Goal: Transaction & Acquisition: Book appointment/travel/reservation

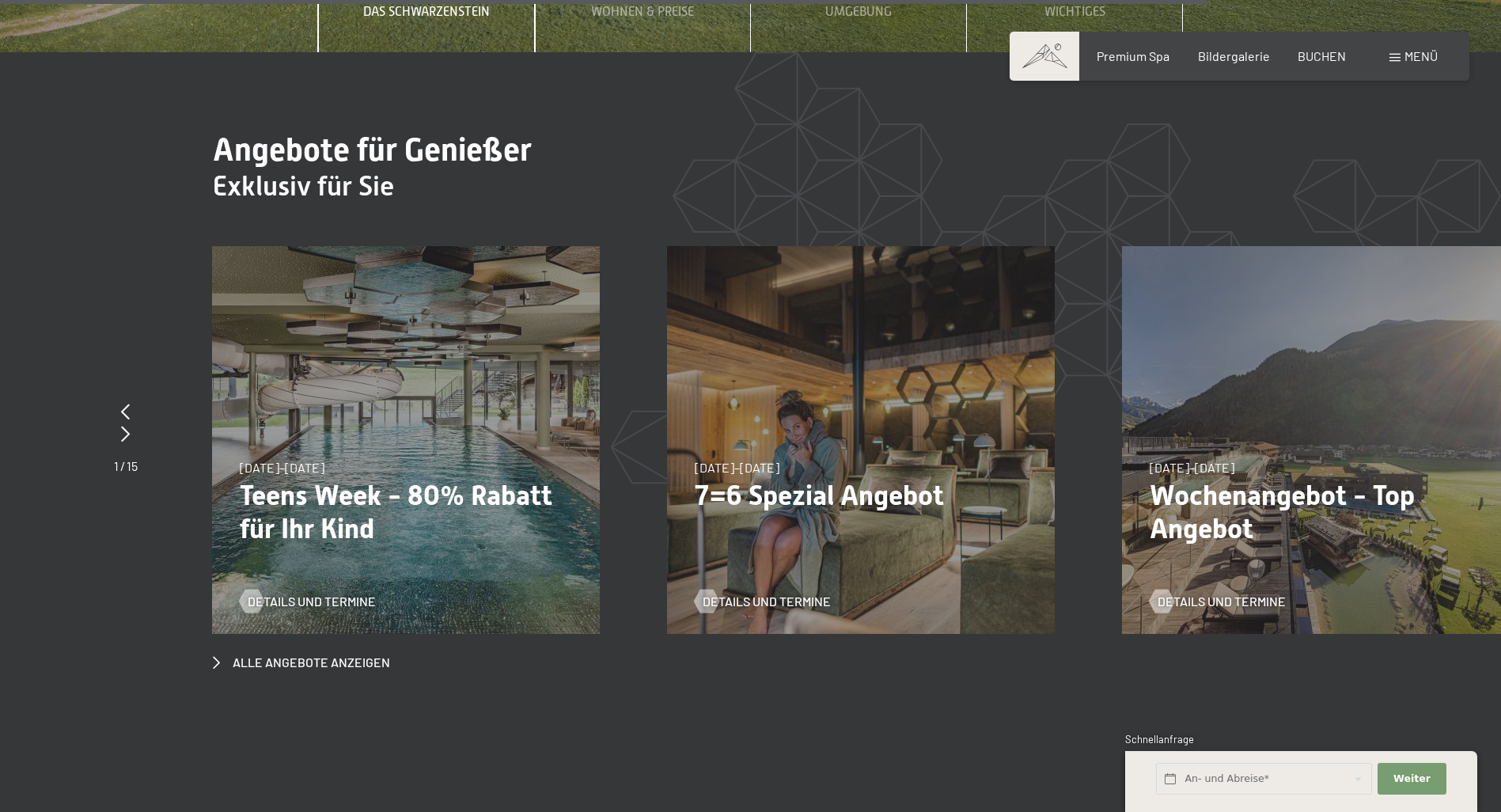
scroll to position [7435, 0]
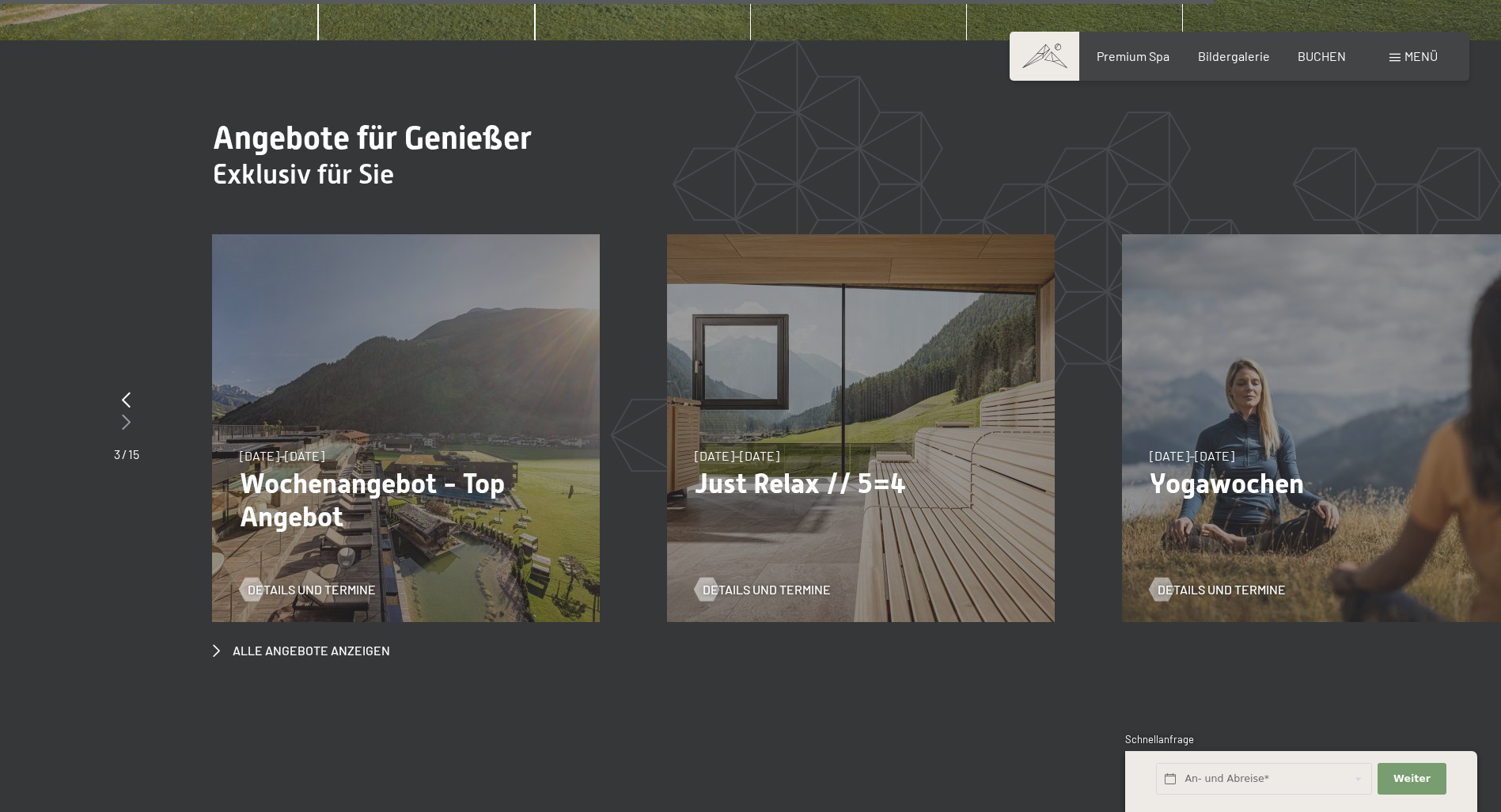
click at [127, 413] on icon at bounding box center [126, 421] width 9 height 16
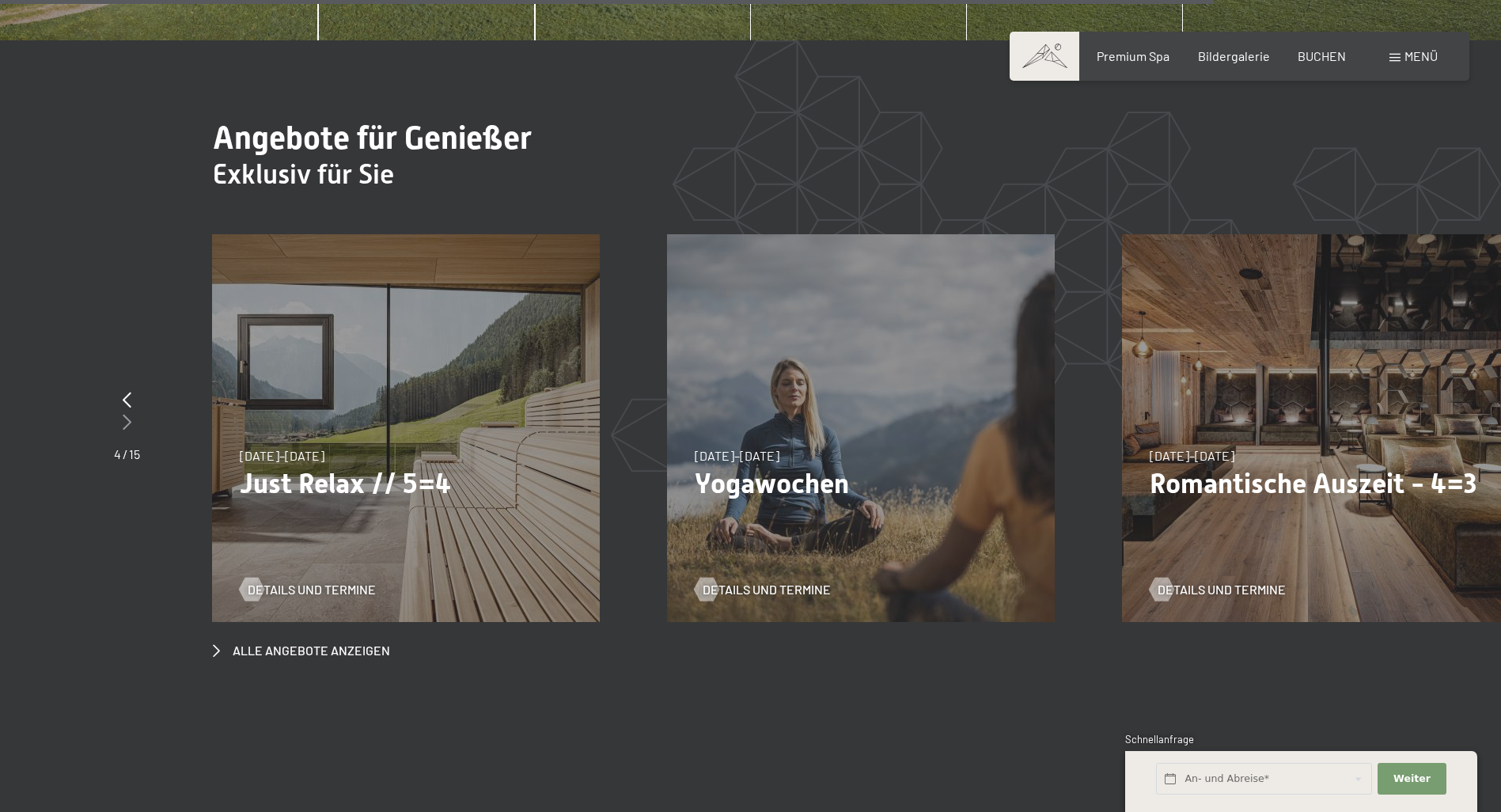
click at [127, 413] on icon at bounding box center [127, 421] width 9 height 16
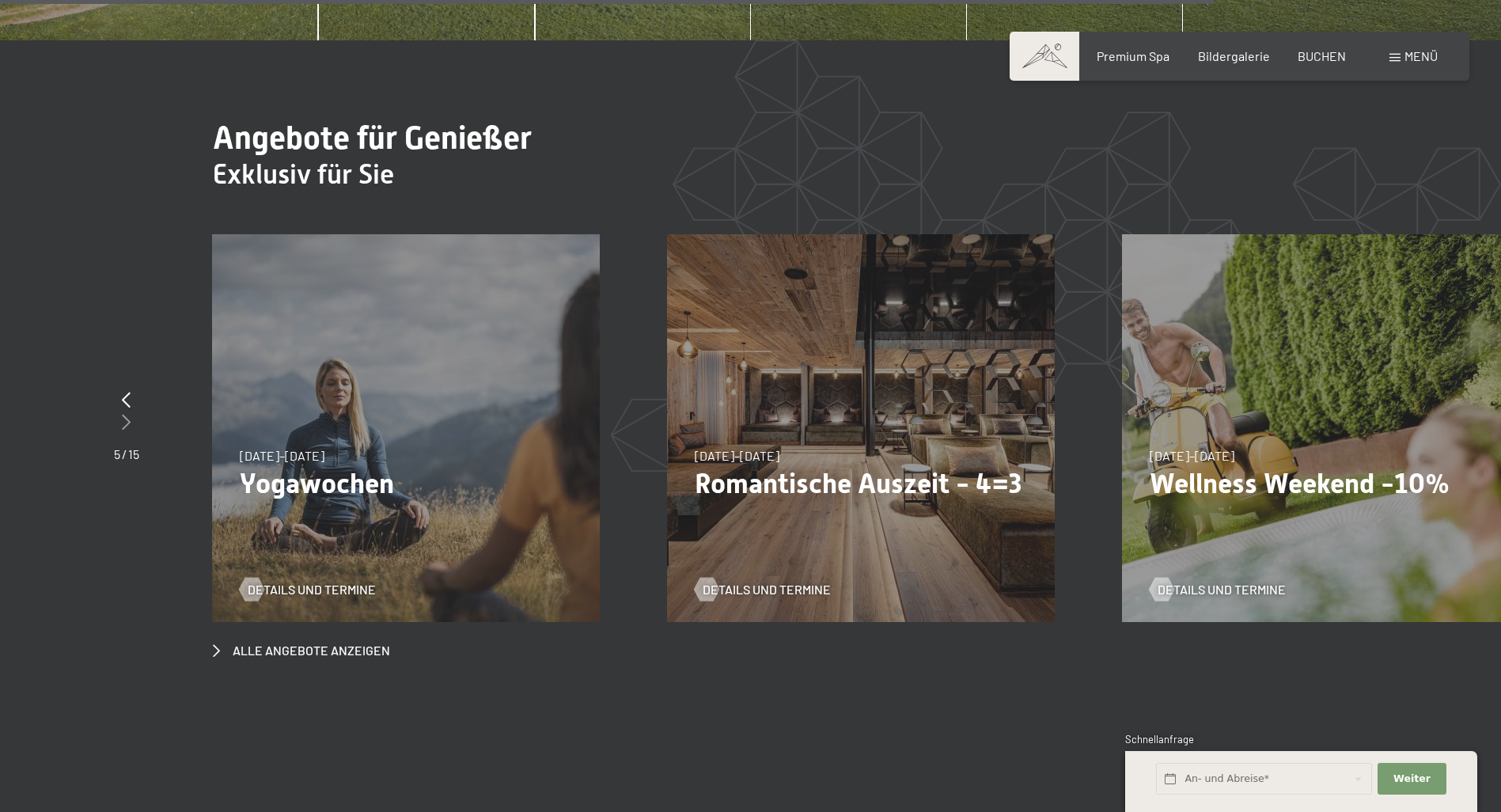
click at [124, 413] on icon at bounding box center [126, 421] width 9 height 16
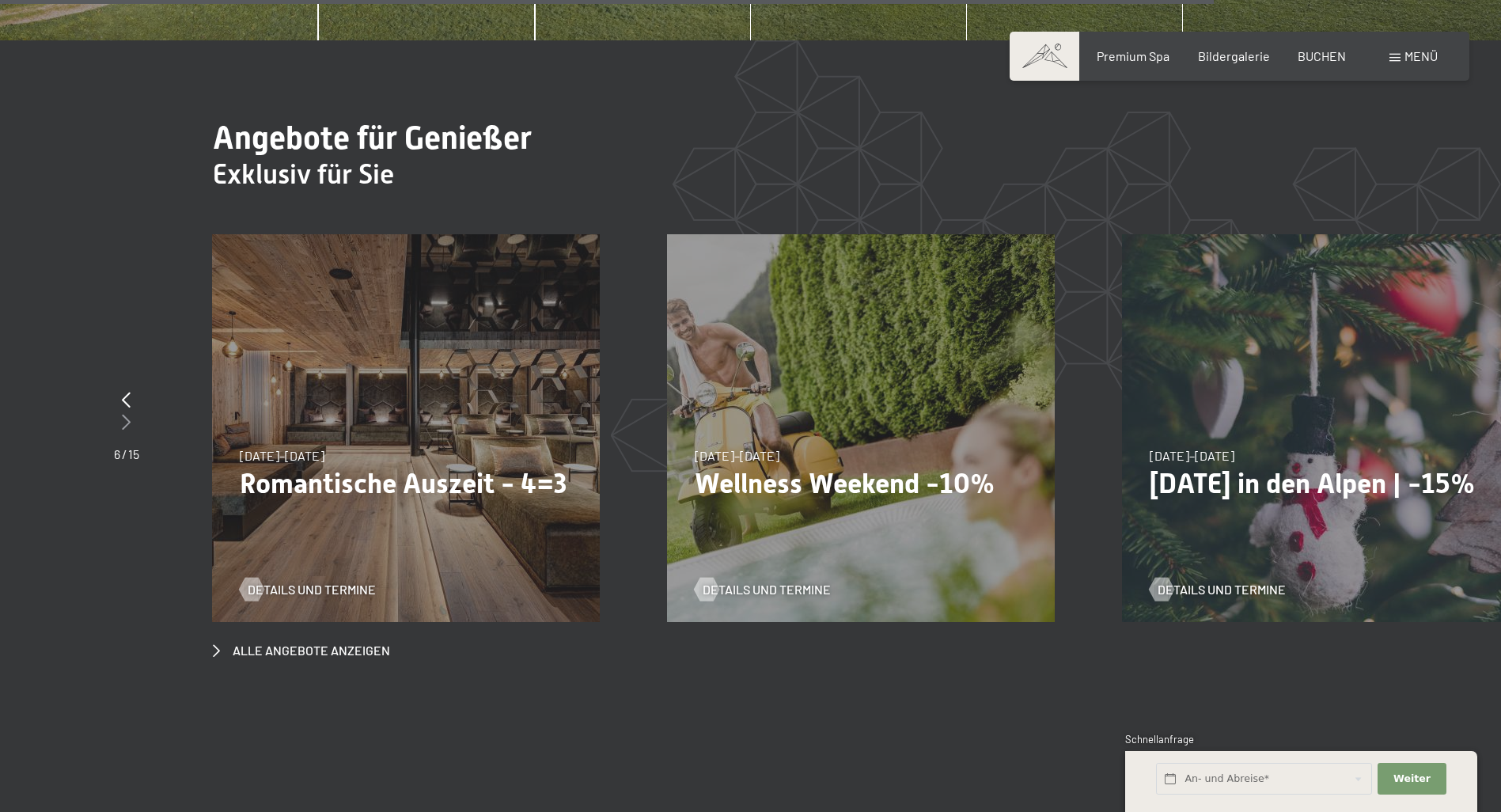
click at [122, 413] on icon at bounding box center [126, 421] width 9 height 16
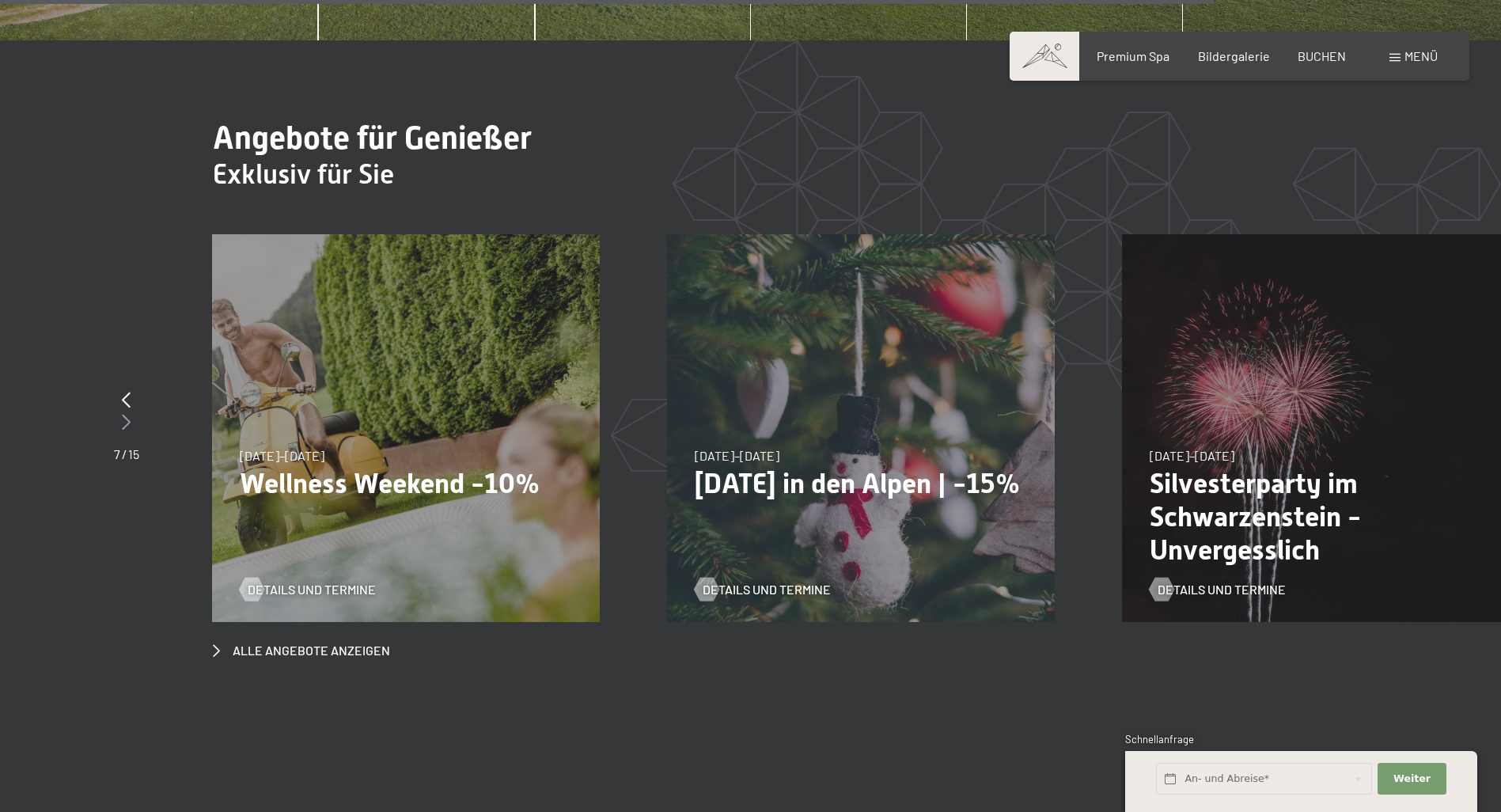
click at [122, 413] on icon at bounding box center [126, 421] width 9 height 16
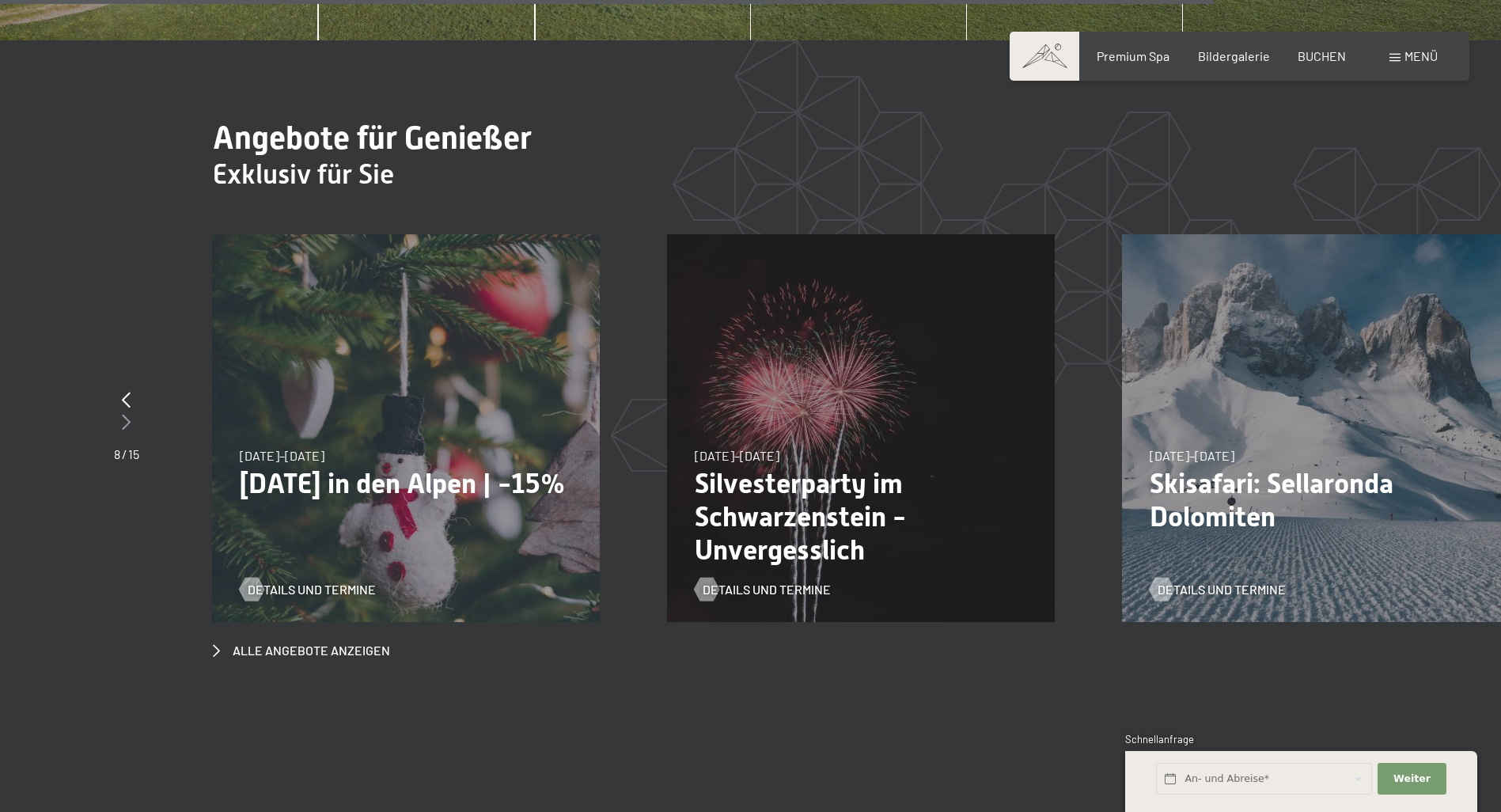
click at [122, 413] on icon at bounding box center [126, 421] width 9 height 16
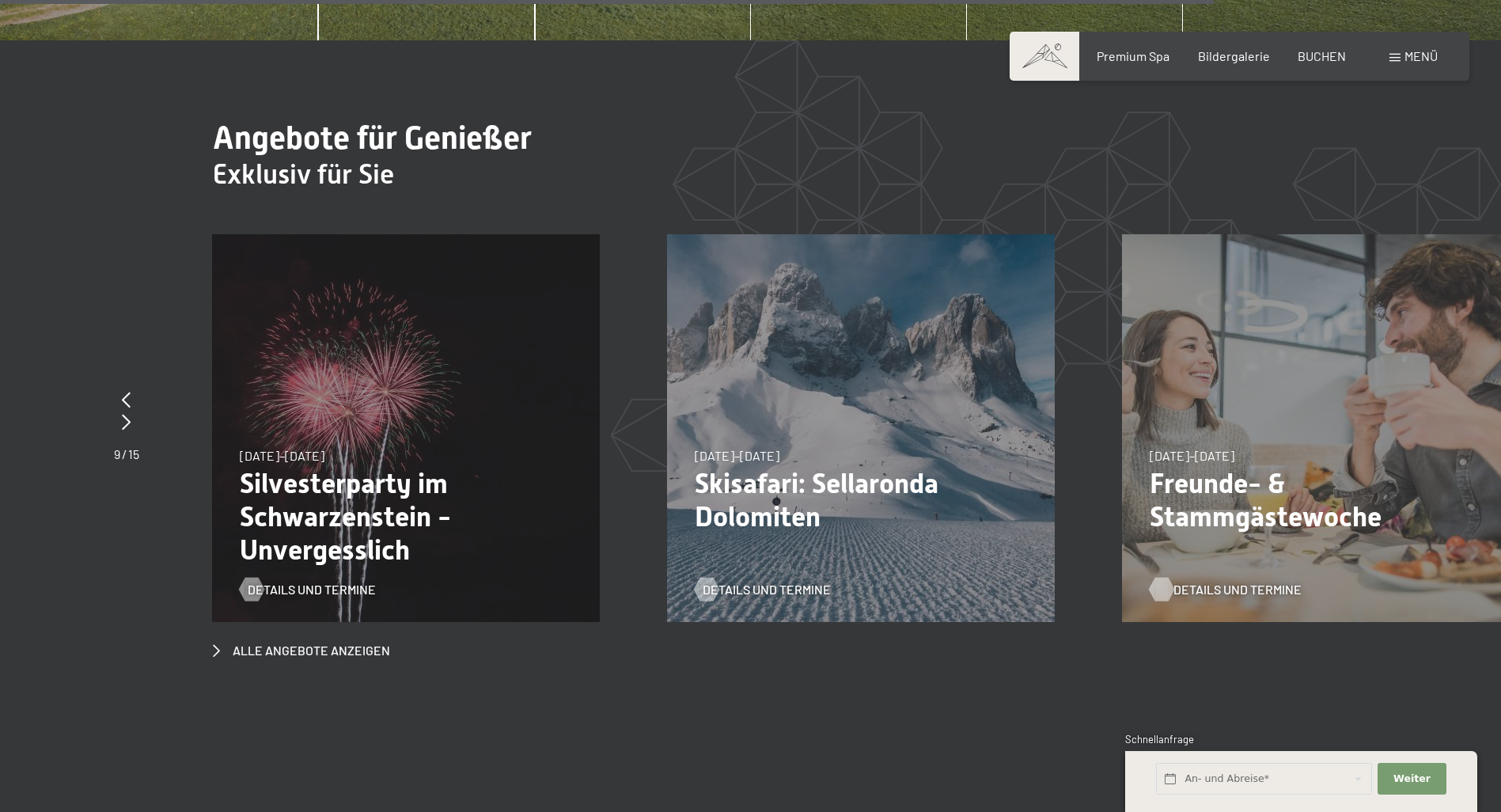
click at [1208, 580] on span "Details und Termine" at bounding box center [1237, 589] width 128 height 17
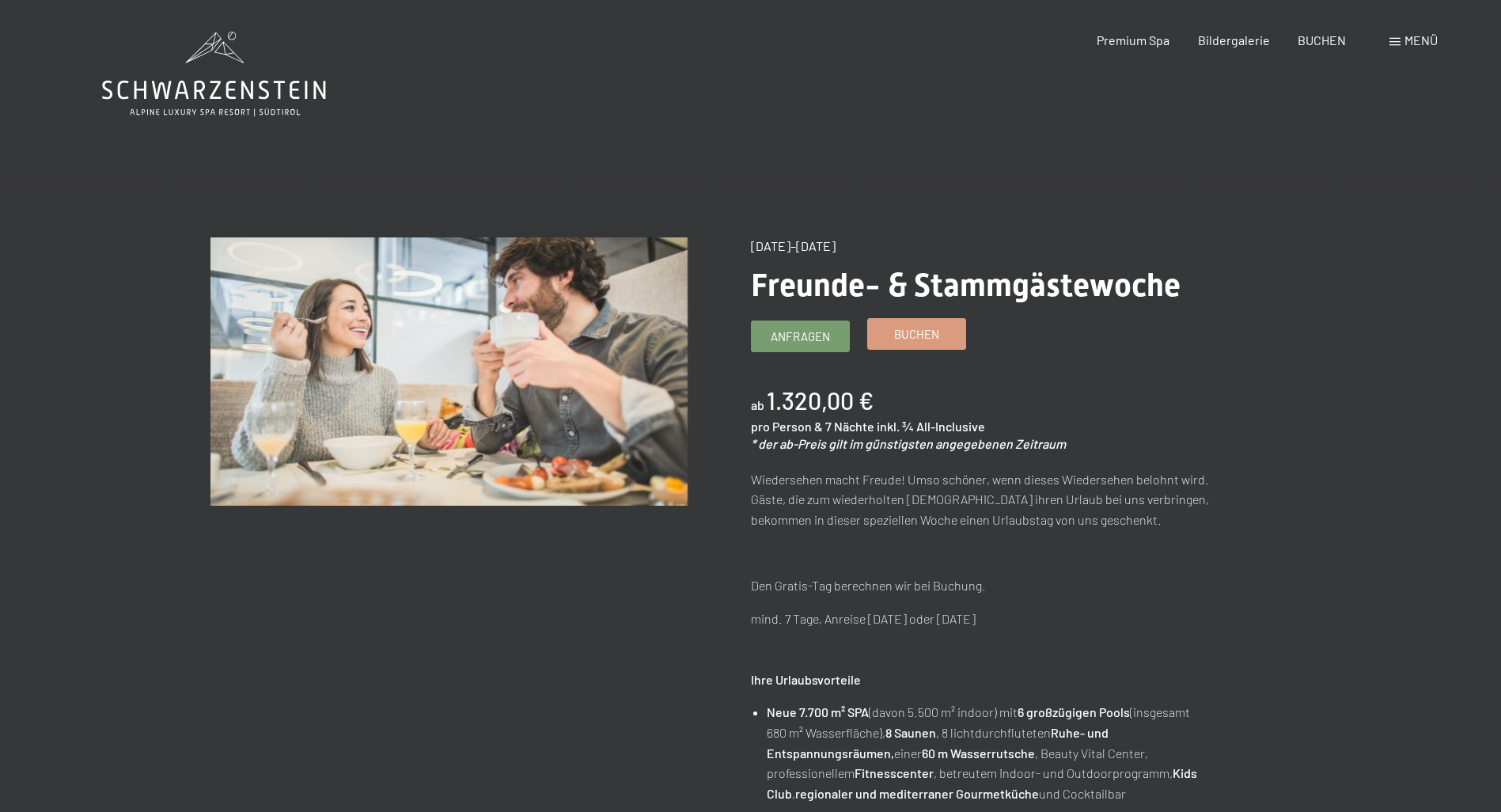
click at [915, 337] on span "Buchen" at bounding box center [916, 334] width 45 height 17
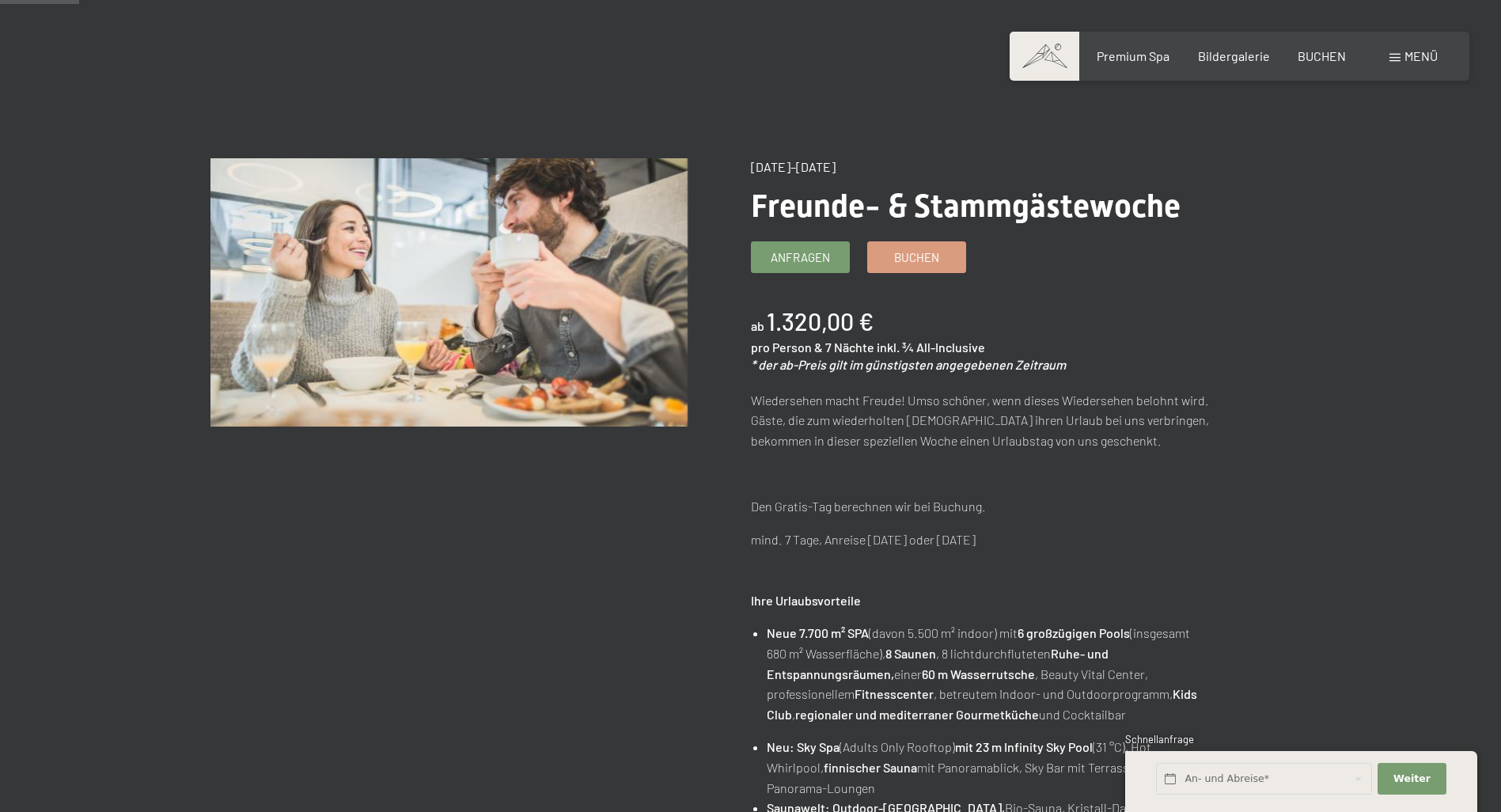
scroll to position [158, 0]
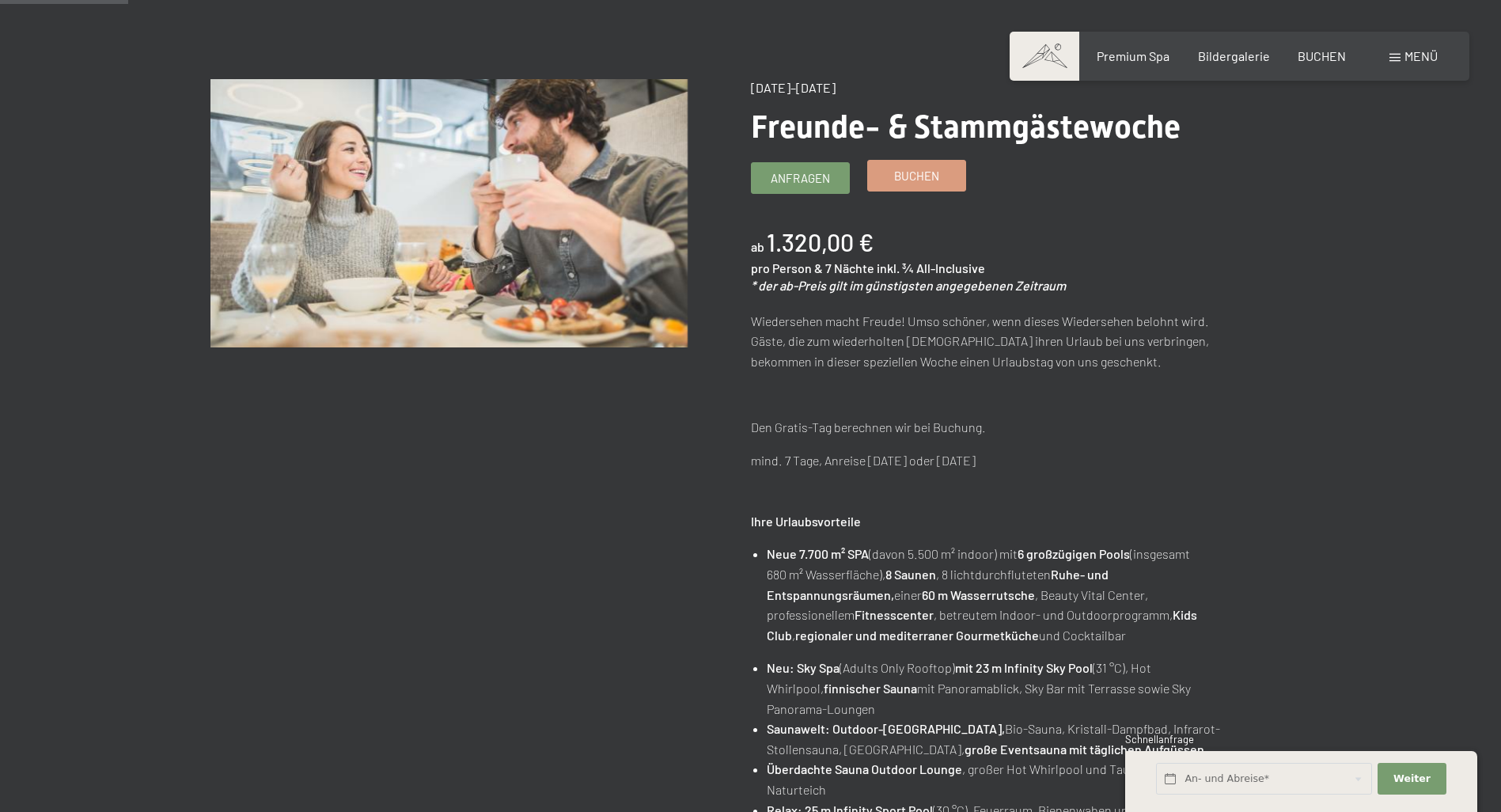
click at [920, 179] on span "Buchen" at bounding box center [916, 176] width 45 height 17
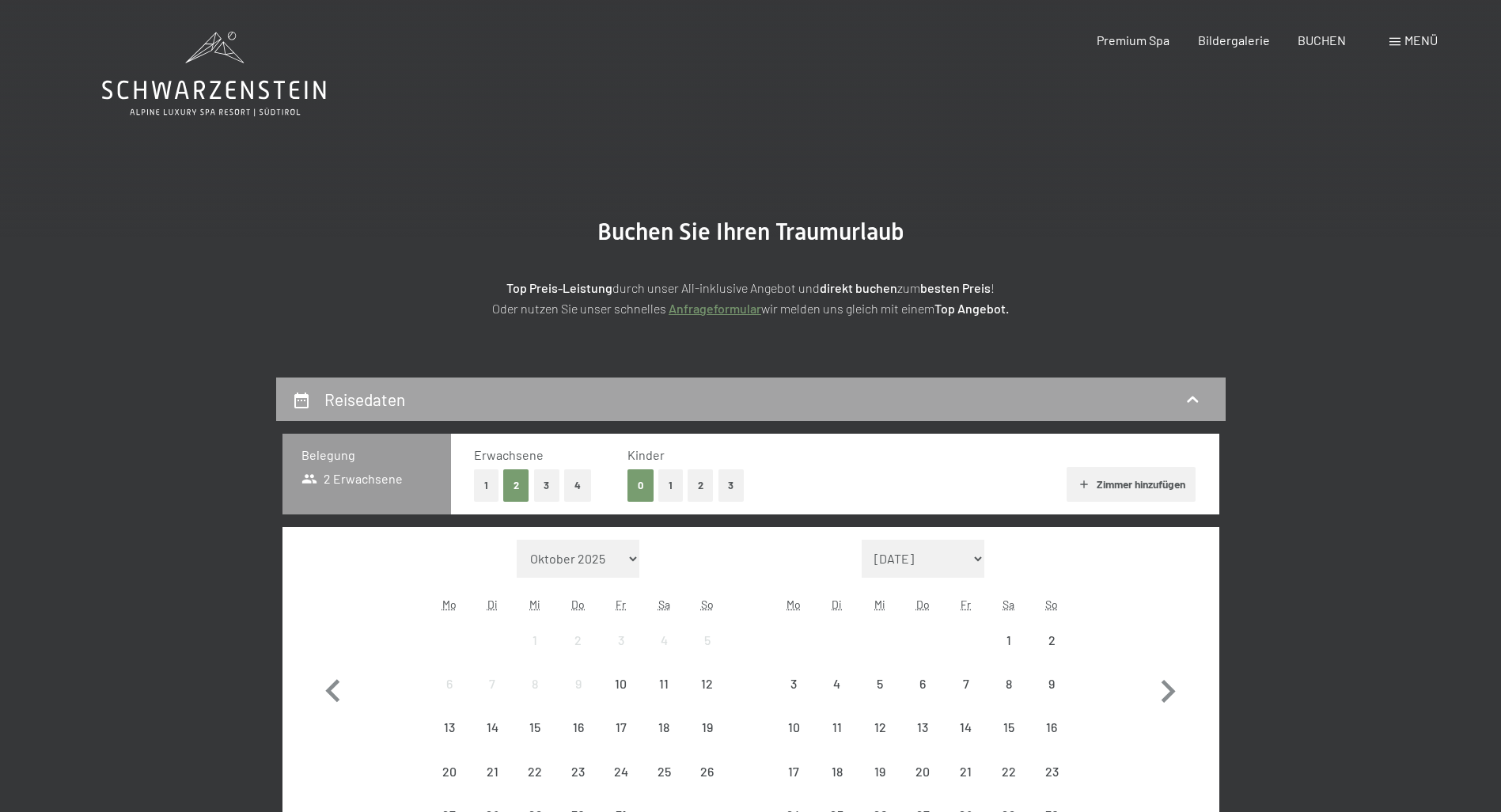
select select "2026-02-01"
select select "2026-03-01"
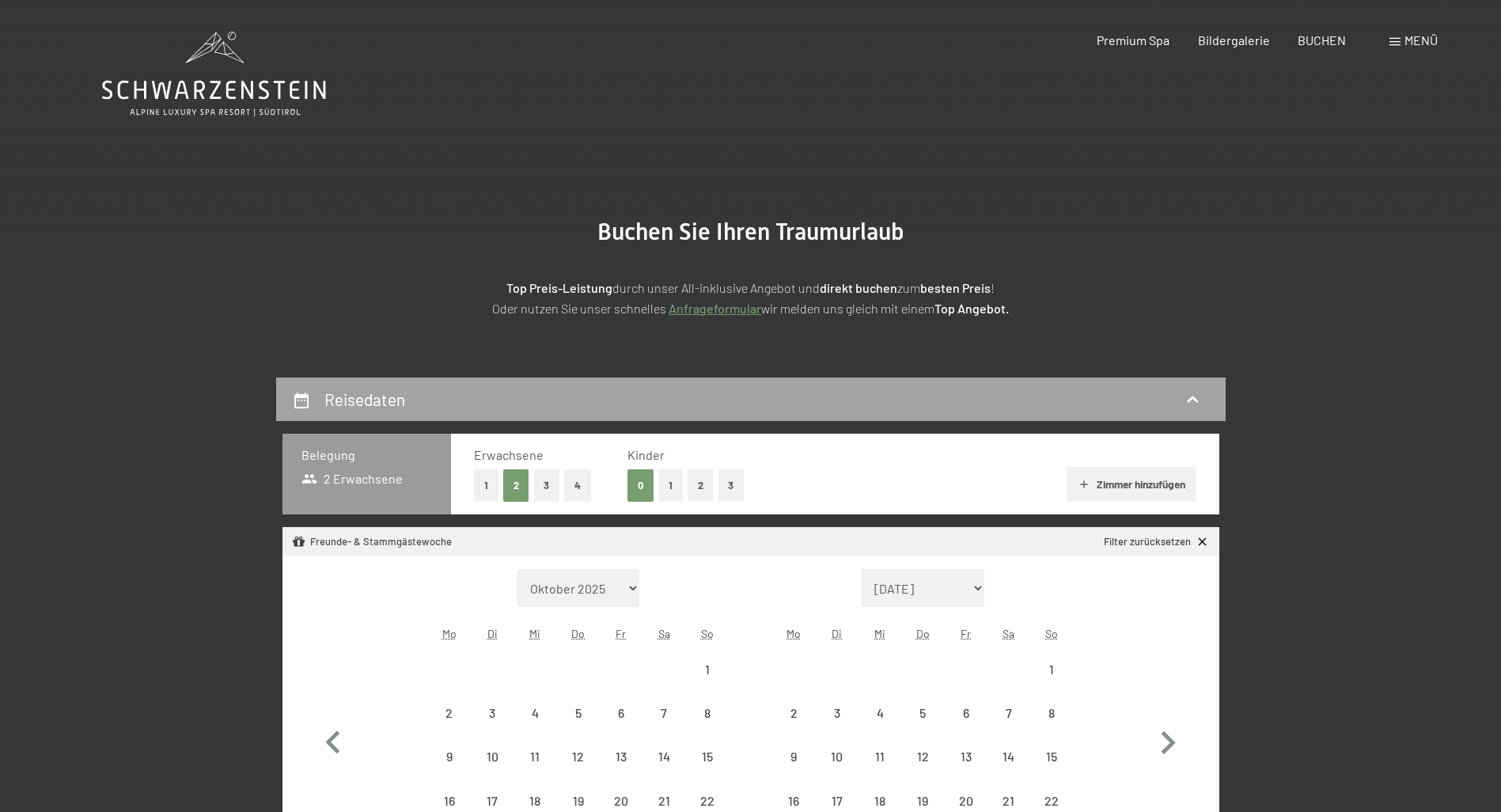
select select "2026-02-01"
select select "2026-03-01"
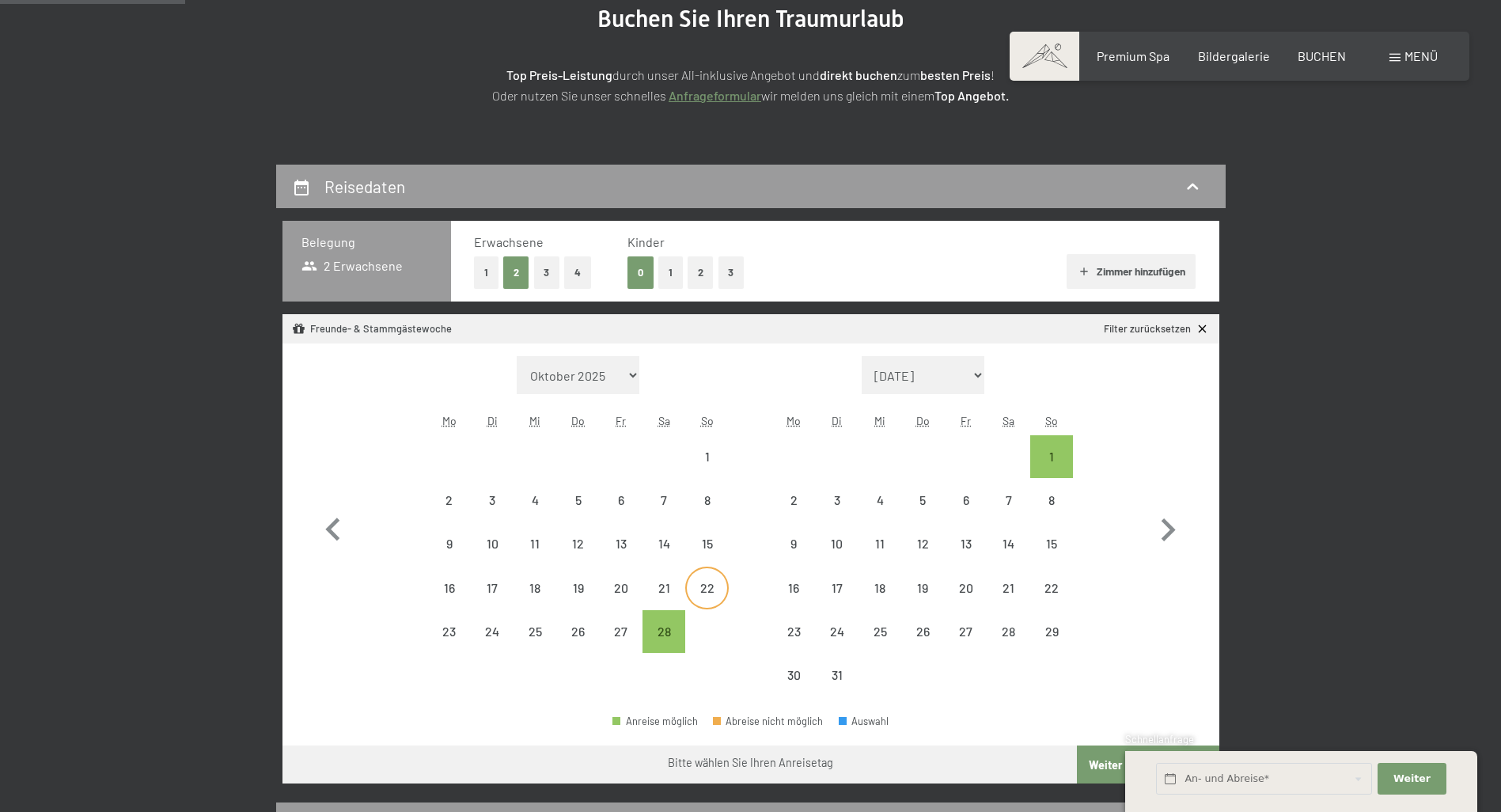
scroll to position [237, 0]
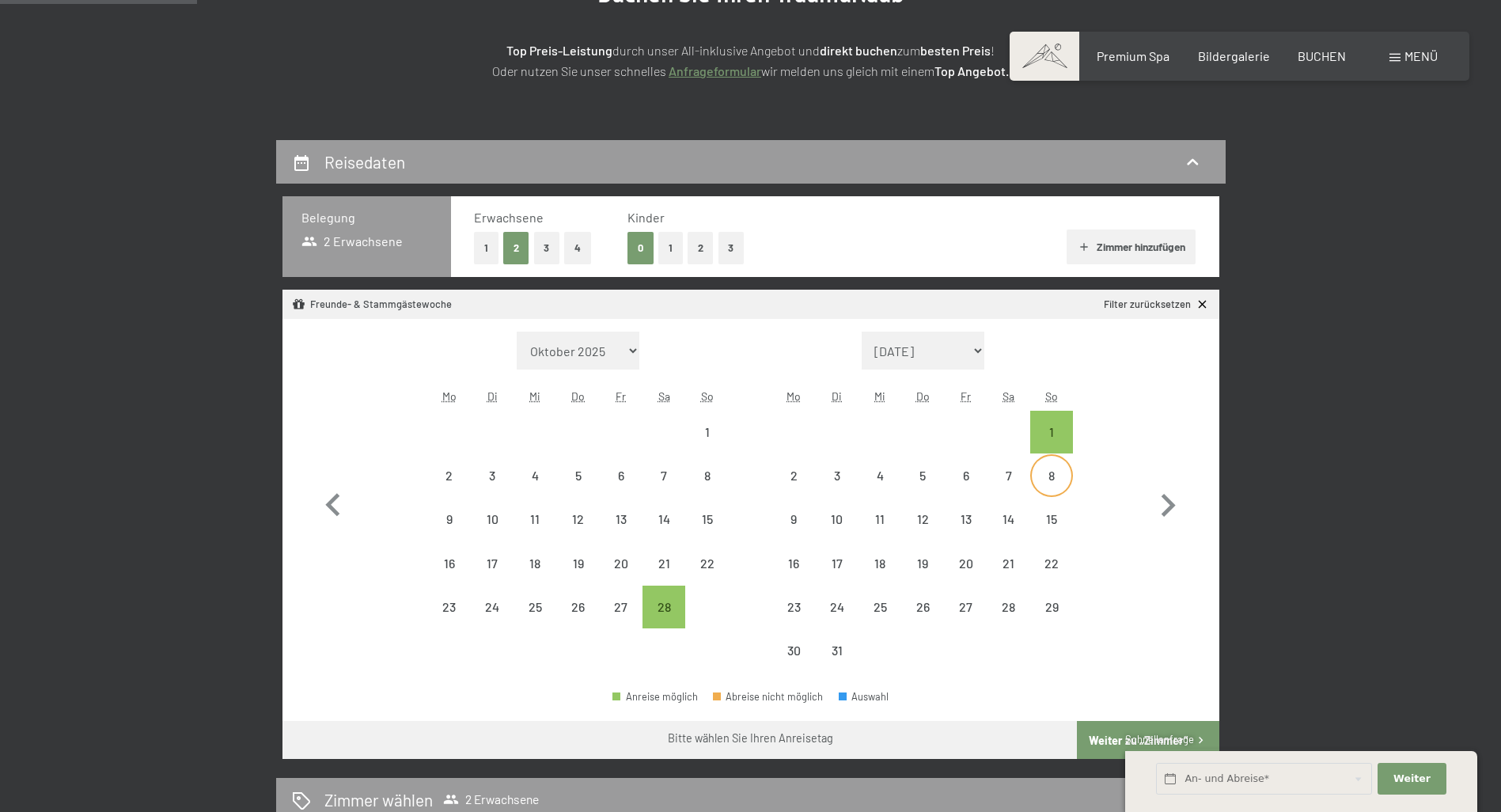
click at [1049, 481] on div "8" at bounding box center [1051, 489] width 40 height 40
select select "2026-02-01"
select select "2026-03-01"
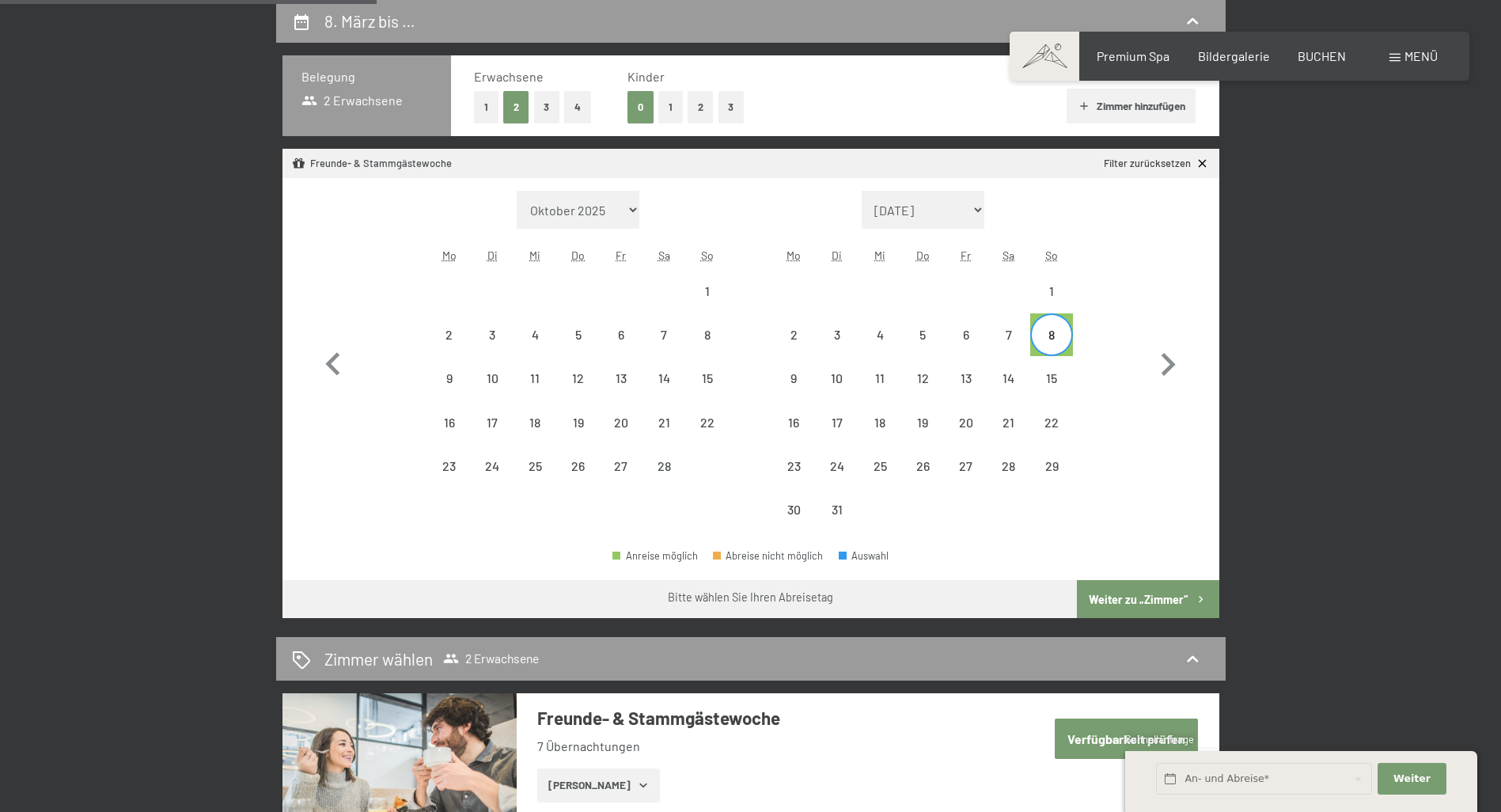
scroll to position [475, 0]
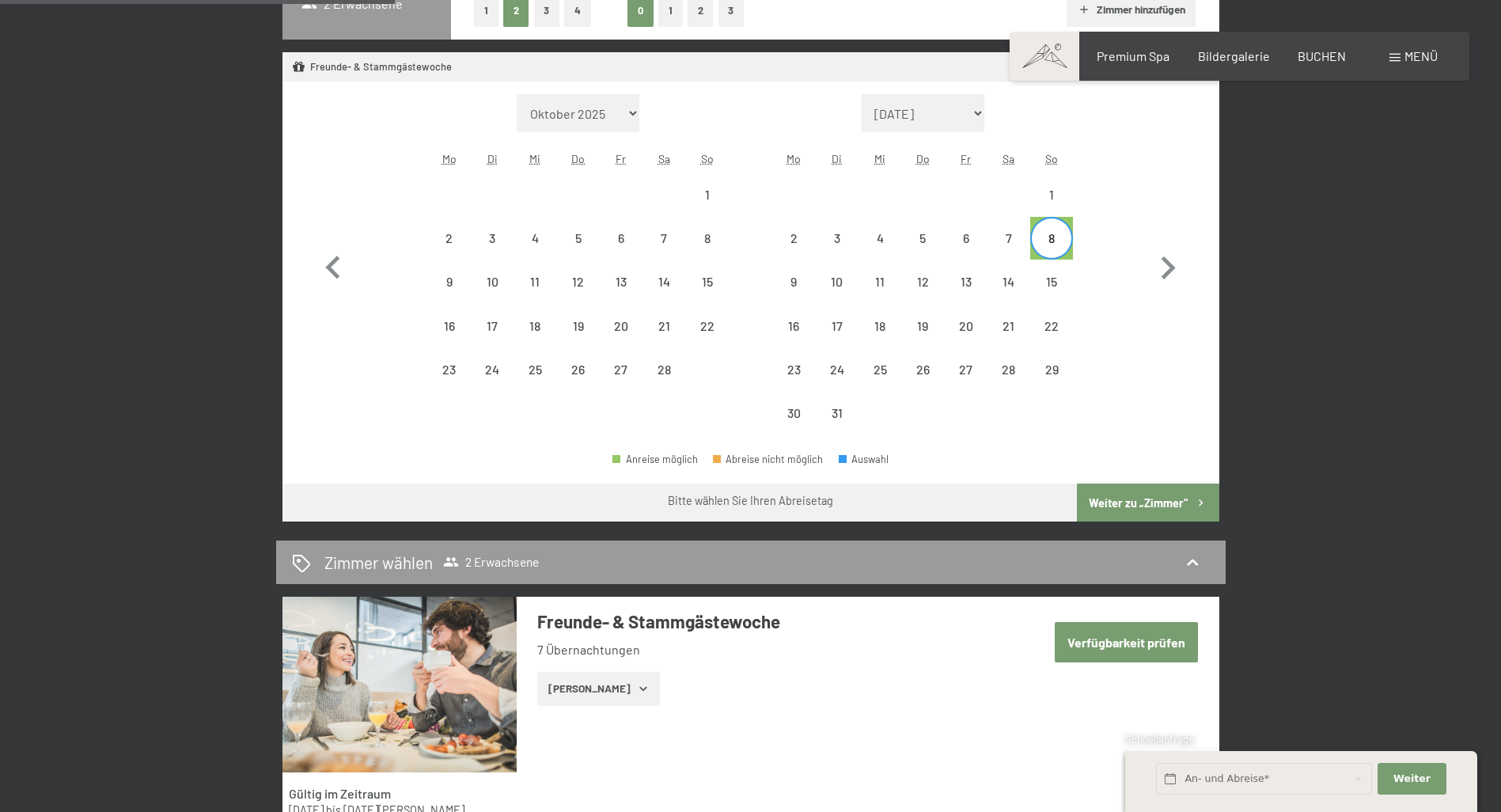
click at [1122, 503] on button "Weiter zu „Zimmer“" at bounding box center [1147, 503] width 141 height 38
select select "2026-02-01"
select select "2026-03-01"
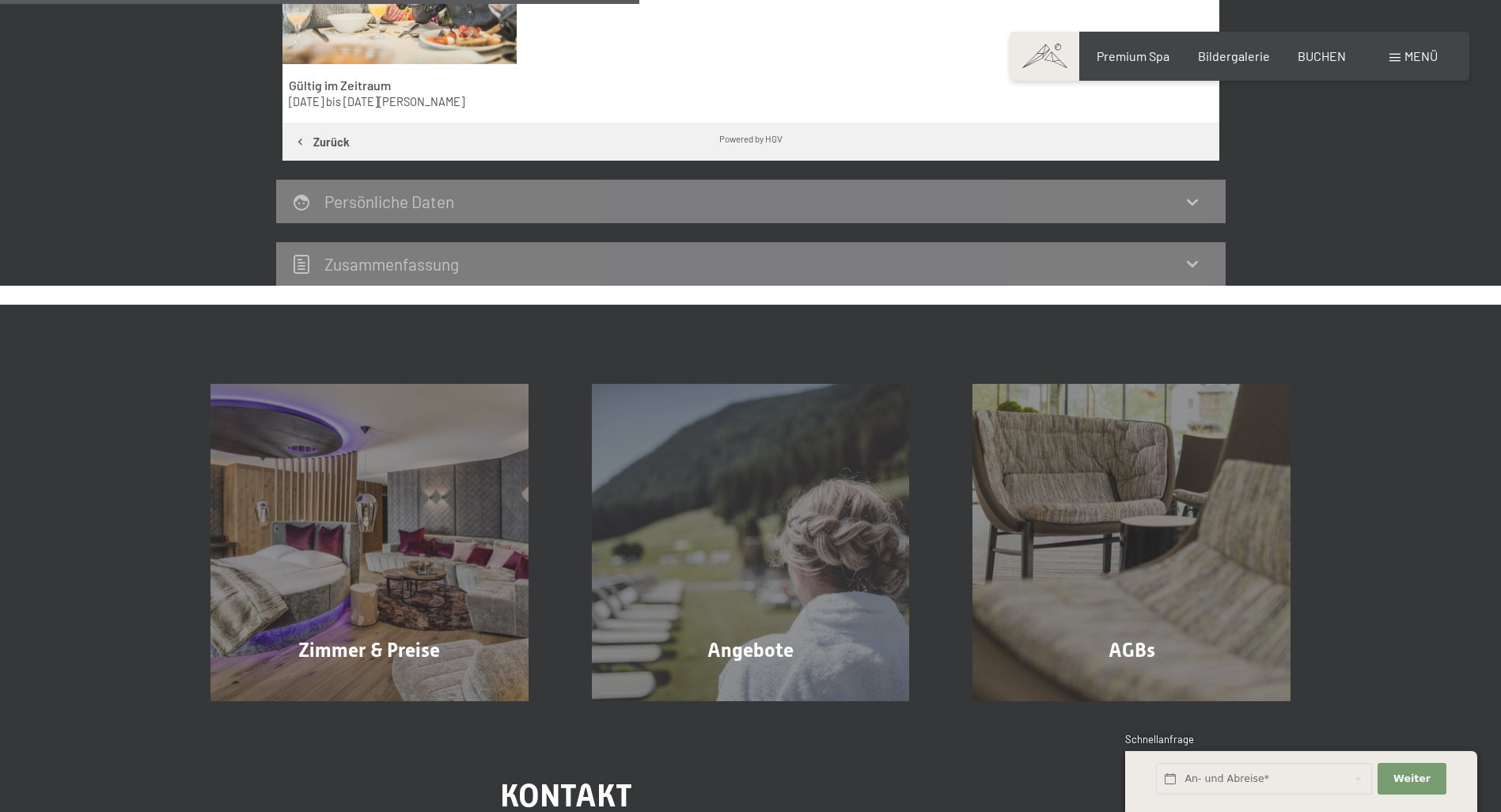
scroll to position [694, 0]
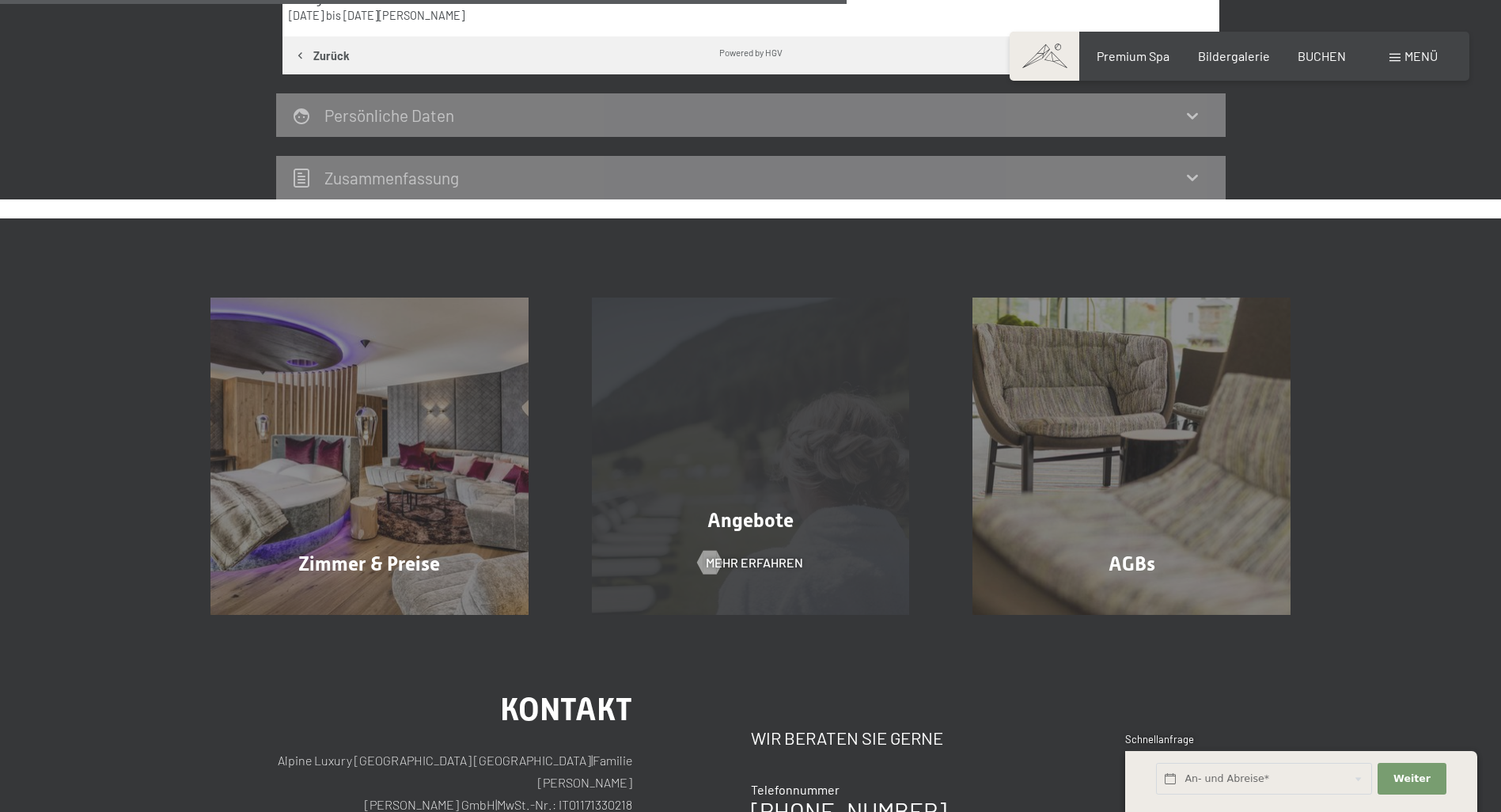
click at [739, 522] on span "Angebote" at bounding box center [750, 520] width 86 height 23
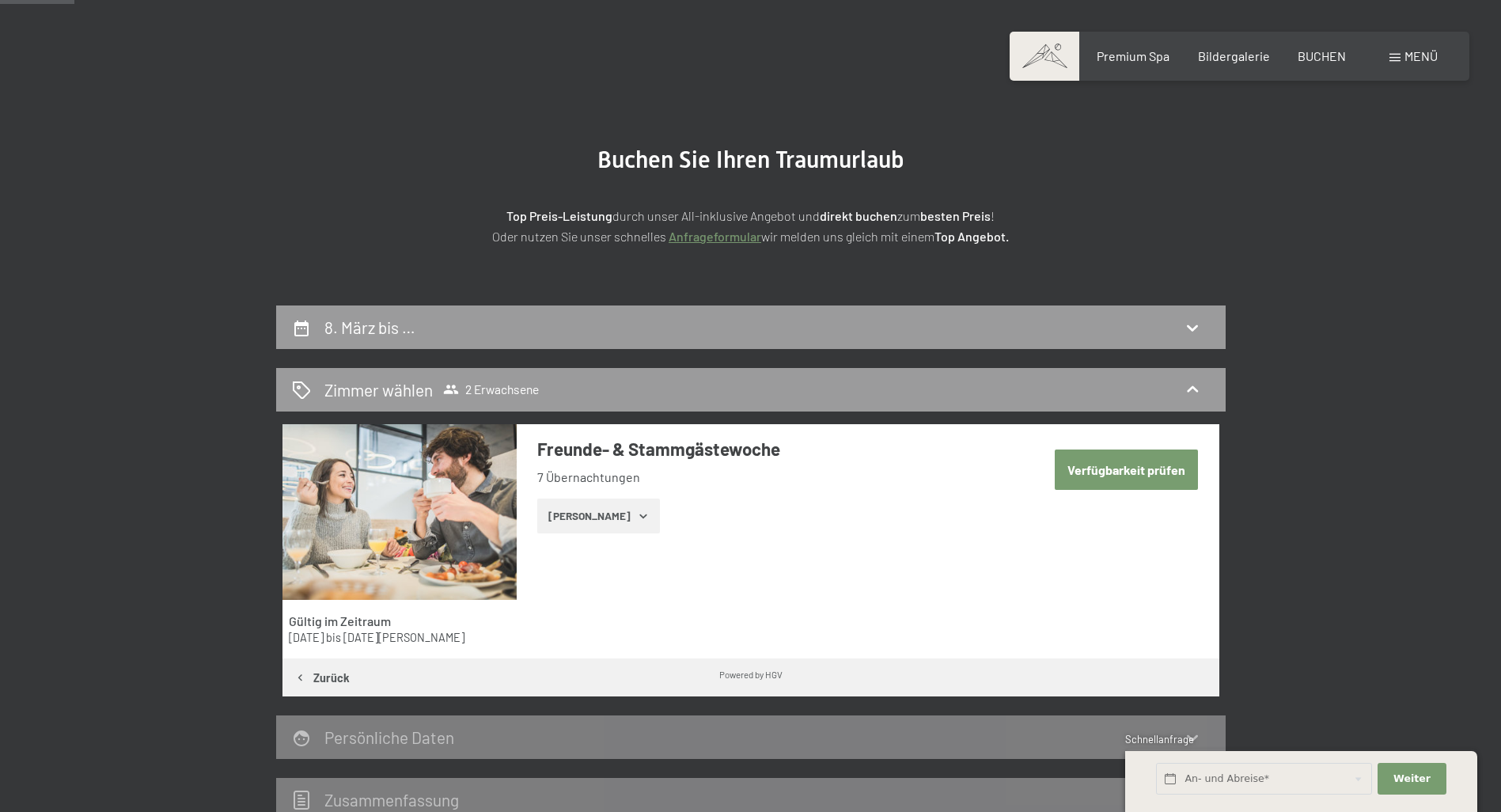
scroll to position [61, 0]
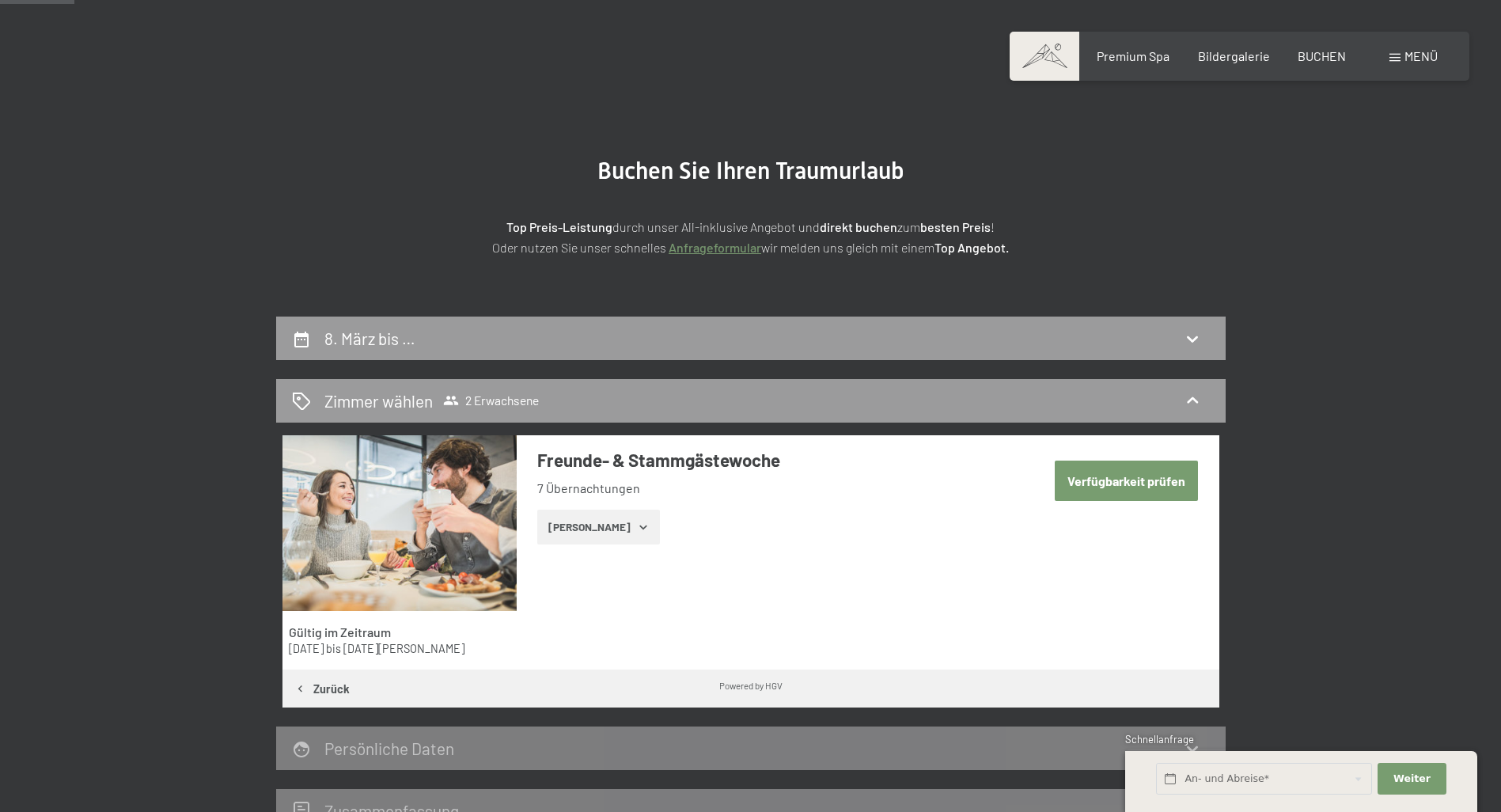
click at [1117, 479] on button "Verfügbarkeit prüfen" at bounding box center [1126, 480] width 143 height 41
select select "2026-02-01"
select select "2026-03-01"
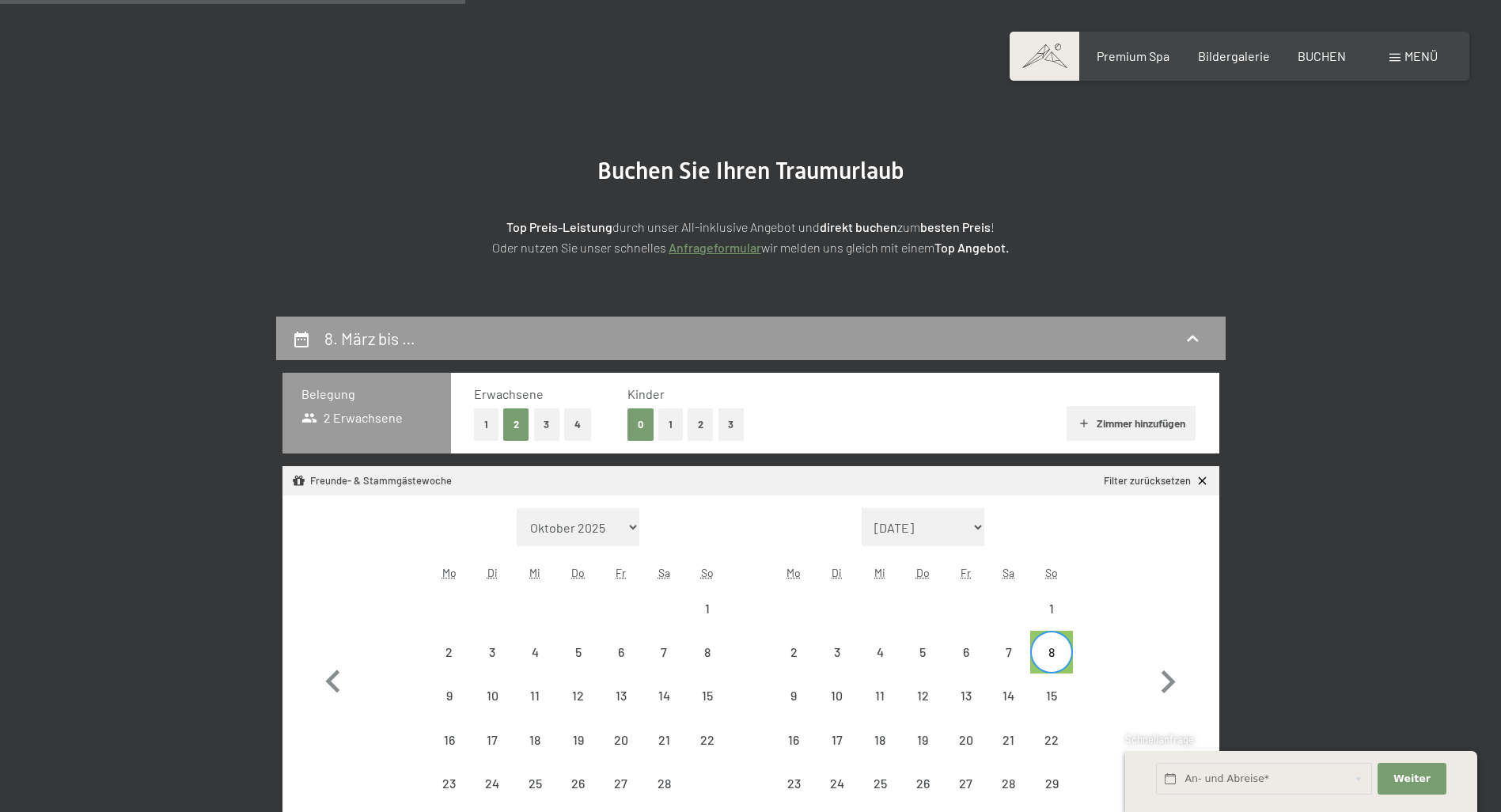
scroll to position [377, 0]
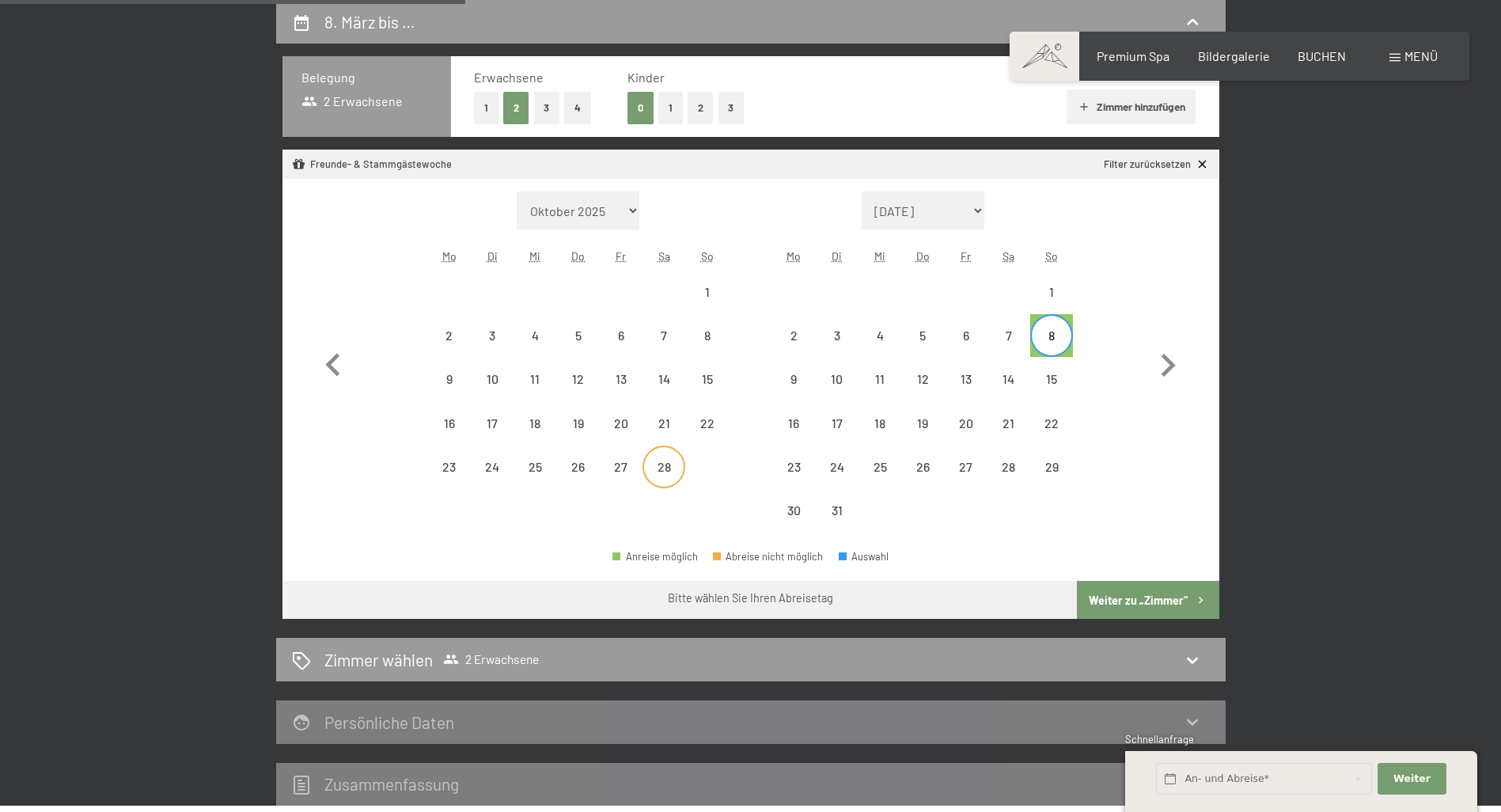
click at [671, 469] on div "28" at bounding box center [664, 480] width 40 height 40
select select "2026-02-01"
select select "2026-03-01"
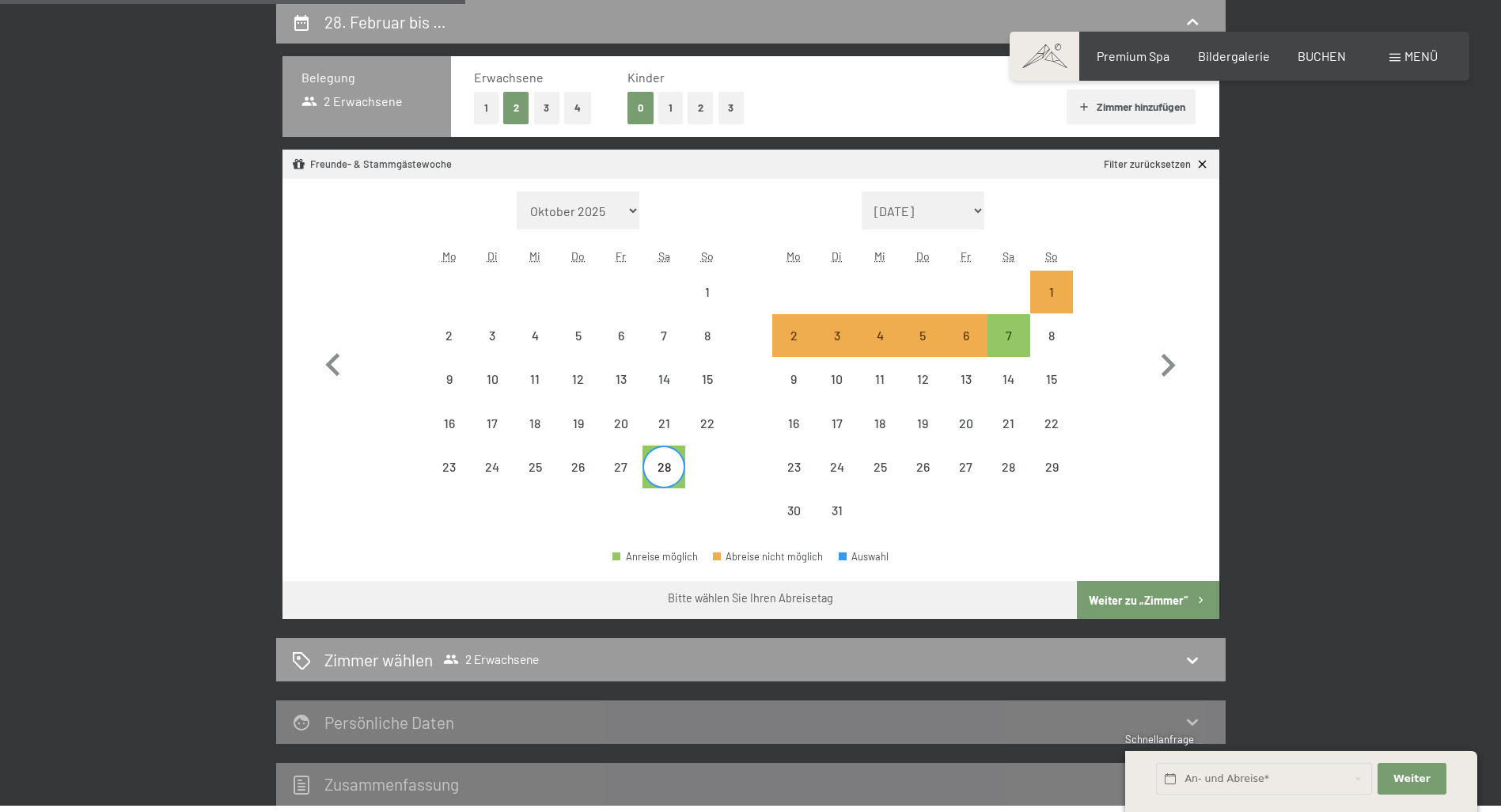
click at [1140, 604] on button "Weiter zu „Zimmer“" at bounding box center [1147, 599] width 141 height 38
select select "2026-02-01"
select select "2026-03-01"
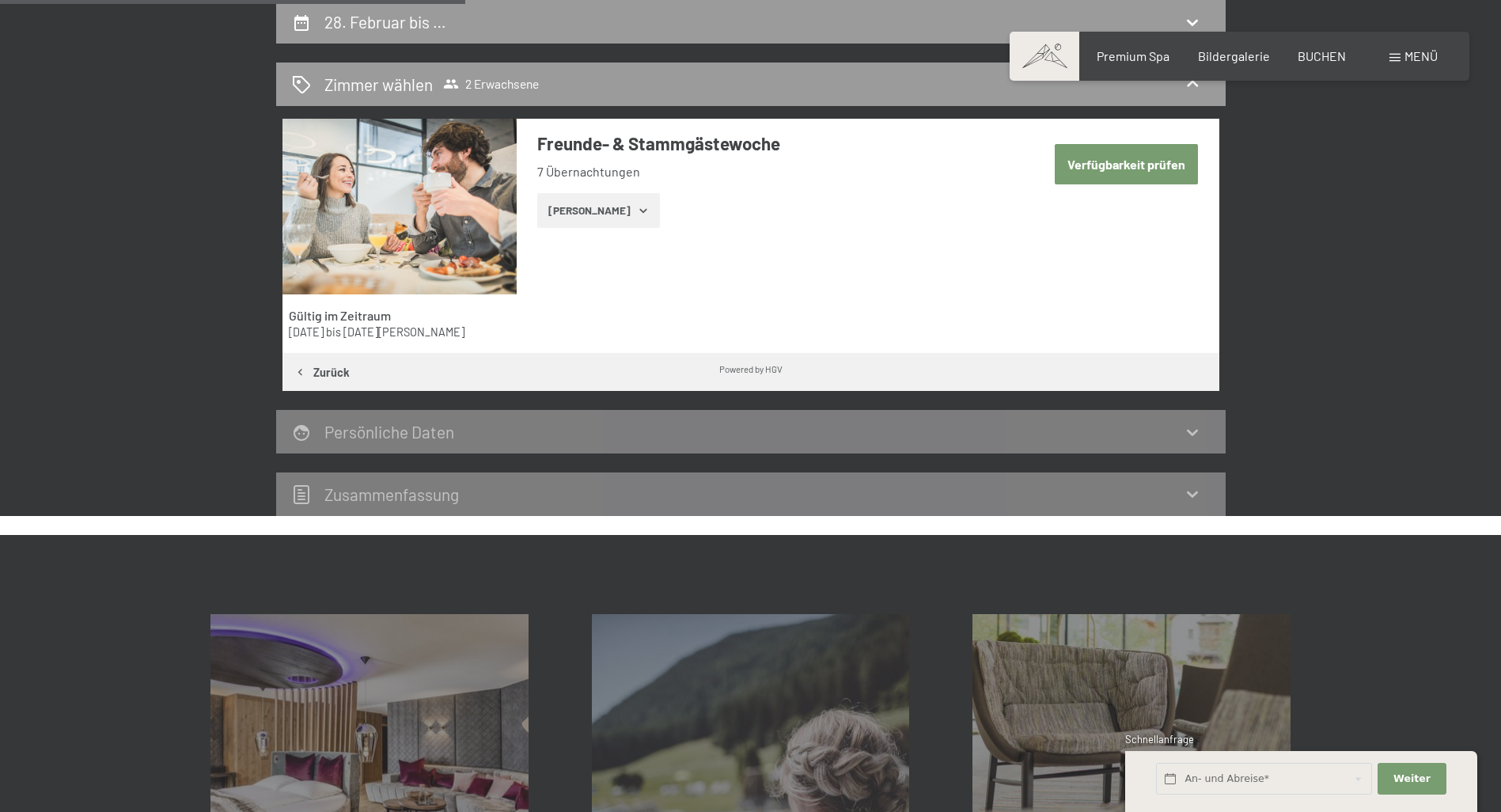
click at [613, 205] on button "Zeige Zimmer" at bounding box center [599, 210] width 122 height 35
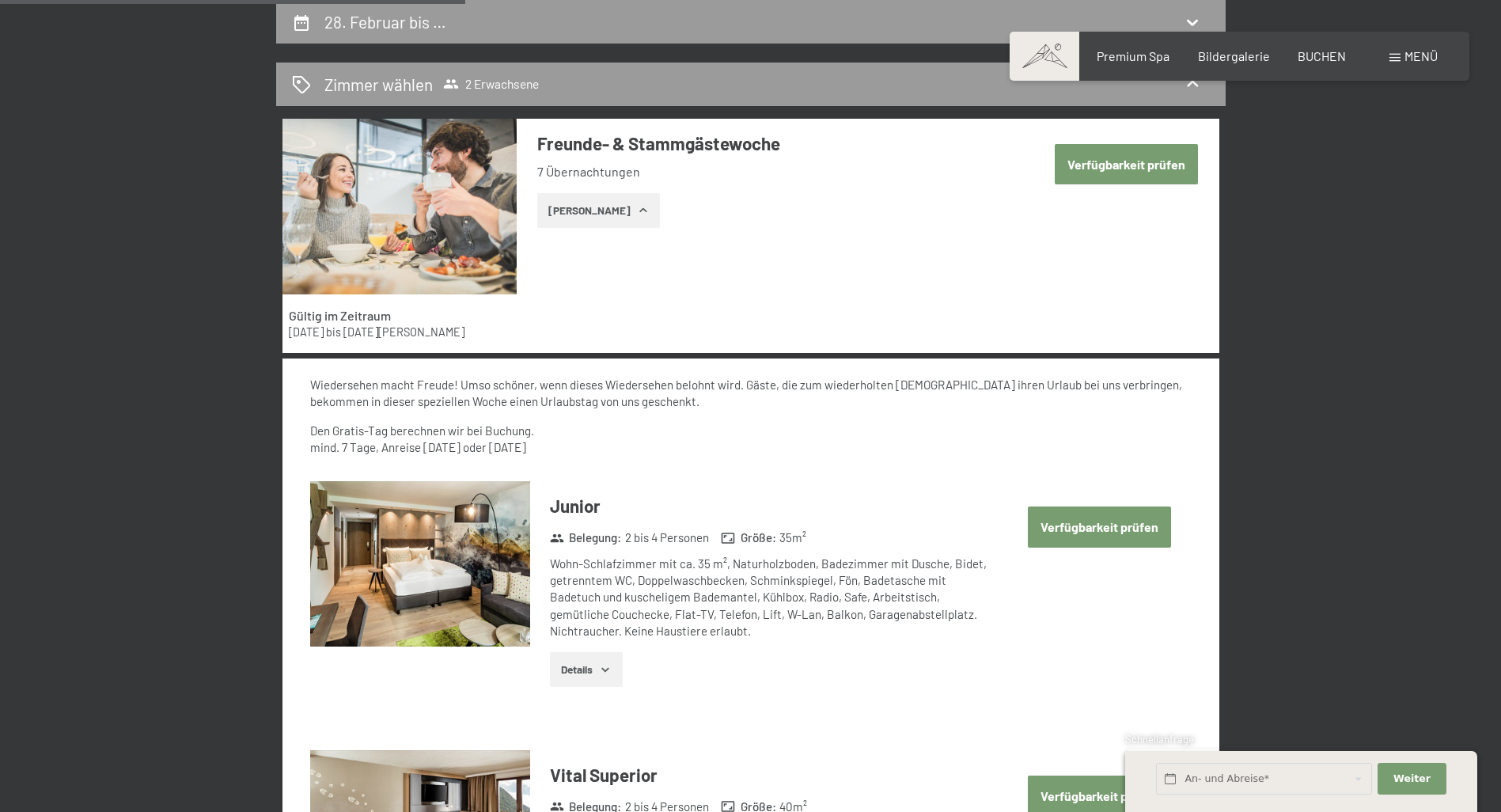
click at [1072, 521] on button "Verfügbarkeit prüfen" at bounding box center [1099, 526] width 143 height 41
select select "2026-02-01"
select select "2026-03-01"
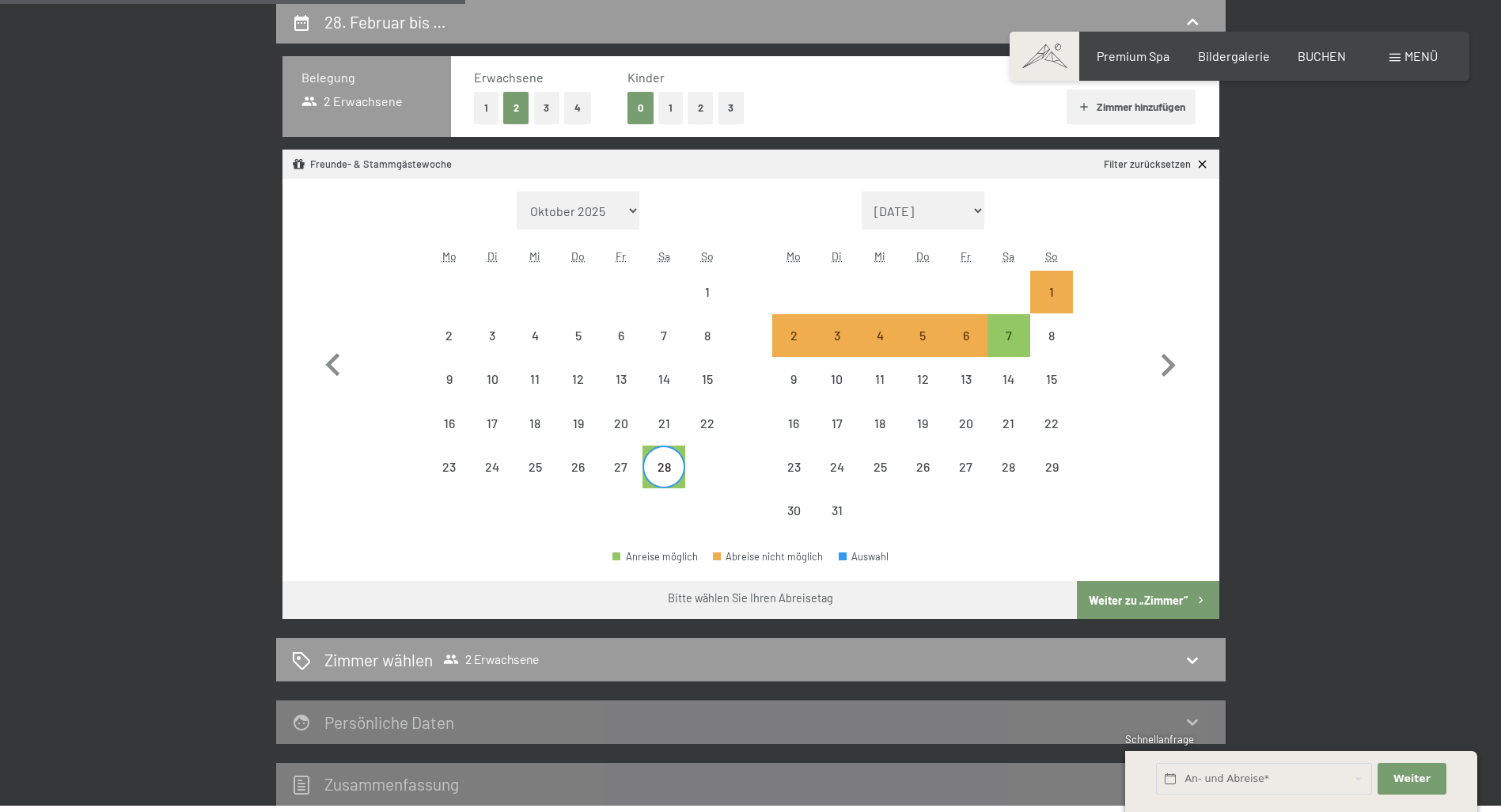
click at [1144, 598] on button "Weiter zu „Zimmer“" at bounding box center [1147, 599] width 141 height 38
select select "2026-02-01"
select select "2026-03-01"
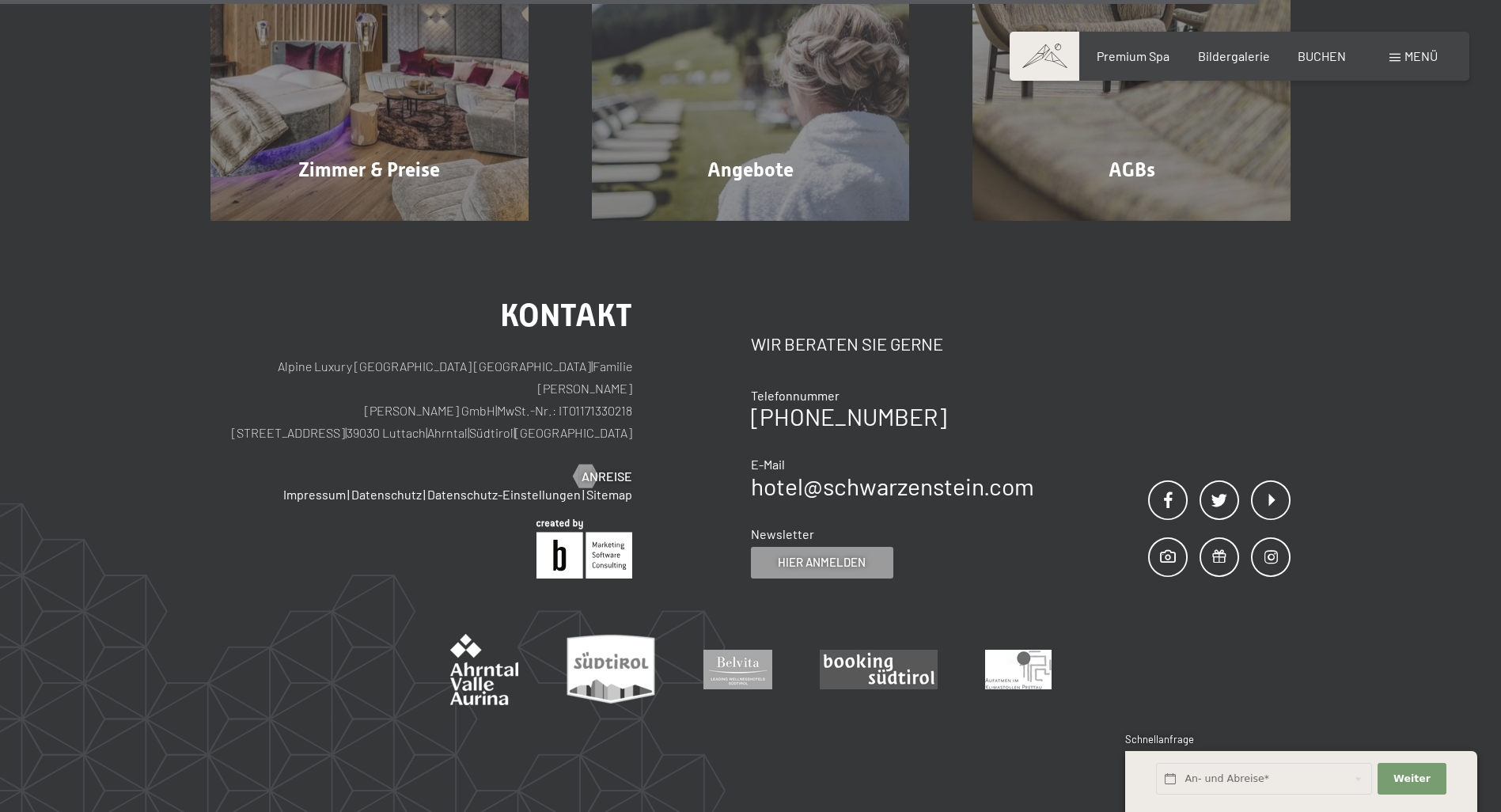
scroll to position [1089, 0]
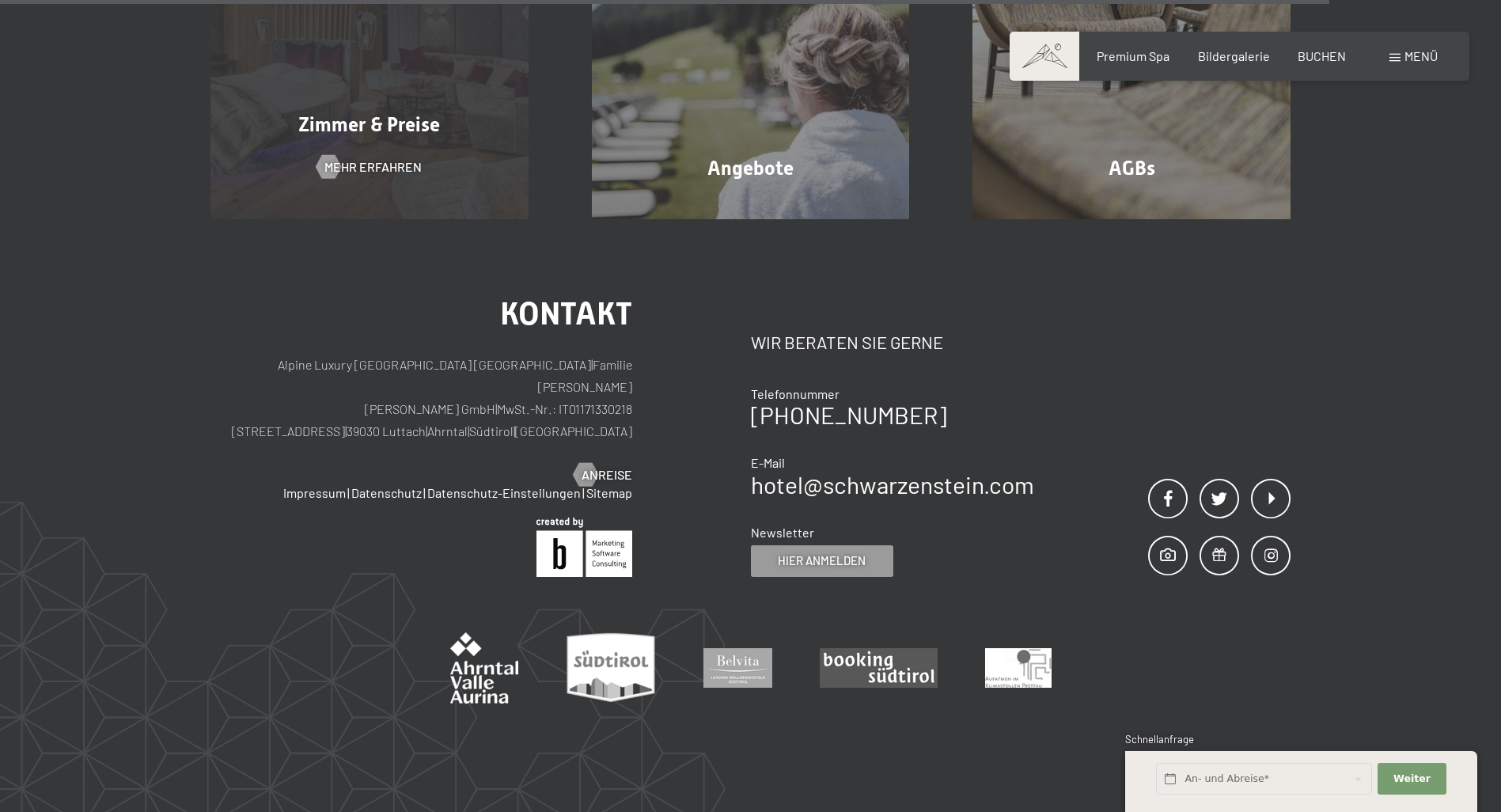
click at [389, 125] on span "Zimmer & Preise" at bounding box center [369, 125] width 141 height 23
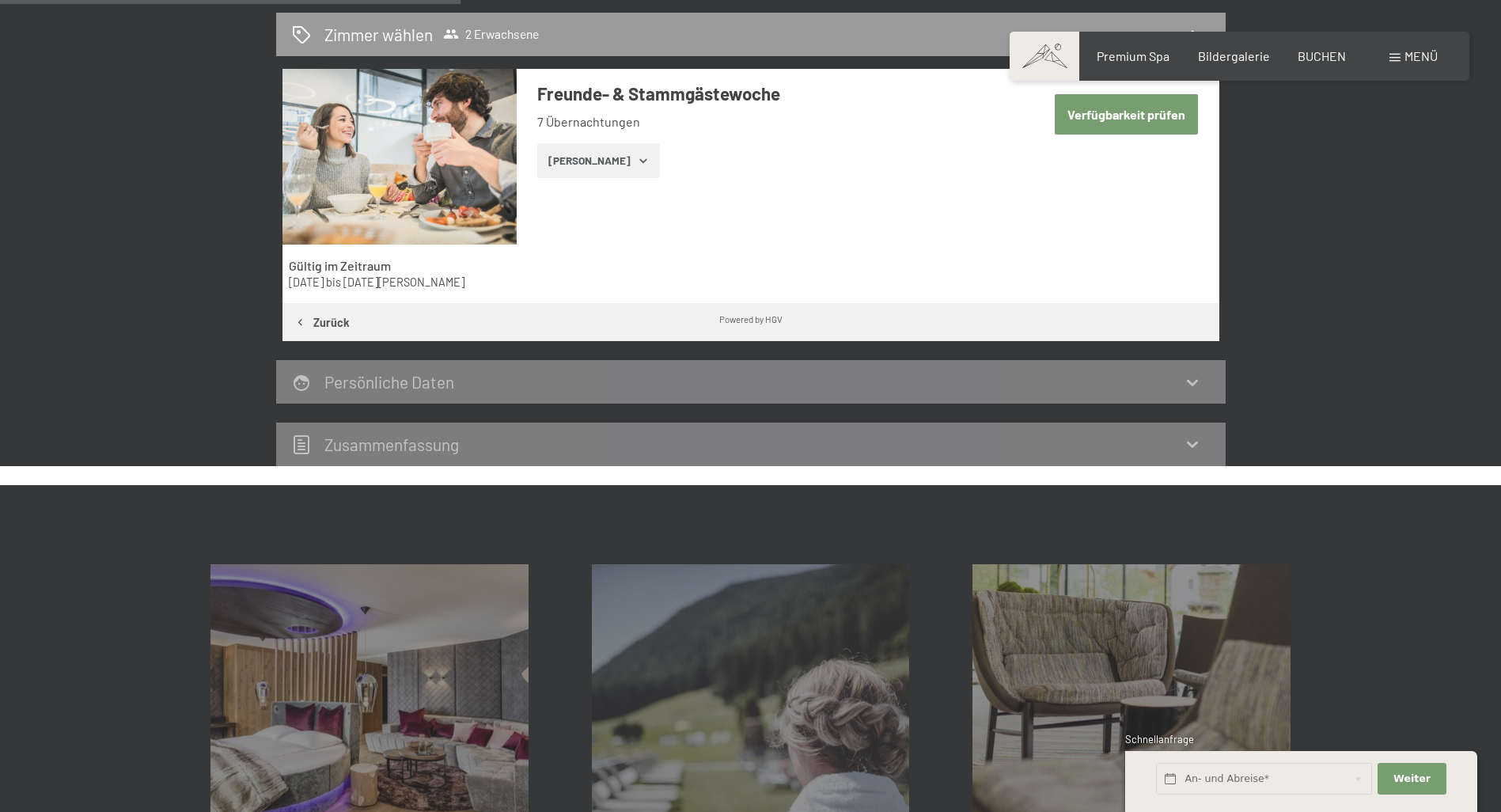
scroll to position [377, 0]
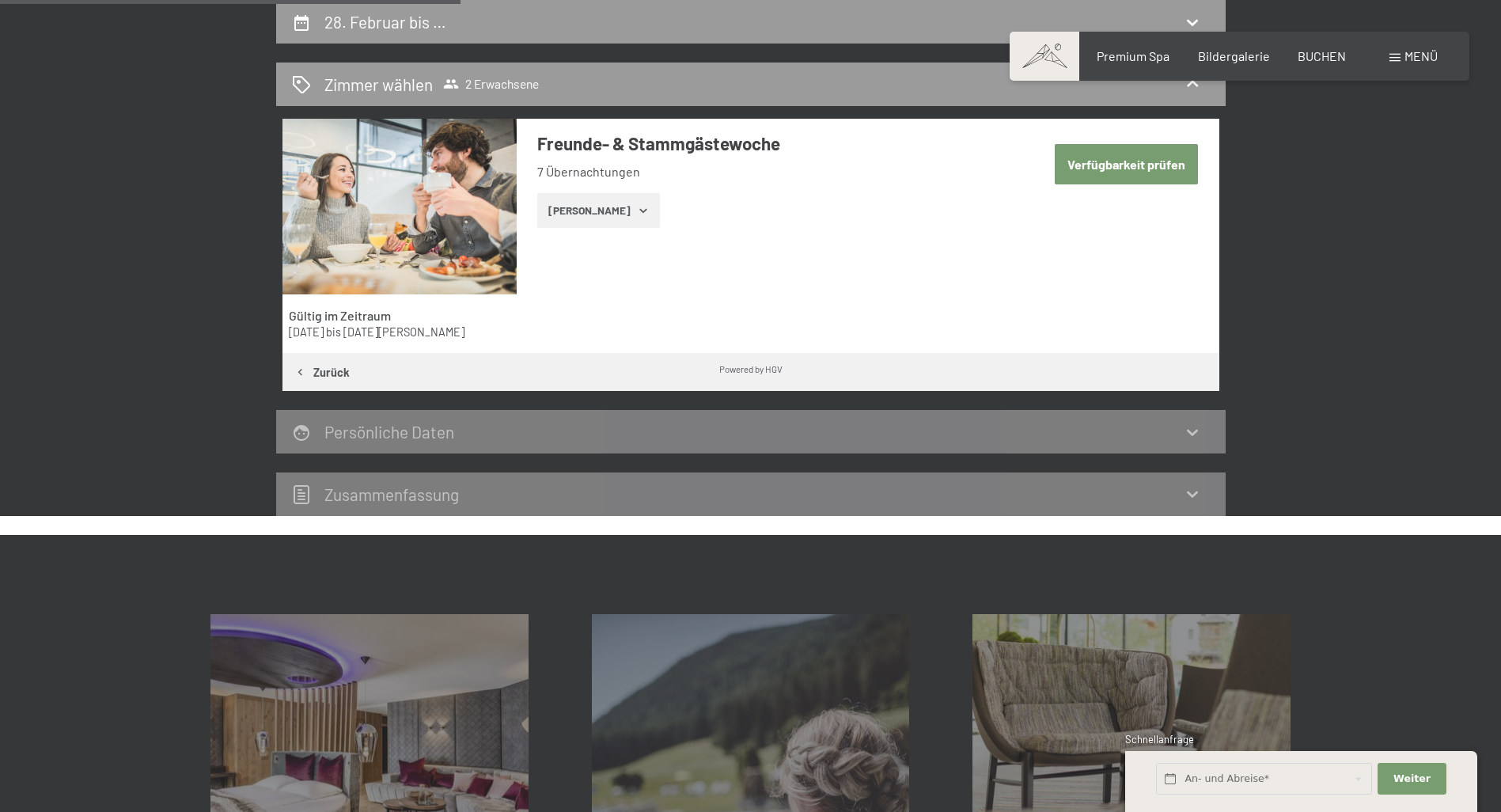
click at [595, 210] on button "[PERSON_NAME]" at bounding box center [599, 210] width 122 height 35
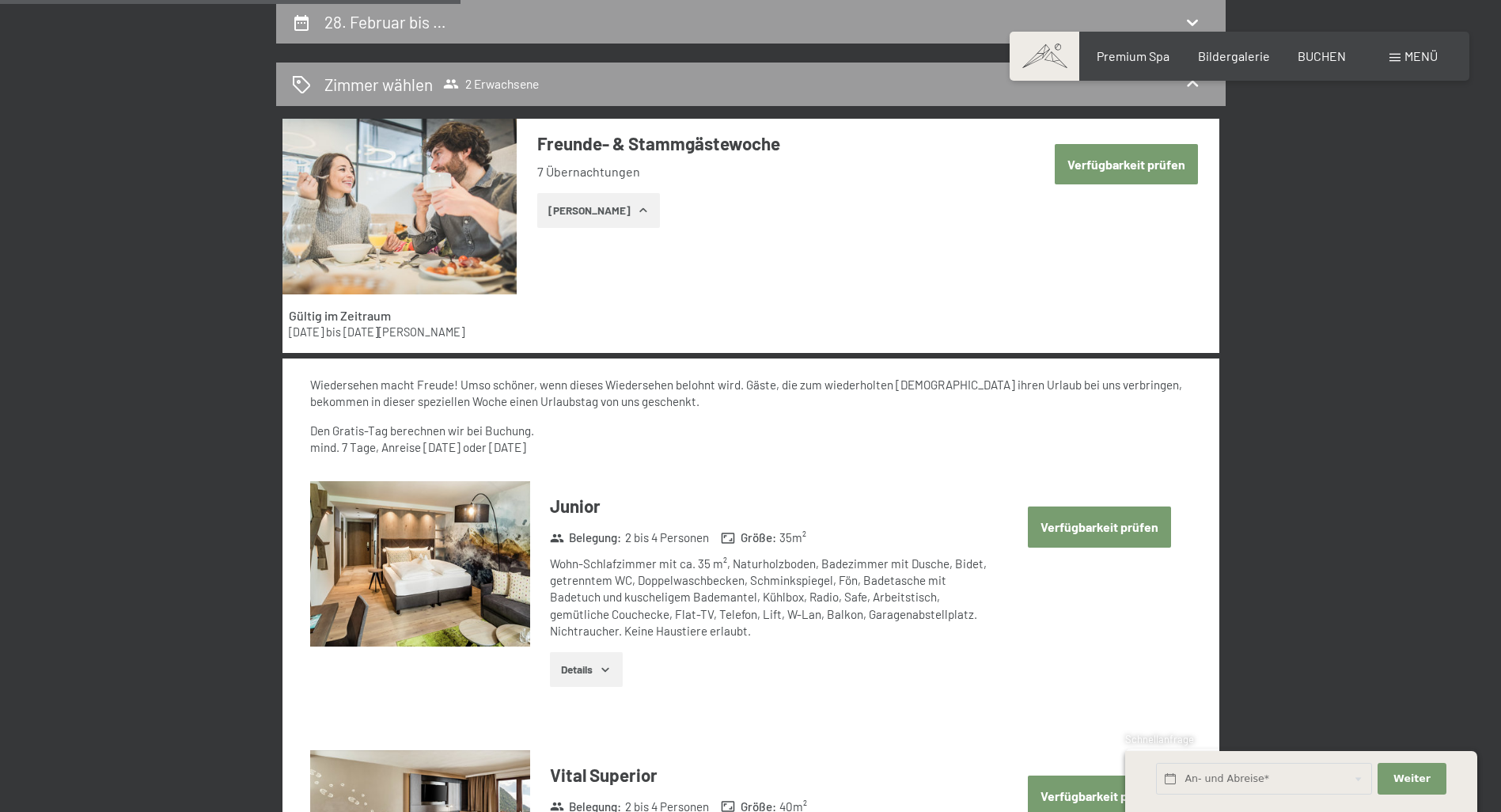
click at [590, 670] on button "Details" at bounding box center [586, 669] width 72 height 35
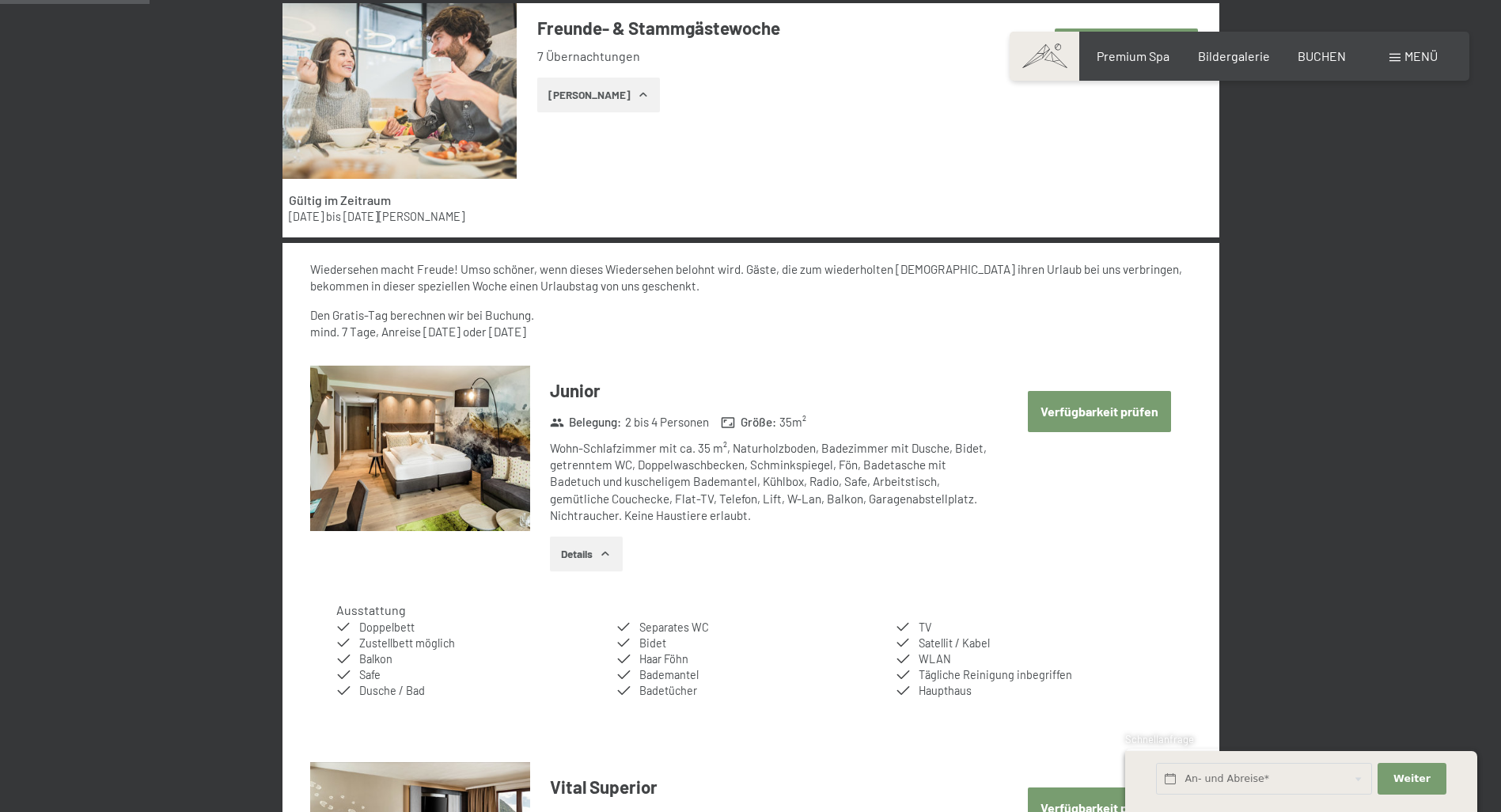
scroll to position [694, 0]
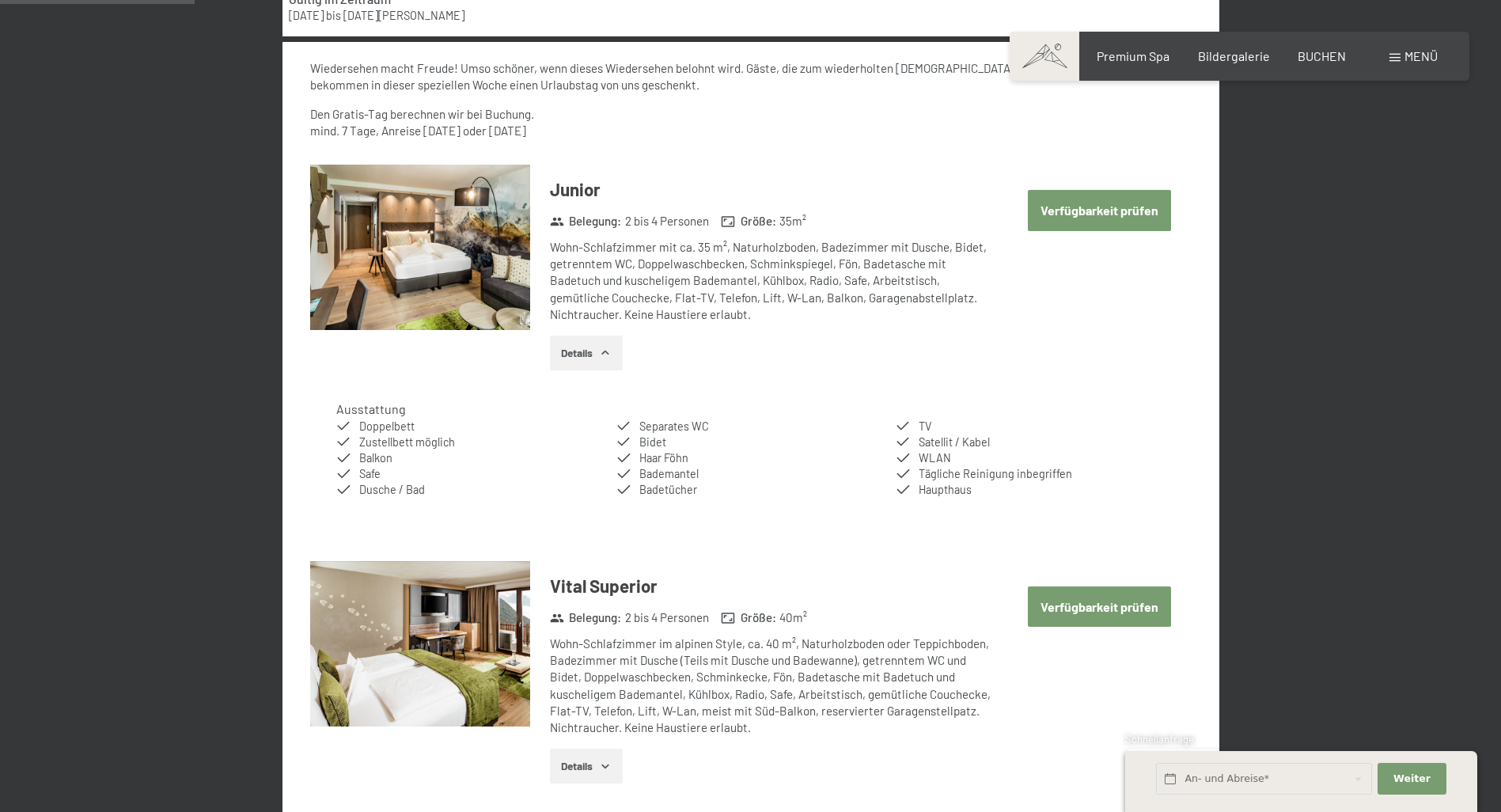
click at [1091, 211] on button "Verfügbarkeit prüfen" at bounding box center [1099, 210] width 143 height 41
select select "[DATE]"
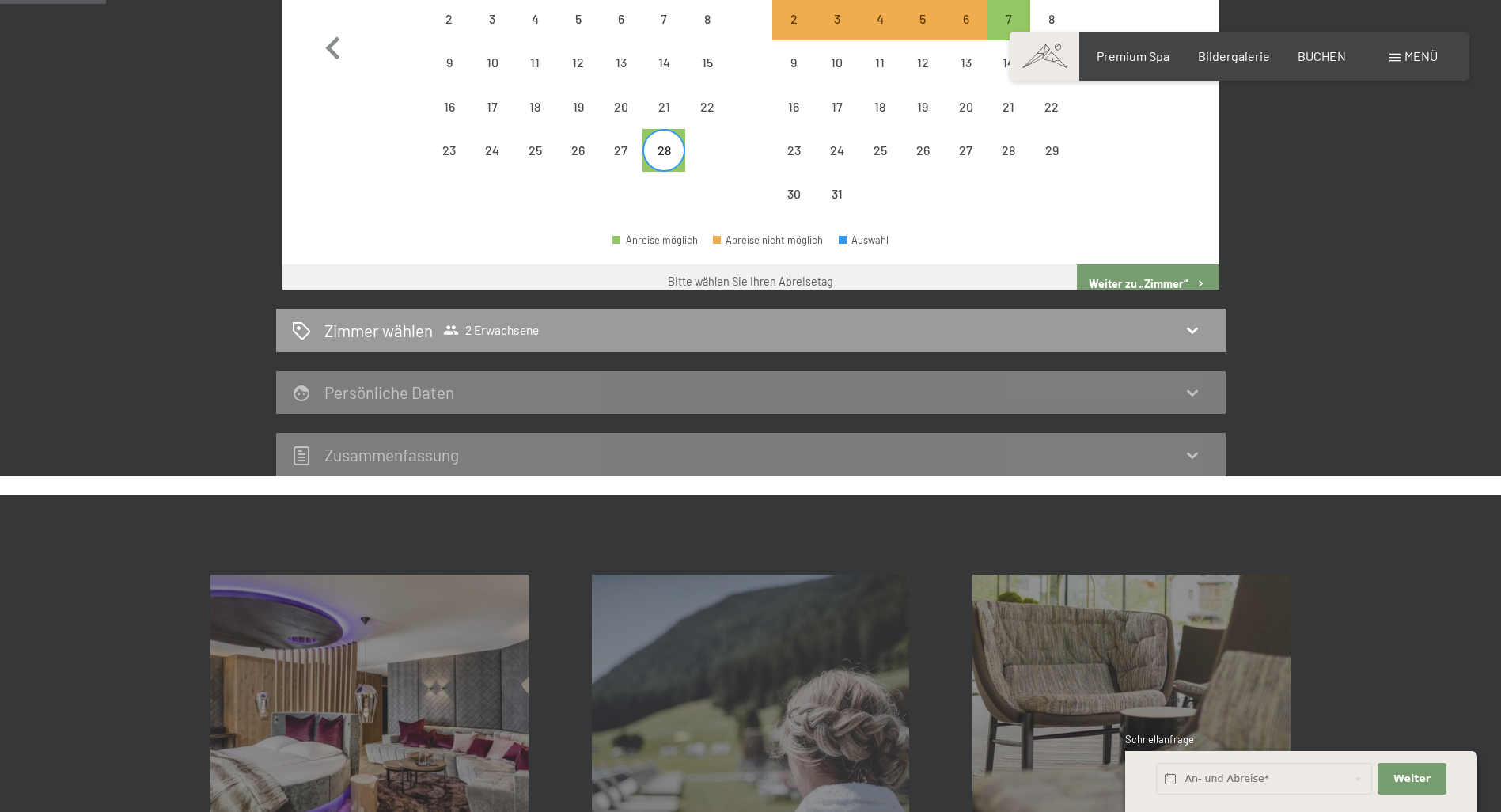
scroll to position [377, 0]
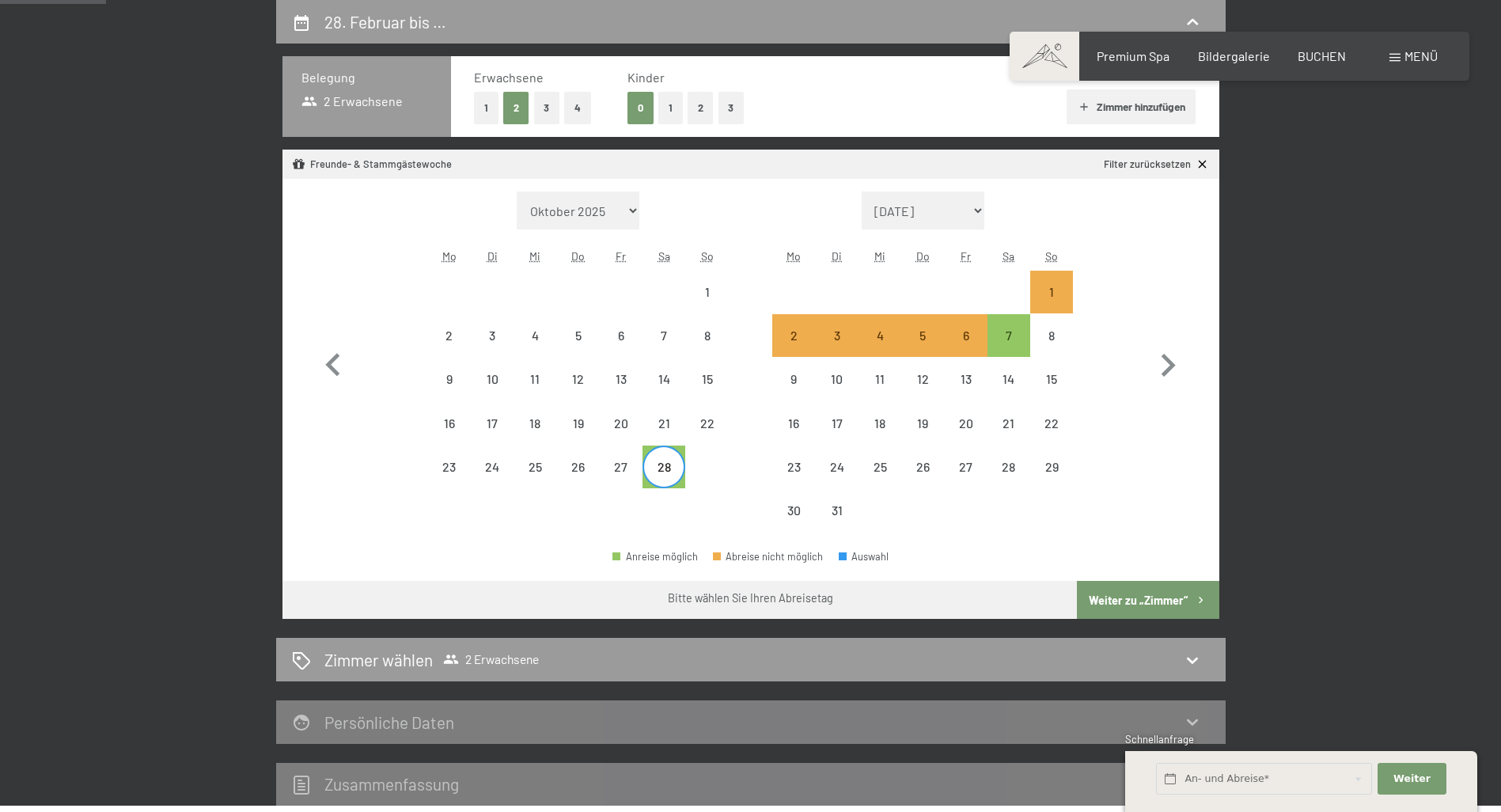
click at [666, 476] on div "28" at bounding box center [664, 480] width 40 height 40
select select "[DATE]"
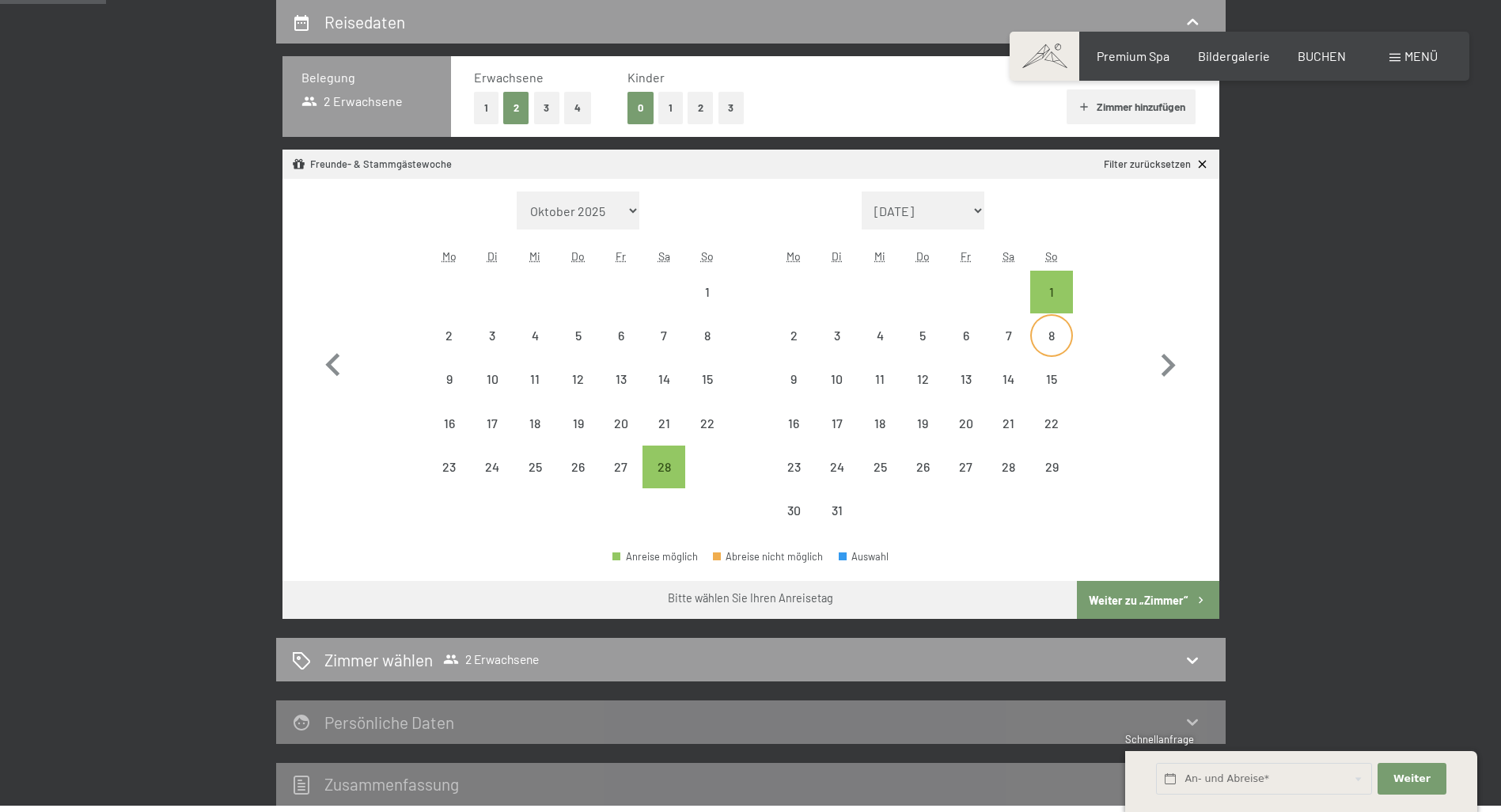
click at [1047, 336] on div "8" at bounding box center [1051, 349] width 40 height 40
select select "[DATE]"
click at [666, 469] on div "28" at bounding box center [664, 480] width 40 height 40
select select "[DATE]"
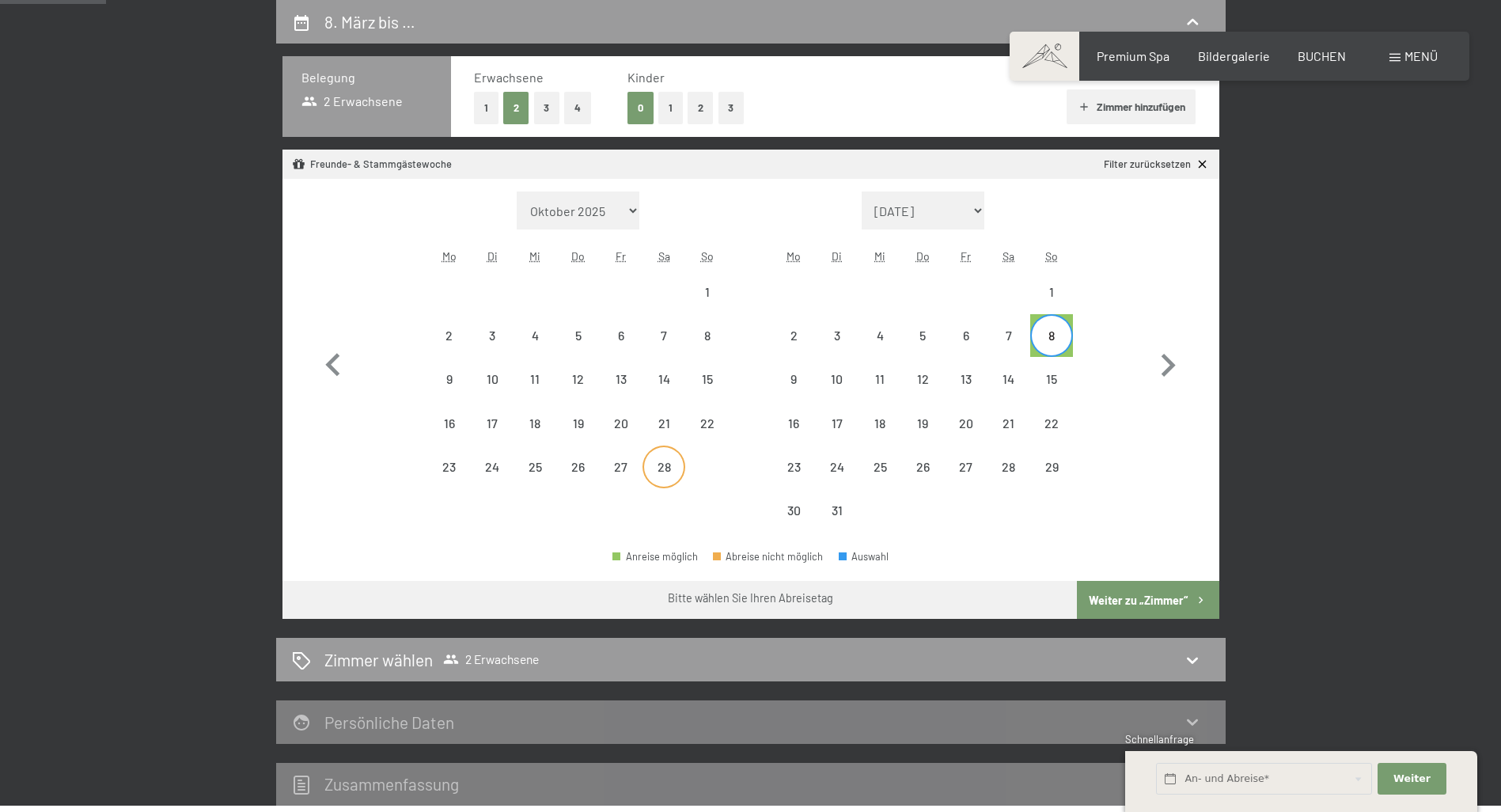
select select "[DATE]"
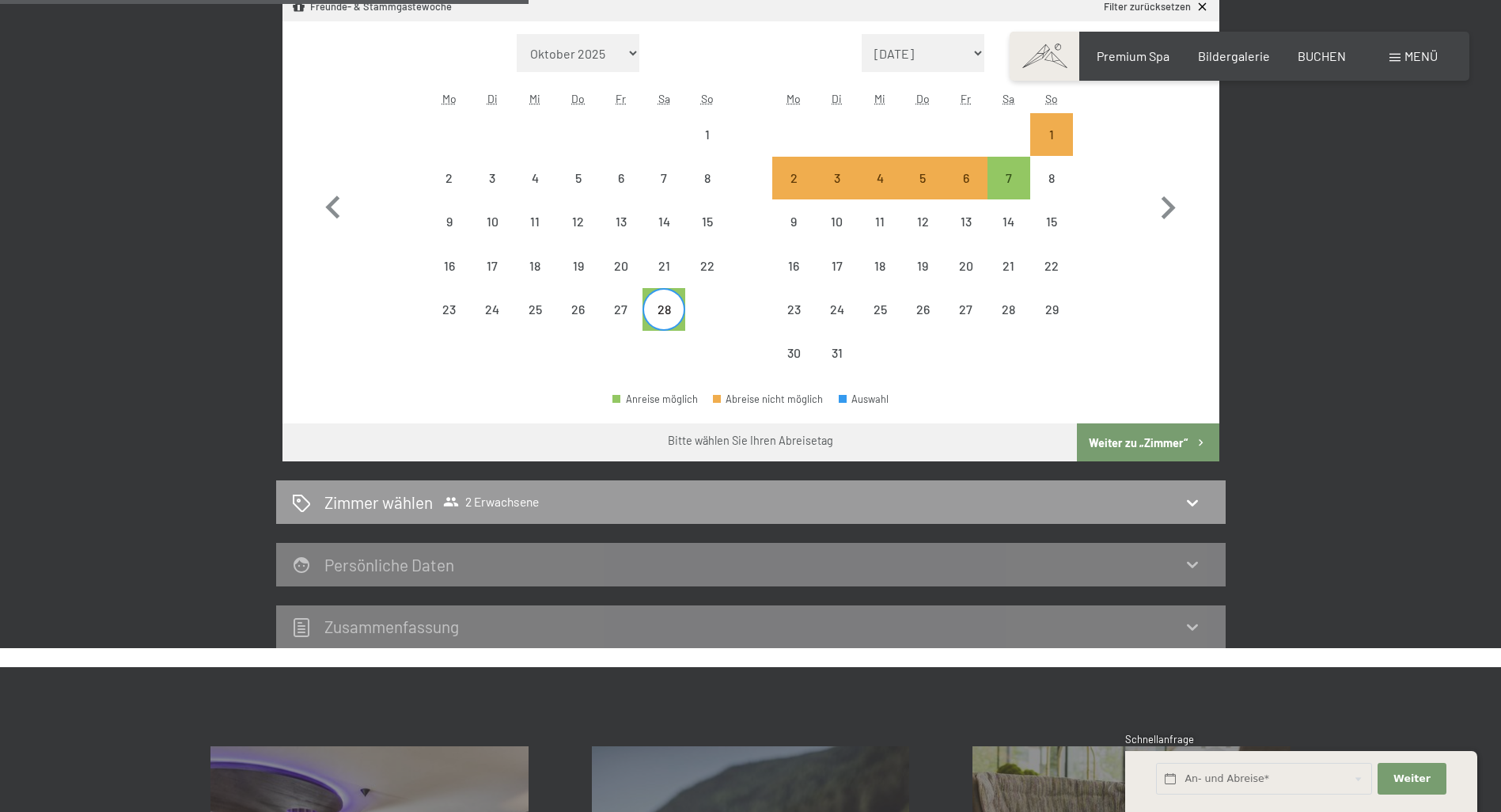
scroll to position [536, 0]
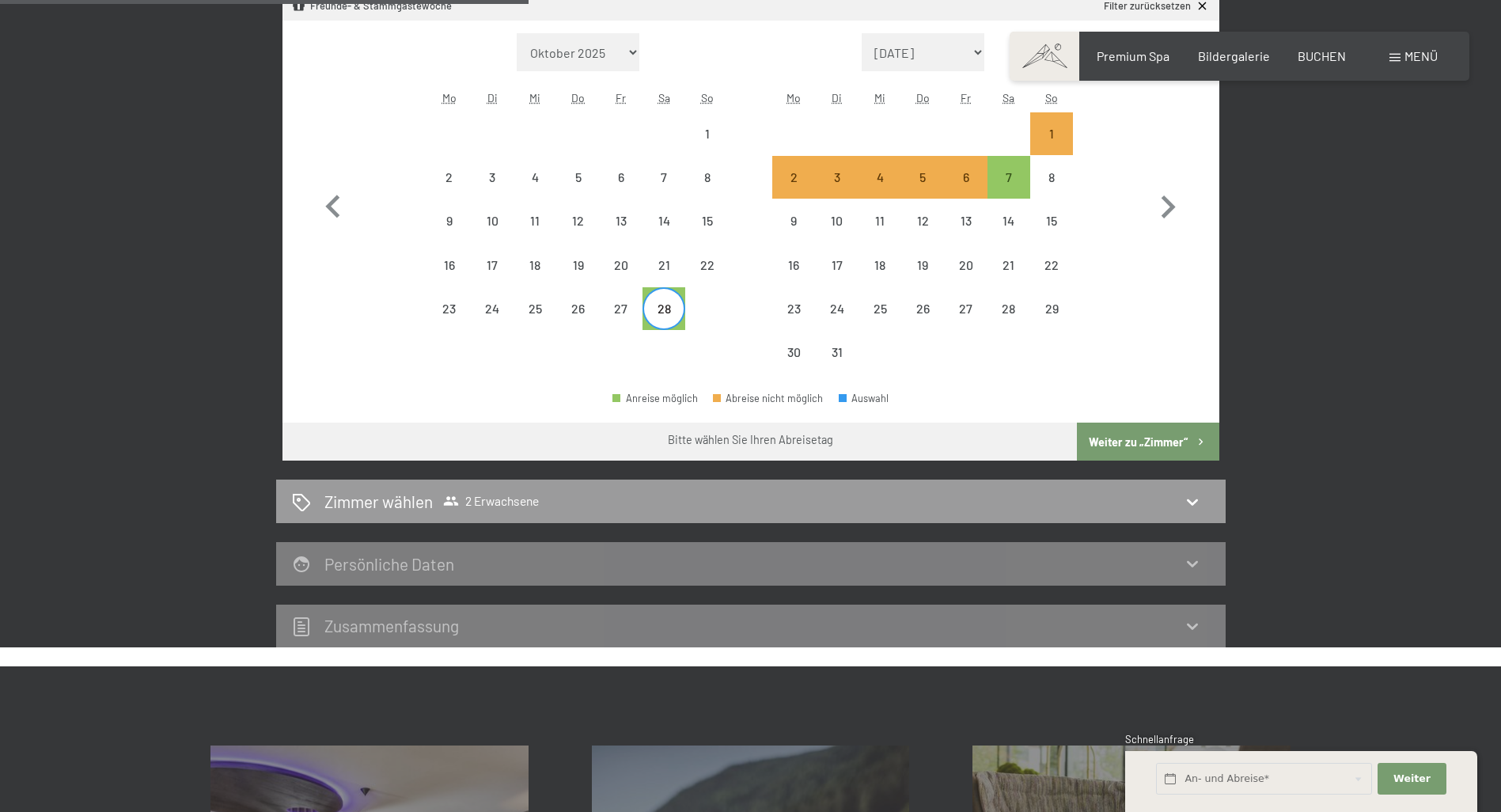
click at [1159, 444] on button "Weiter zu „Zimmer“" at bounding box center [1147, 442] width 141 height 38
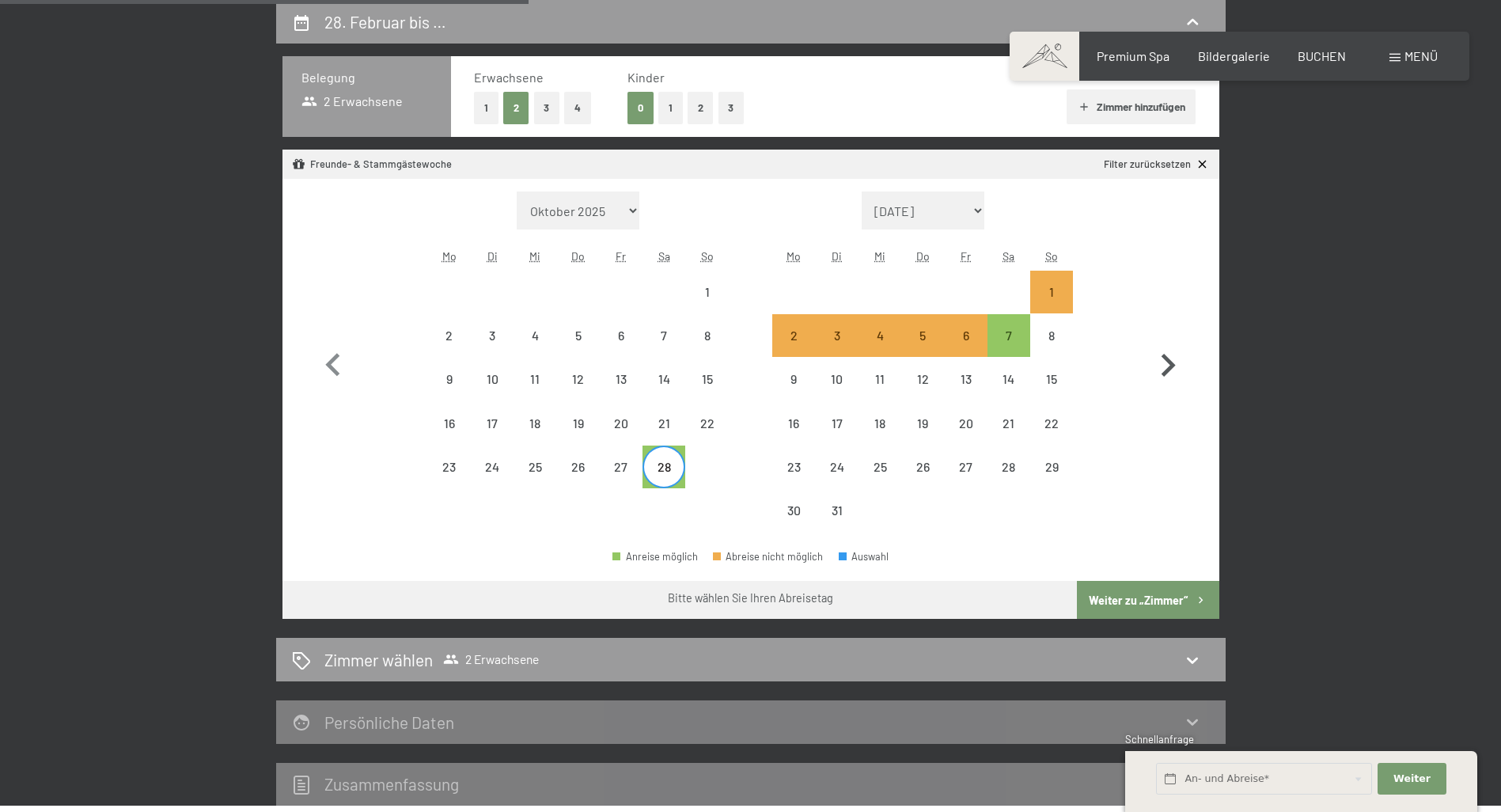
select select "2026-02-01"
select select "2026-03-01"
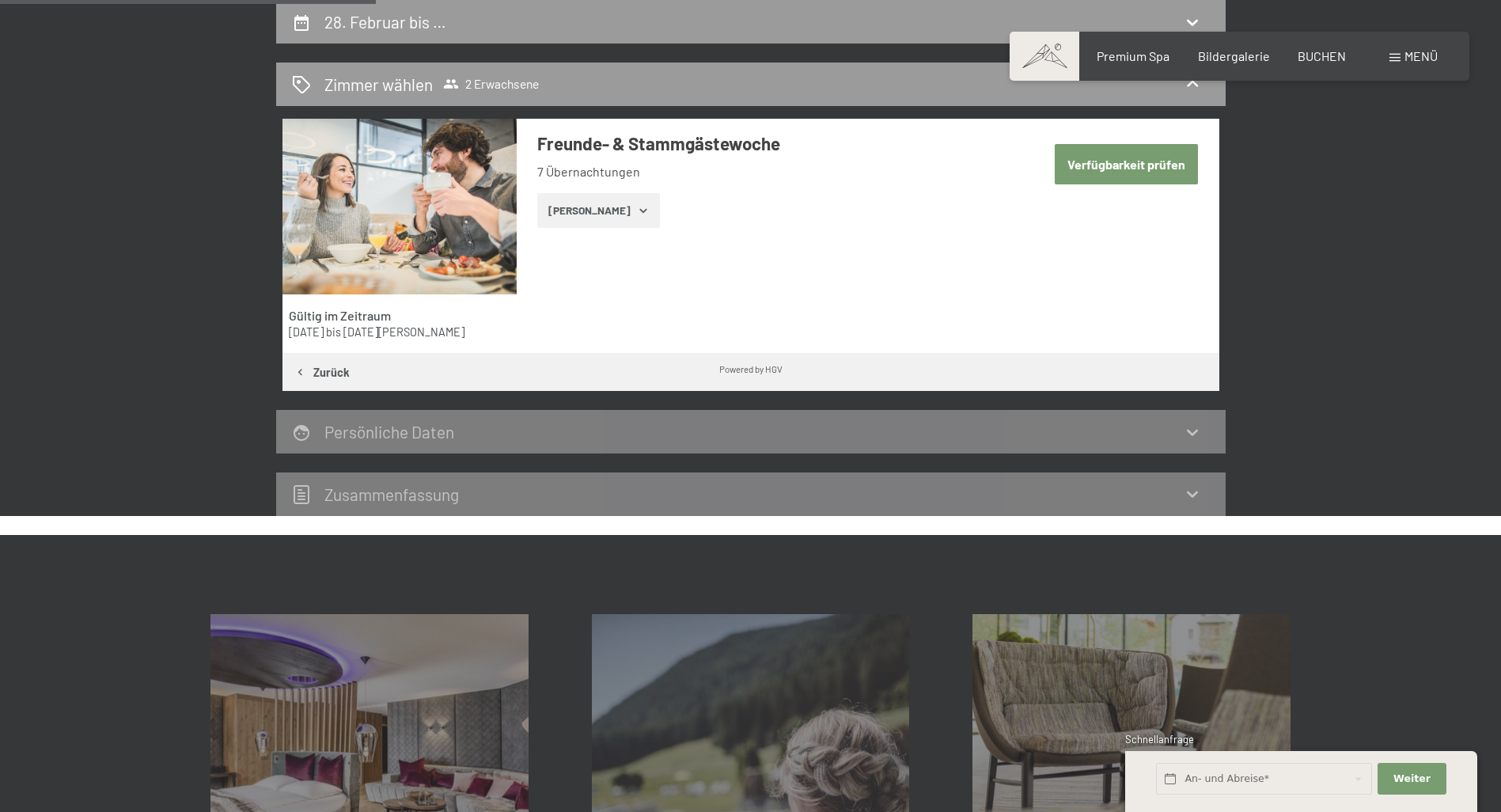
click at [1107, 160] on button "Verfügbarkeit prüfen" at bounding box center [1126, 164] width 143 height 41
select select "2026-02-01"
select select "2026-03-01"
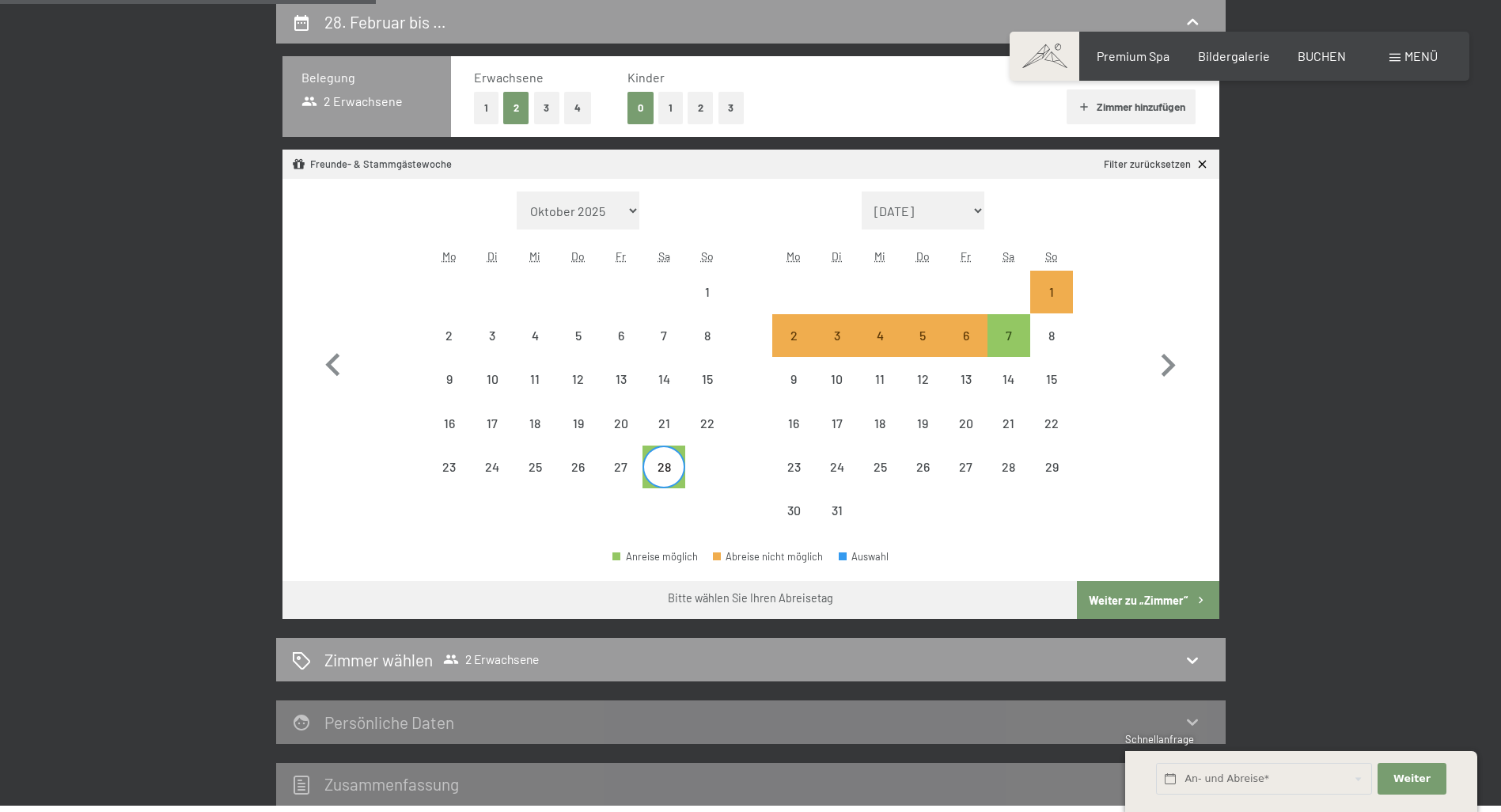
click at [1139, 604] on button "Weiter zu „Zimmer“" at bounding box center [1147, 599] width 141 height 38
select select "2026-02-01"
select select "2026-03-01"
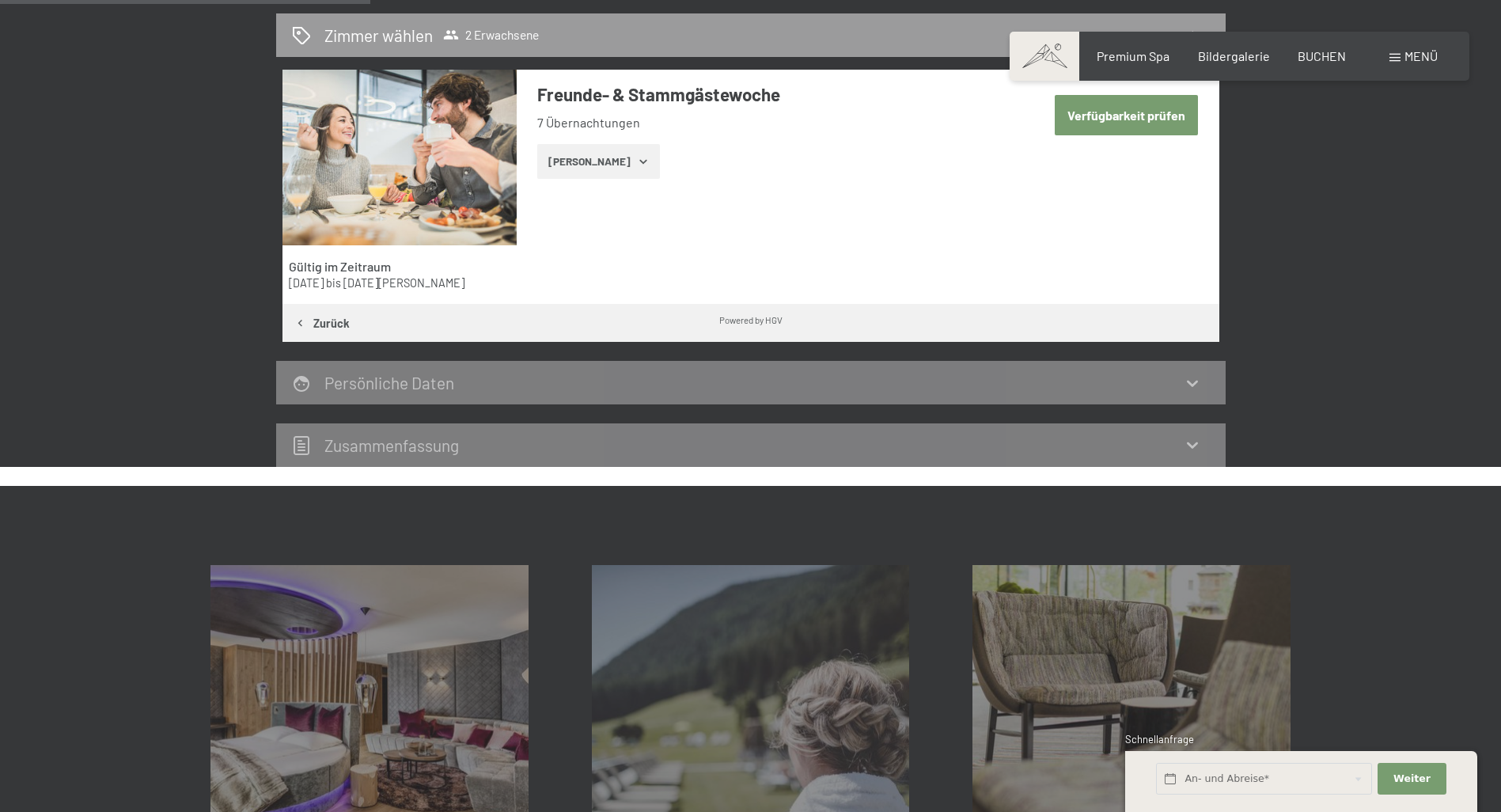
scroll to position [281, 0]
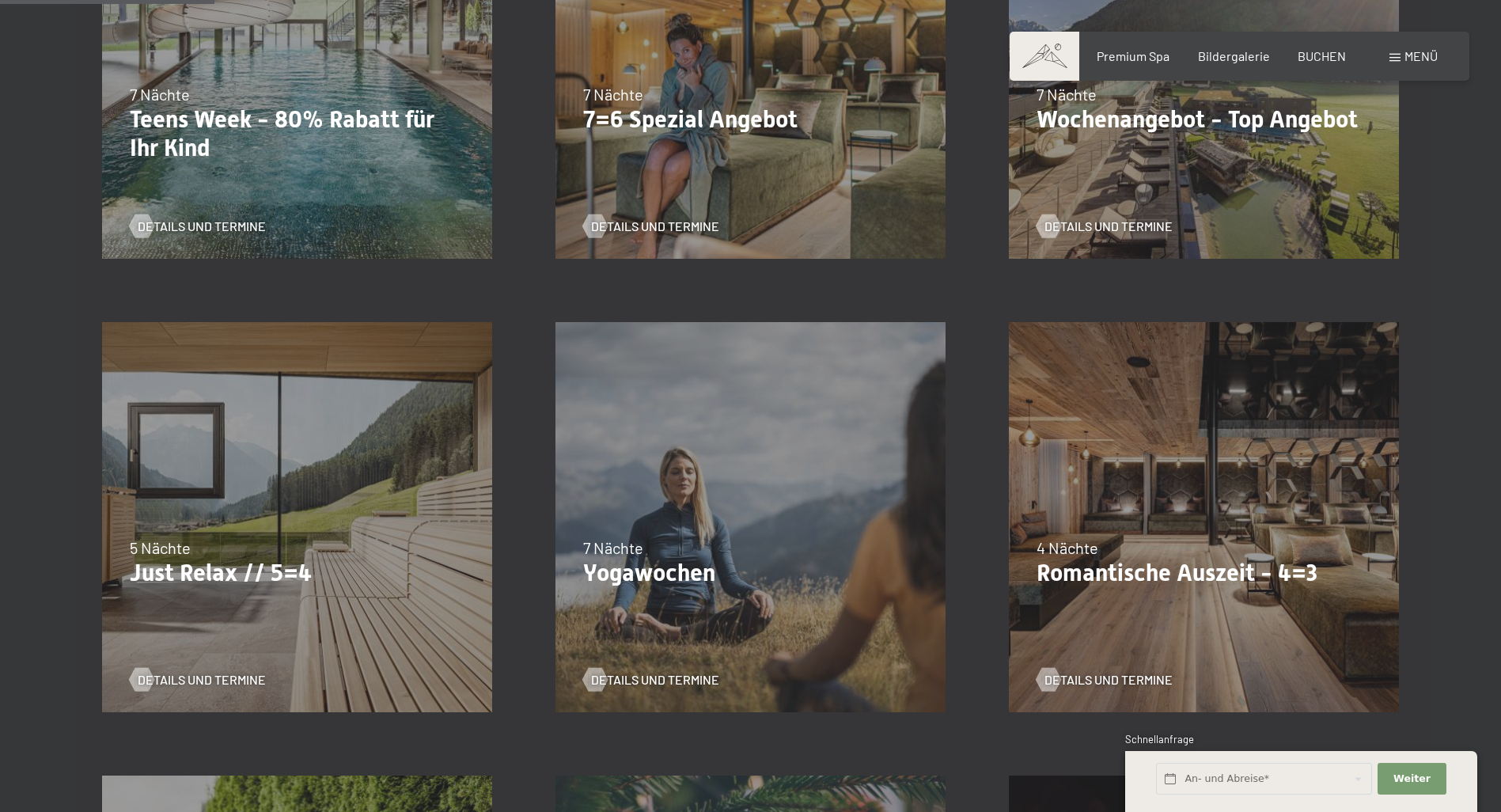
scroll to position [712, 0]
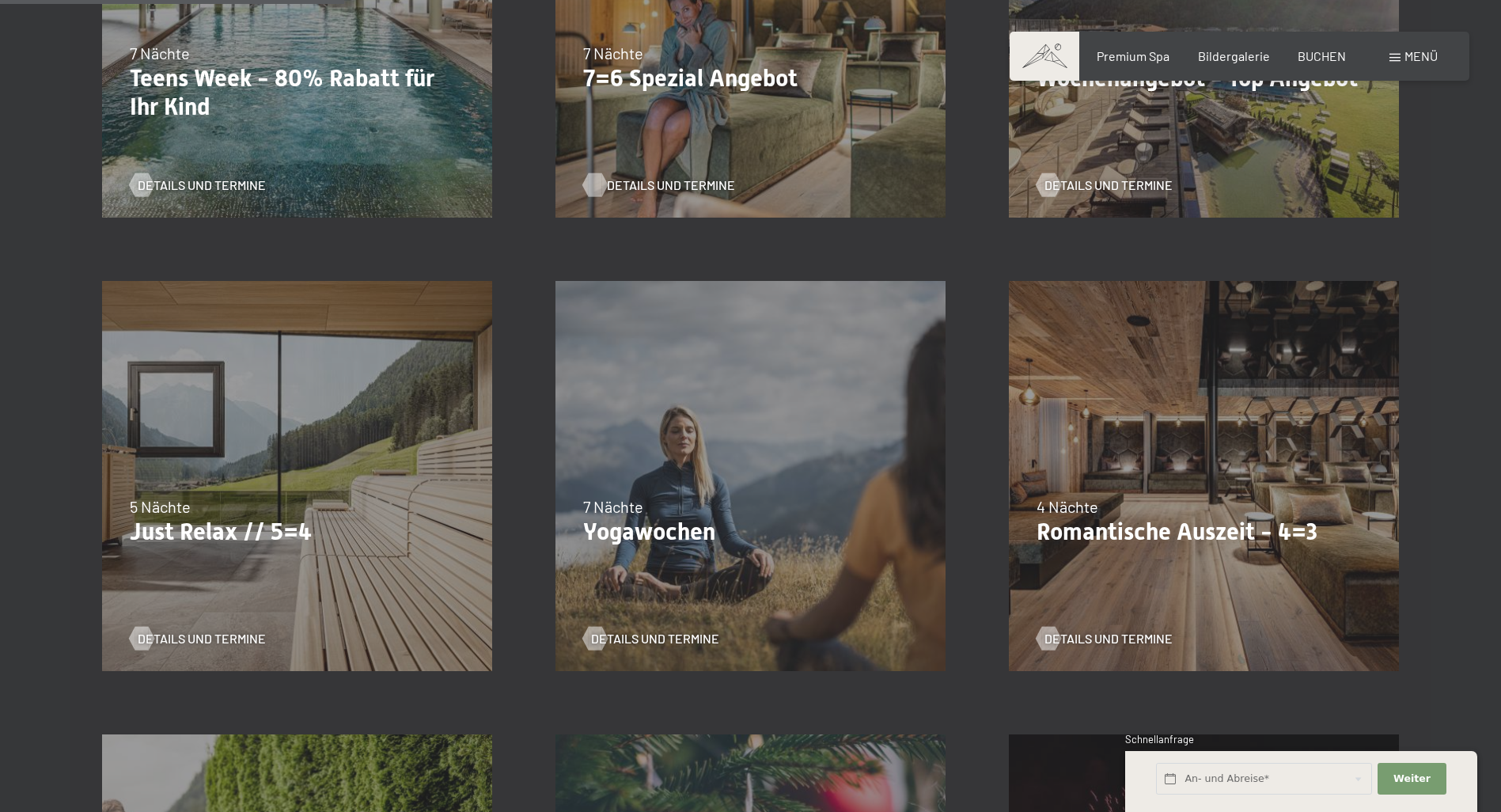
click at [649, 183] on span "Details und Termine" at bounding box center [671, 184] width 128 height 17
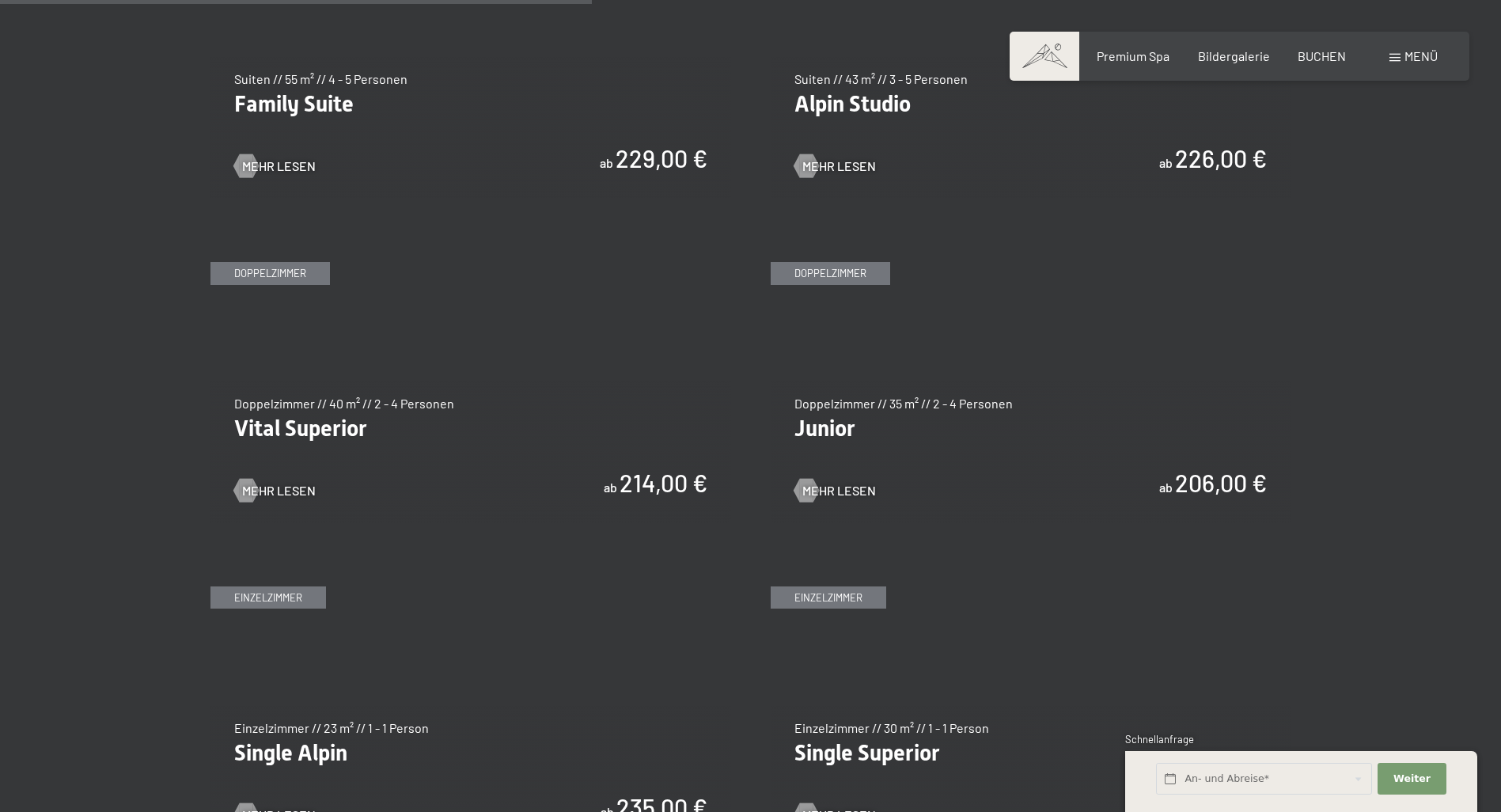
scroll to position [2136, 0]
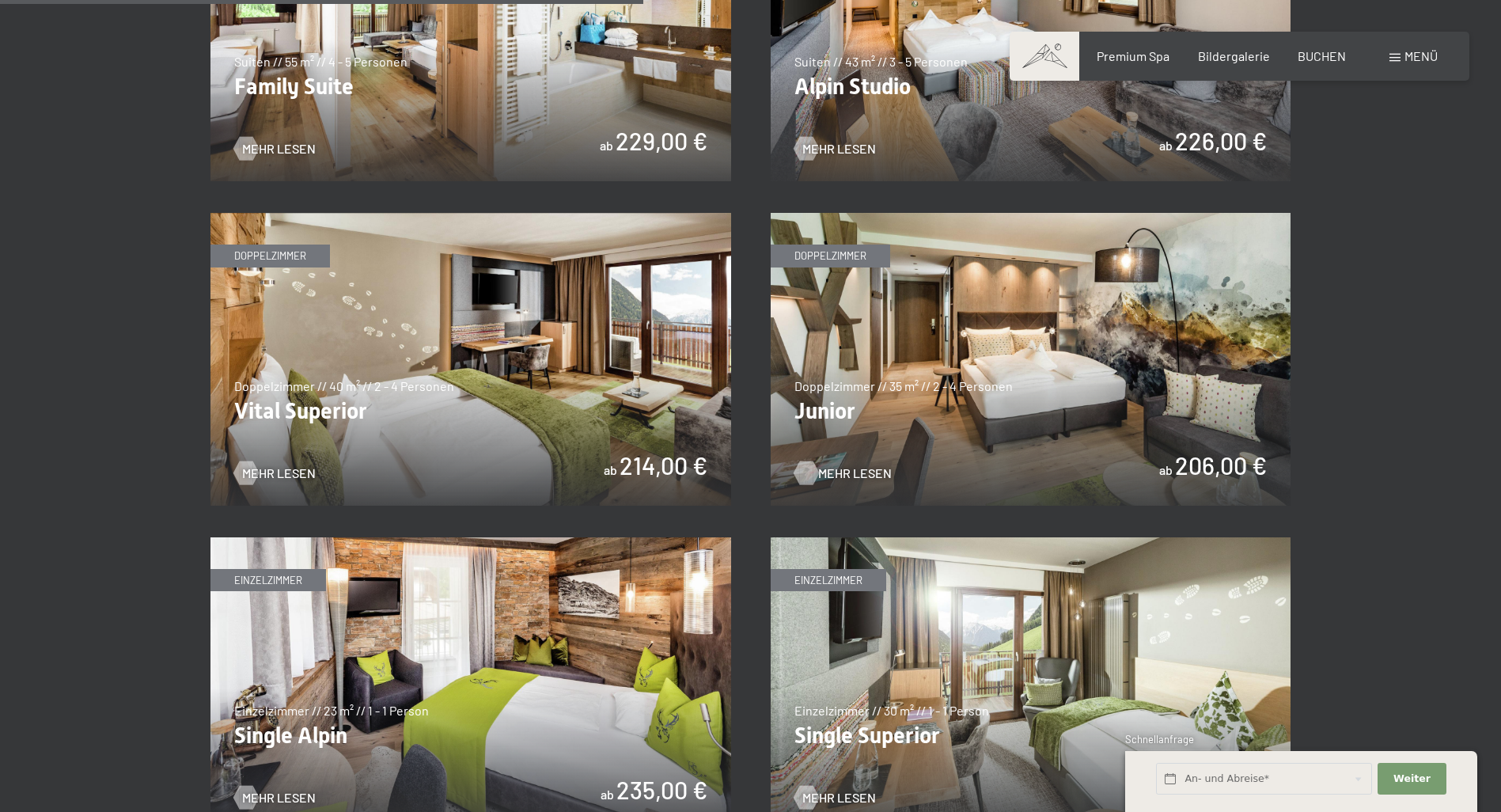
click at [803, 471] on div at bounding box center [805, 473] width 13 height 24
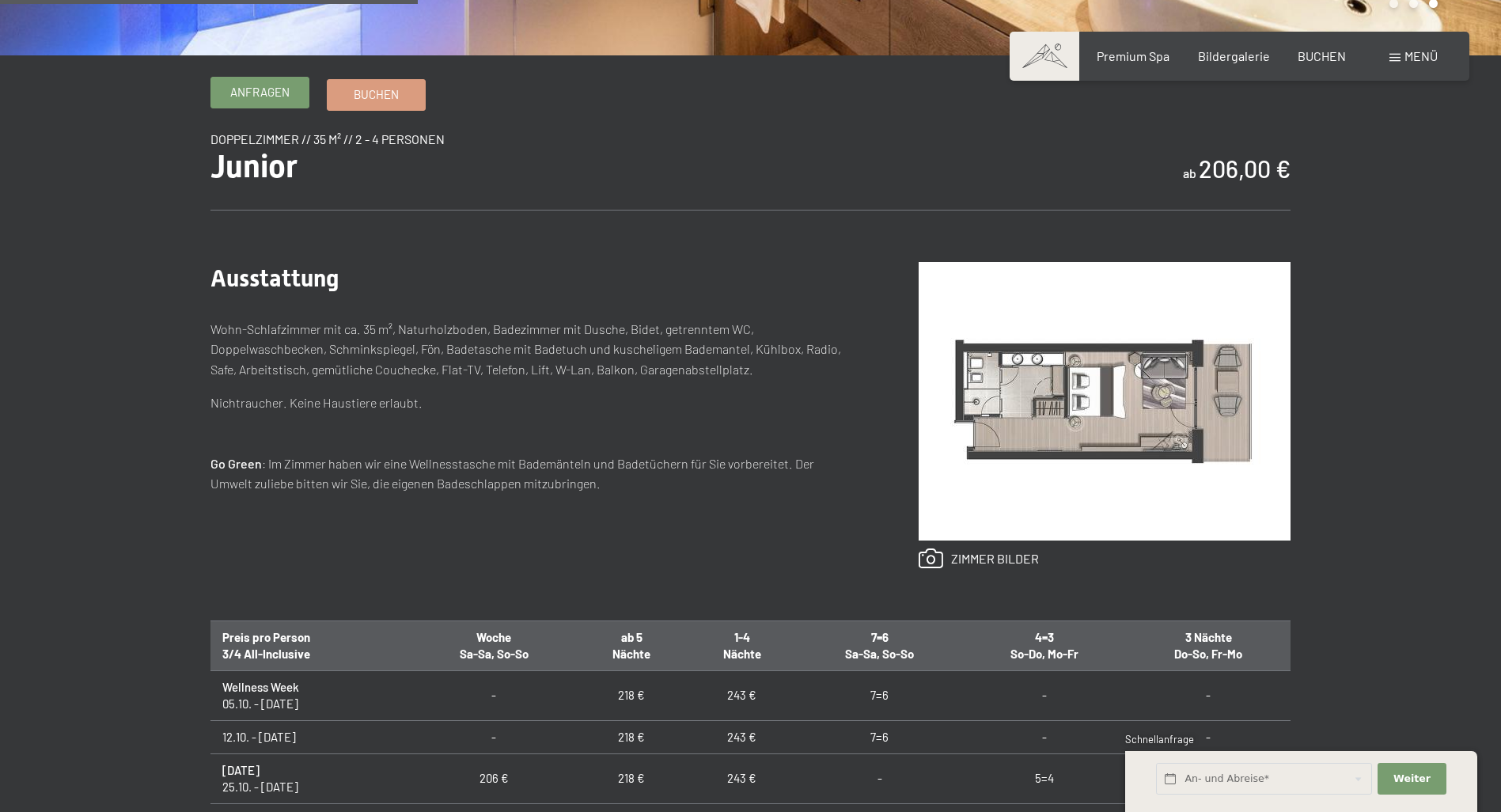
click at [262, 95] on span "Anfragen" at bounding box center [260, 92] width 60 height 17
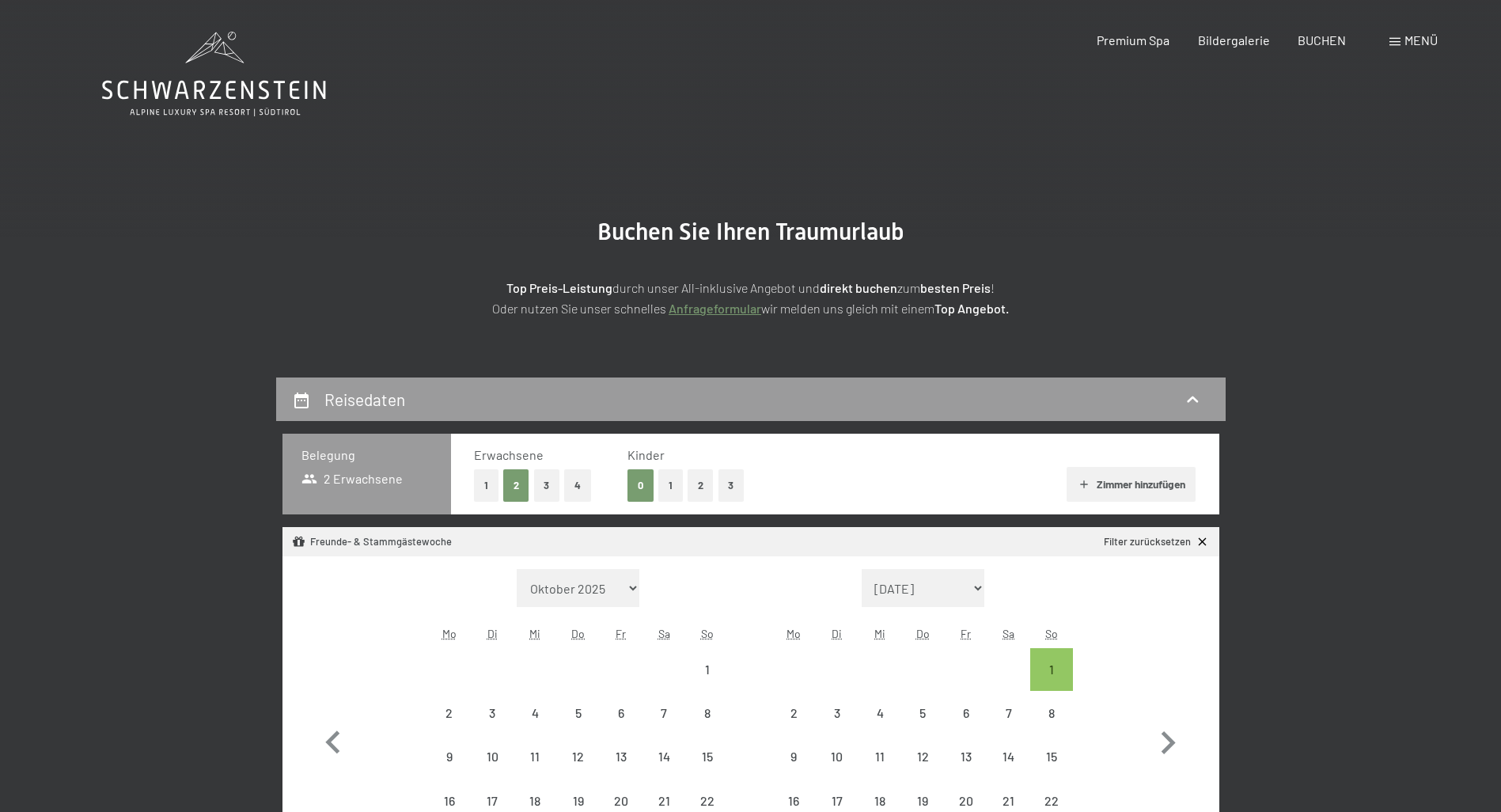
select select "[DATE]"
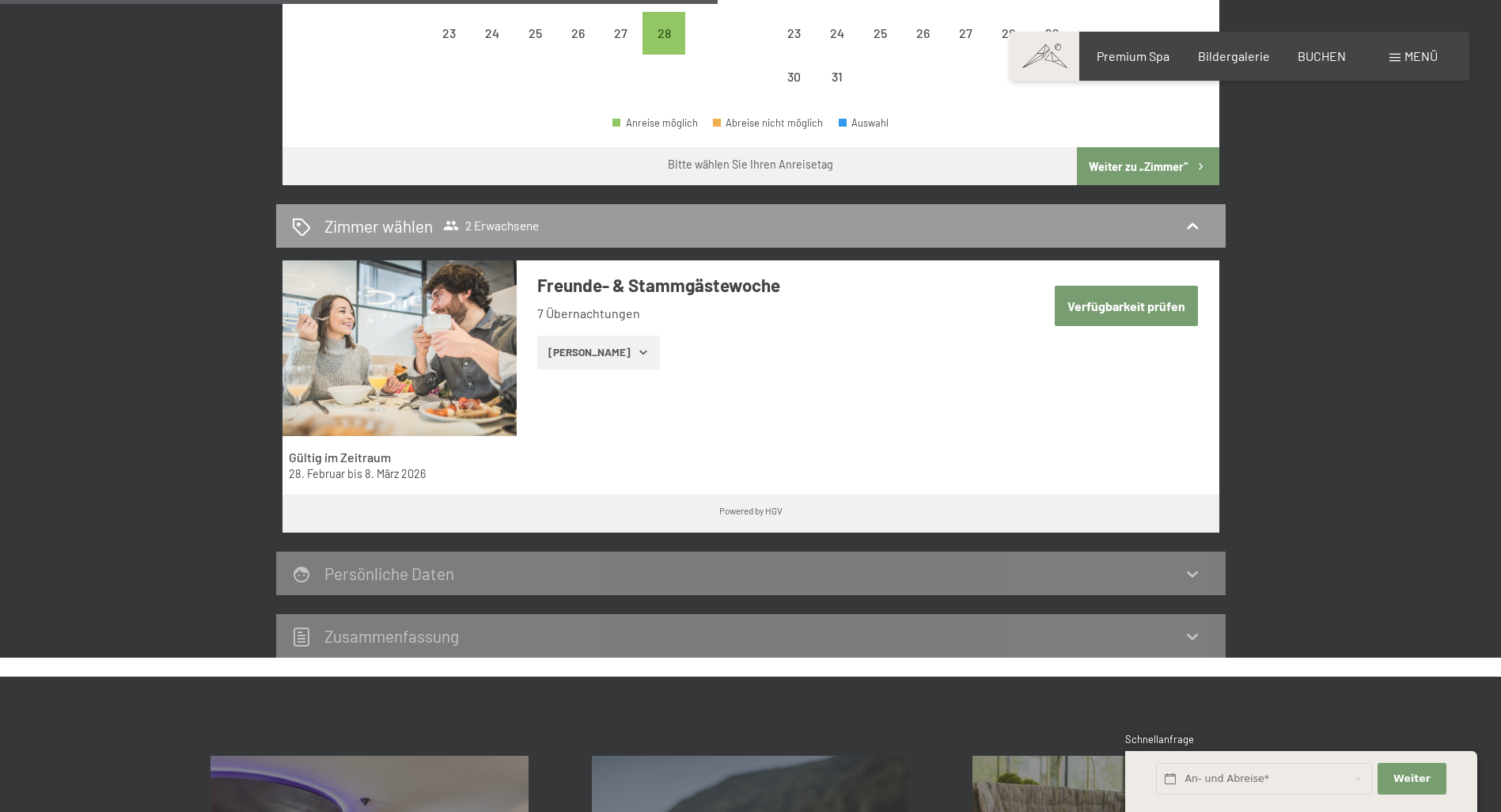
scroll to position [870, 0]
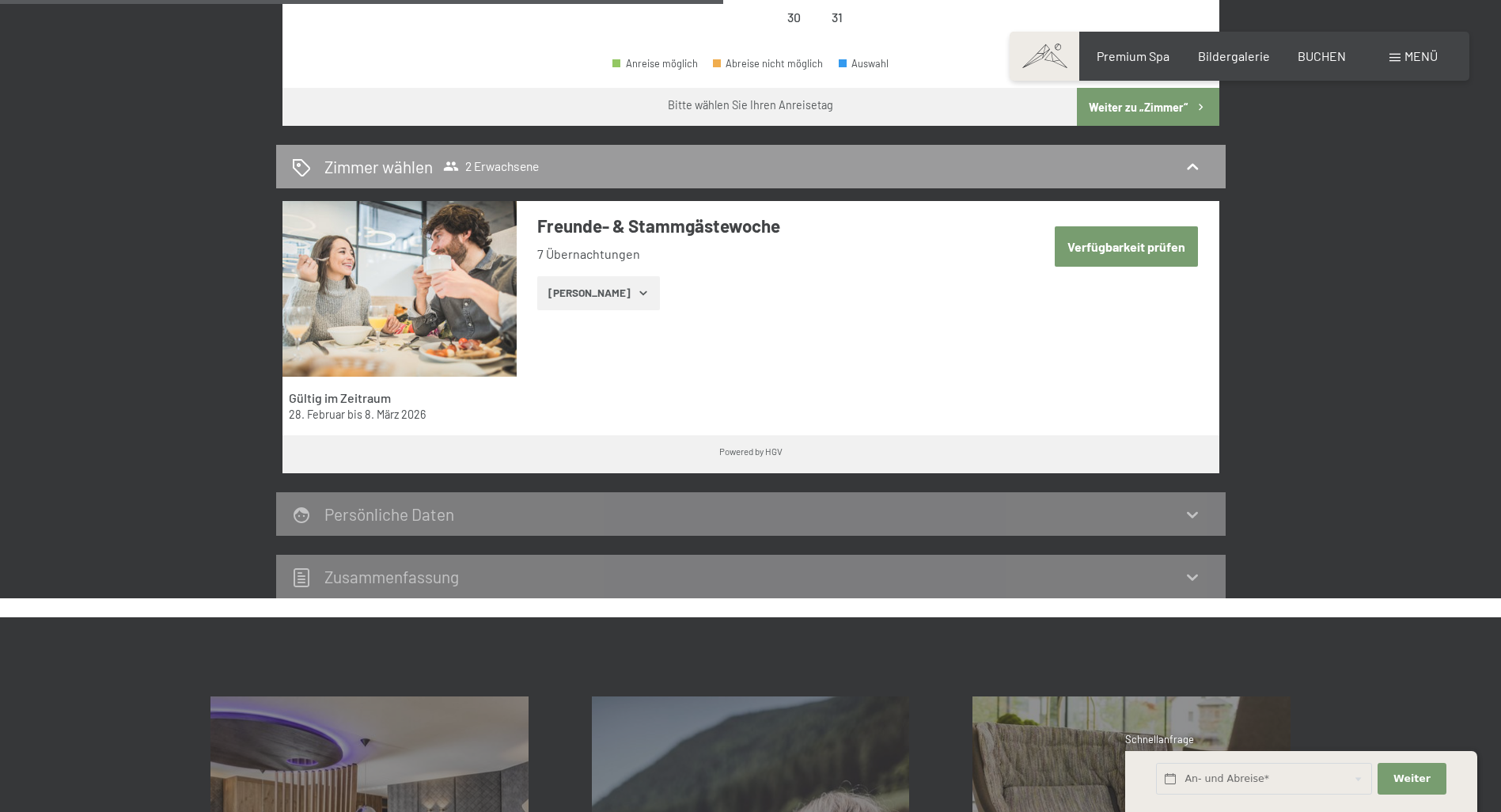
click at [1127, 246] on button "Verfügbarkeit prüfen" at bounding box center [1126, 246] width 143 height 41
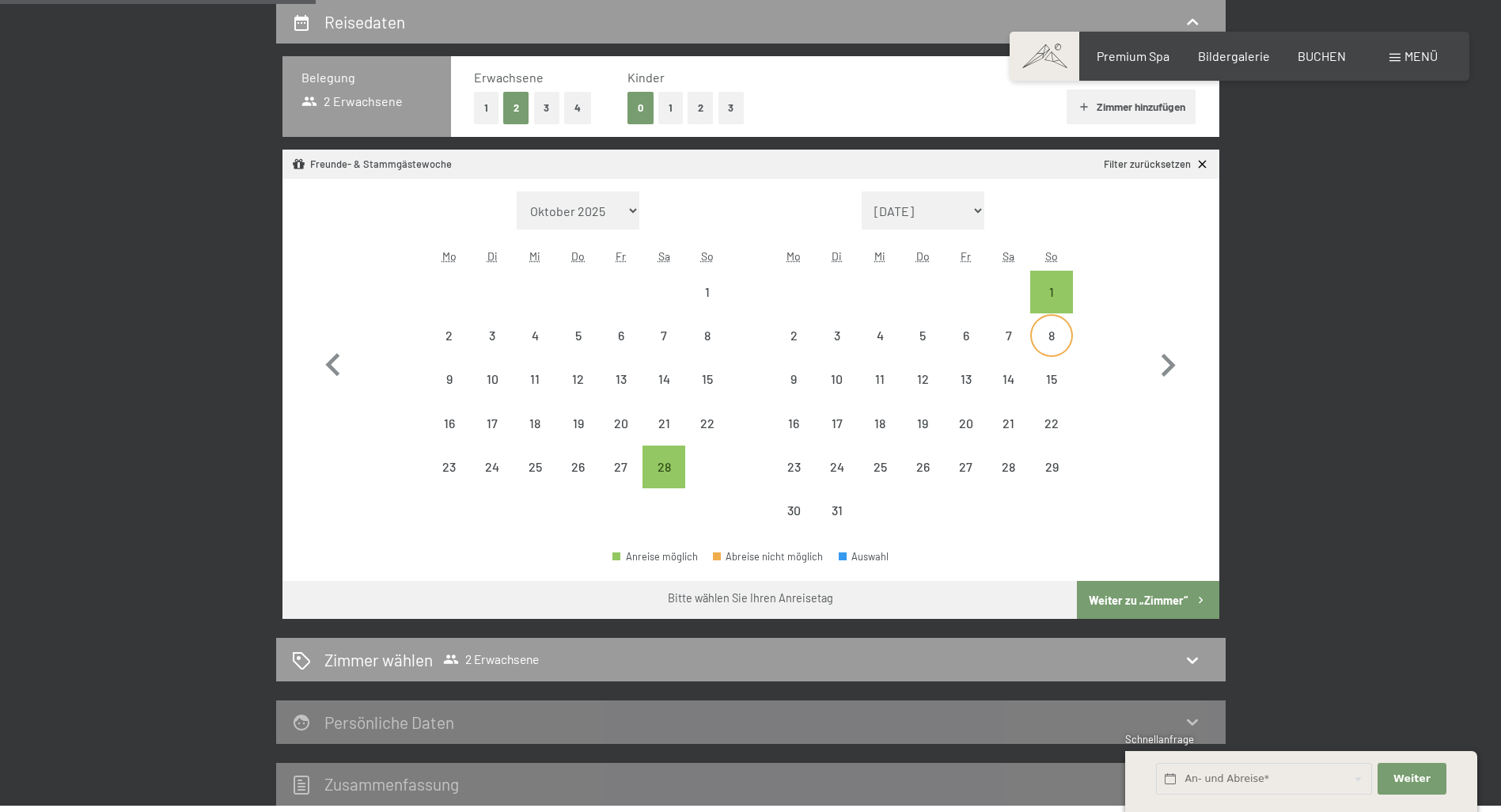
click at [1050, 340] on div "8" at bounding box center [1051, 349] width 40 height 40
select select "[DATE]"
click at [668, 464] on div "28" at bounding box center [664, 480] width 40 height 40
select select "[DATE]"
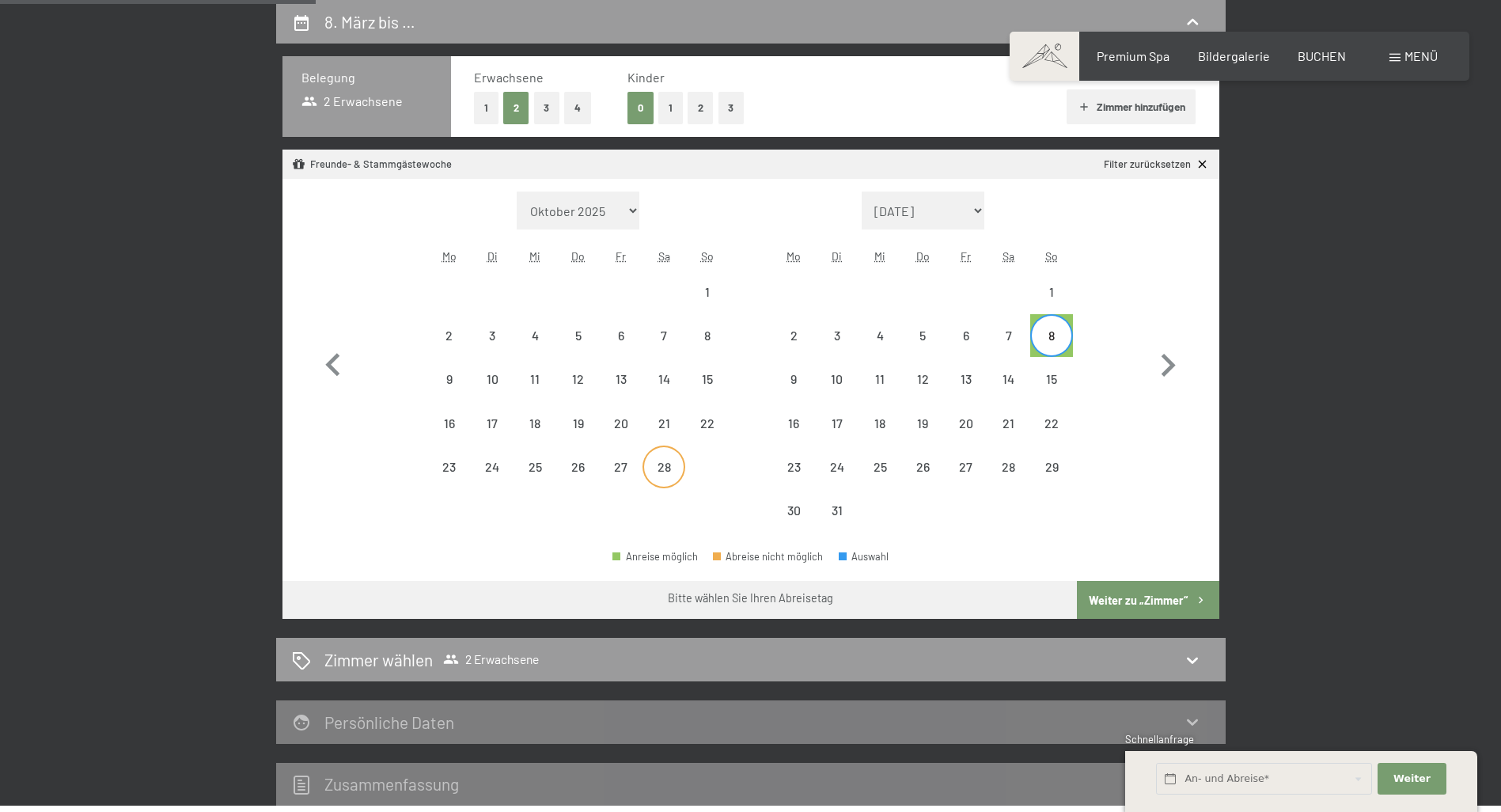
select select "[DATE]"
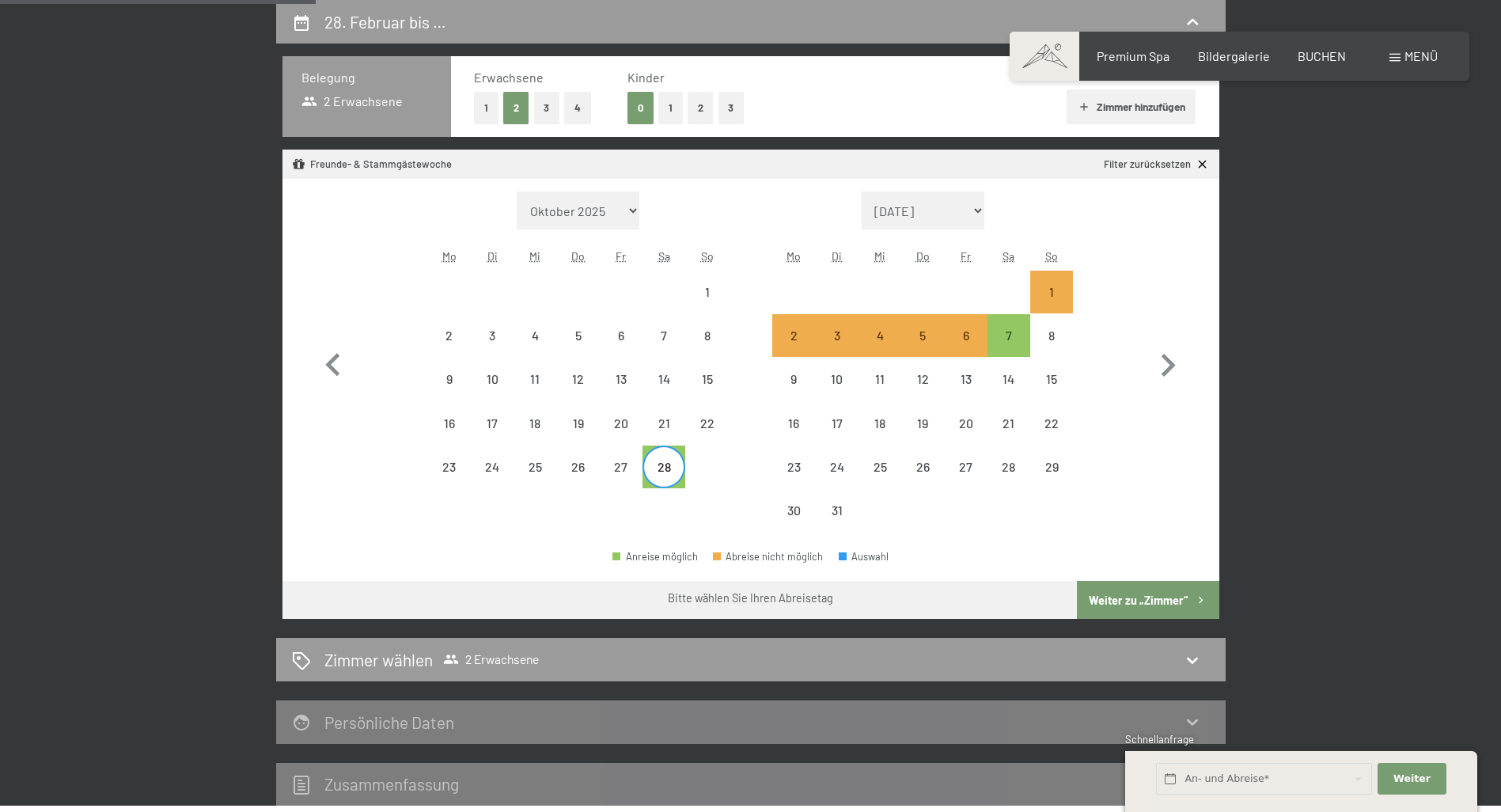
click at [1141, 593] on button "Weiter zu „Zimmer“" at bounding box center [1147, 599] width 141 height 38
select select "2026-02-01"
select select "2026-03-01"
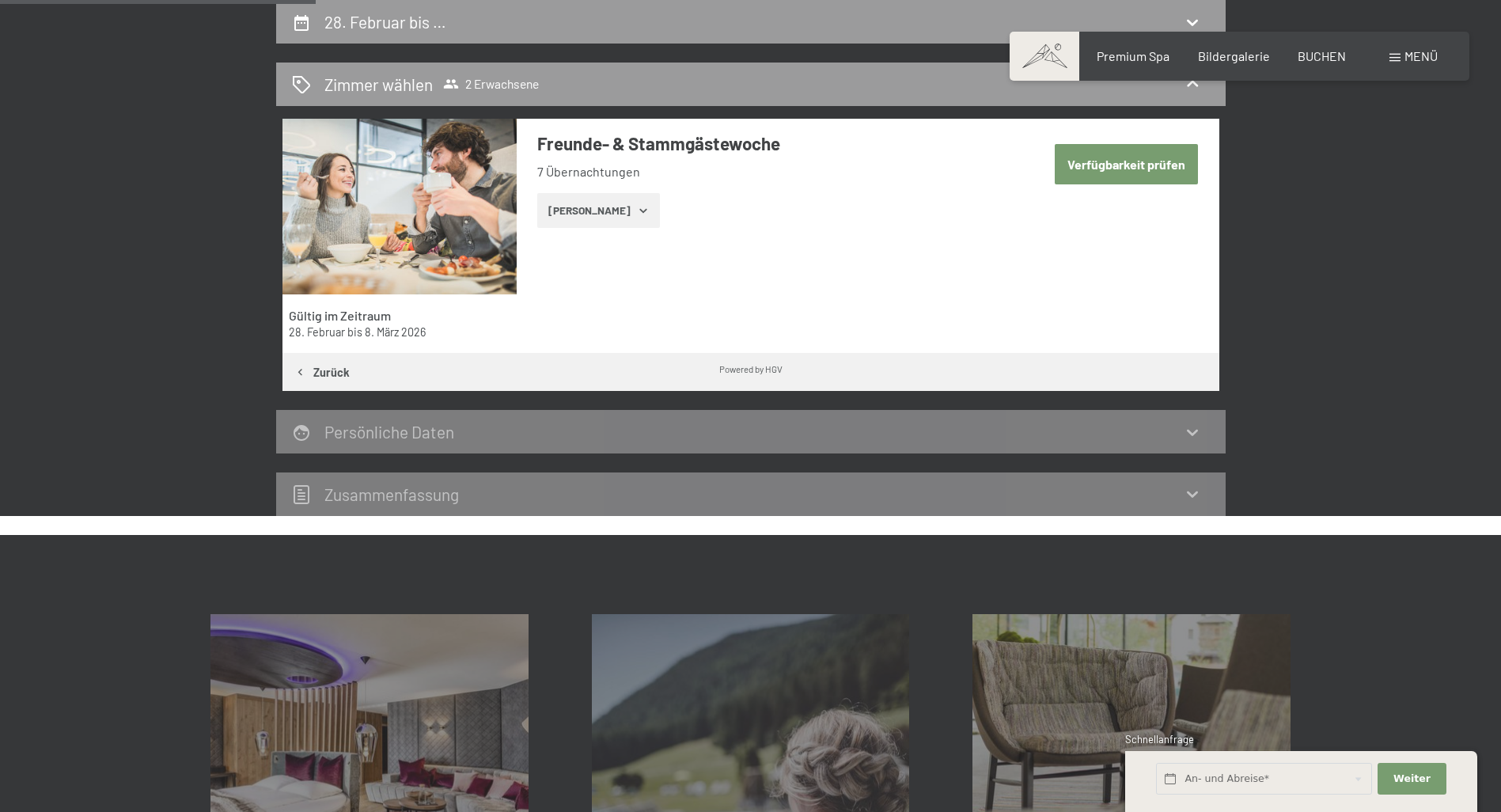
click at [1107, 164] on button "Verfügbarkeit prüfen" at bounding box center [1126, 164] width 143 height 41
select select "2026-02-01"
select select "2026-03-01"
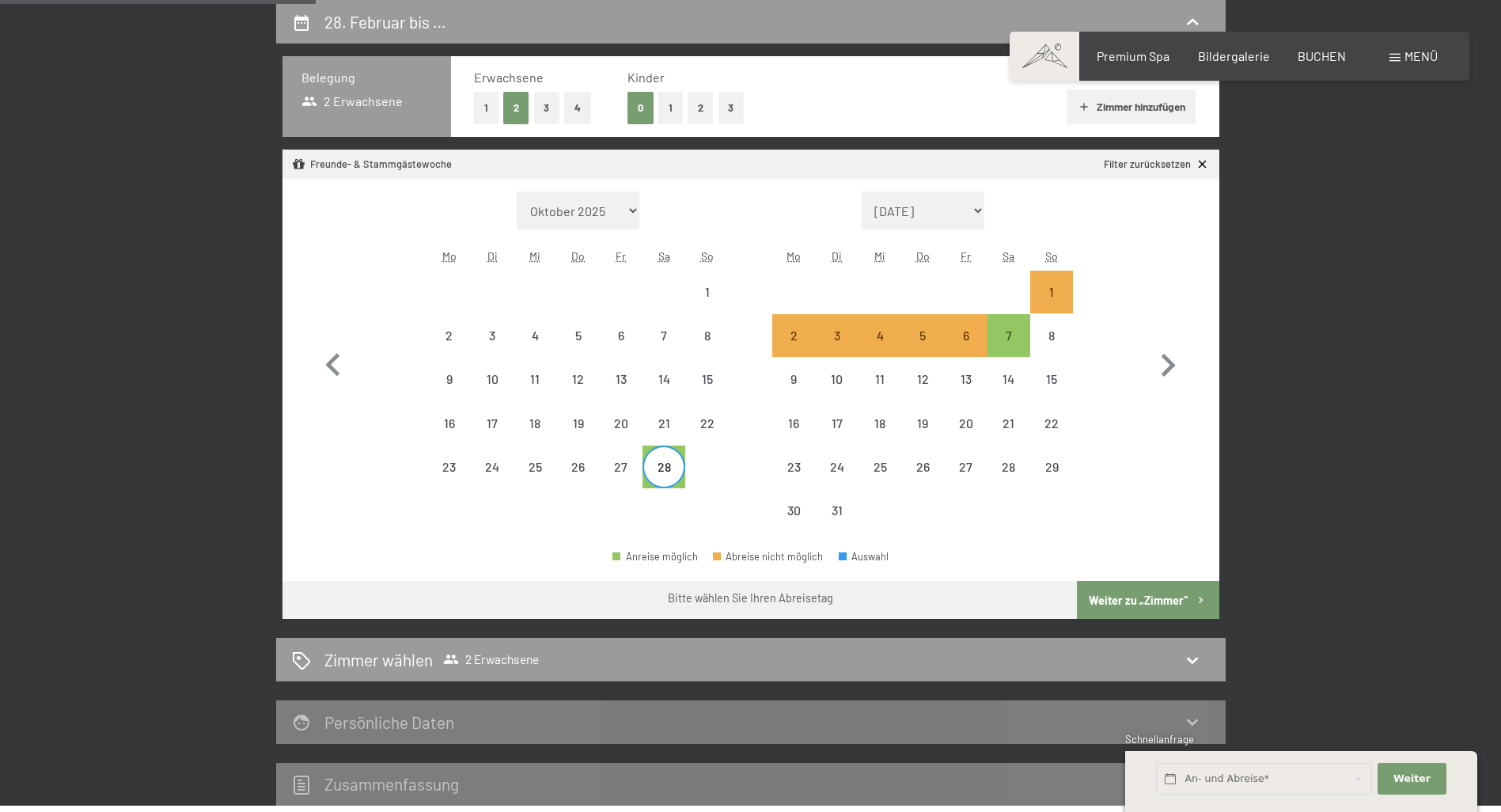
click at [1166, 595] on button "Weiter zu „Zimmer“" at bounding box center [1147, 599] width 141 height 38
select select "2026-02-01"
select select "2026-03-01"
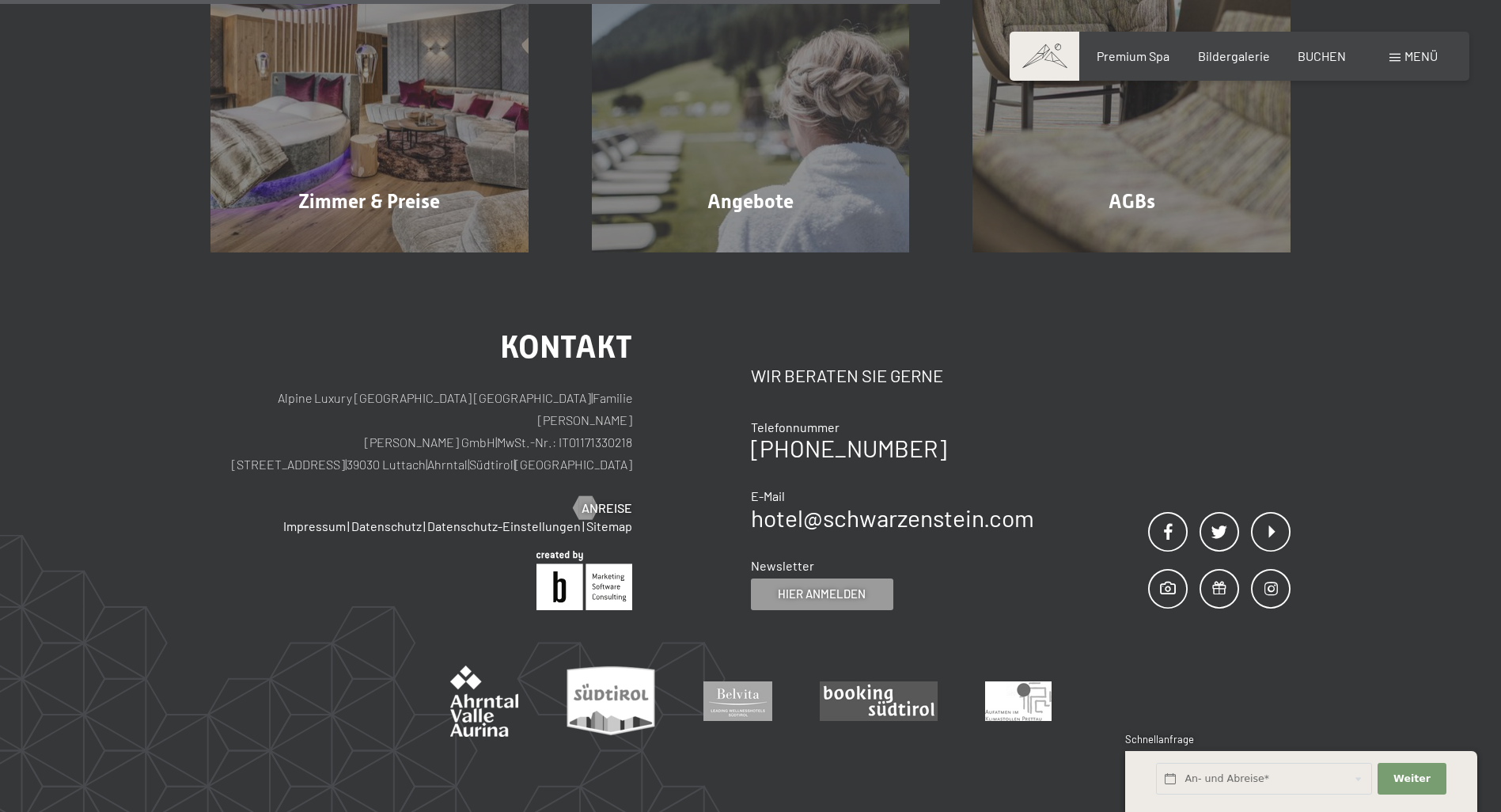
scroll to position [1089, 0]
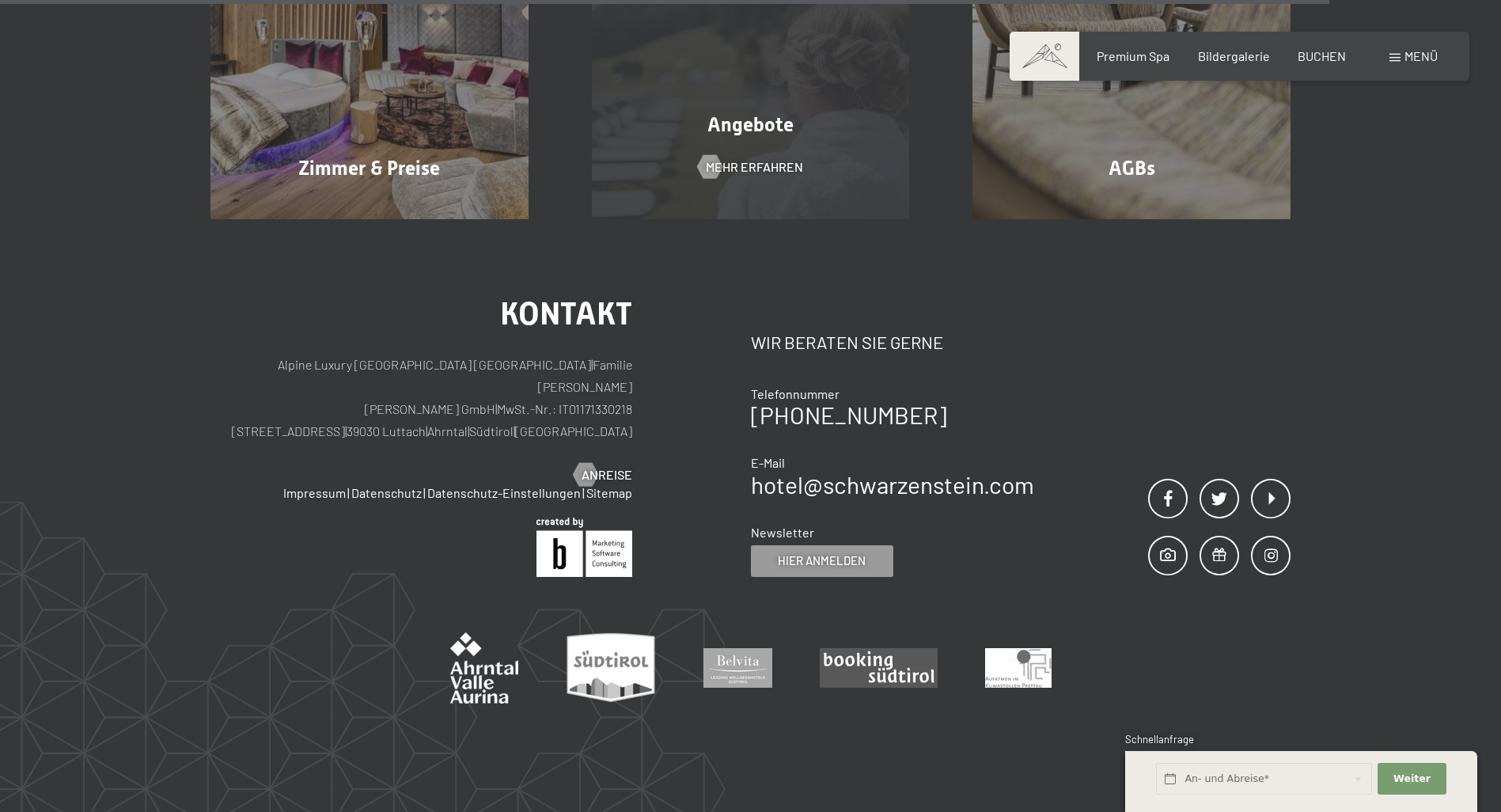
click at [751, 122] on span "Angebote" at bounding box center [750, 125] width 86 height 23
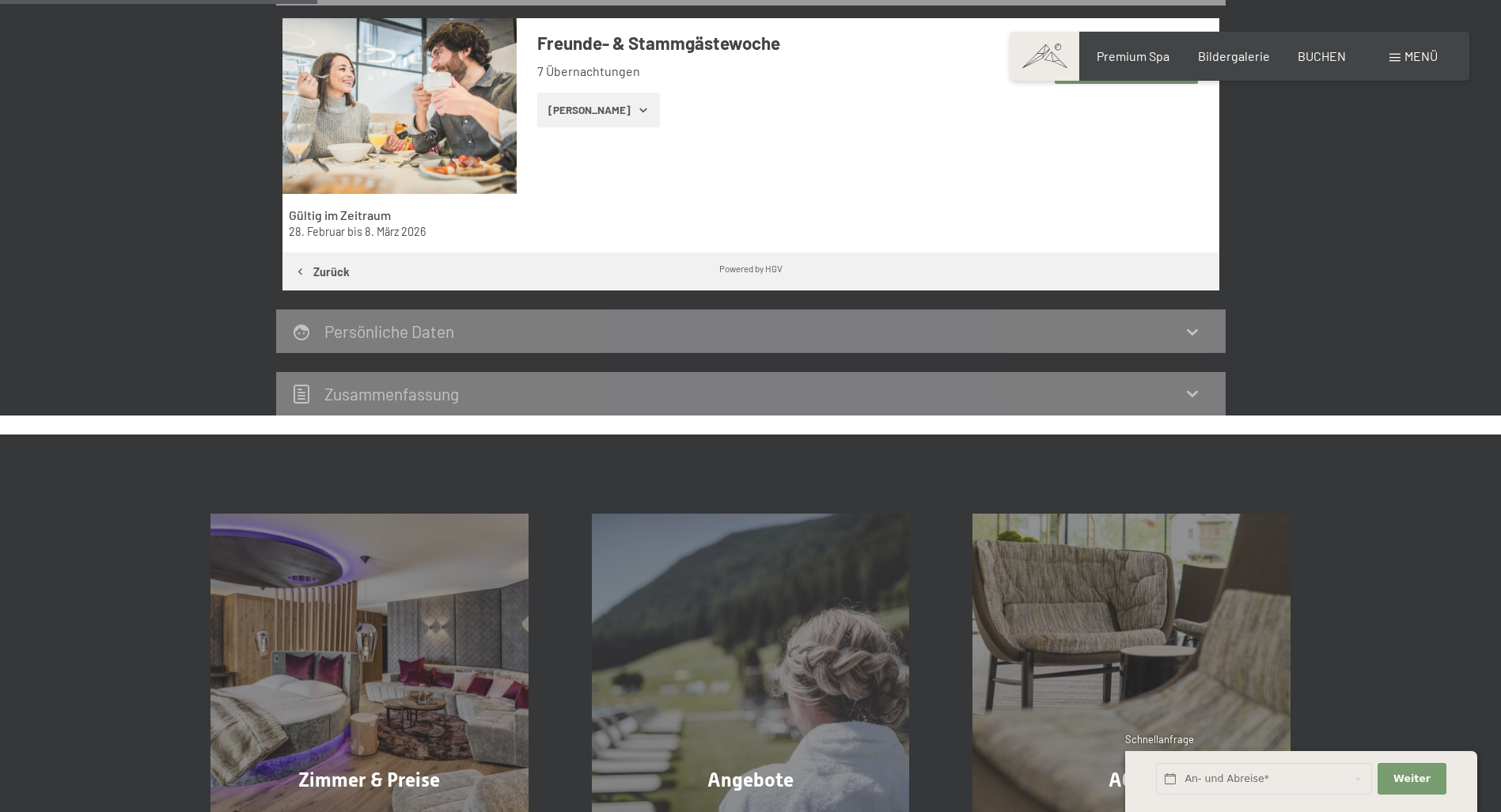
scroll to position [219, 0]
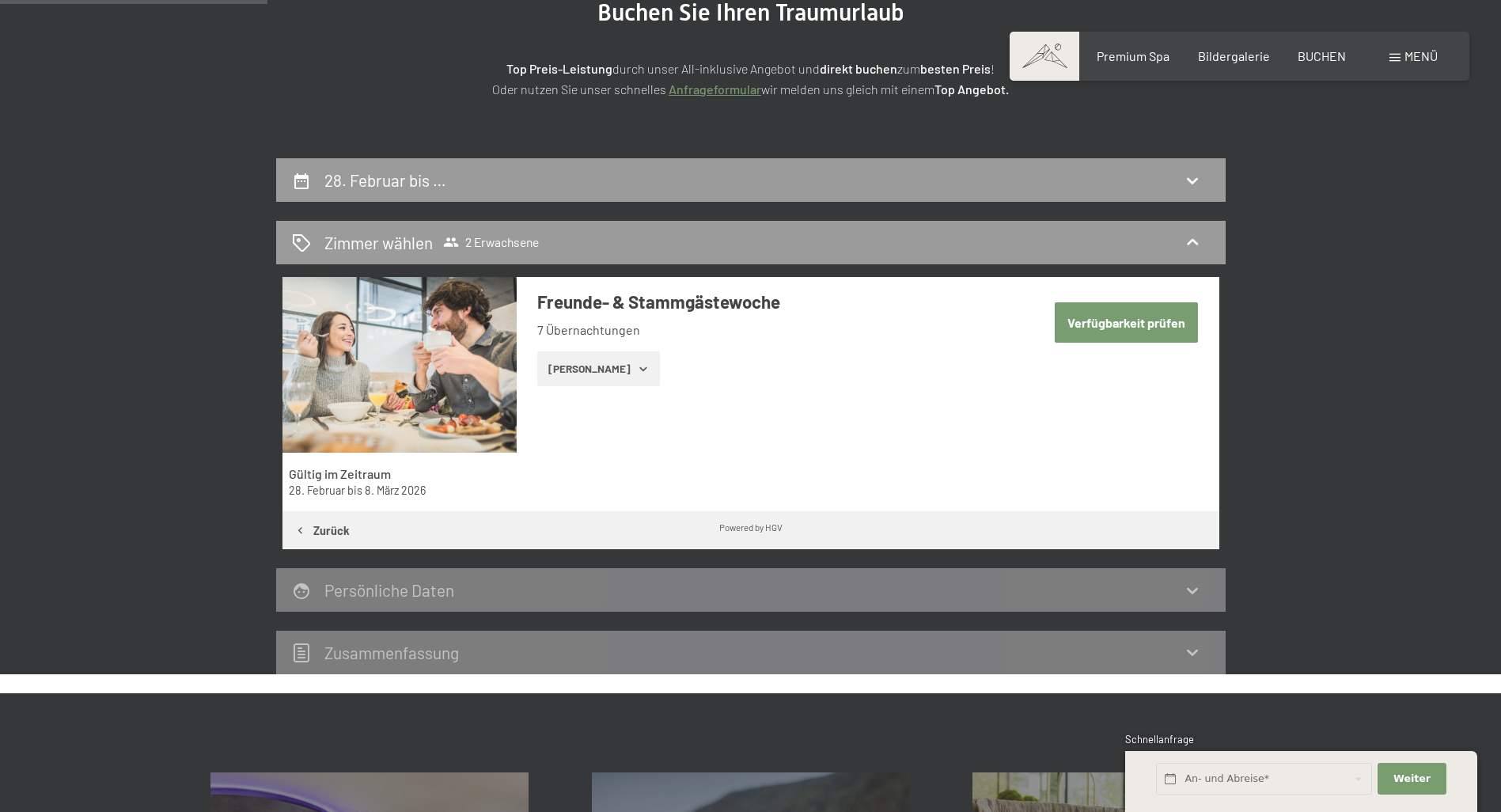
click at [1120, 328] on button "Verfügbarkeit prüfen" at bounding box center [1126, 322] width 143 height 41
select select "[DATE]"
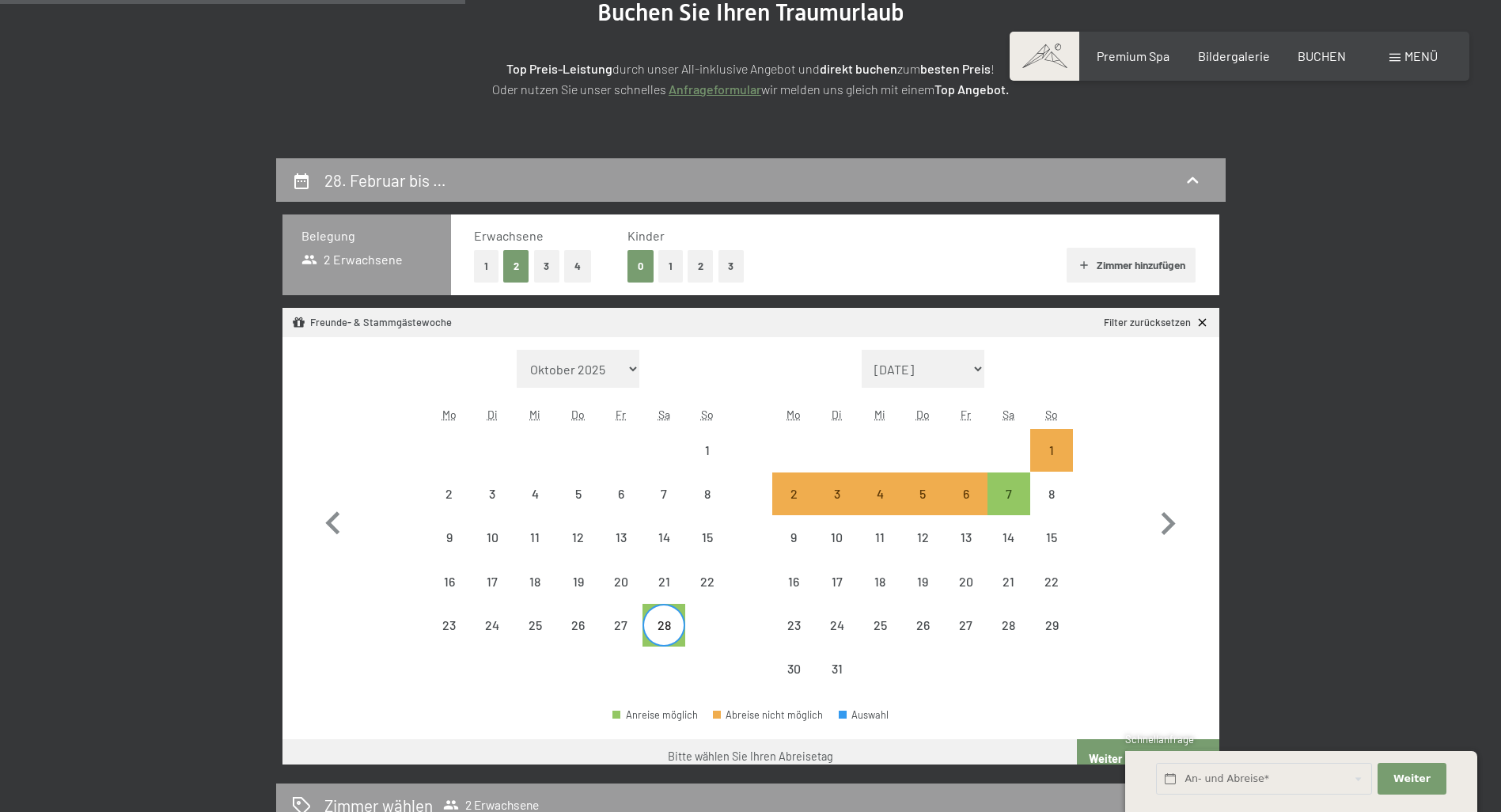
scroll to position [377, 0]
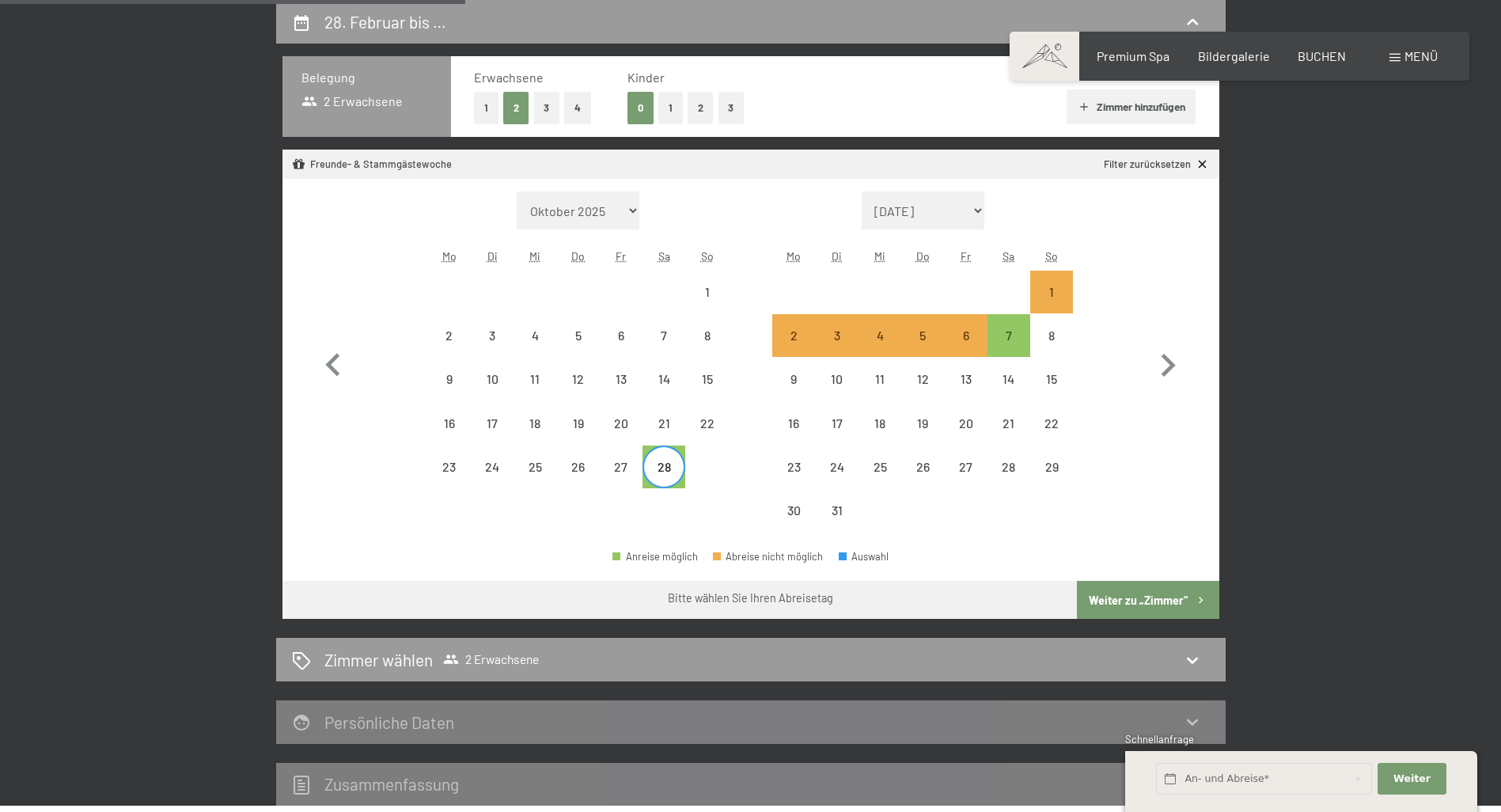
click at [667, 471] on div "28" at bounding box center [664, 480] width 40 height 40
select select "[DATE]"
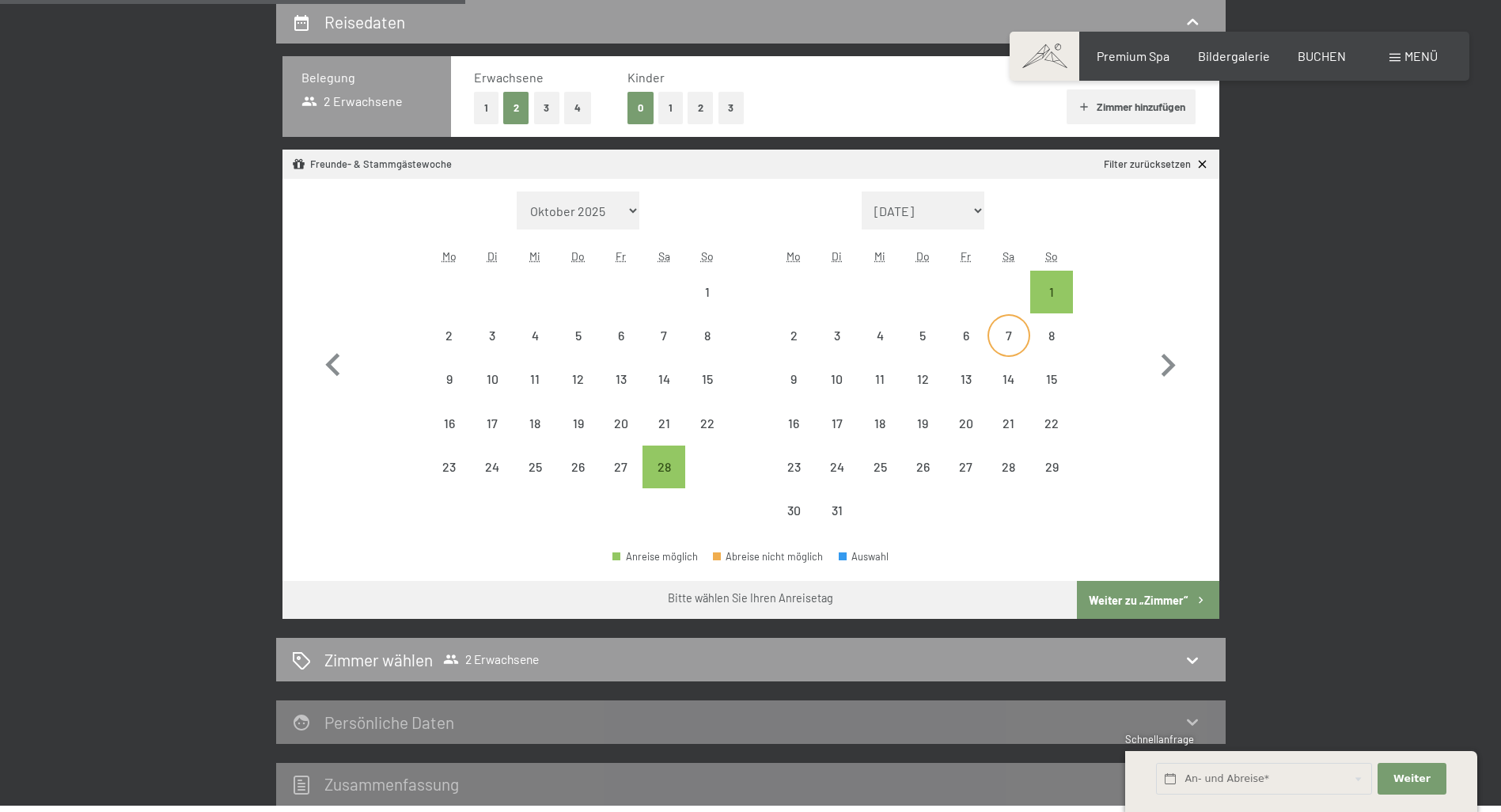
click at [1006, 337] on div "7" at bounding box center [1009, 349] width 40 height 40
select select "[DATE]"
click at [671, 471] on div "28" at bounding box center [664, 480] width 40 height 40
select select "[DATE]"
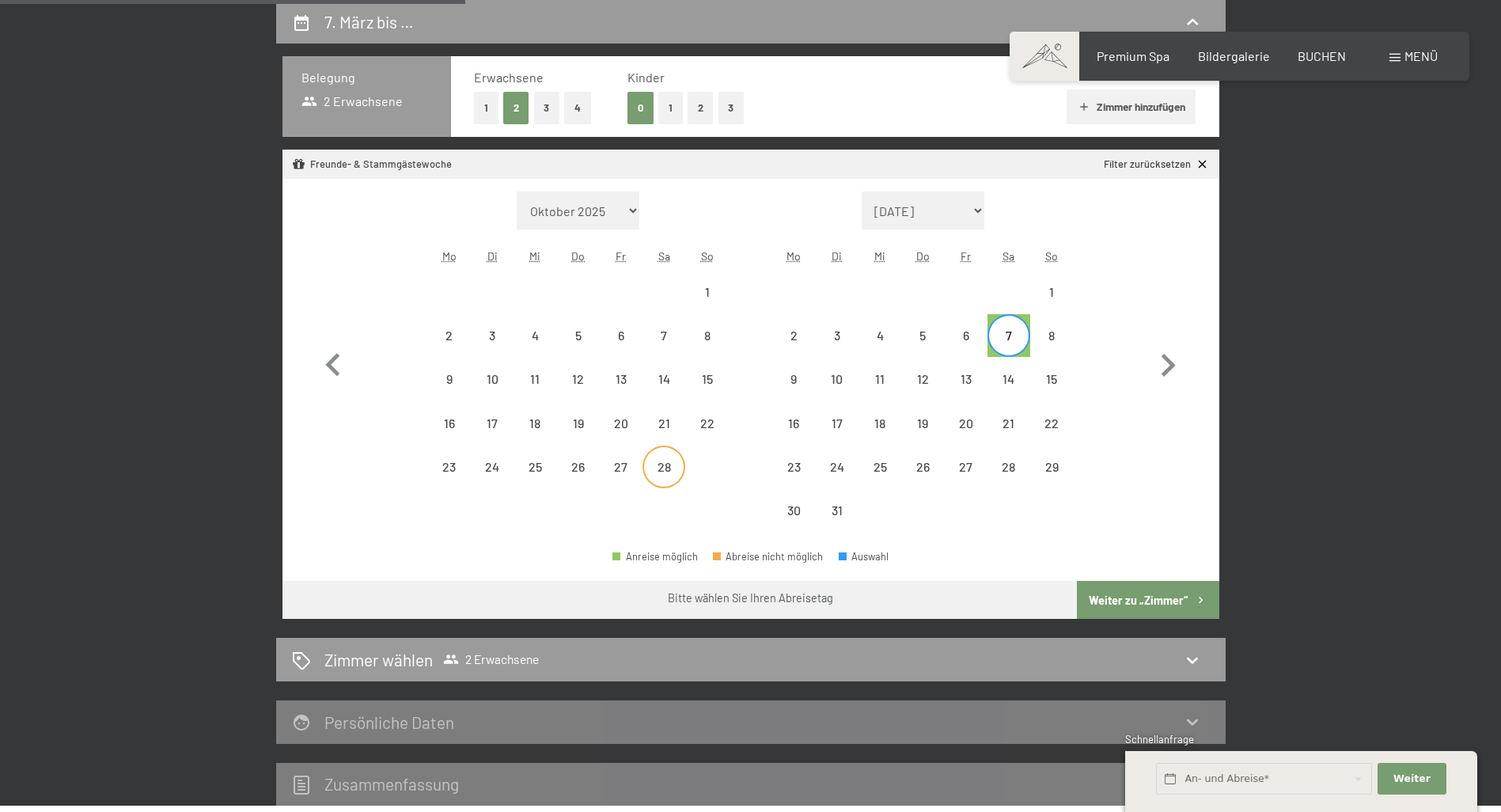
select select "[DATE]"
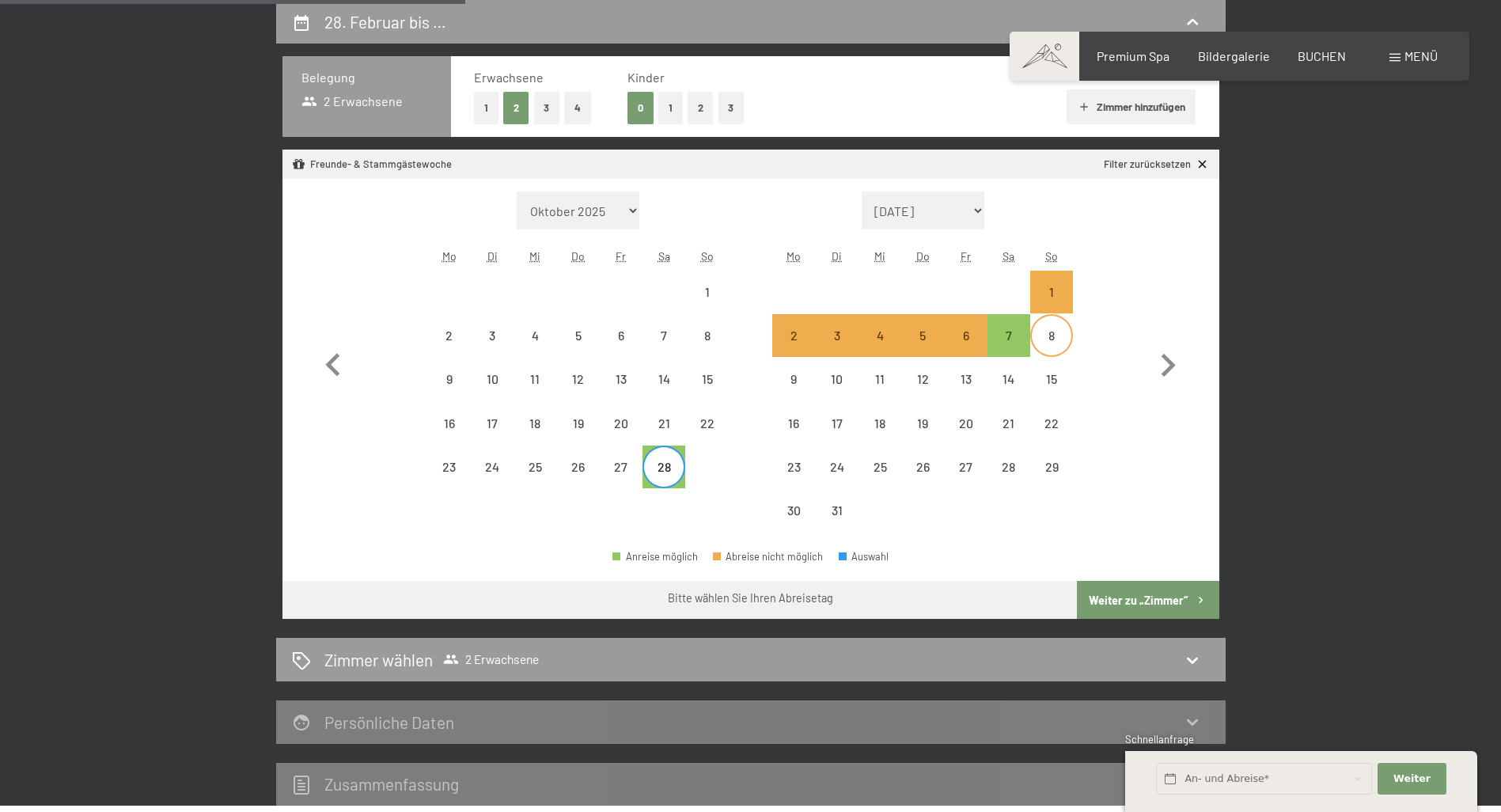
click at [1046, 333] on div "8" at bounding box center [1051, 349] width 40 height 40
select select "[DATE]"
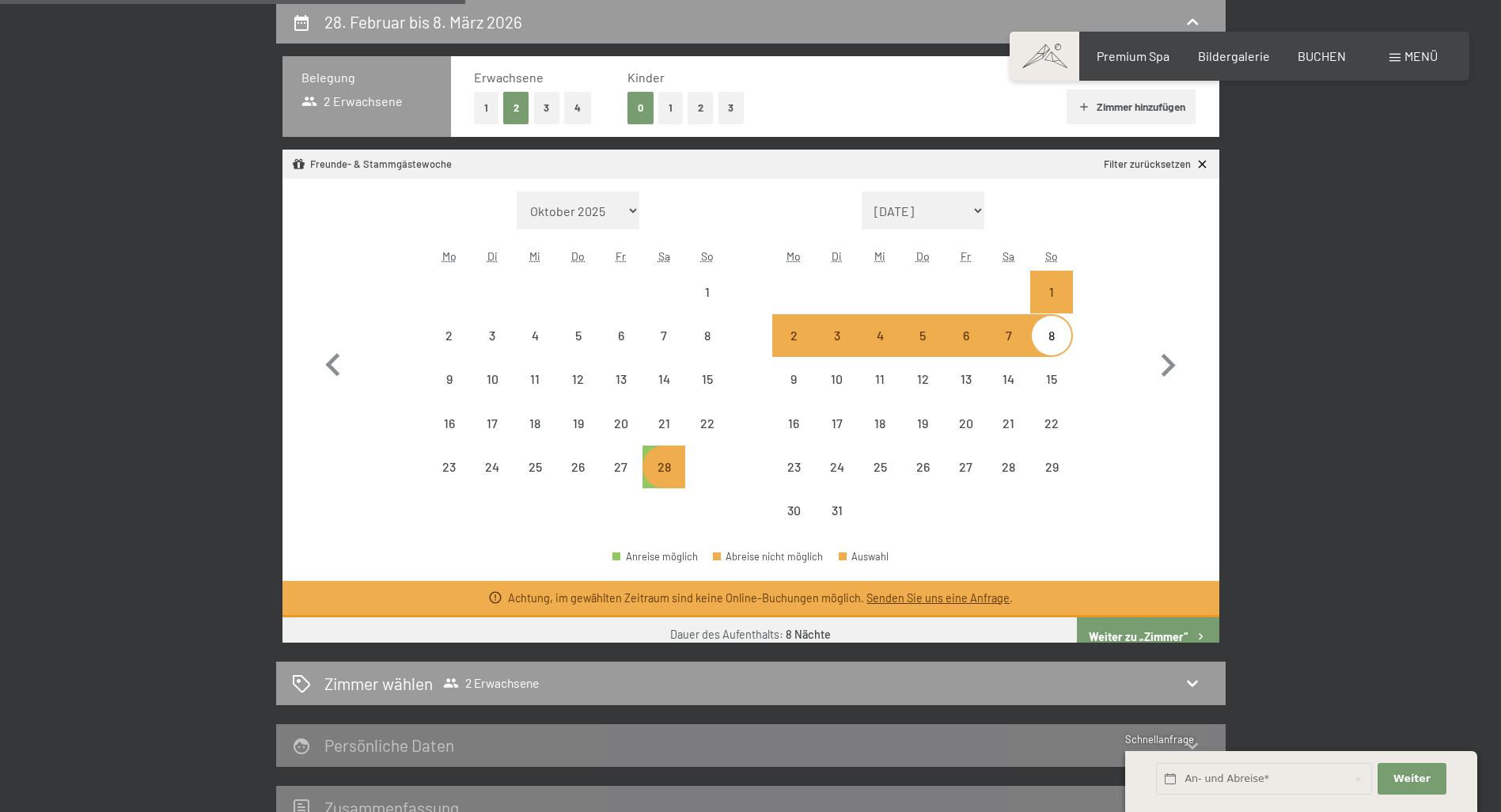
select select "[DATE]"
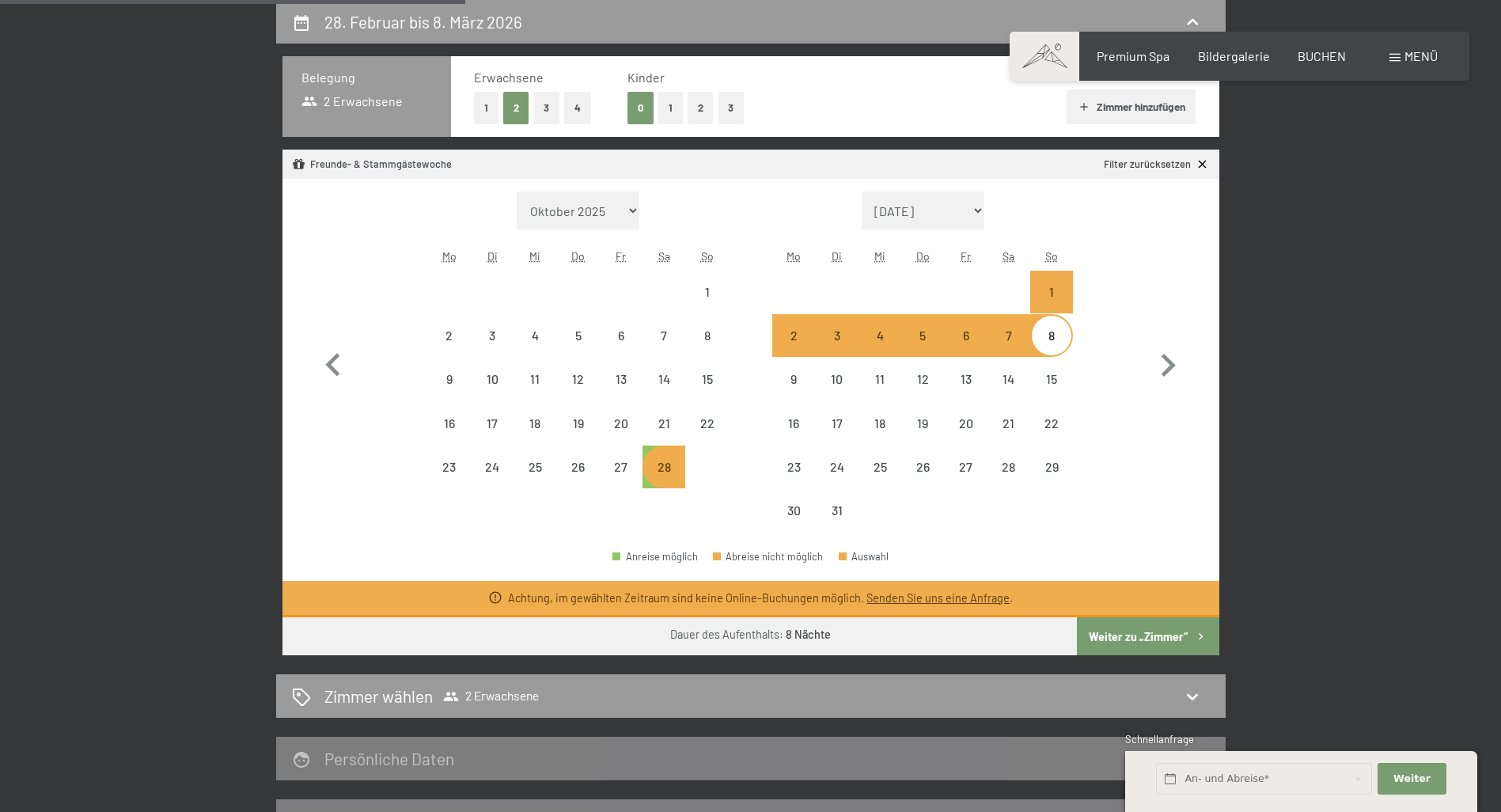
click at [1009, 349] on div "7" at bounding box center [1009, 349] width 40 height 40
select select "[DATE]"
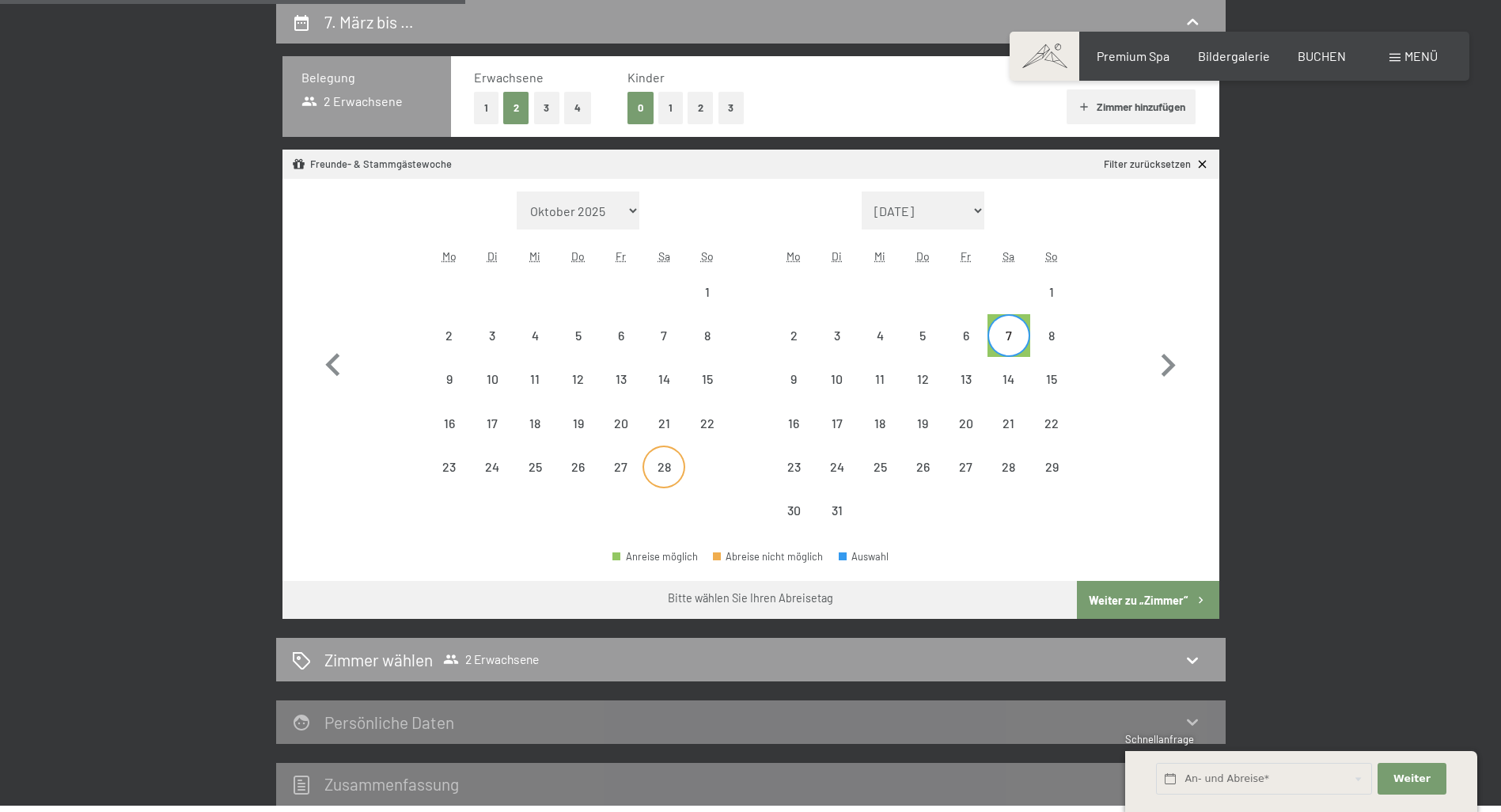
click at [671, 477] on div "28" at bounding box center [664, 480] width 40 height 40
select select "[DATE]"
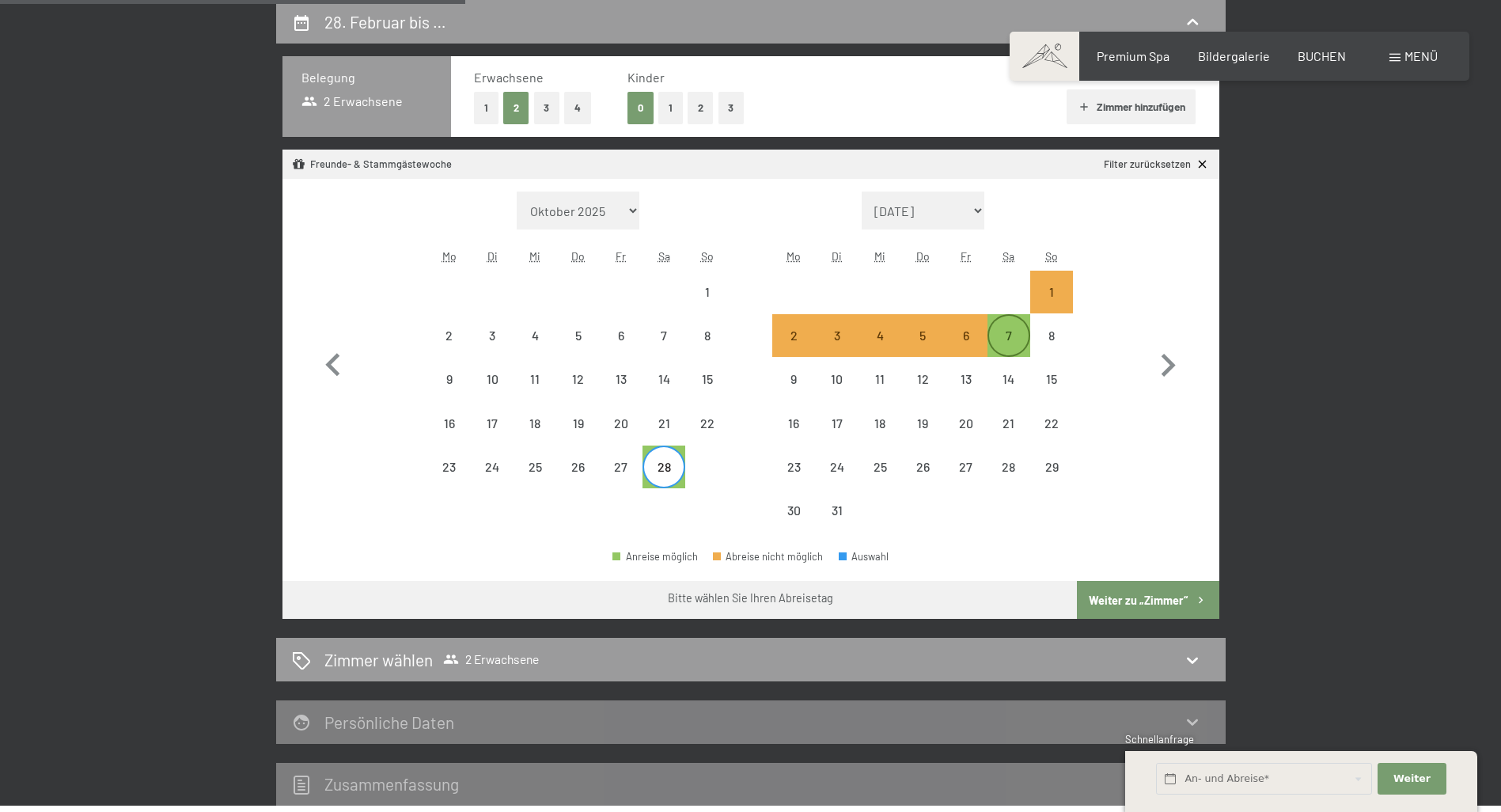
click at [1005, 337] on div "7" at bounding box center [1009, 349] width 40 height 40
select select "[DATE]"
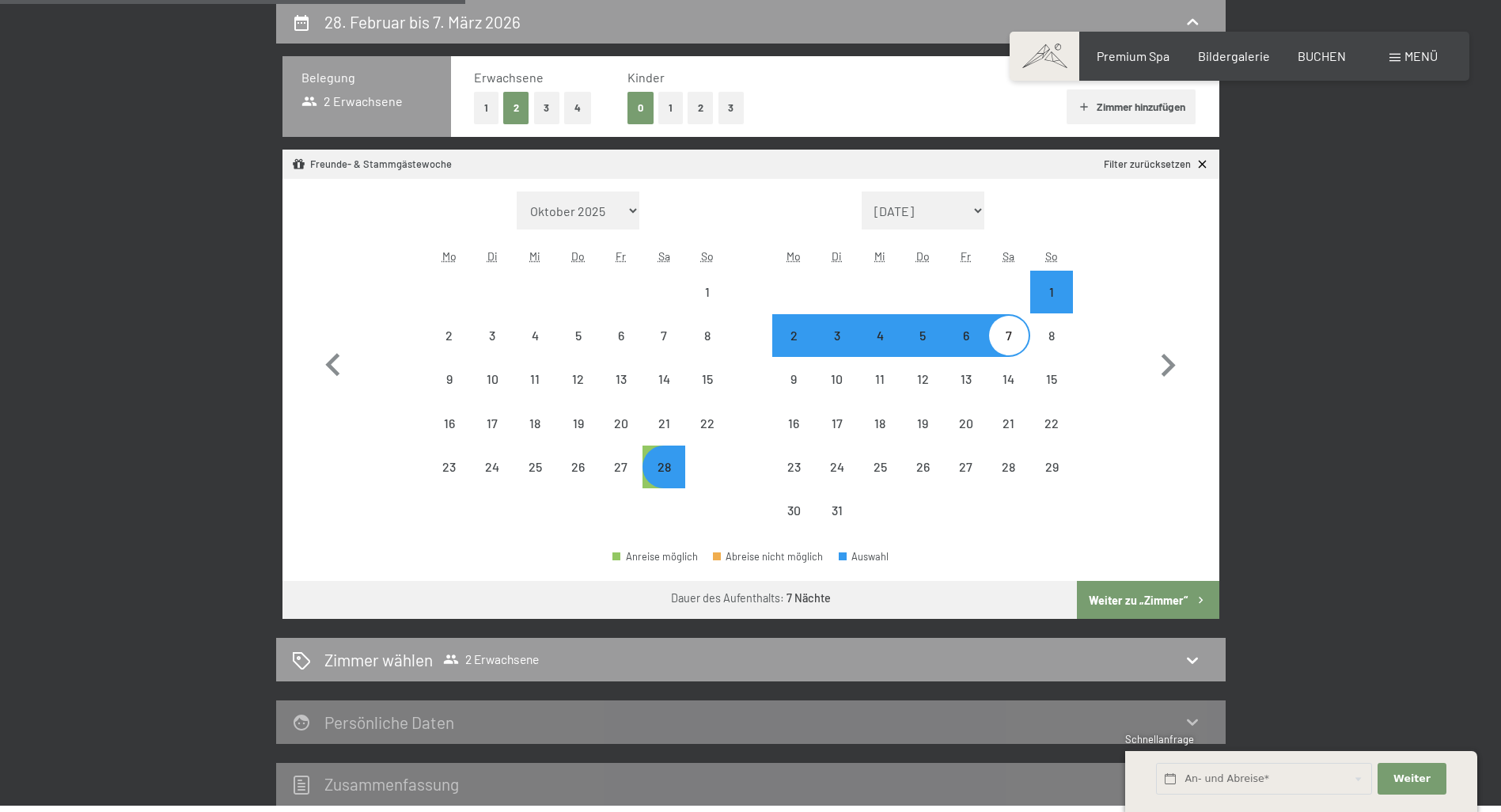
select select "[DATE]"
click at [1135, 598] on button "Weiter zu „Zimmer“" at bounding box center [1147, 599] width 141 height 38
select select "[DATE]"
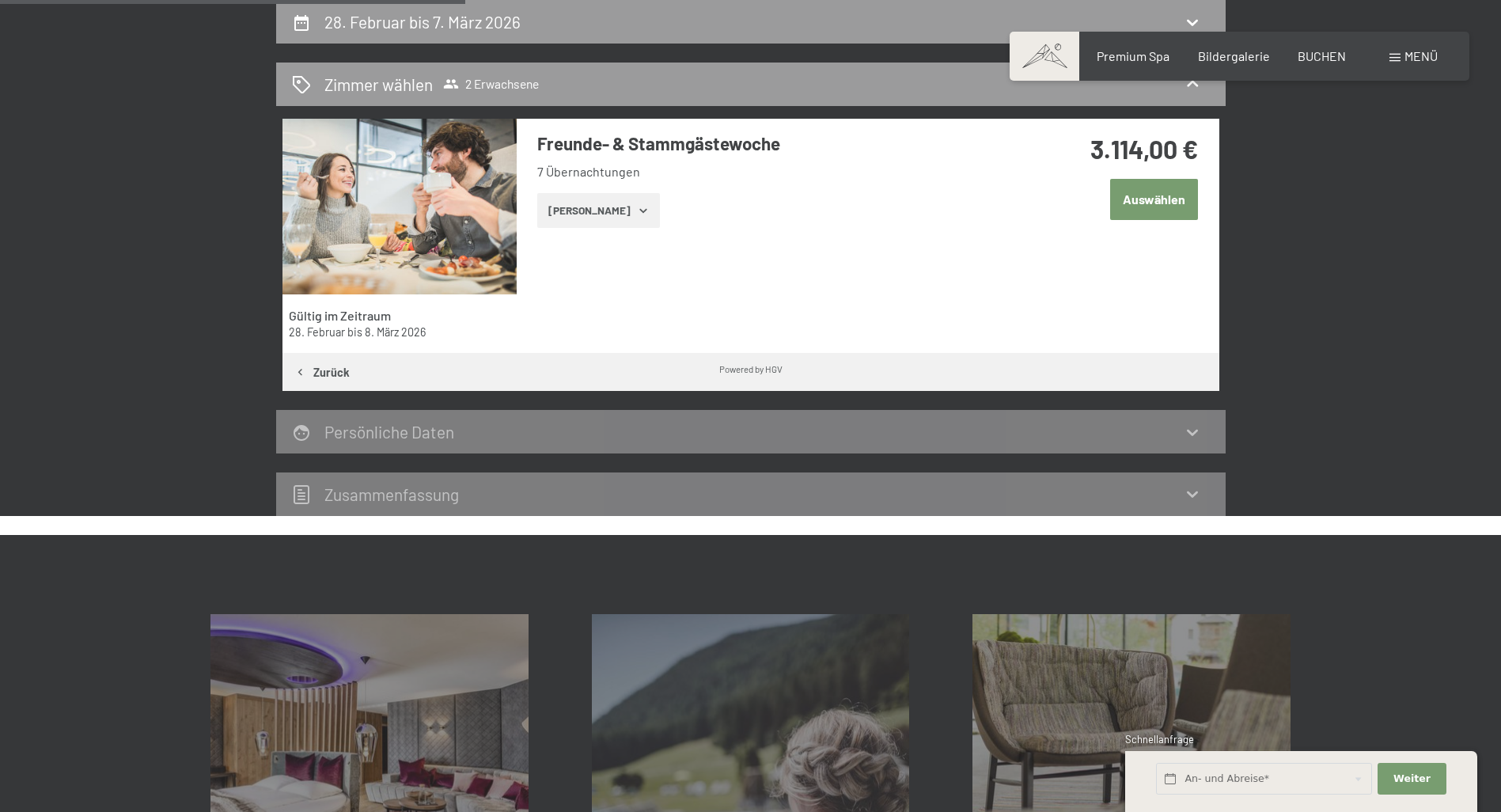
click at [584, 213] on button "Zeige Zimmer" at bounding box center [599, 210] width 122 height 35
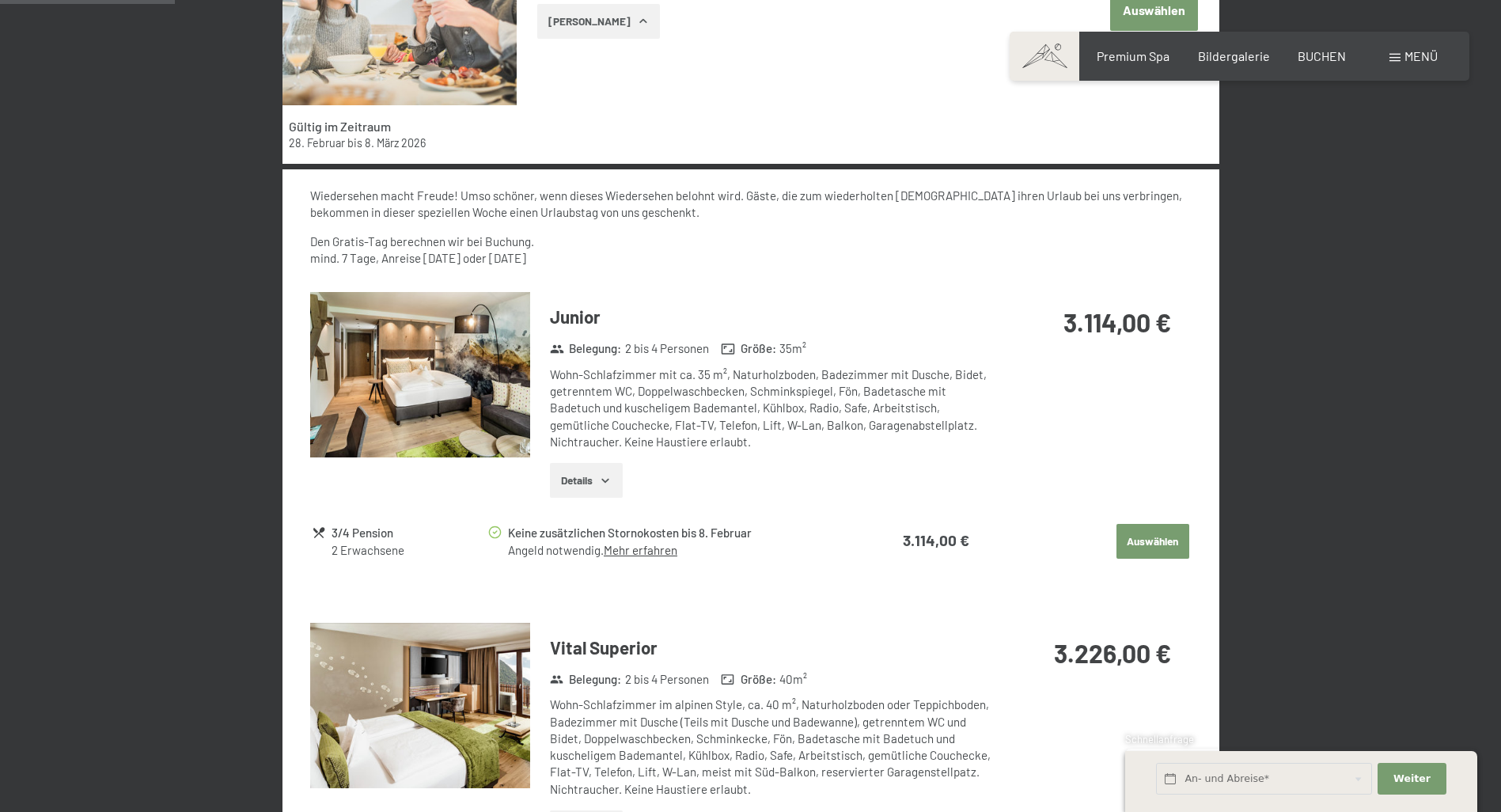
scroll to position [614, 0]
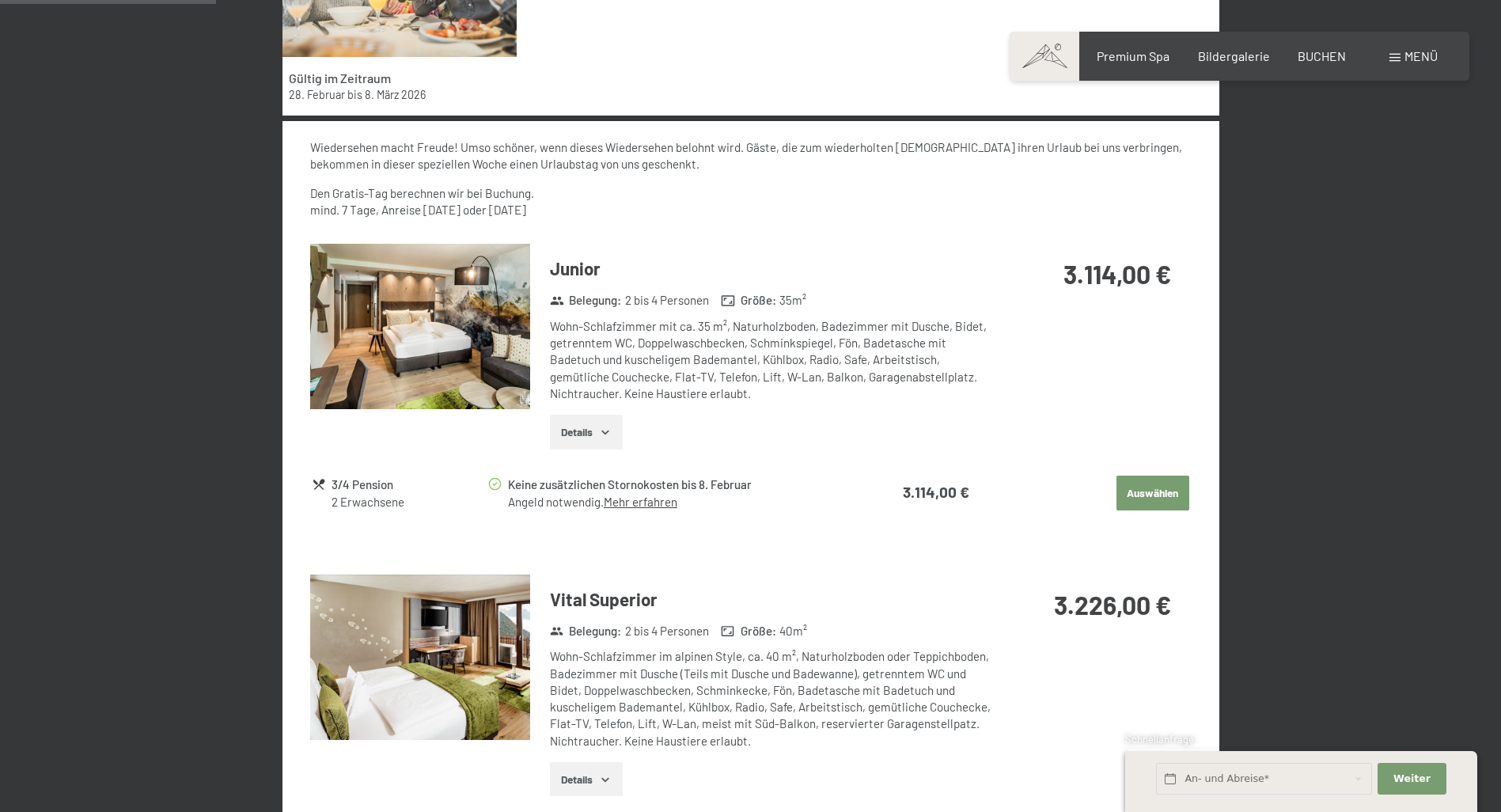
click at [1149, 493] on button "Auswählen" at bounding box center [1153, 493] width 73 height 35
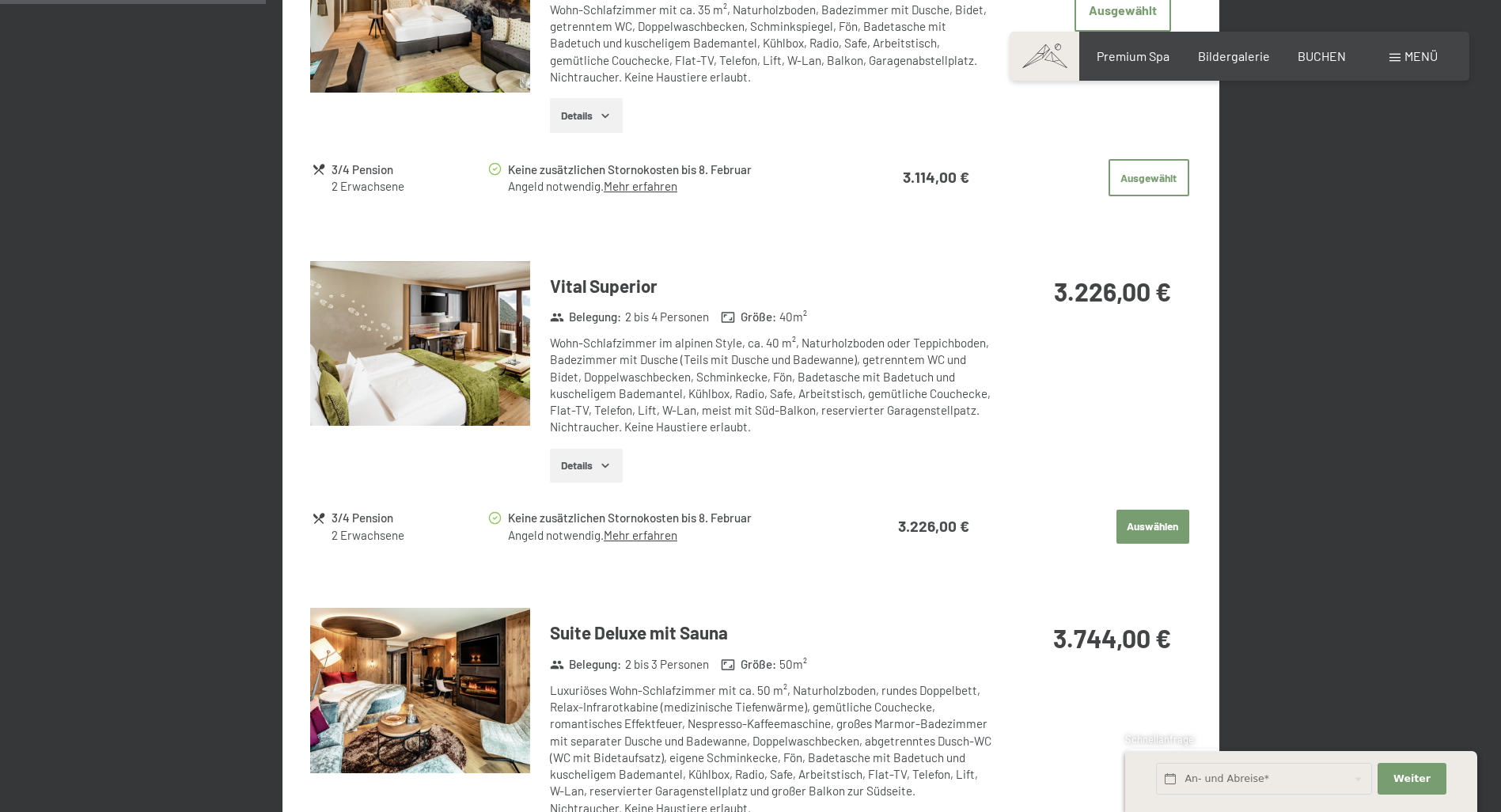
scroll to position [536, 0]
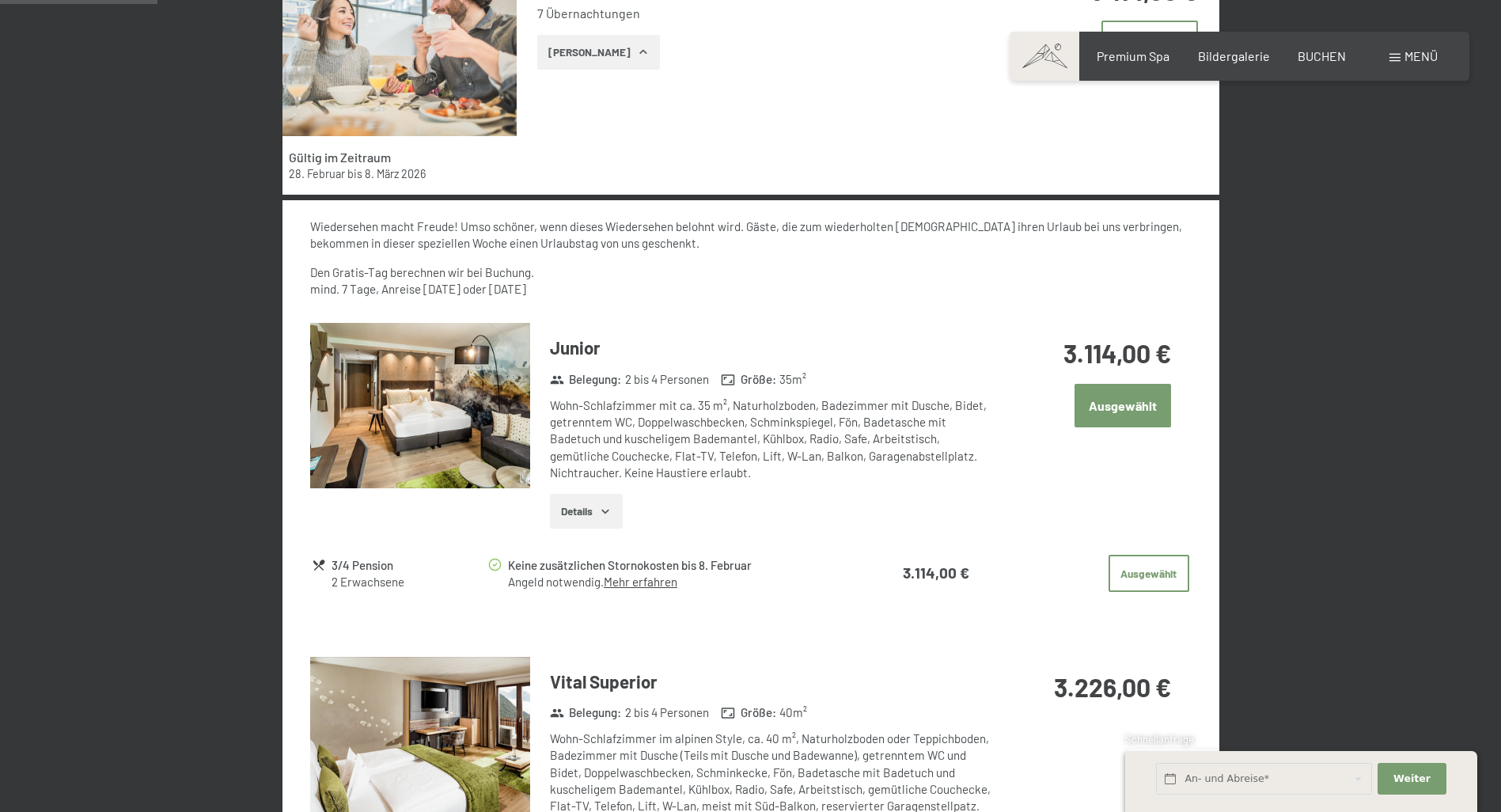
click at [1095, 405] on button "Ausgewählt" at bounding box center [1122, 405] width 97 height 44
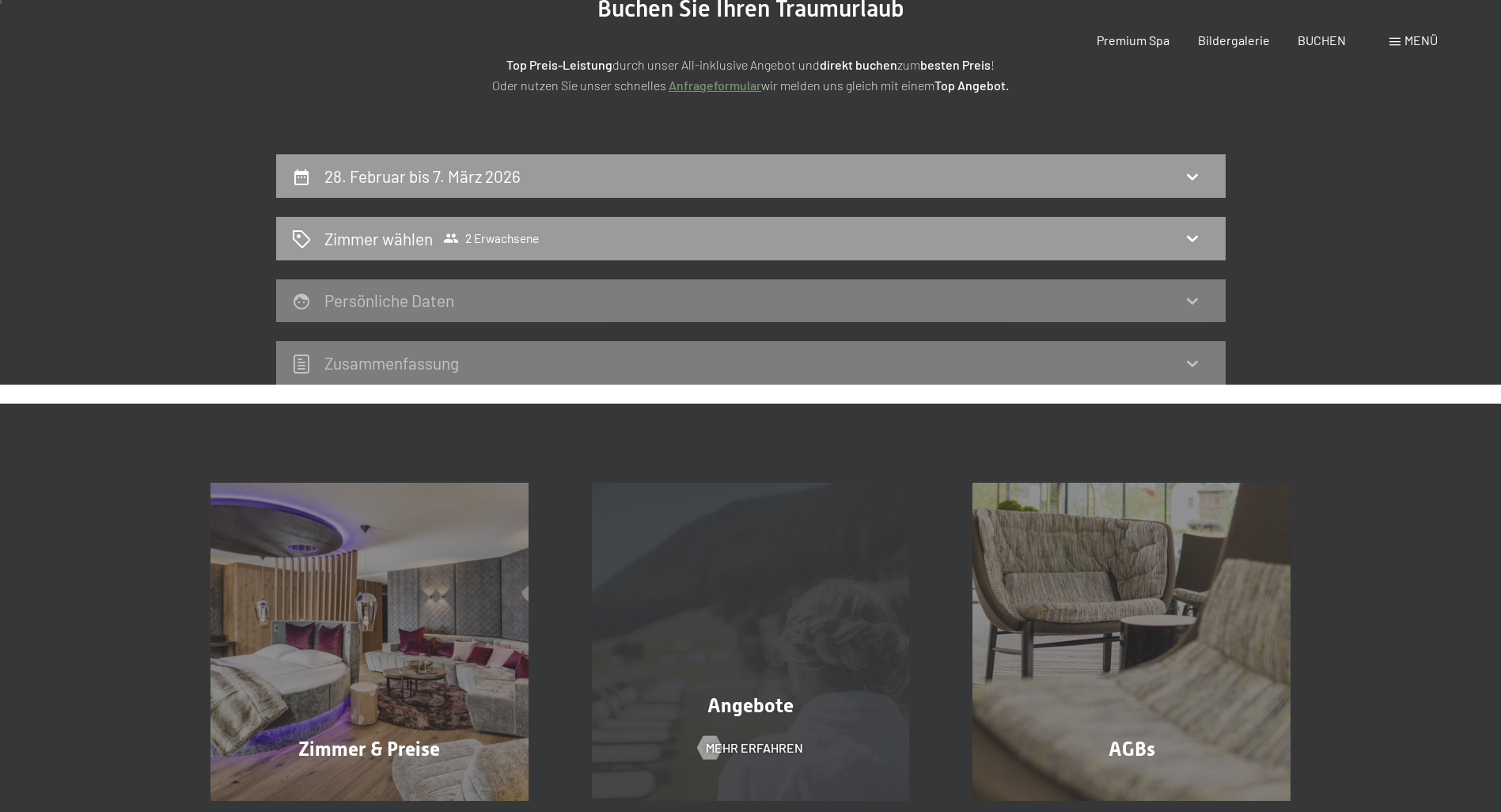
scroll to position [0, 0]
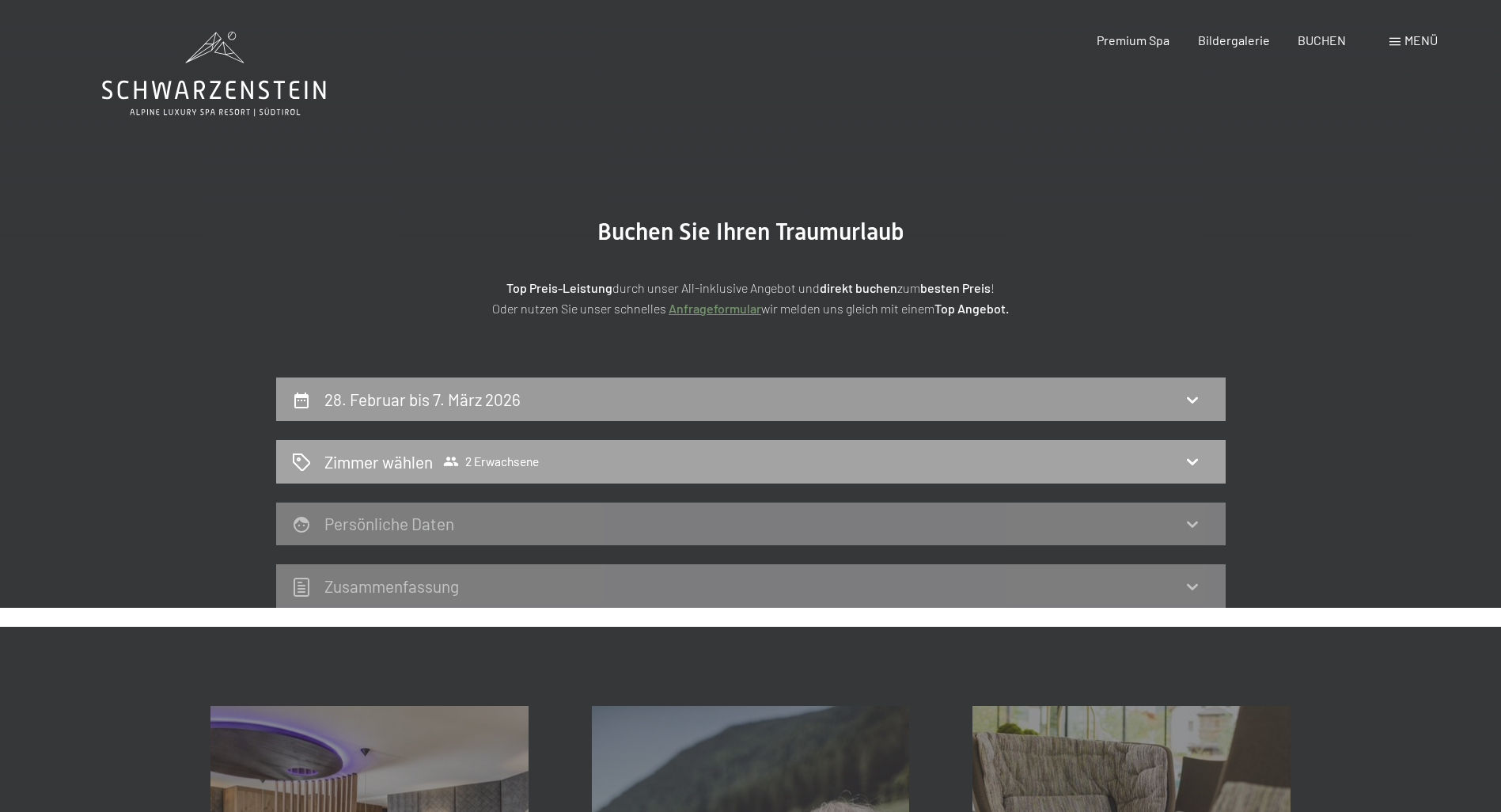
click at [1188, 460] on icon at bounding box center [1192, 462] width 11 height 7
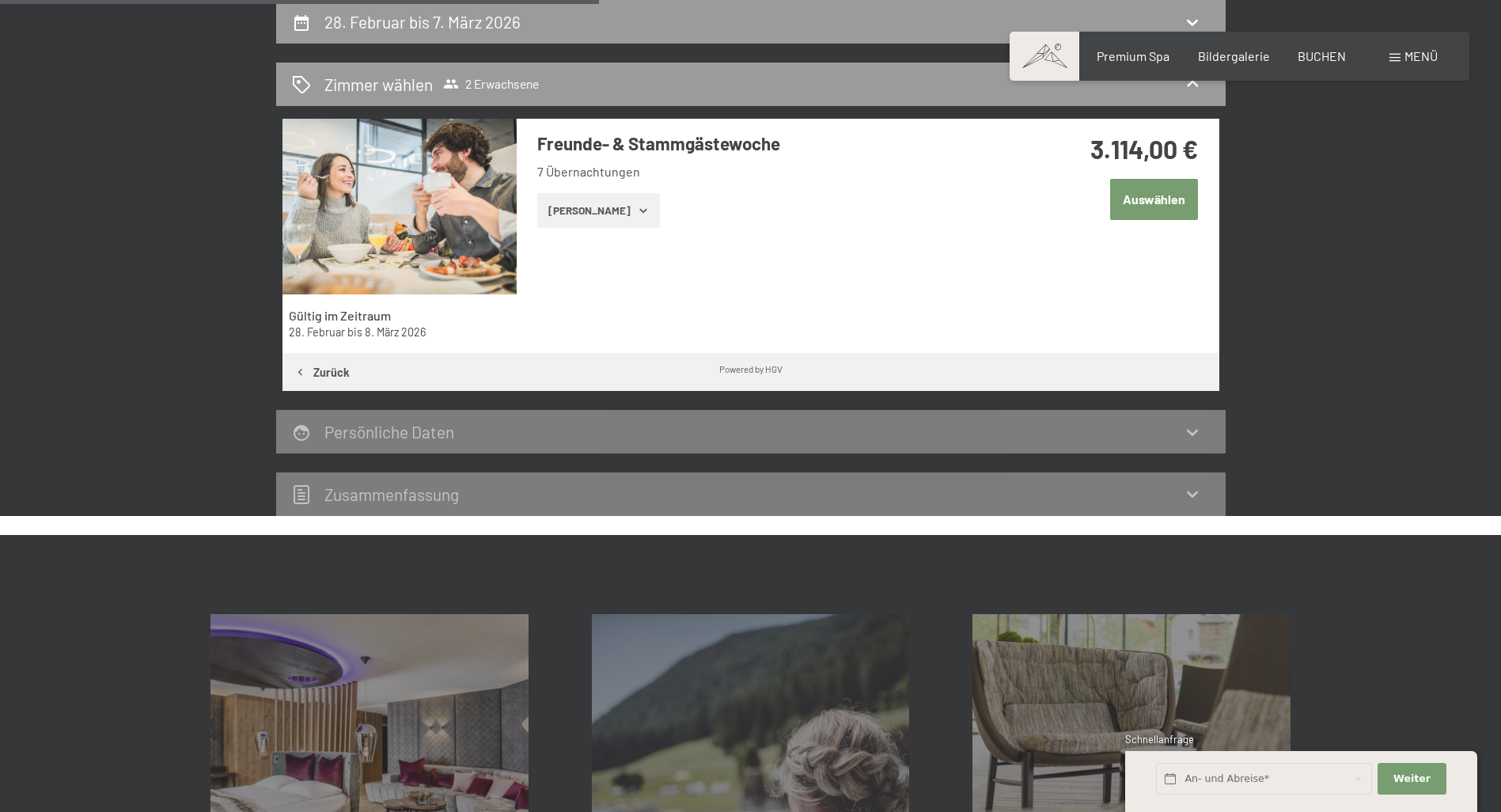
click at [582, 215] on button "Zeige Zimmer" at bounding box center [599, 210] width 122 height 35
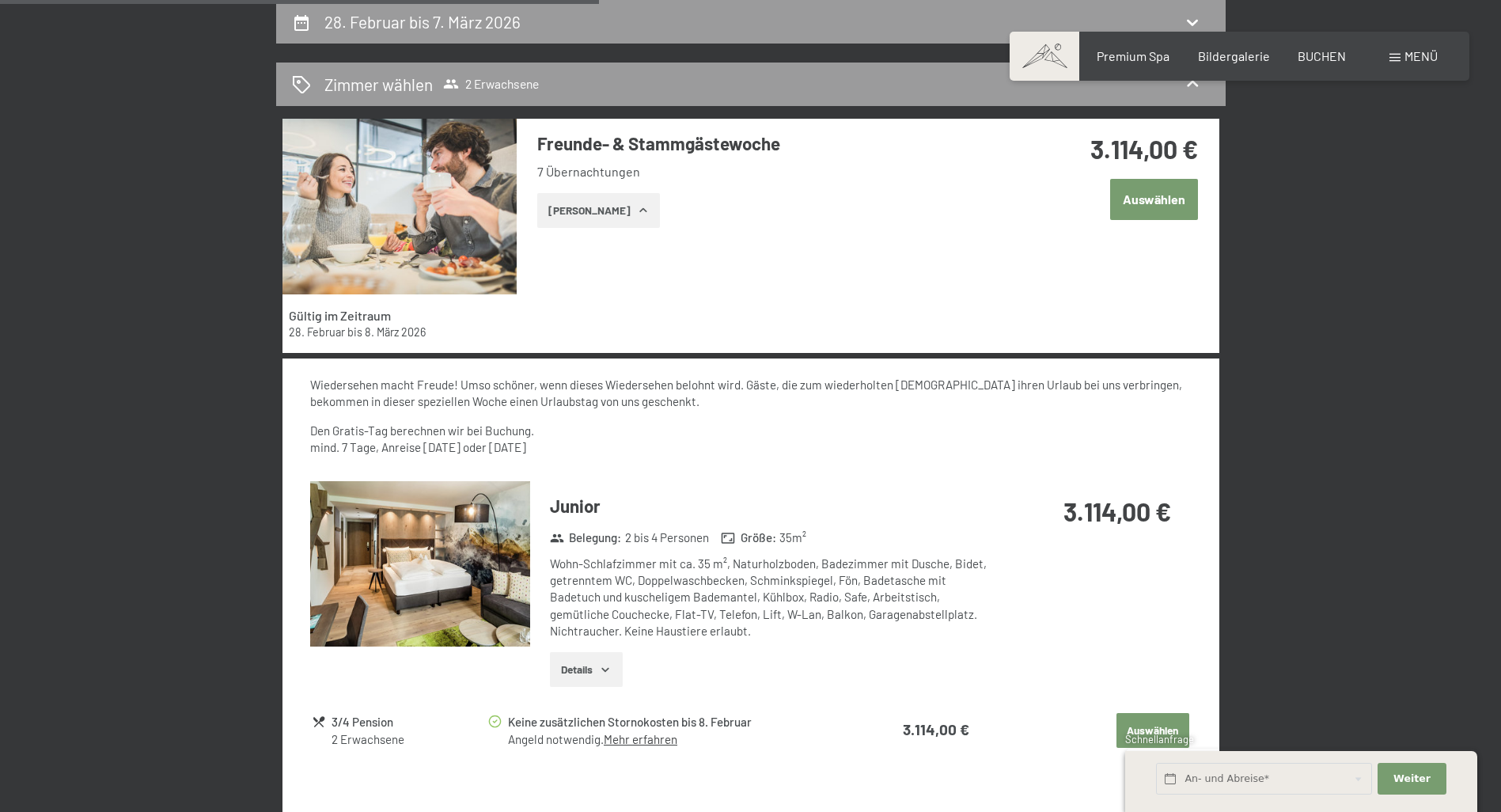
click at [1155, 733] on span "Schnellanfrage" at bounding box center [1159, 738] width 69 height 12
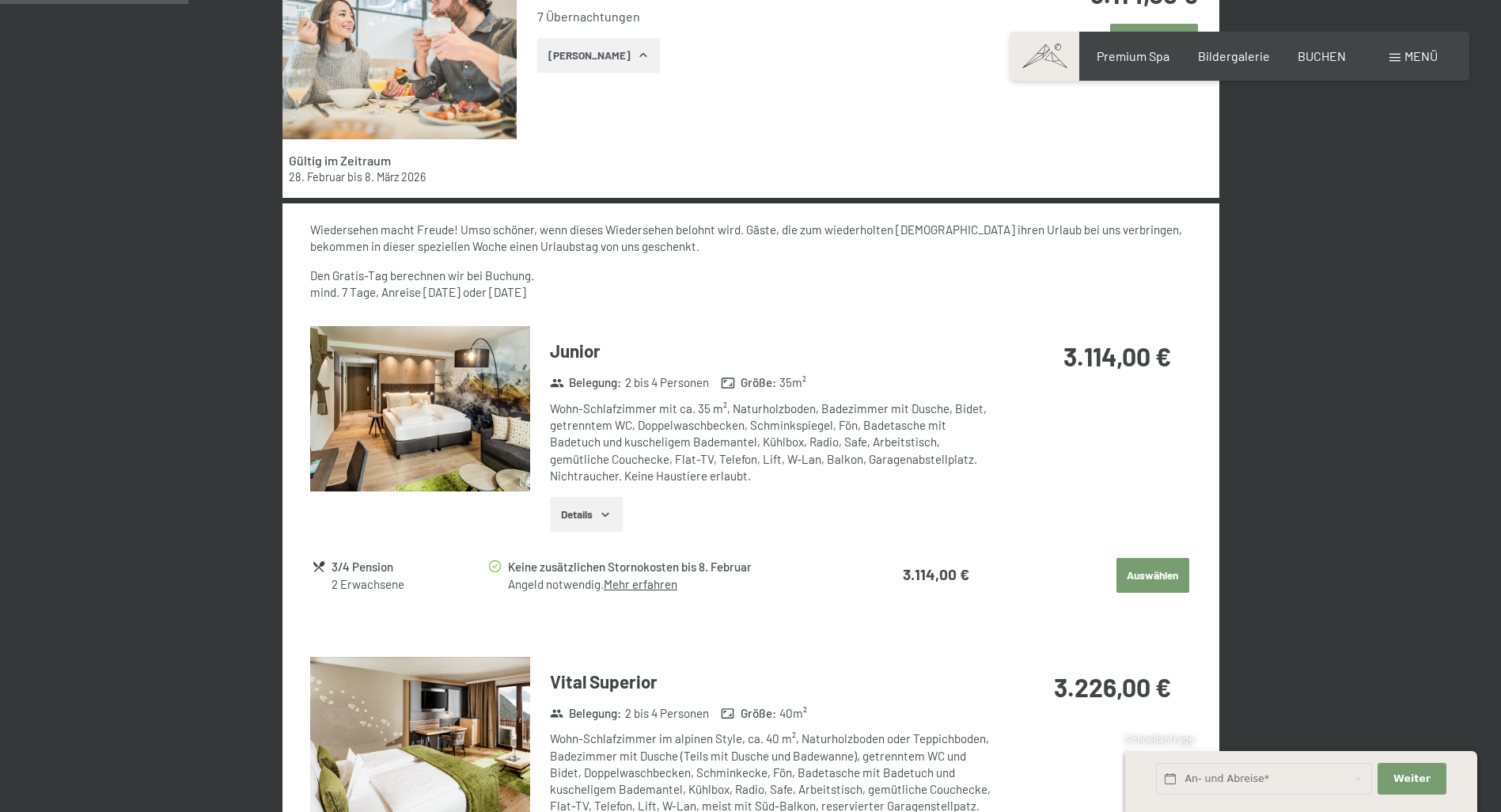
scroll to position [536, 0]
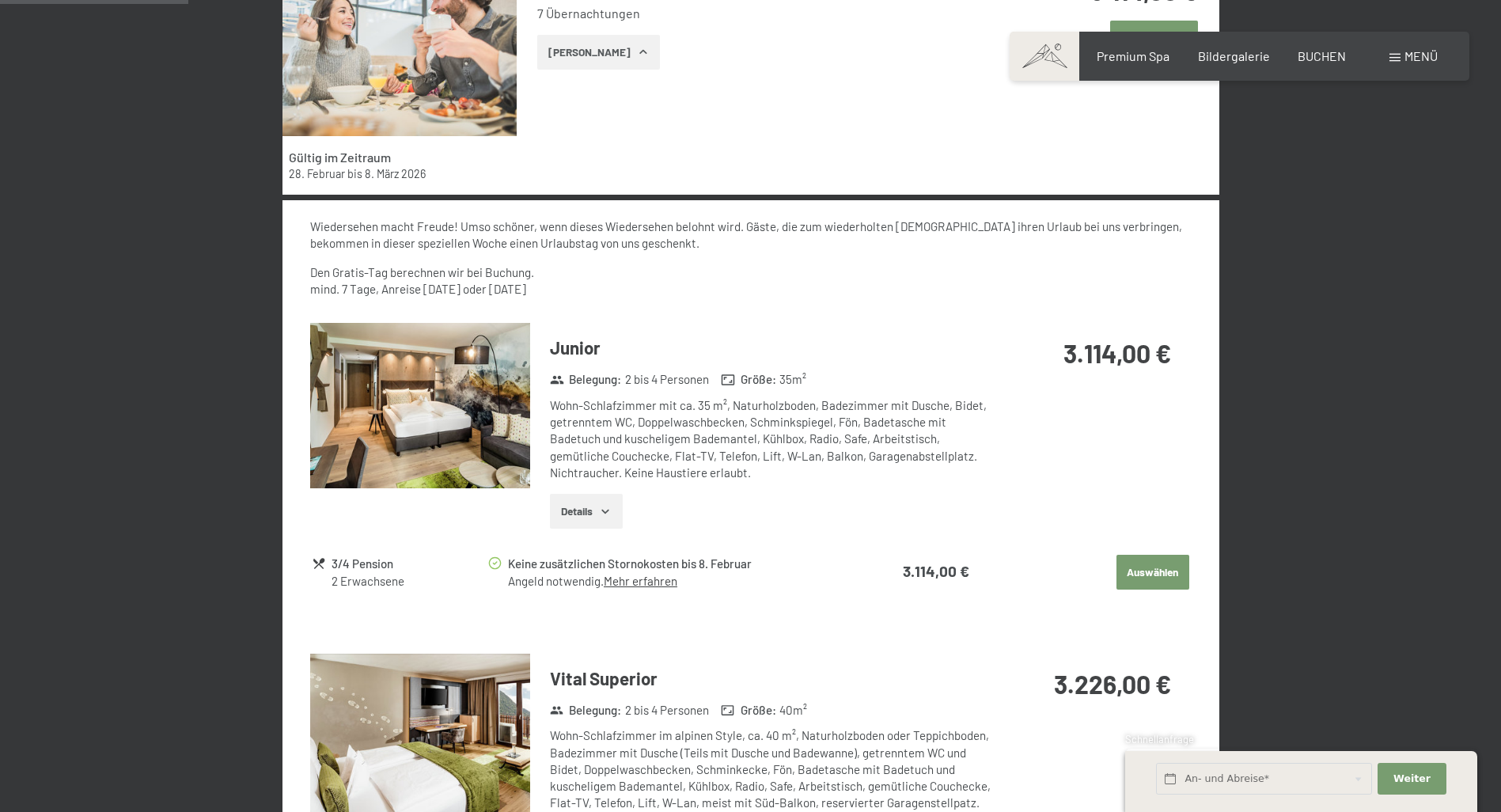
click at [1154, 570] on button "Auswählen" at bounding box center [1153, 572] width 73 height 35
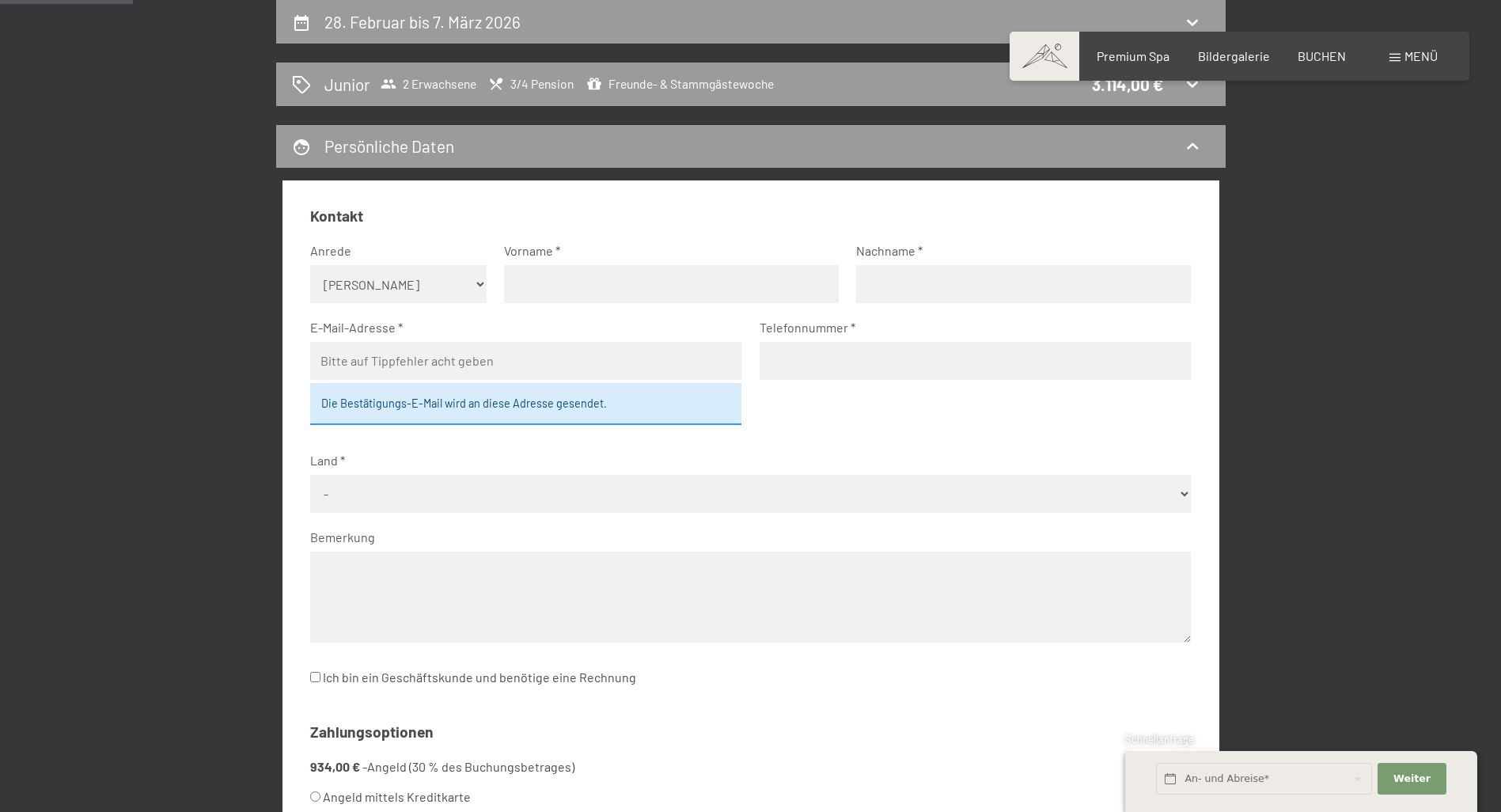
click at [615, 279] on input "text" at bounding box center [671, 284] width 335 height 38
type input "Michael"
type input "Kummert"
type input "m.kummert@arcor.de"
type input "015566117340"
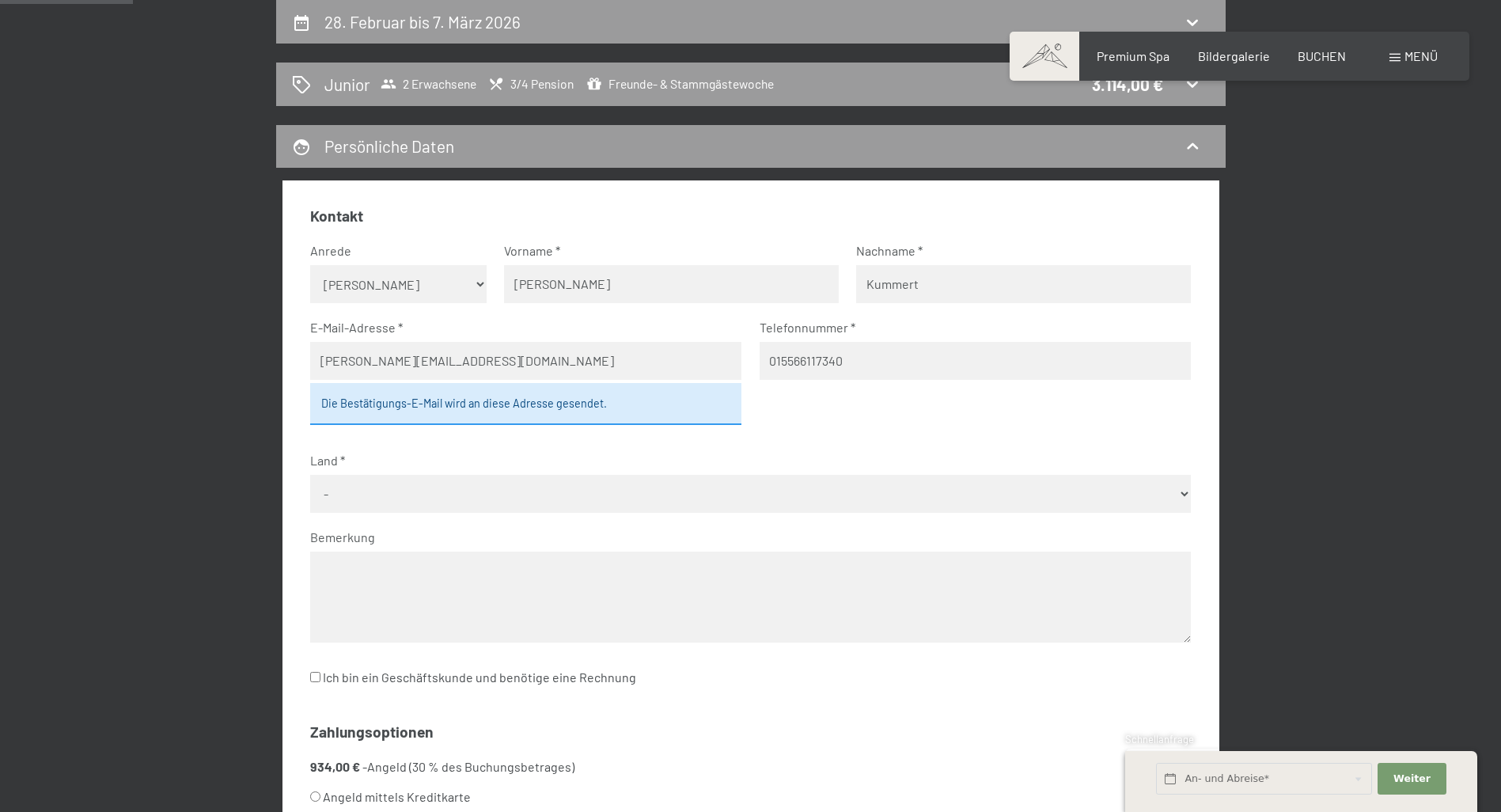
select select "DEU"
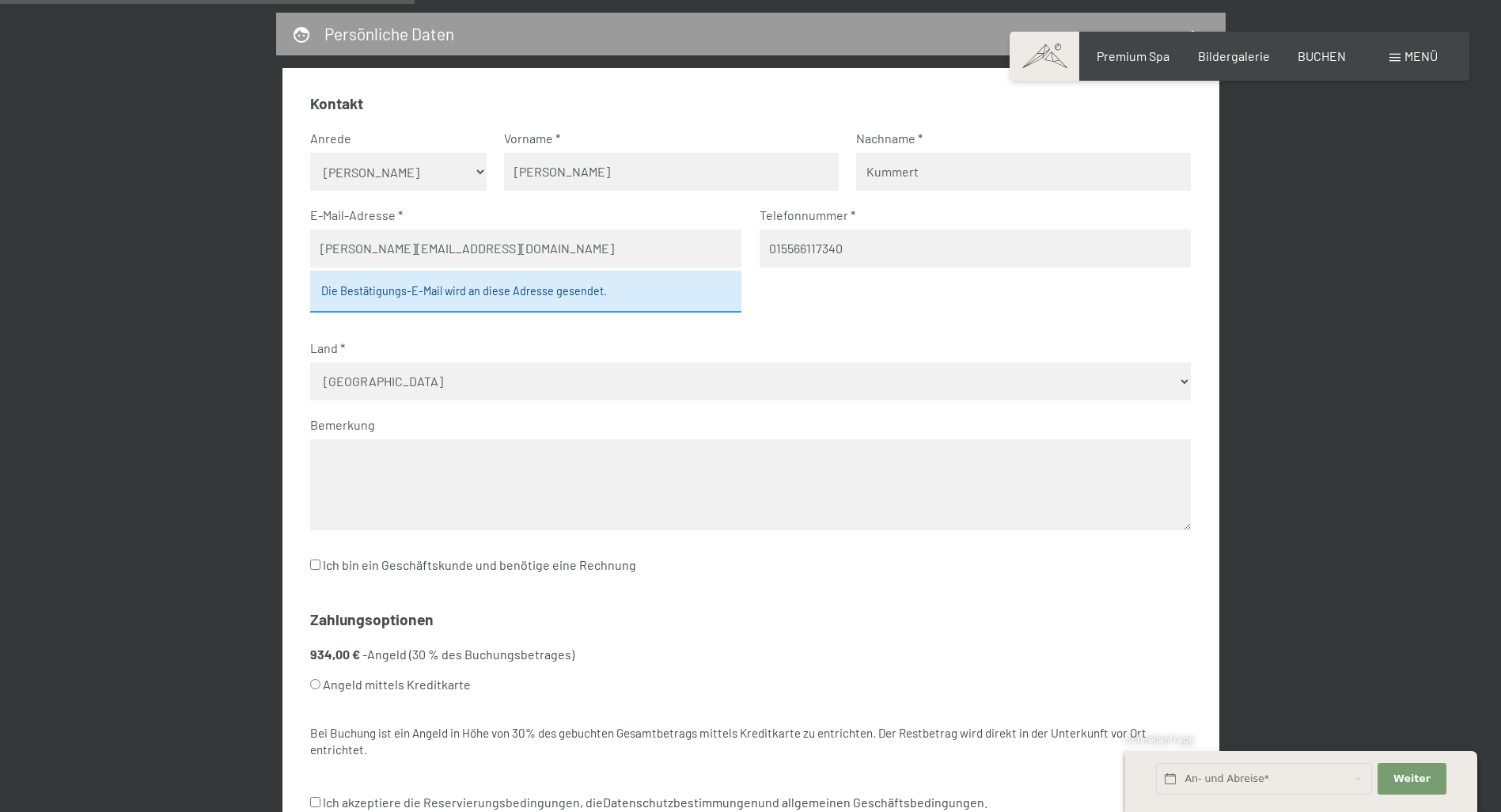
scroll to position [554, 0]
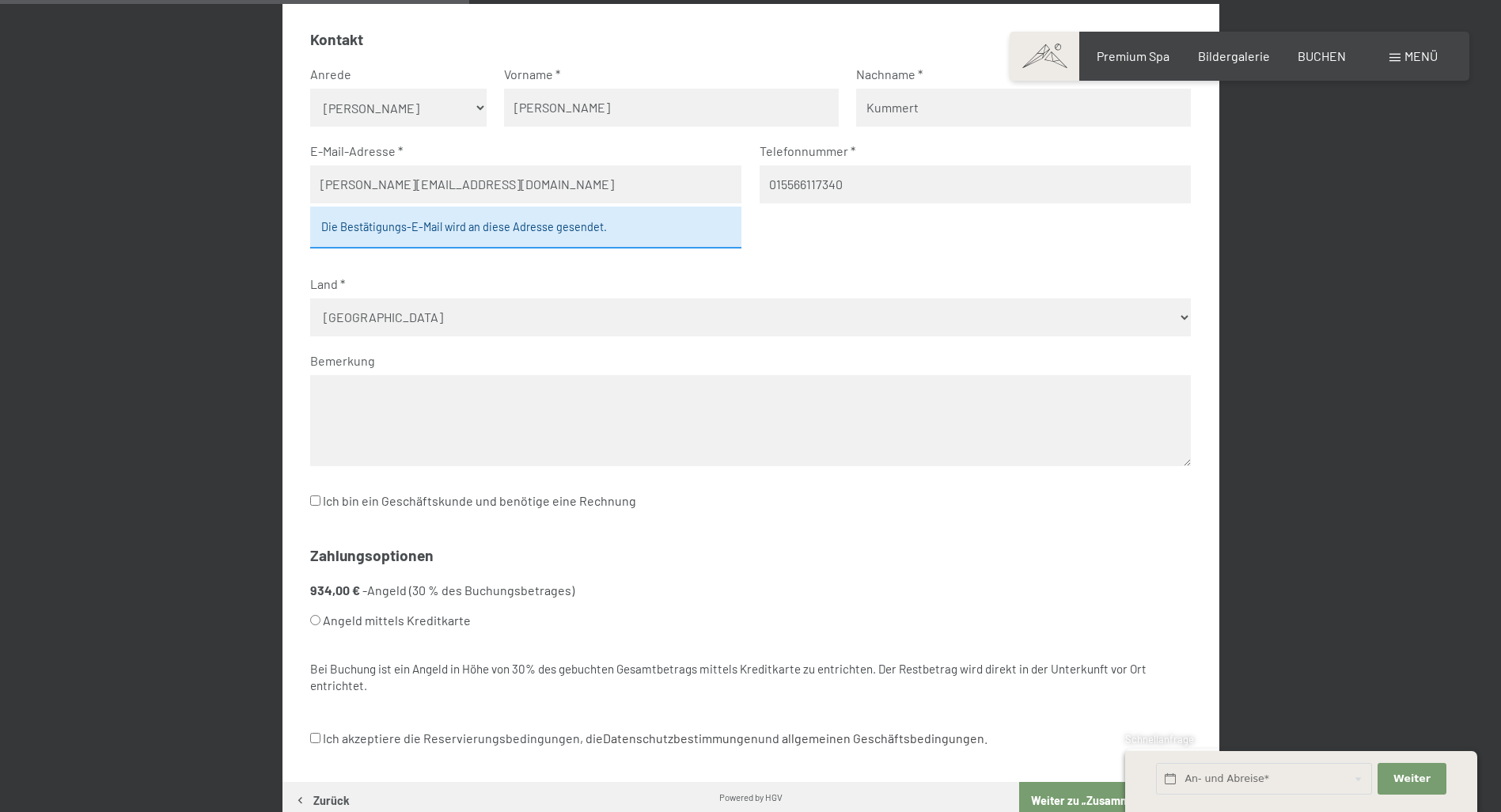
click at [465, 389] on textarea at bounding box center [750, 420] width 881 height 91
type textarea "Guten Abend, gerne würden wir"
click at [479, 105] on select "Keine Angabe Frau Herr" at bounding box center [398, 107] width 176 height 38
select select "m"
click at [310, 88] on select "Keine Angabe Frau Herr" at bounding box center [398, 107] width 176 height 38
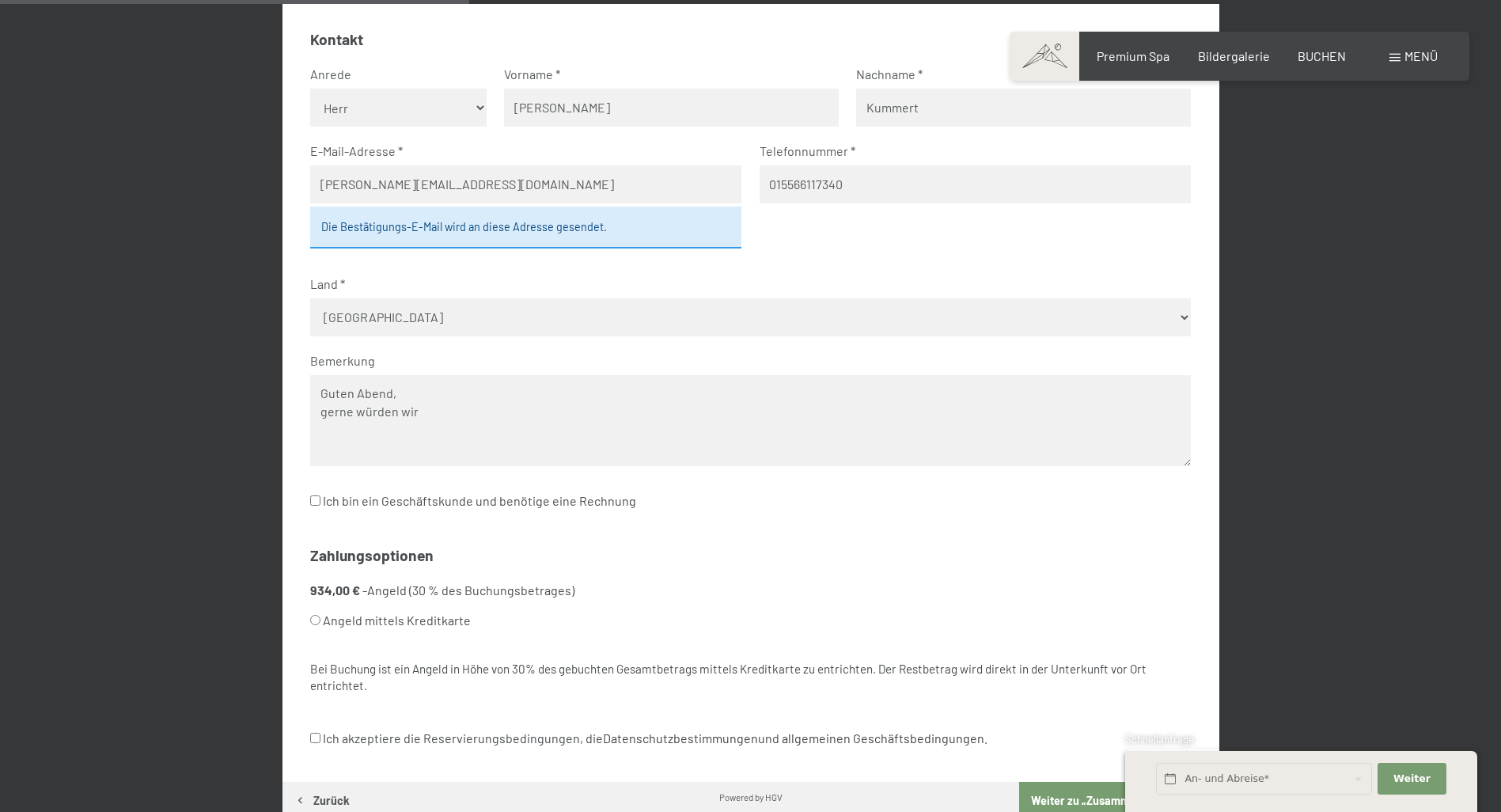
click at [462, 409] on textarea "Guten Abend, gerne würden wir" at bounding box center [750, 420] width 881 height 91
click at [555, 413] on textarea "Guten Abend, gerne würden wir in dem genannten zeitreum wieder Gast bei Ihnen s…" at bounding box center [750, 420] width 881 height 91
click at [523, 416] on textarea "Guten Abend, gerne würden wir in dem genannten zeitraum wieder Gast bei Ihnen s…" at bounding box center [750, 420] width 881 height 91
click at [812, 411] on textarea "Guten Abend, gerne würden wir in dem genannten Zeitraum wieder Gast bei Ihnen s…" at bounding box center [750, 420] width 881 height 91
click at [824, 411] on textarea "Guten Abend, gerne würden wir in dem genannten Zeitraum wieder Gast bei Ihnen s…" at bounding box center [750, 420] width 881 height 91
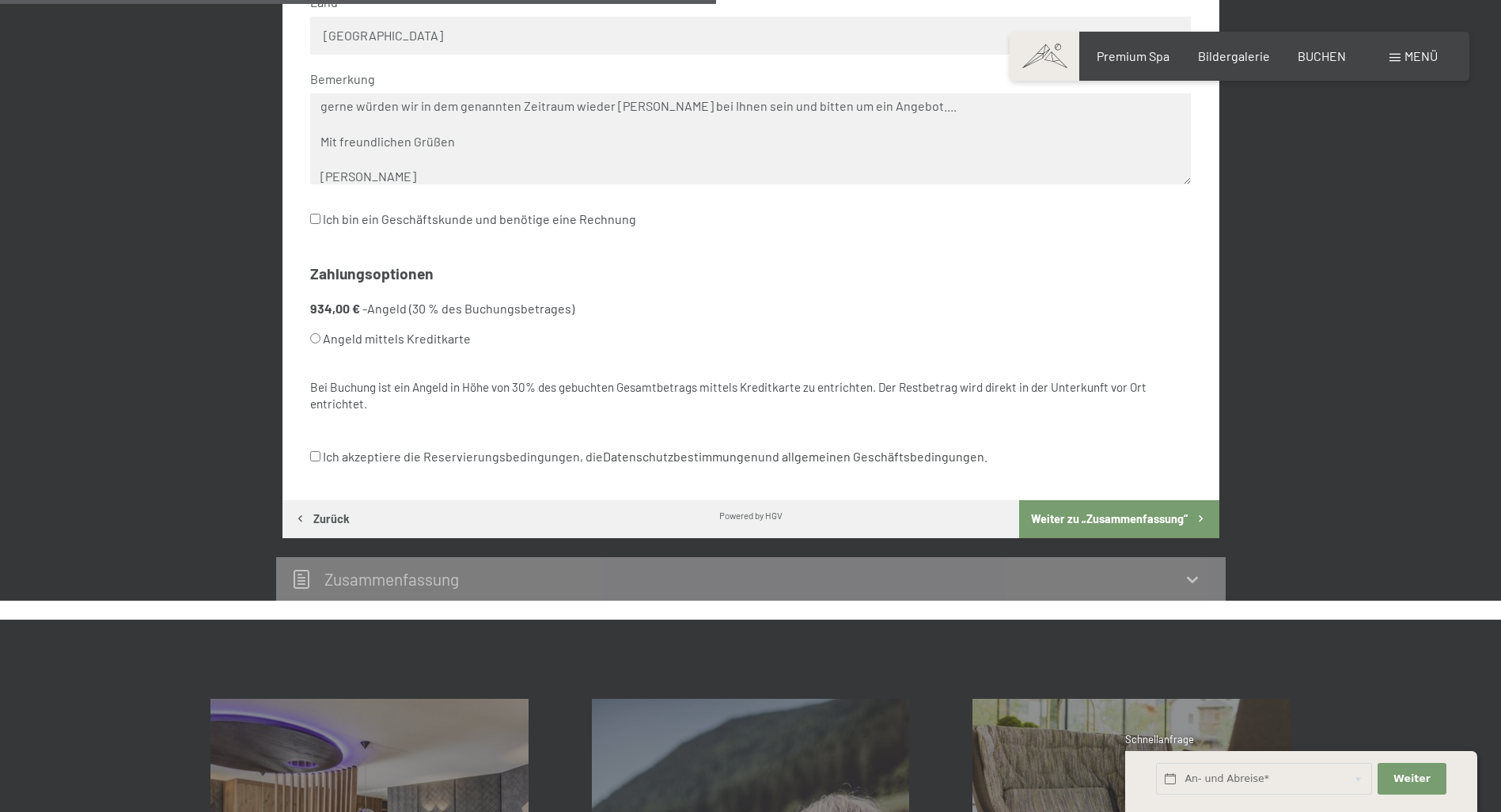
scroll to position [870, 0]
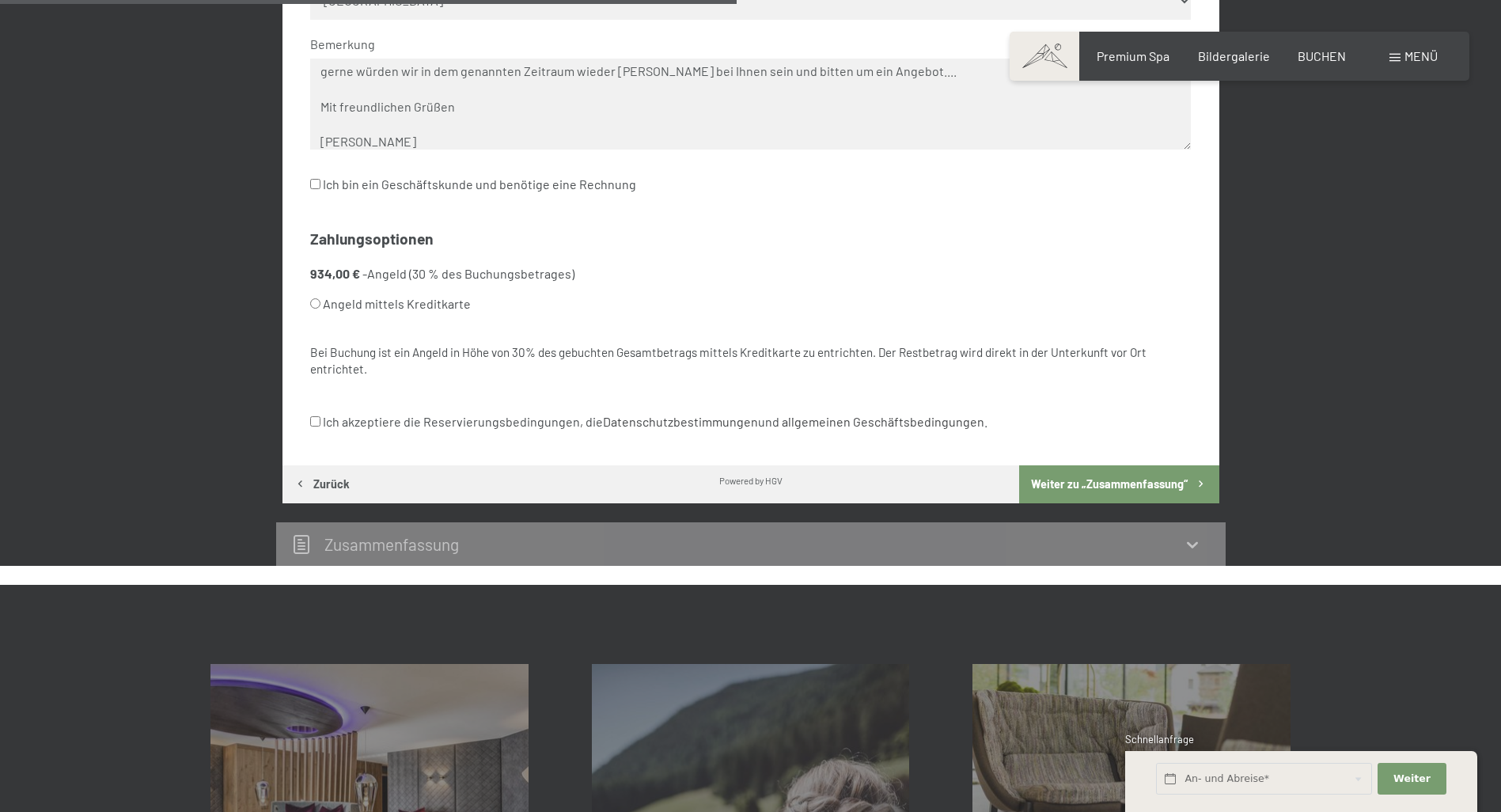
type textarea "Guten Abend, gerne würden wir in dem genannten Zeitraum wieder Gast bei Ihnen s…"
click at [314, 420] on input "Ich akzeptiere die Reservierungsbedingungen, die Datenschutzbestimmungen und al…" at bounding box center [315, 421] width 10 height 10
checkbox input "true"
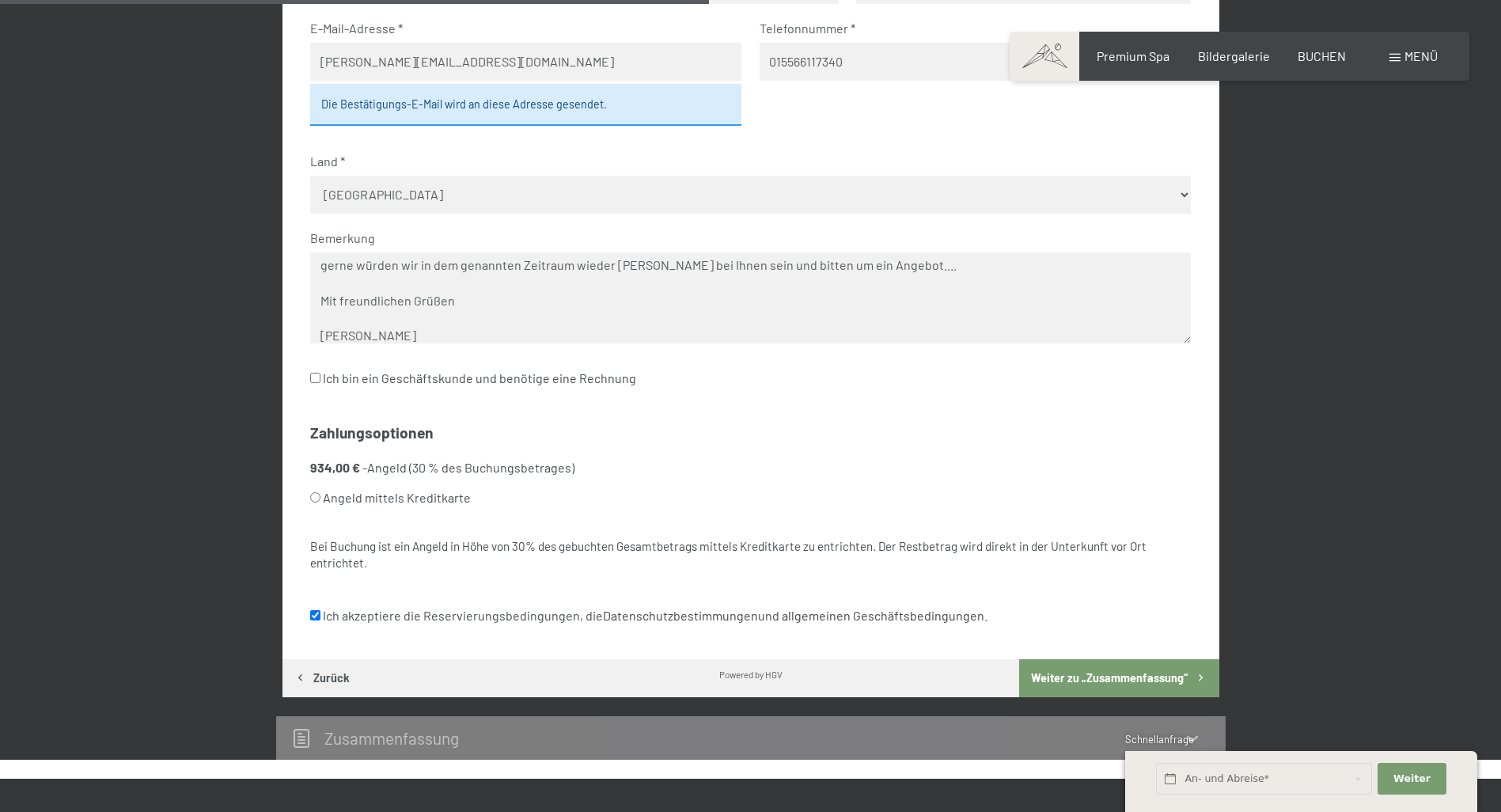
scroll to position [633, 0]
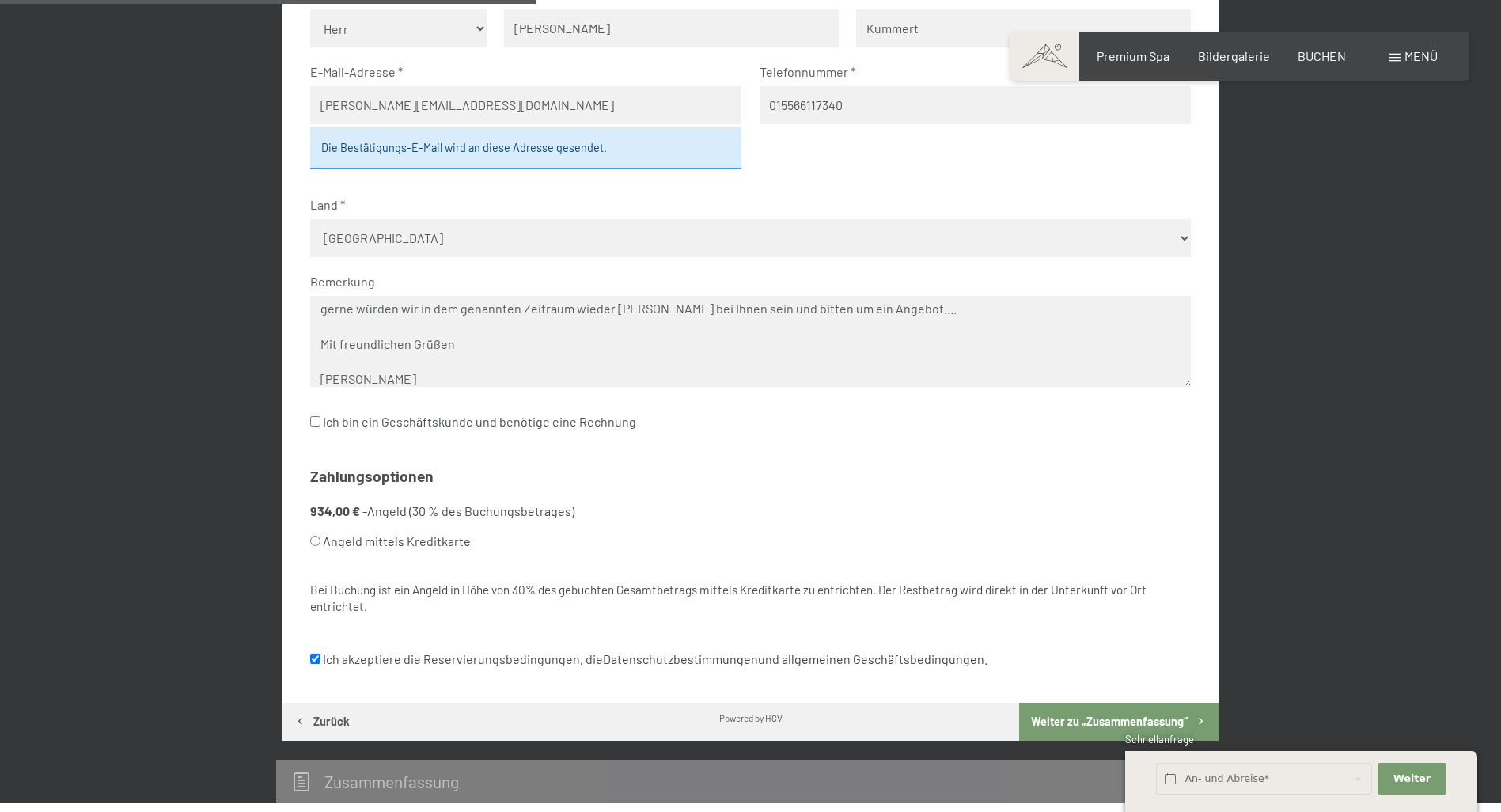
click at [316, 539] on input "Angeld mittels Kreditkarte" at bounding box center [315, 541] width 10 height 10
radio input "true"
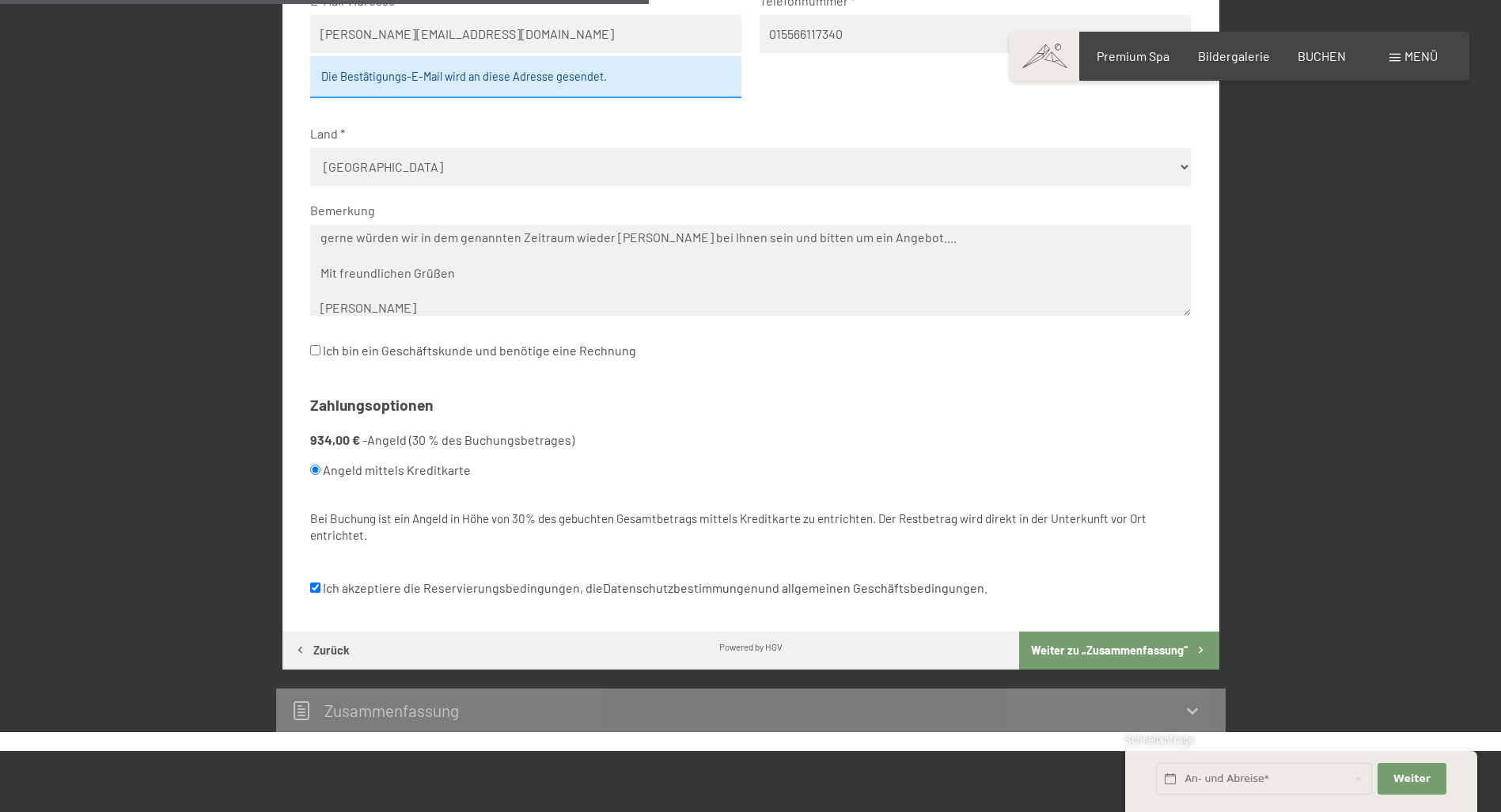
scroll to position [1029, 0]
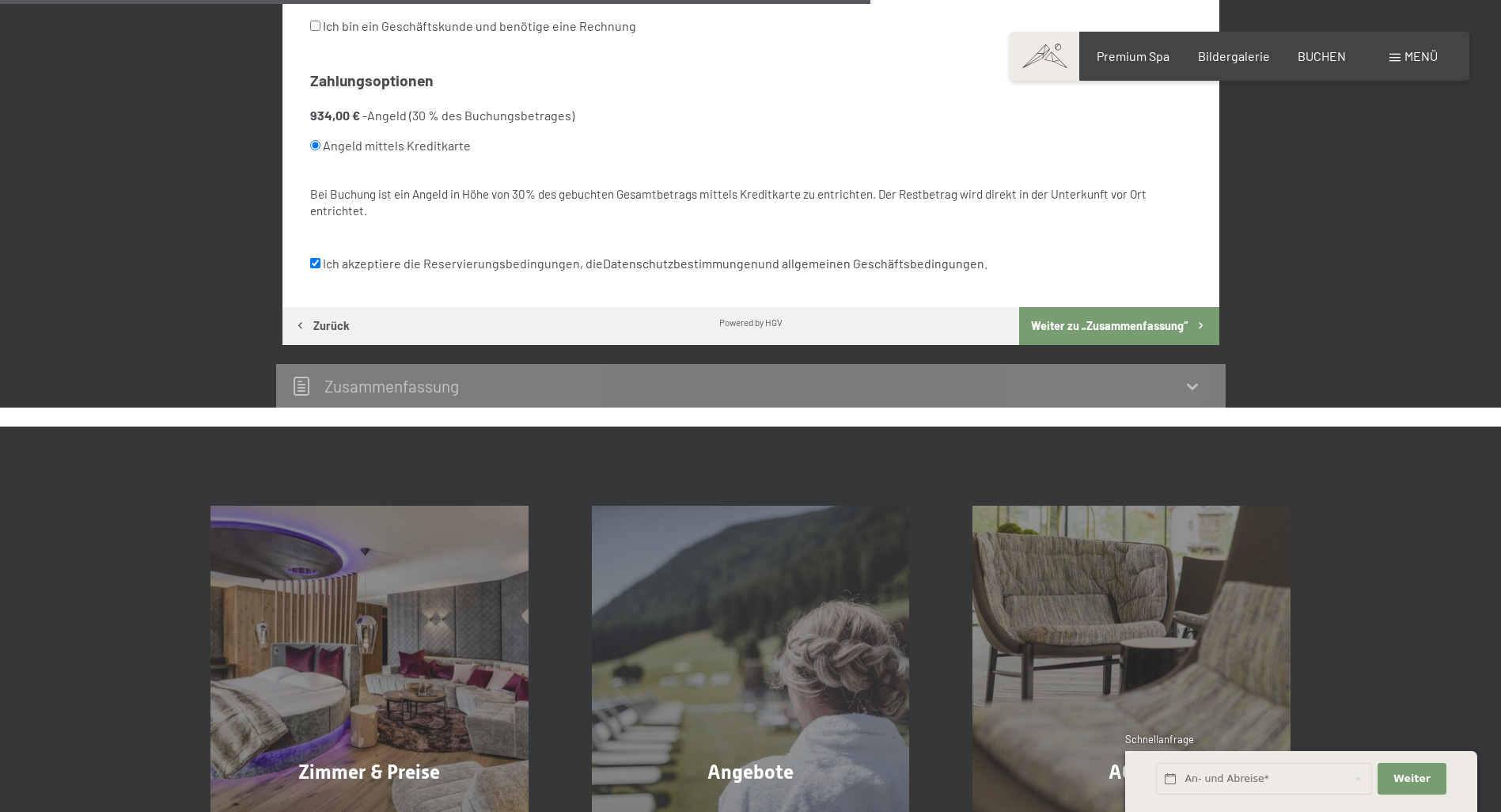
click at [1119, 327] on button "Weiter zu „Zusammen­fassung“" at bounding box center [1118, 326] width 199 height 38
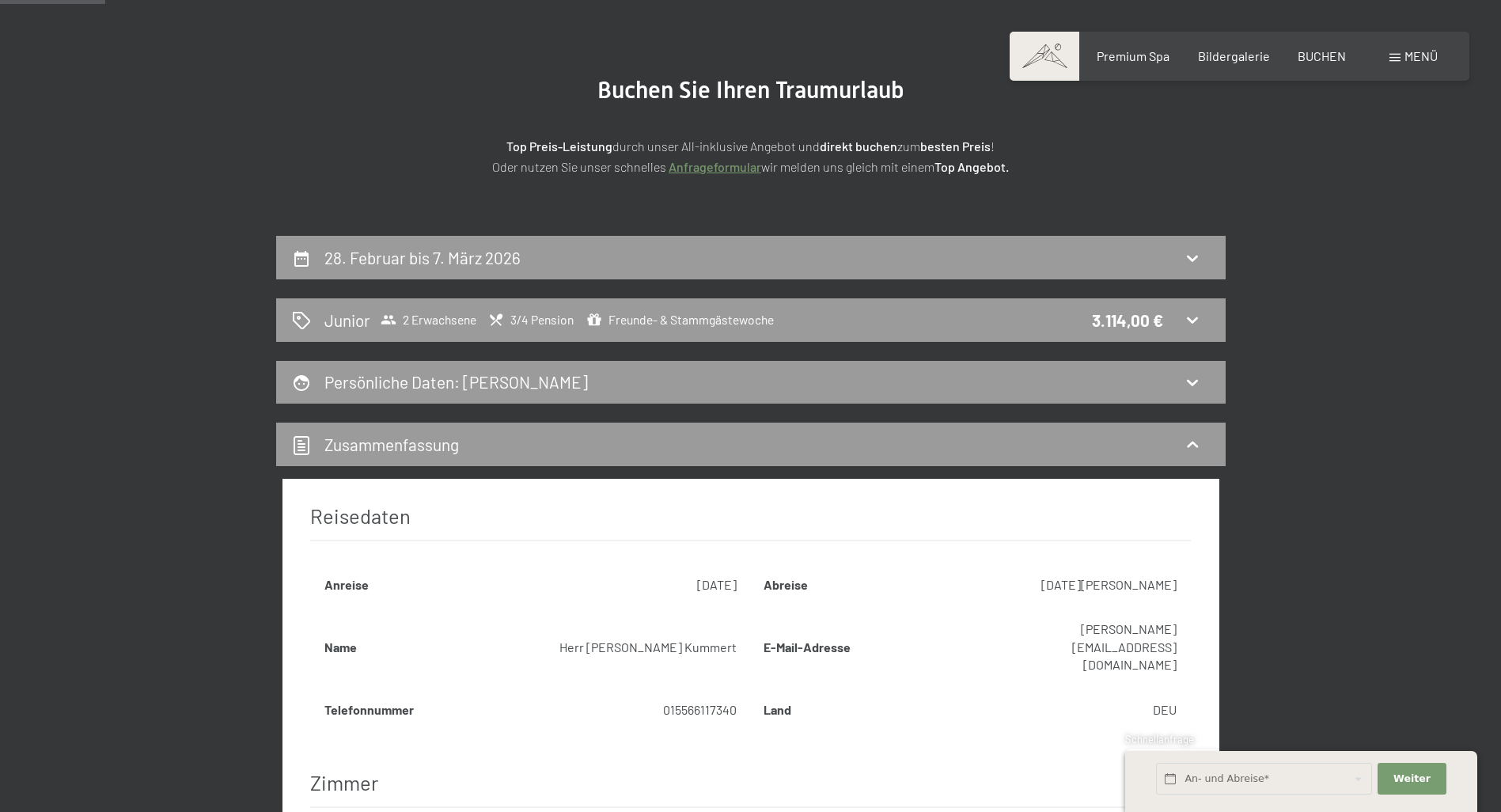
scroll to position [140, 0]
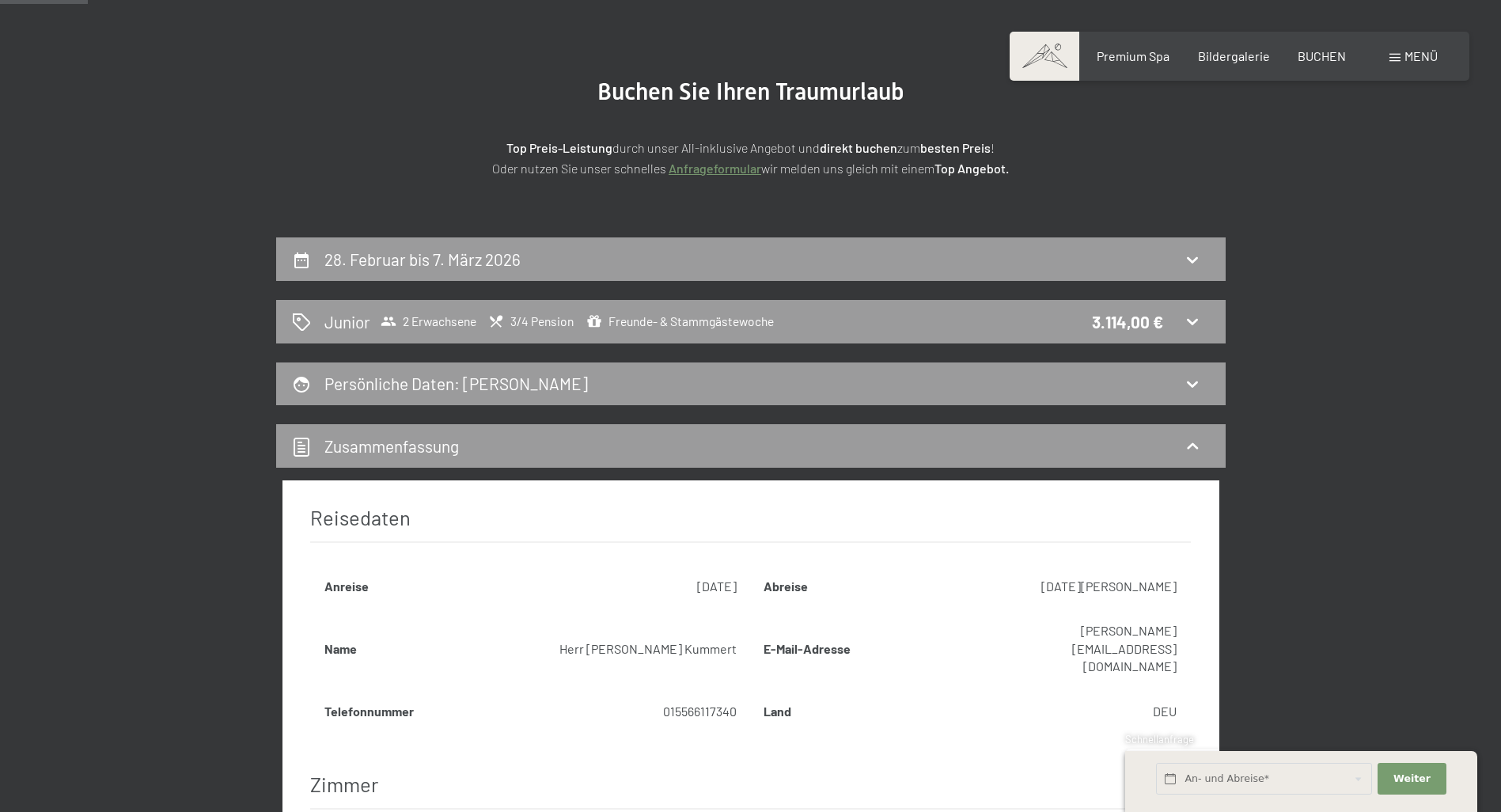
click at [702, 170] on link "Anfrageformular" at bounding box center [715, 168] width 93 height 15
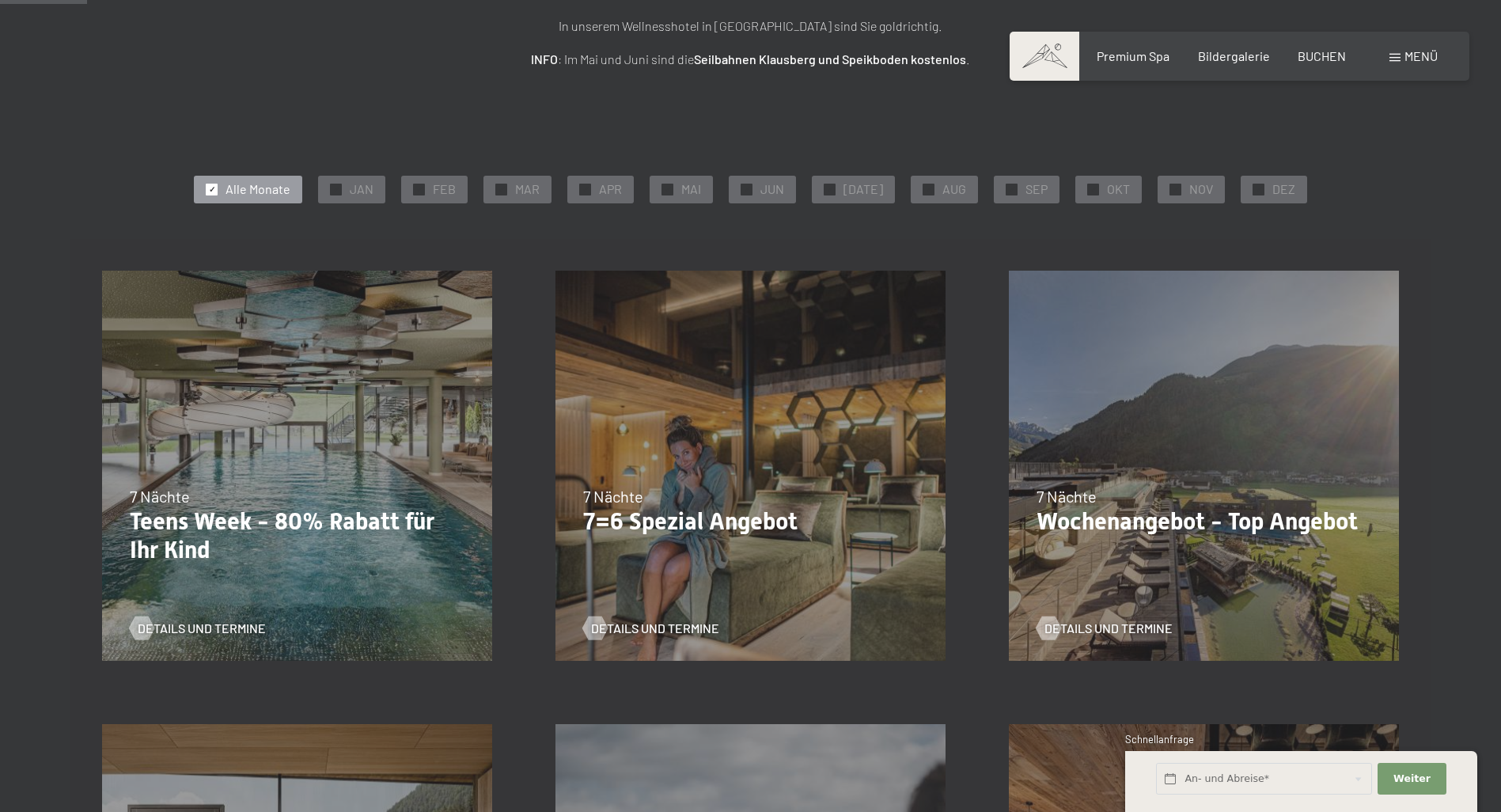
scroll to position [317, 0]
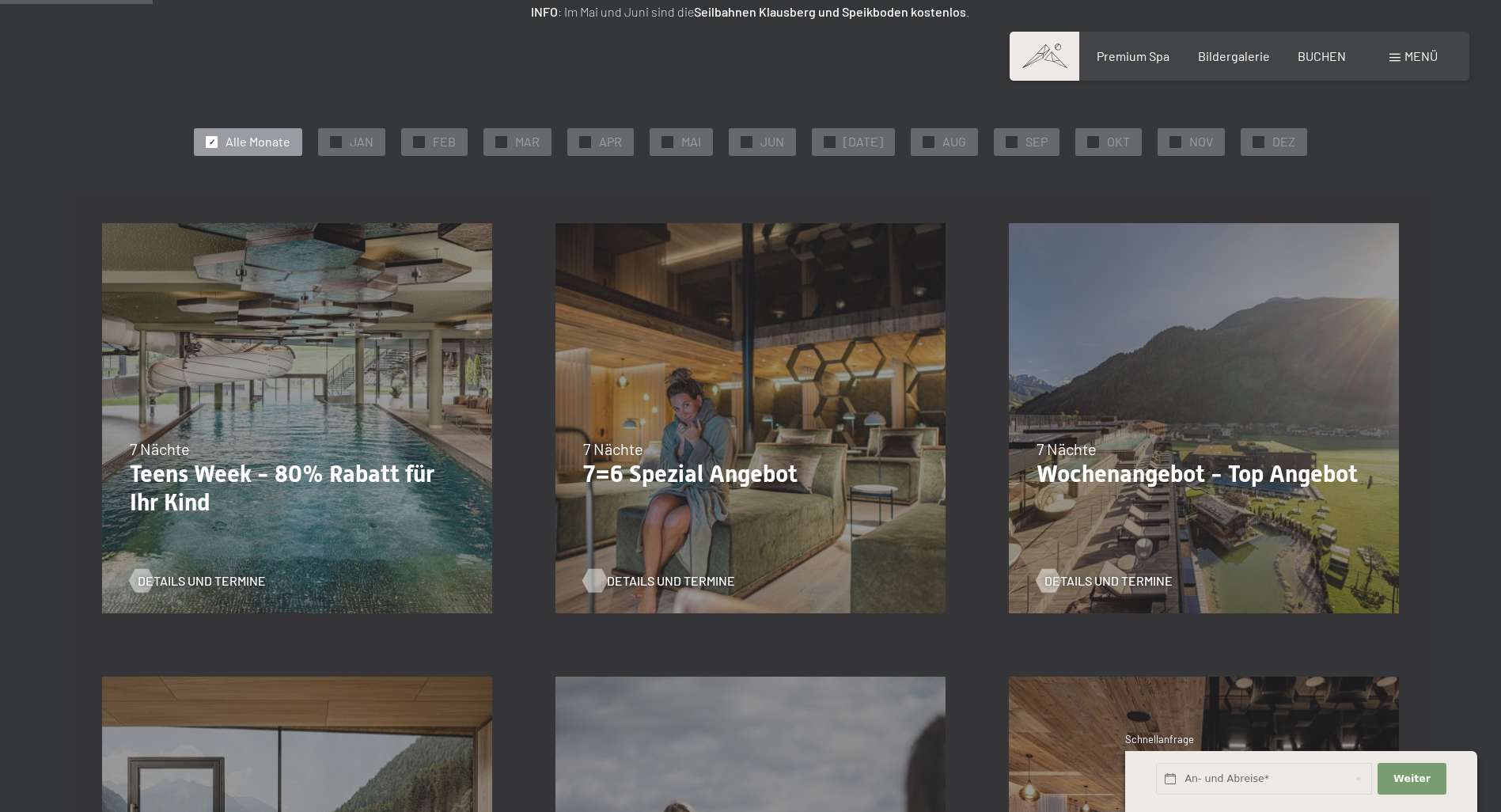
click at [666, 577] on span "Details und Termine" at bounding box center [671, 580] width 128 height 17
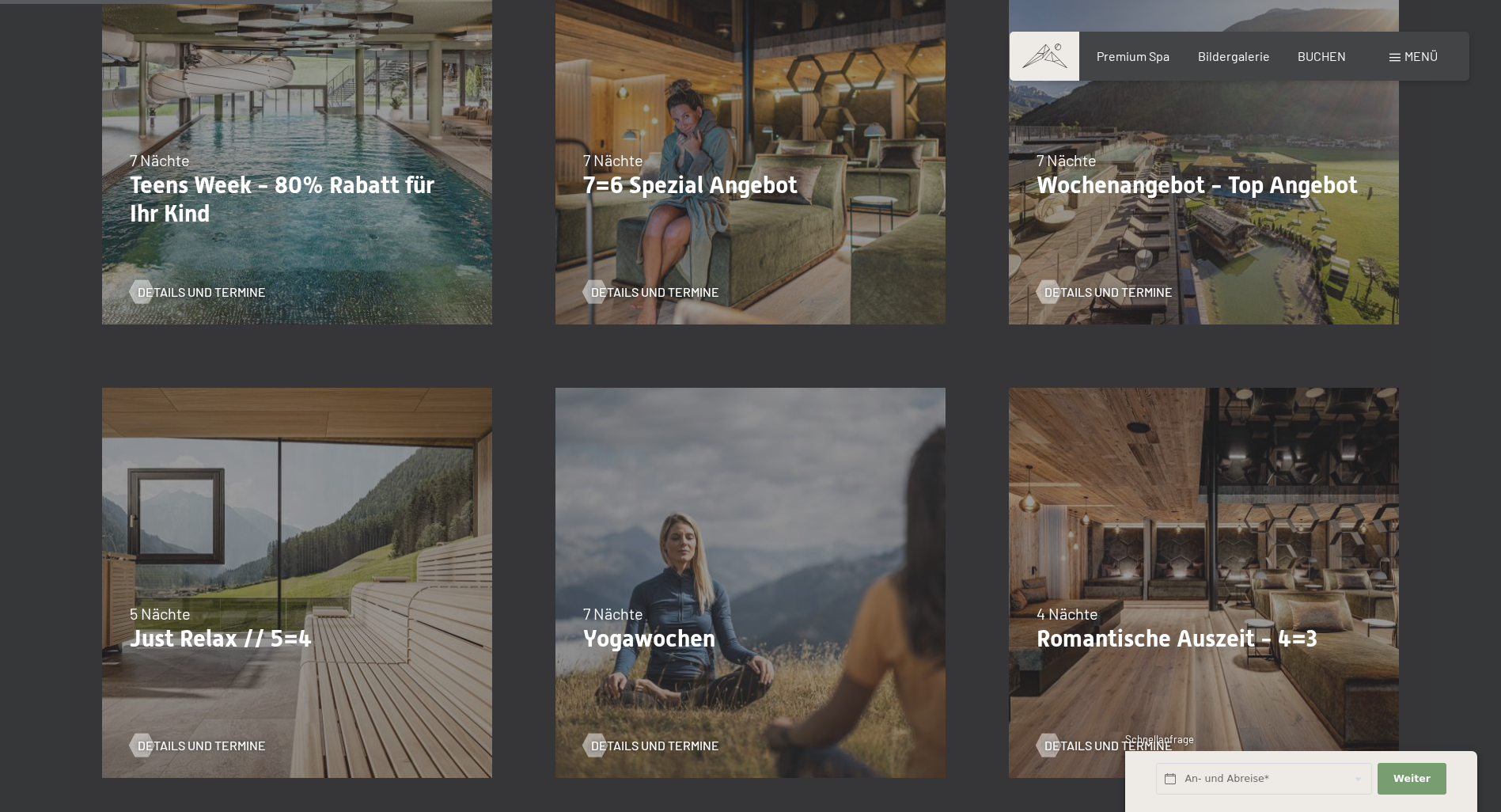
scroll to position [712, 0]
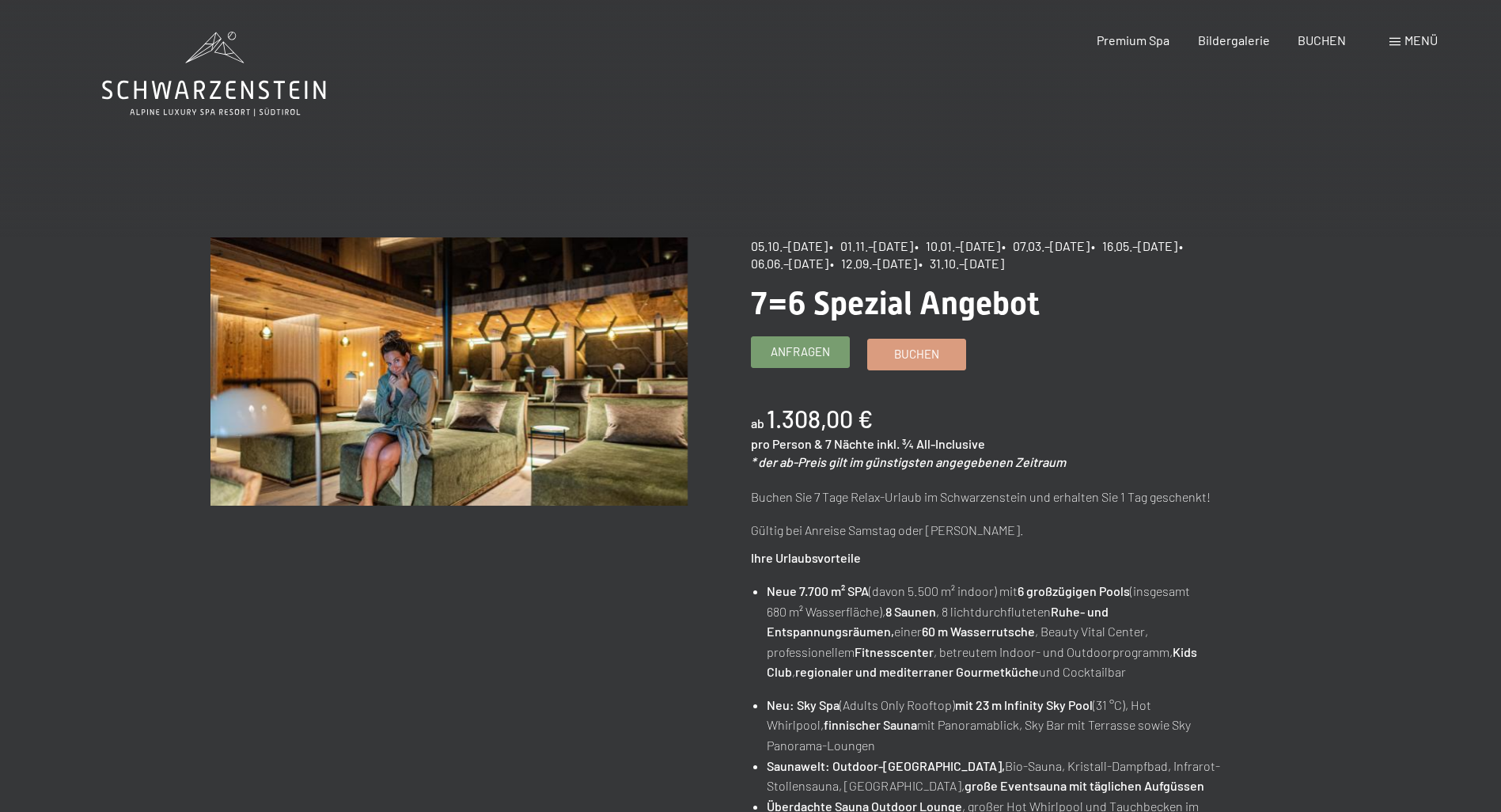
click at [793, 352] on span "Anfragen" at bounding box center [801, 351] width 60 height 17
click at [908, 352] on span "Buchen" at bounding box center [916, 351] width 45 height 17
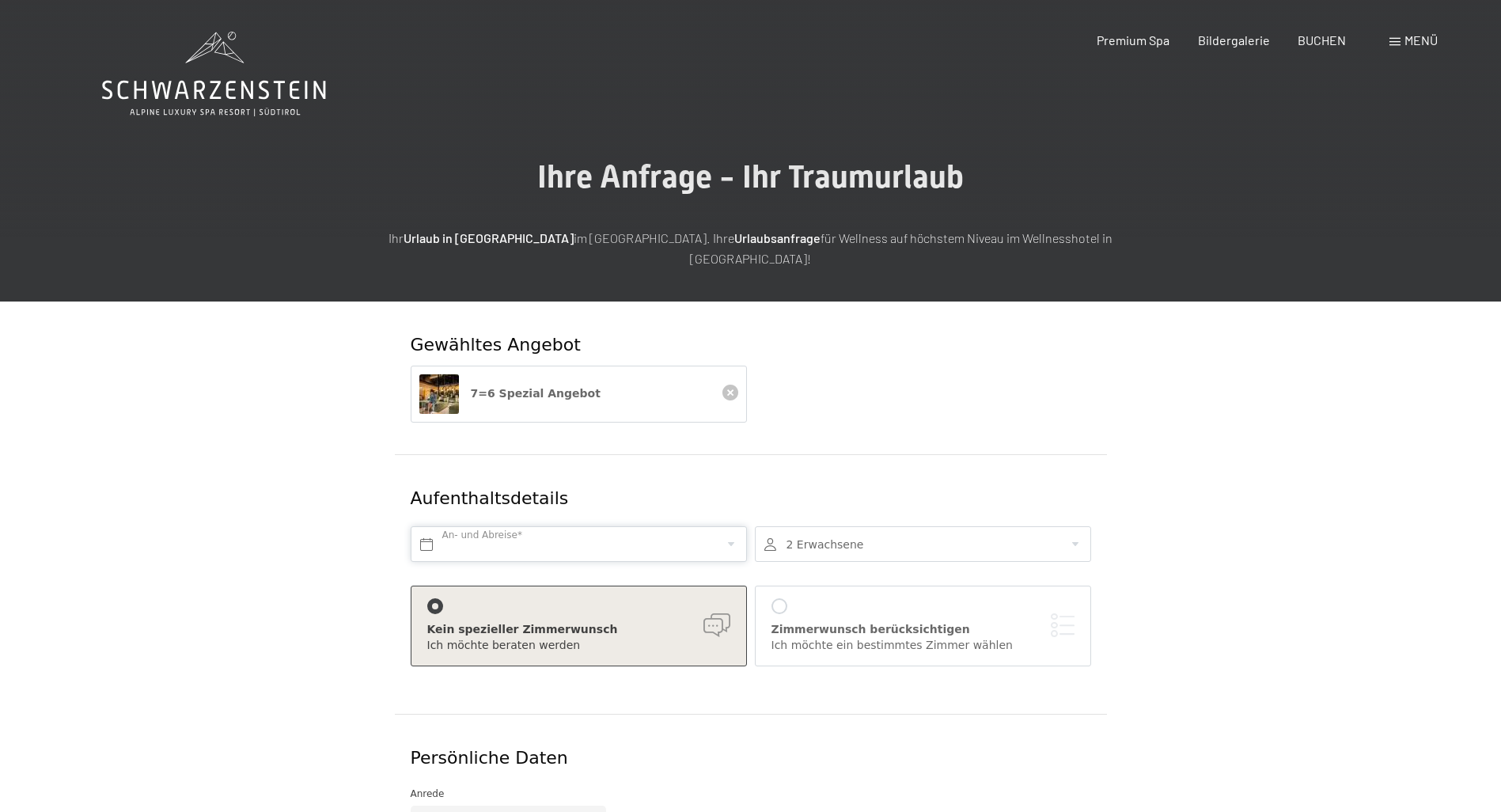
click at [733, 526] on input "text" at bounding box center [578, 543] width 337 height 36
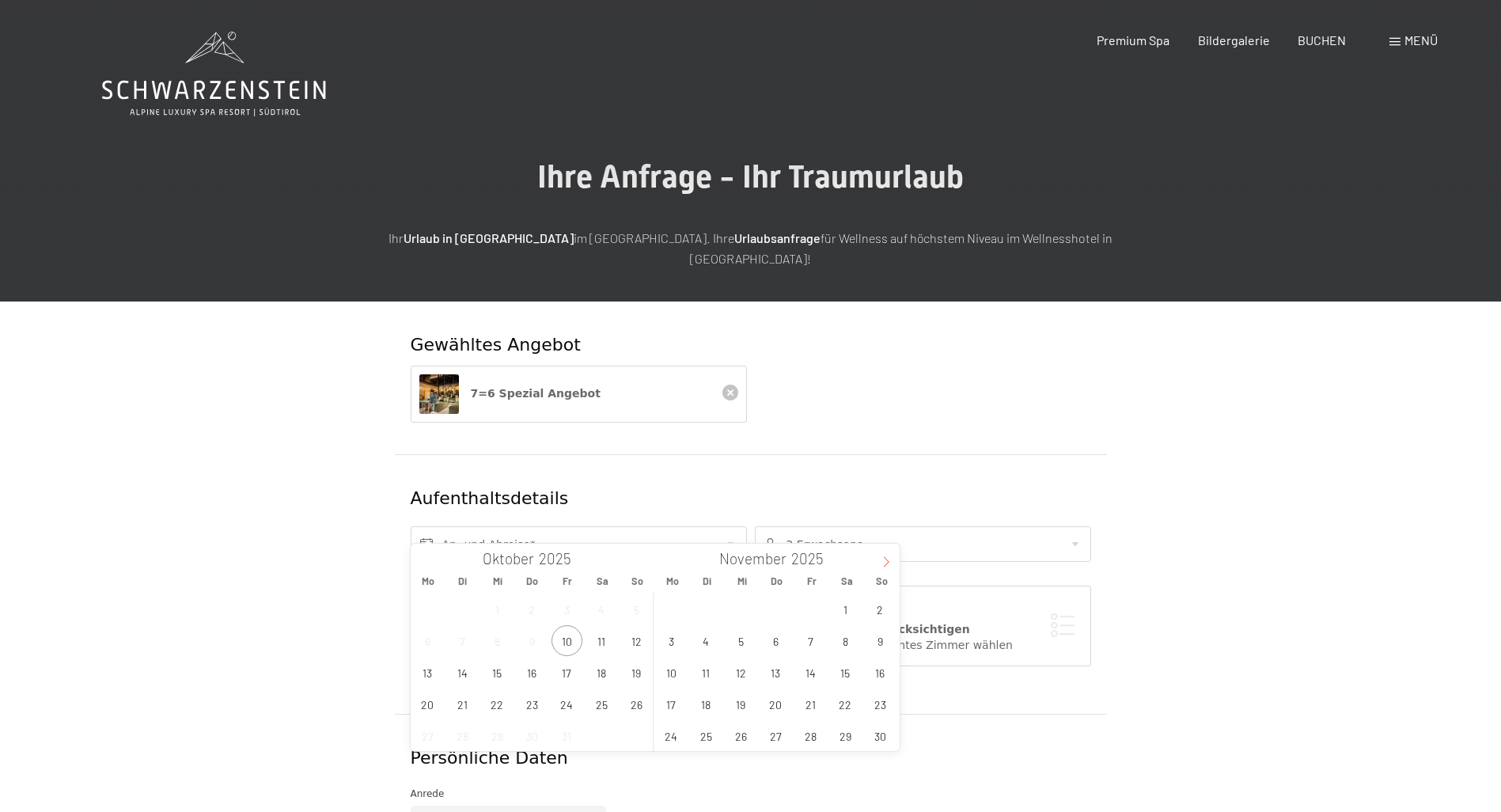
click at [887, 561] on icon at bounding box center [886, 561] width 6 height 10
type input "2026"
click at [887, 561] on icon at bounding box center [886, 561] width 6 height 10
type input "2026"
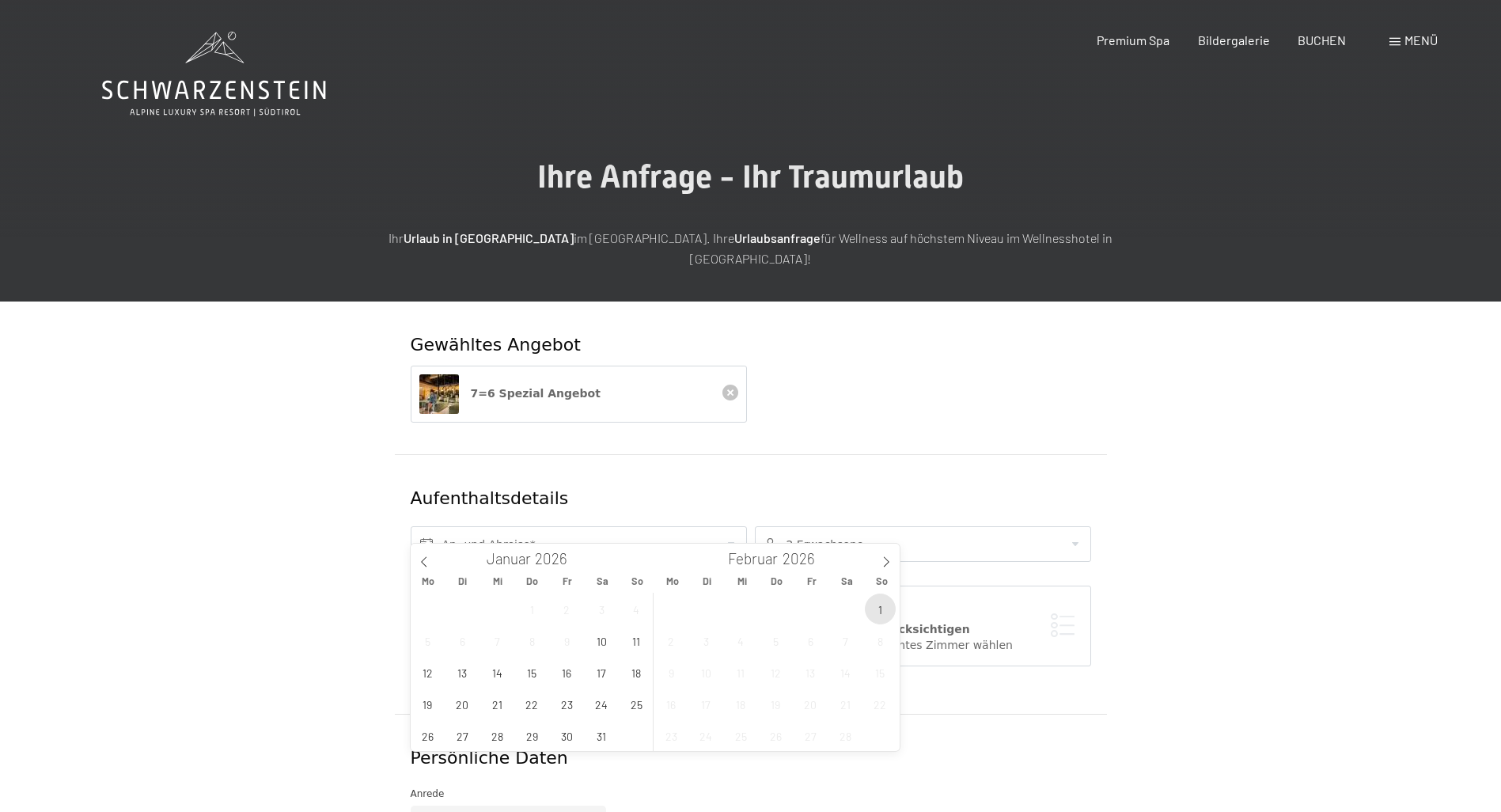
click at [878, 611] on span "1" at bounding box center [880, 608] width 31 height 31
type input "So. 01.02.2026"
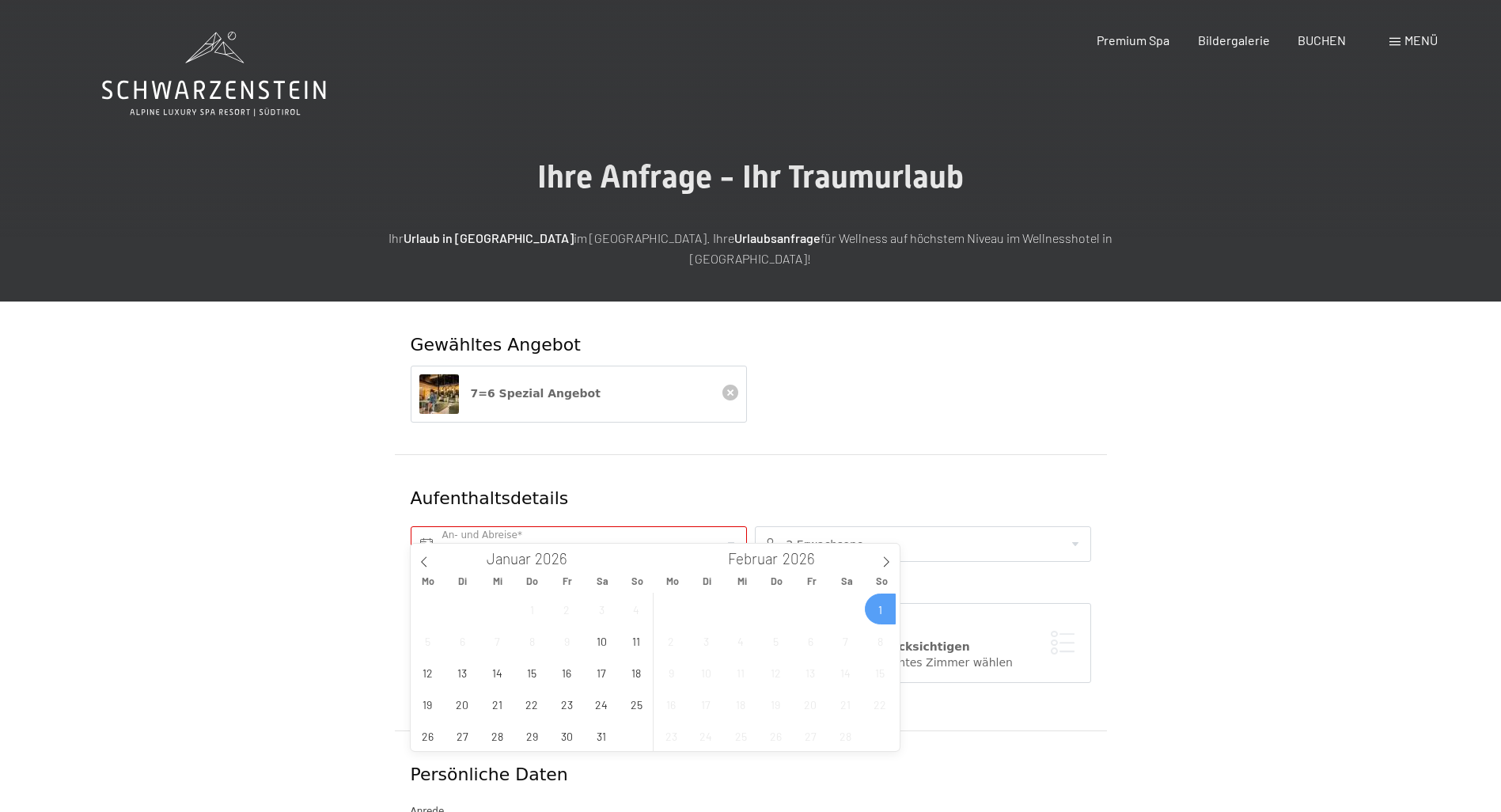
click at [848, 738] on span "28" at bounding box center [845, 735] width 31 height 31
click at [729, 526] on input "So. 01.02.2026" at bounding box center [578, 543] width 337 height 36
click at [508, 531] on input "So. 01.02.2026" at bounding box center [578, 543] width 337 height 36
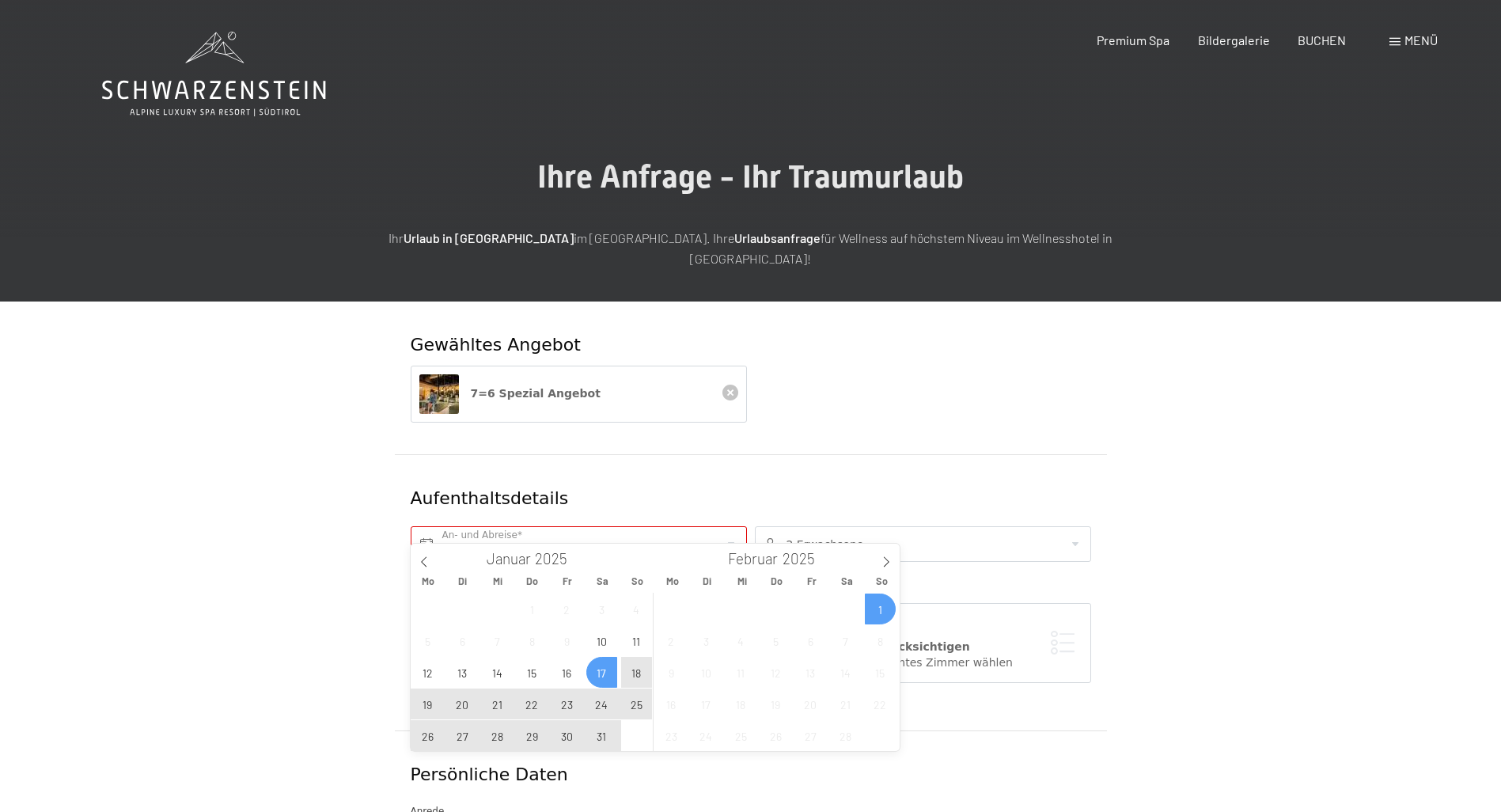
click at [728, 385] on icon at bounding box center [729, 392] width 16 height 16
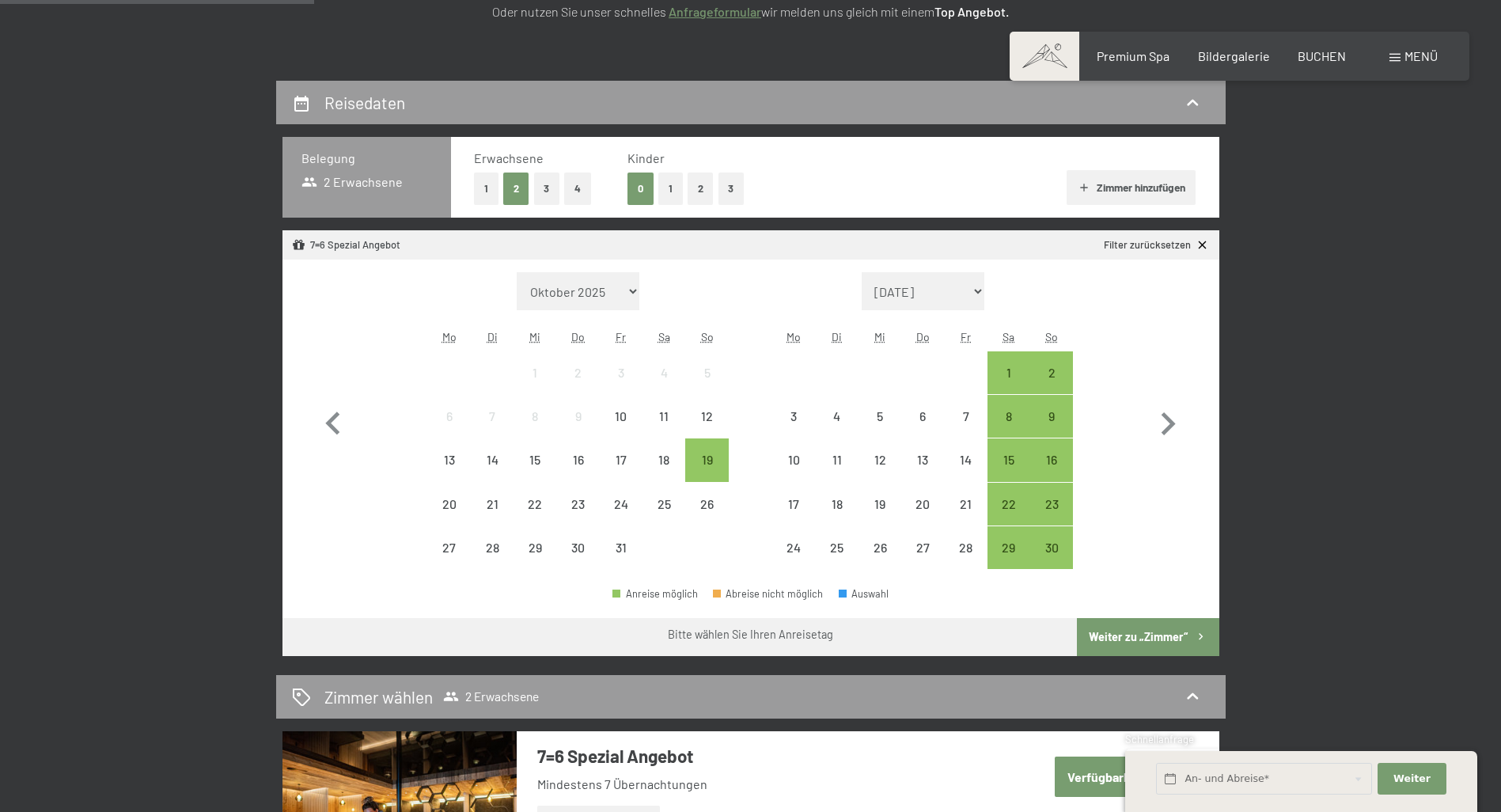
scroll to position [395, 0]
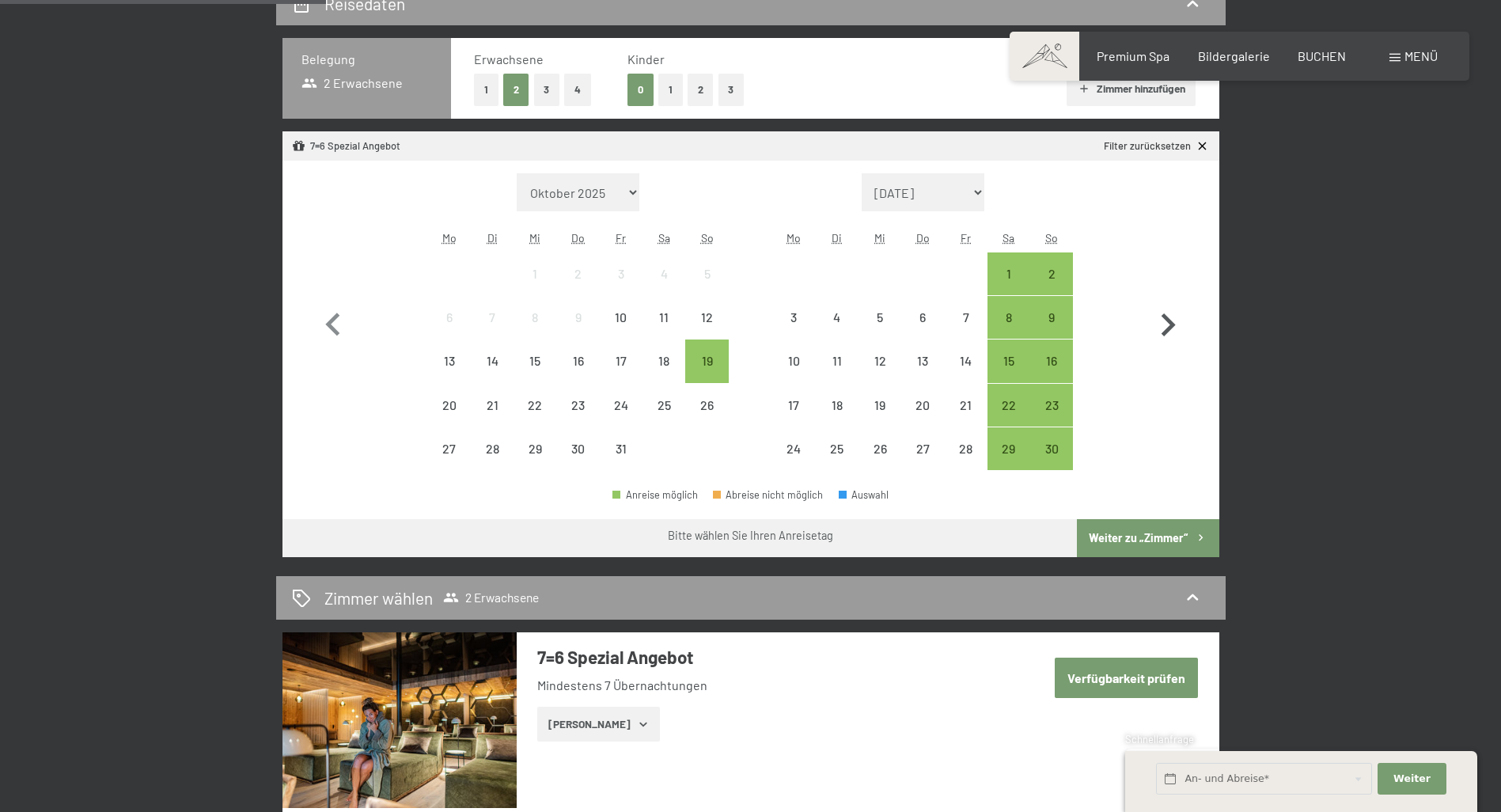
click at [1171, 322] on icon "button" at bounding box center [1168, 325] width 14 height 23
select select "[DATE]"
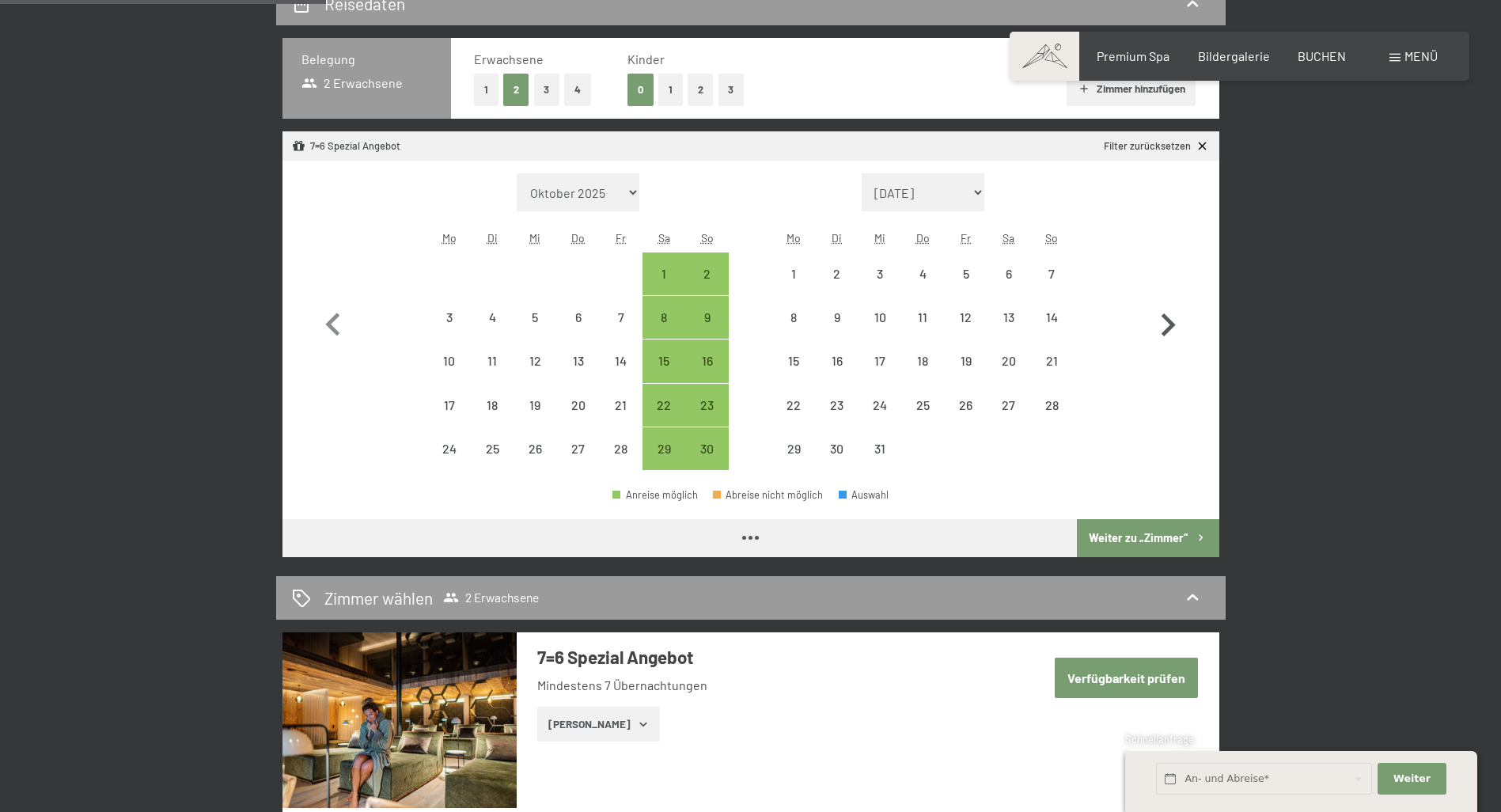
select select "[DATE]"
click at [1171, 322] on icon "button" at bounding box center [1168, 325] width 14 height 23
select select "[DATE]"
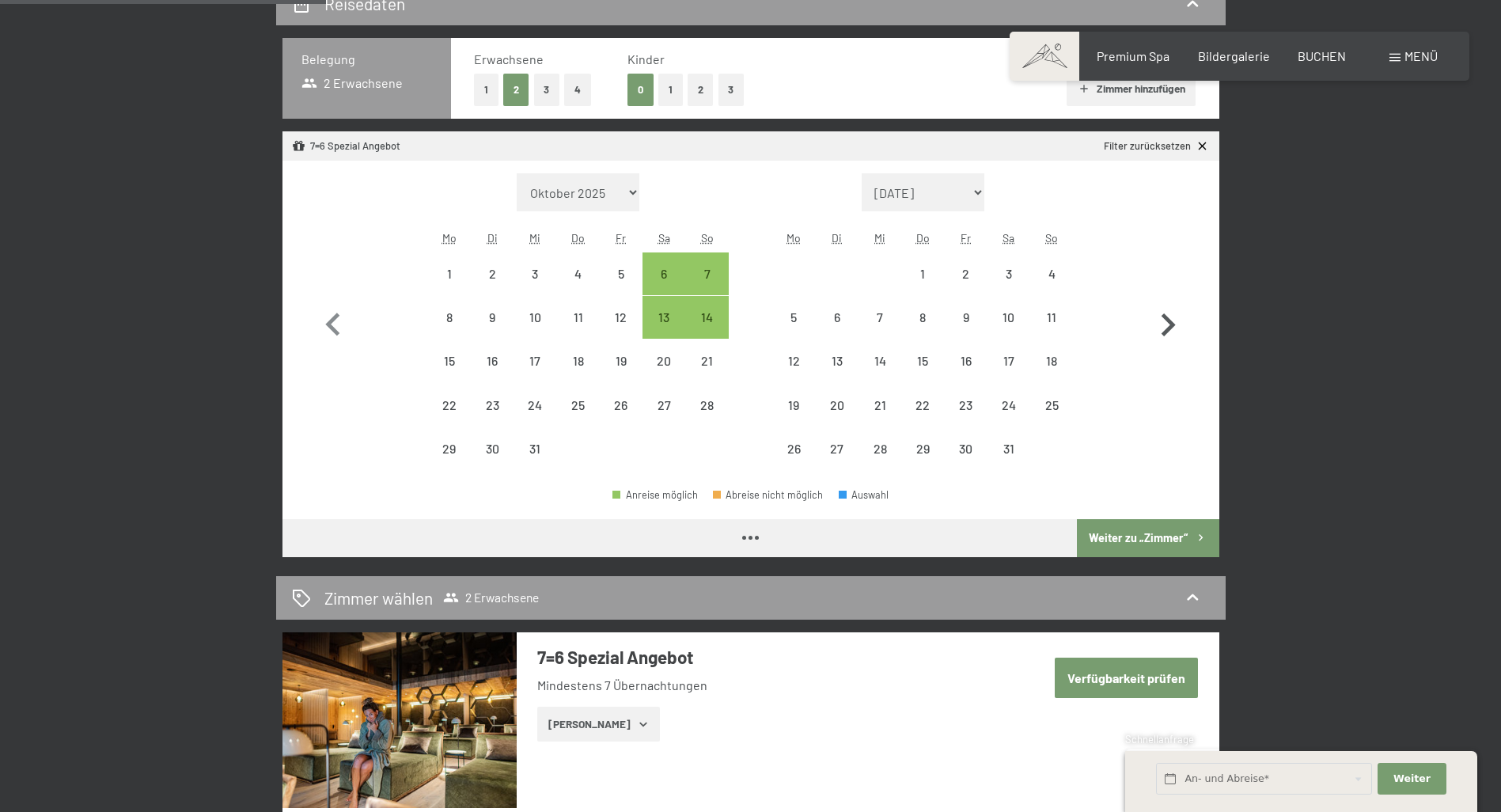
select select "[DATE]"
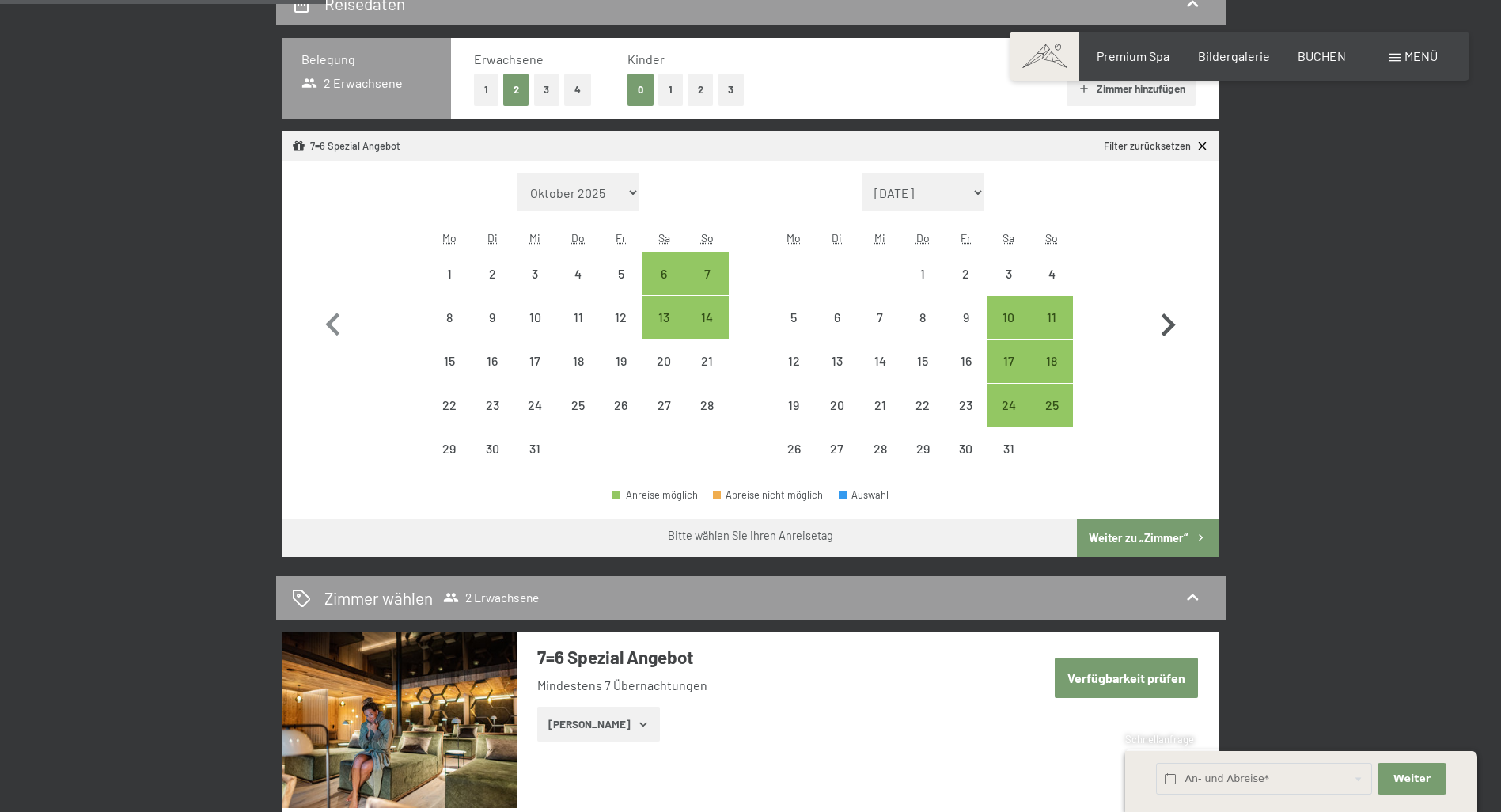
click at [1171, 322] on icon "button" at bounding box center [1168, 325] width 14 height 23
select select "[DATE]"
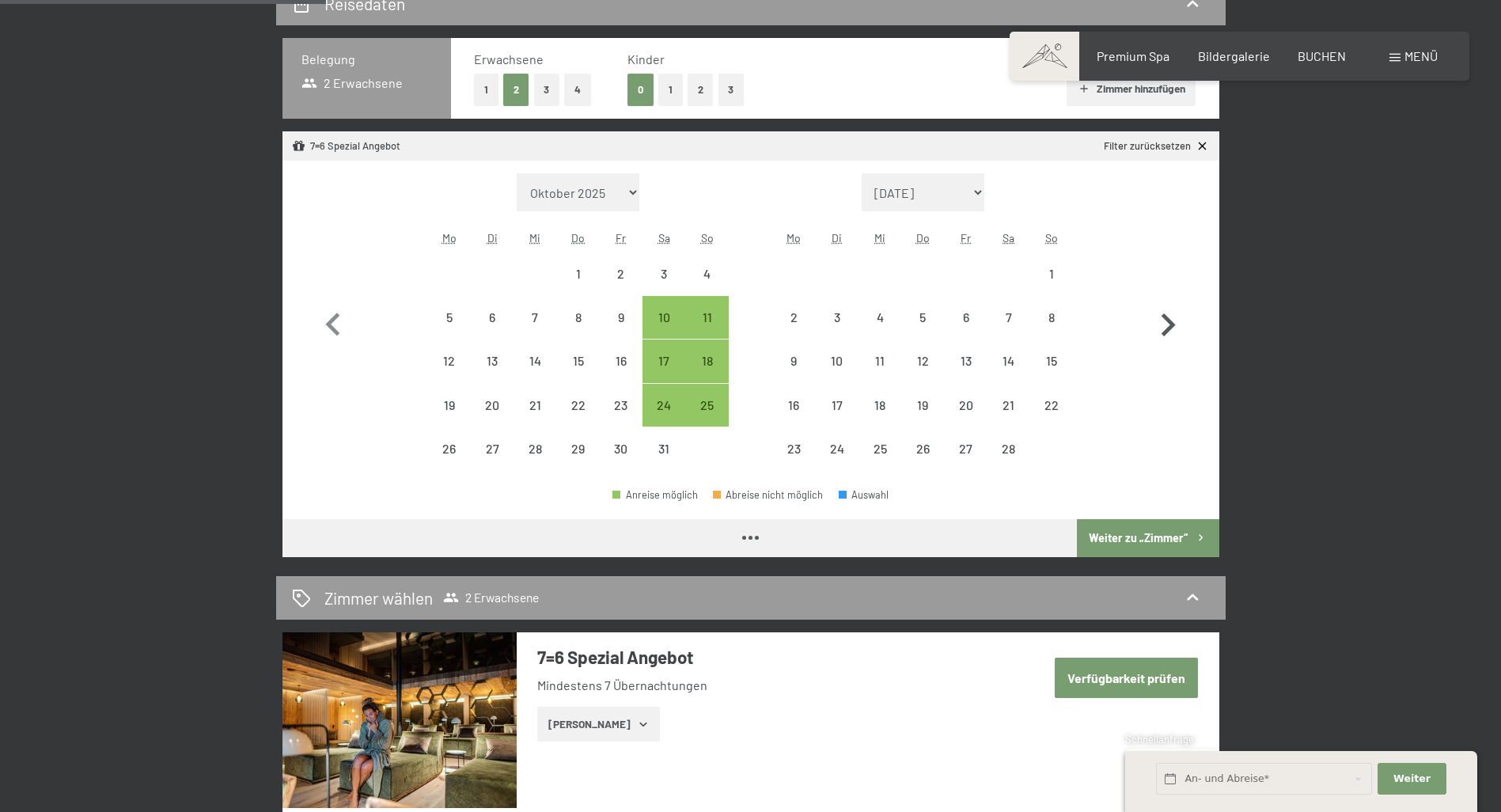
select select "[DATE]"
click at [1006, 449] on div "28" at bounding box center [1009, 462] width 40 height 40
select select "[DATE]"
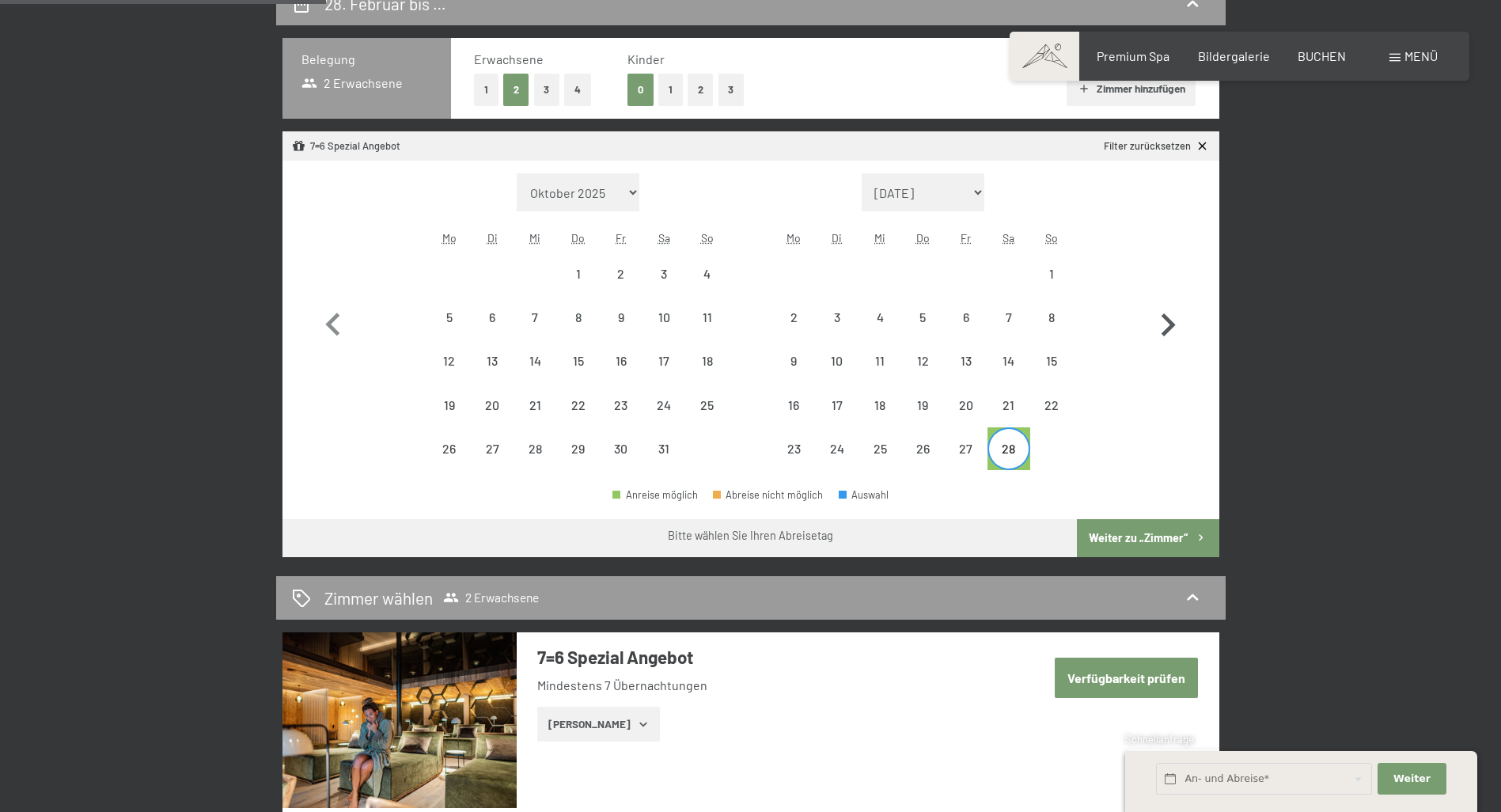
click at [1168, 324] on icon "button" at bounding box center [1167, 324] width 45 height 45
select select "[DATE]"
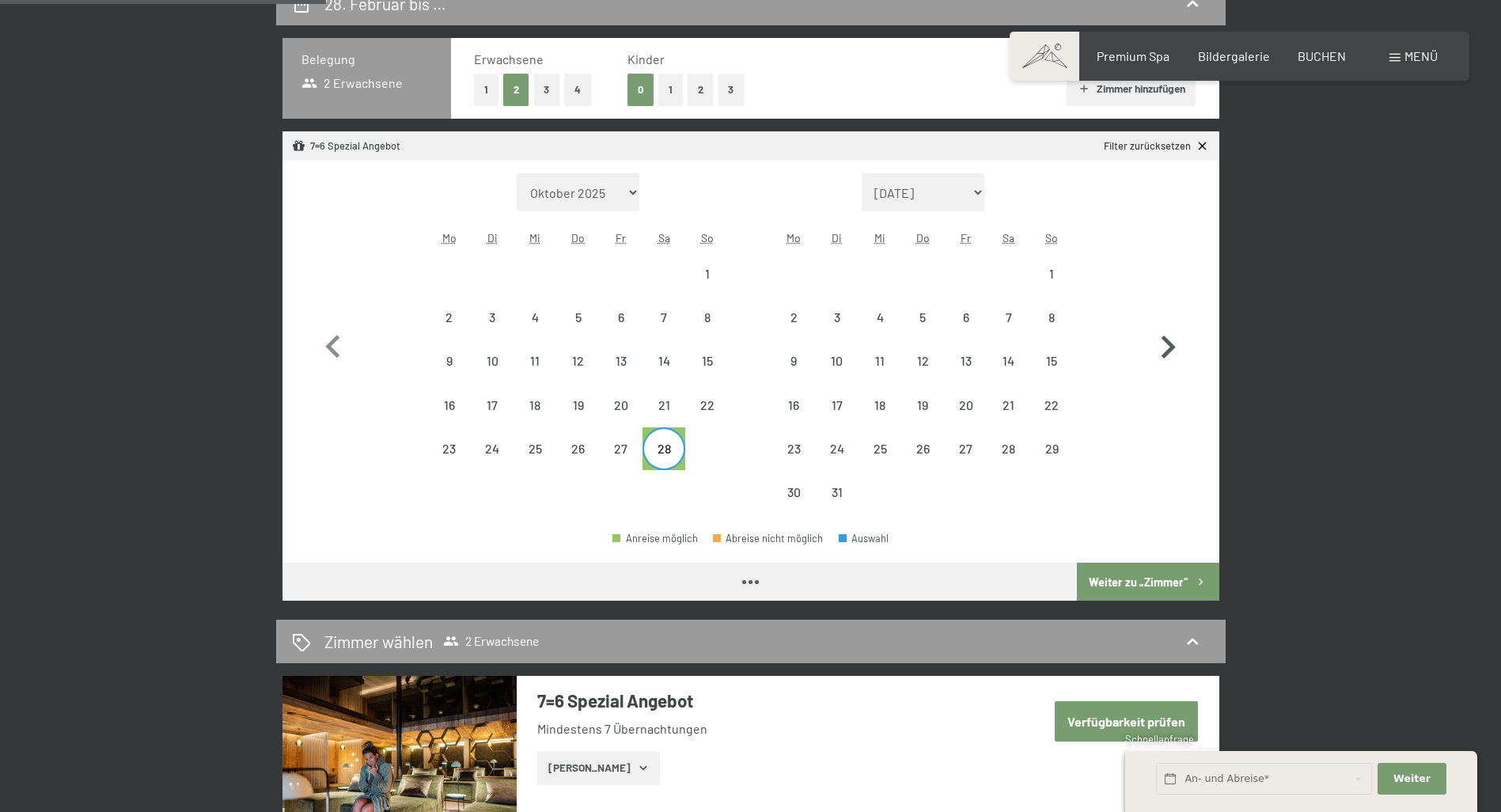
select select "[DATE]"
click at [1009, 321] on div "7" at bounding box center [1009, 331] width 40 height 40
select select "[DATE]"
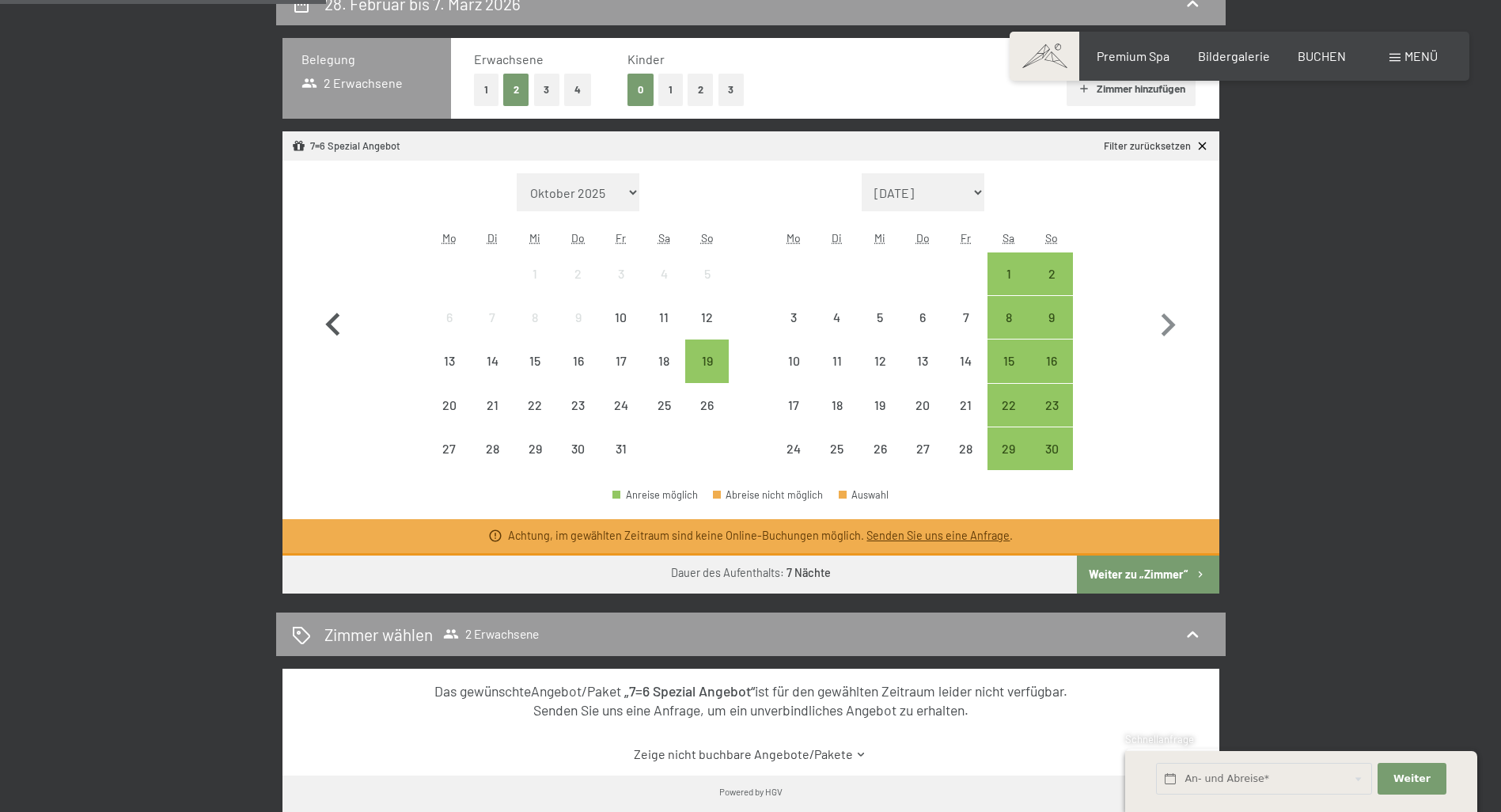
click at [327, 323] on icon "button" at bounding box center [332, 325] width 14 height 23
click at [335, 321] on icon "button" at bounding box center [332, 324] width 45 height 45
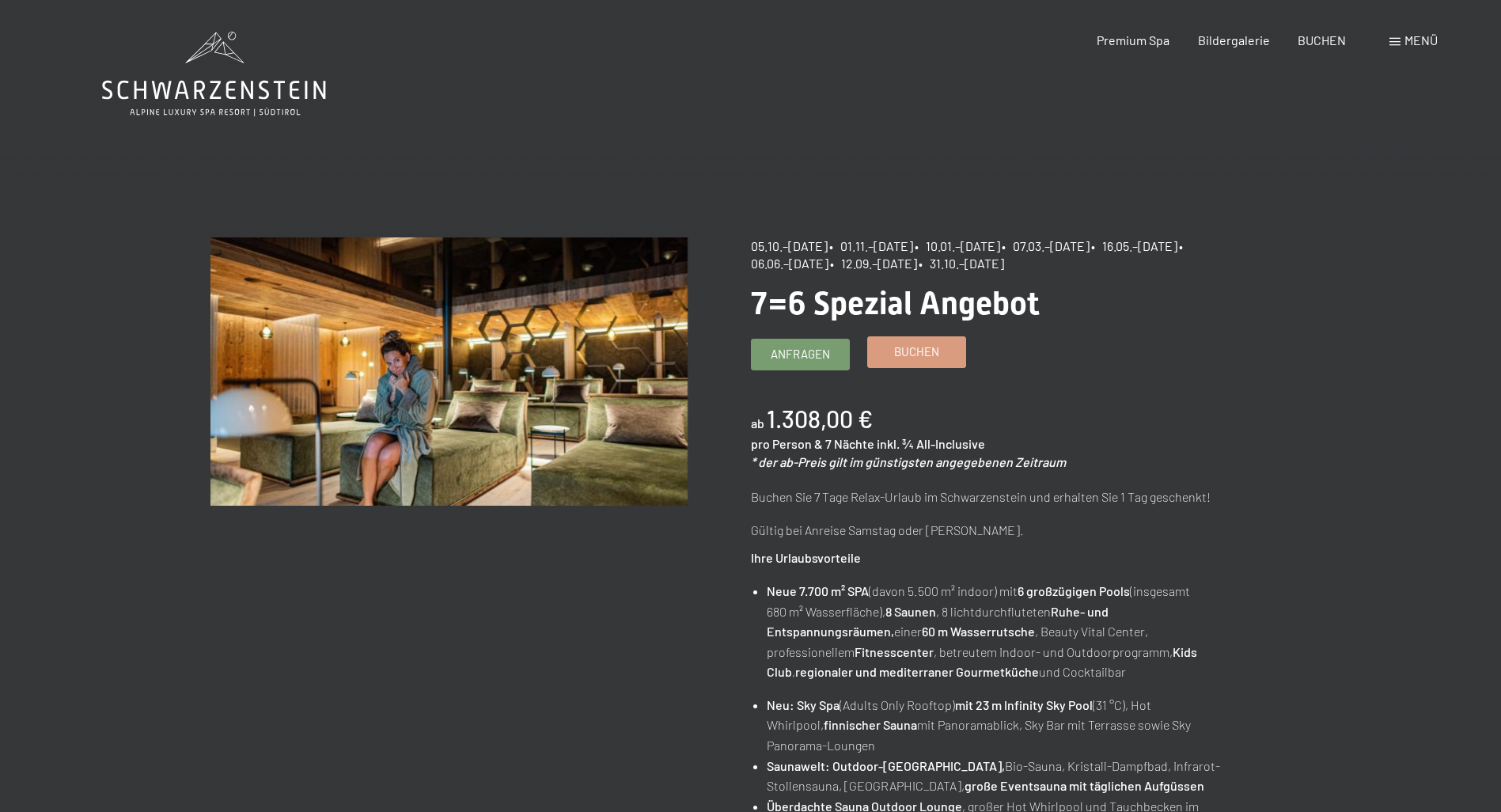
click at [915, 351] on span "Buchen" at bounding box center [916, 351] width 45 height 17
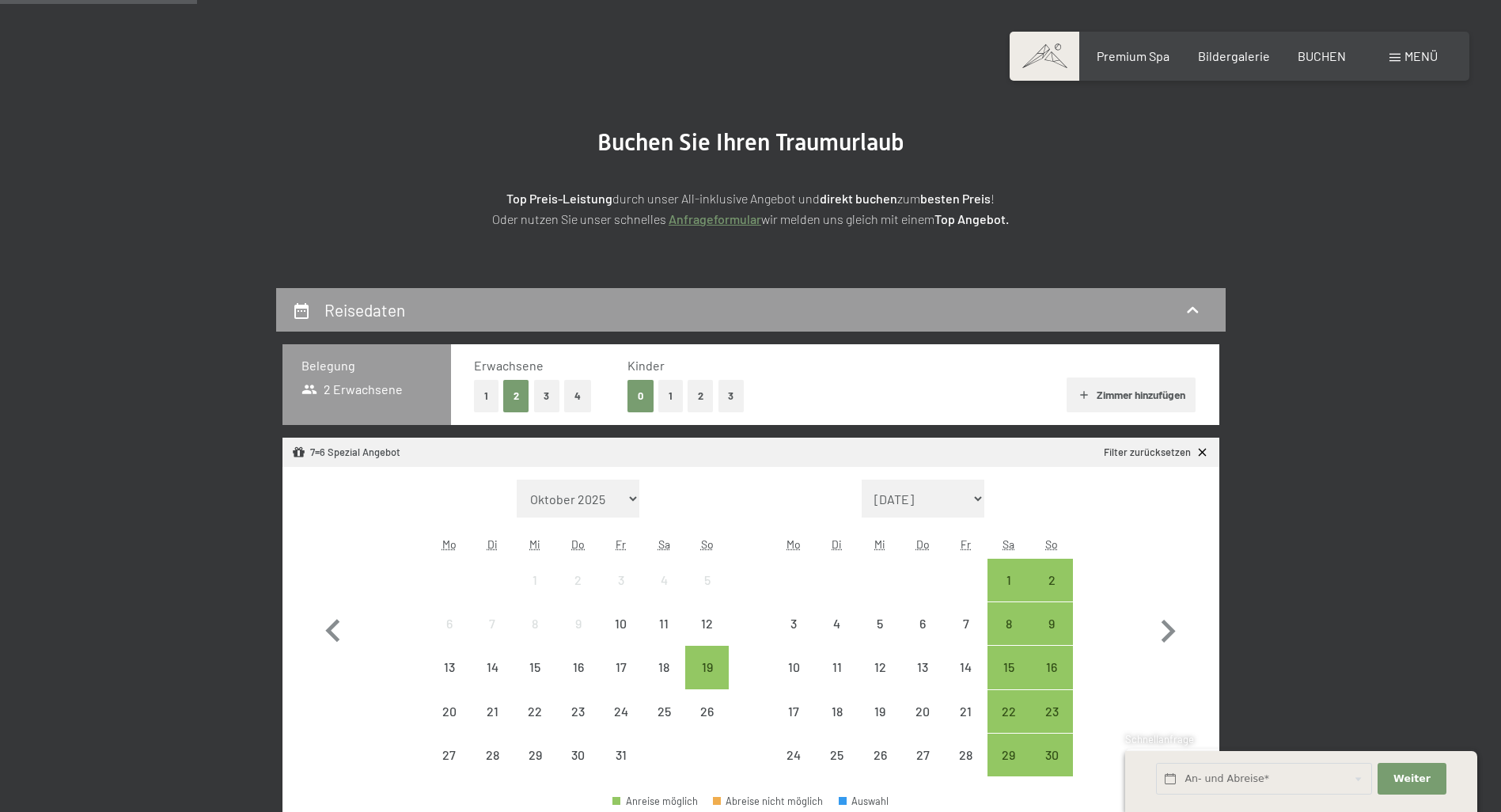
scroll to position [317, 0]
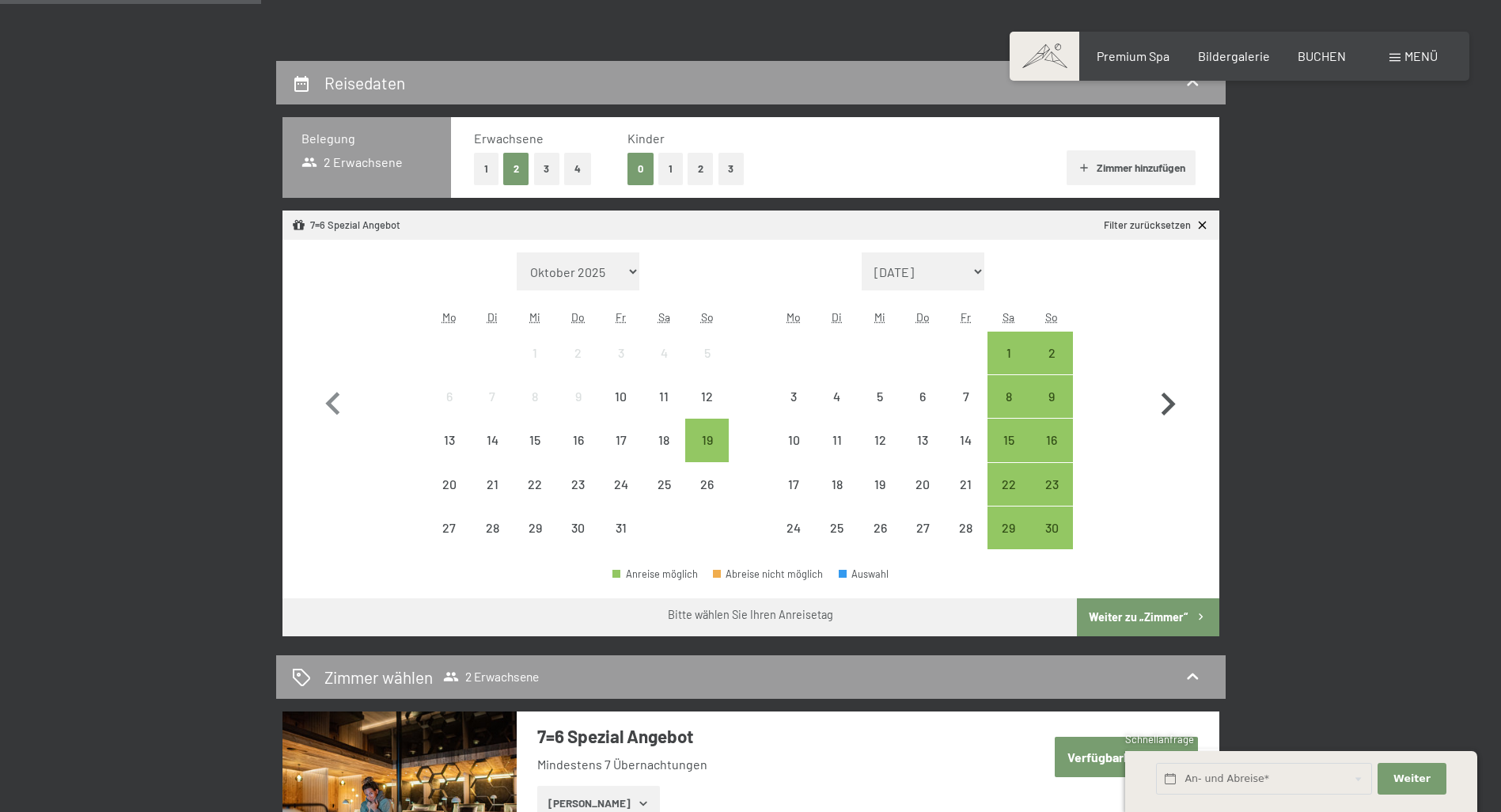
click at [1169, 407] on icon "button" at bounding box center [1168, 404] width 14 height 23
select select "[DATE]"
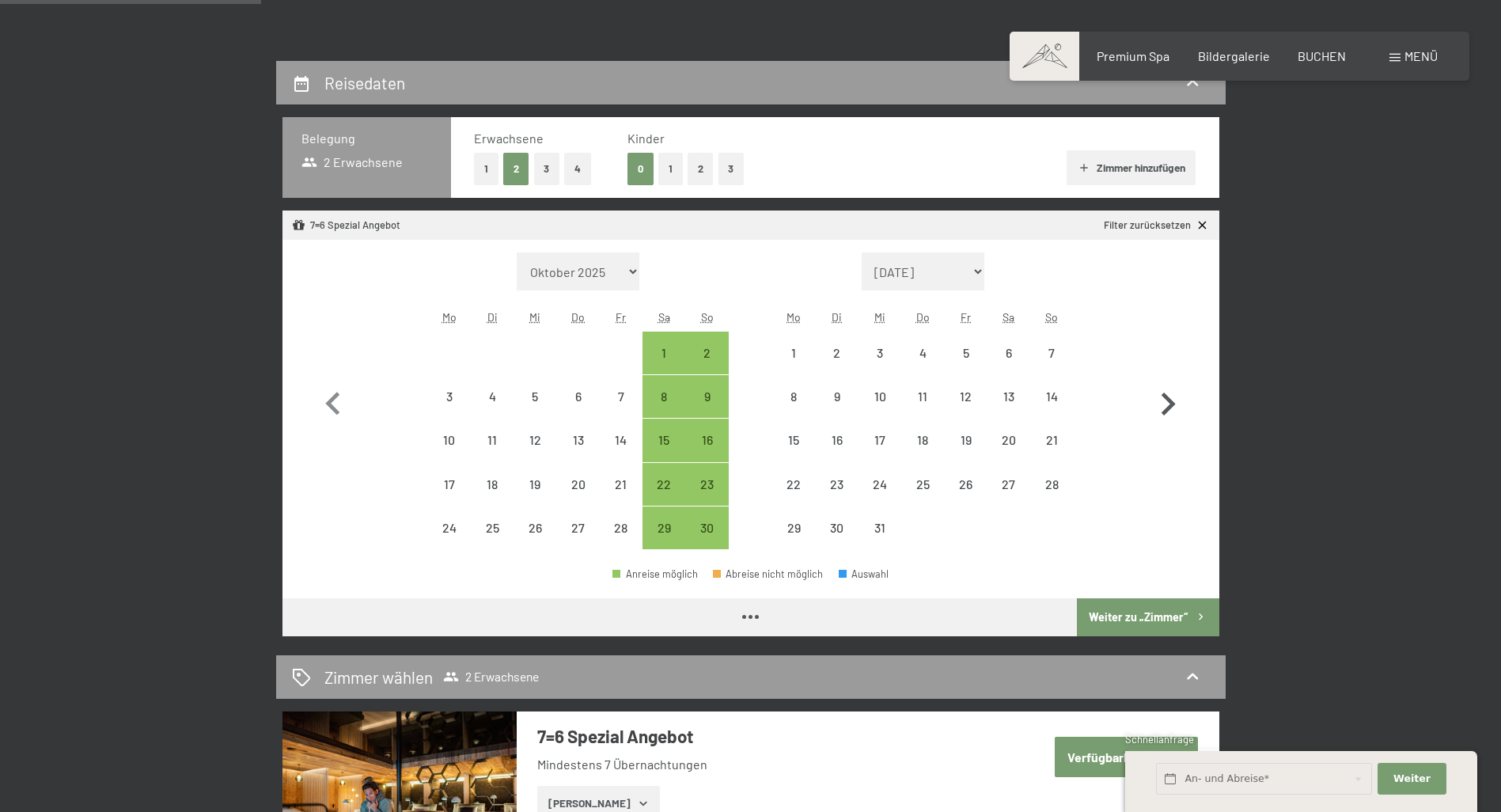
select select "[DATE]"
click at [1169, 407] on icon "button" at bounding box center [1168, 404] width 14 height 23
select select "2025-12-01"
select select "2026-01-01"
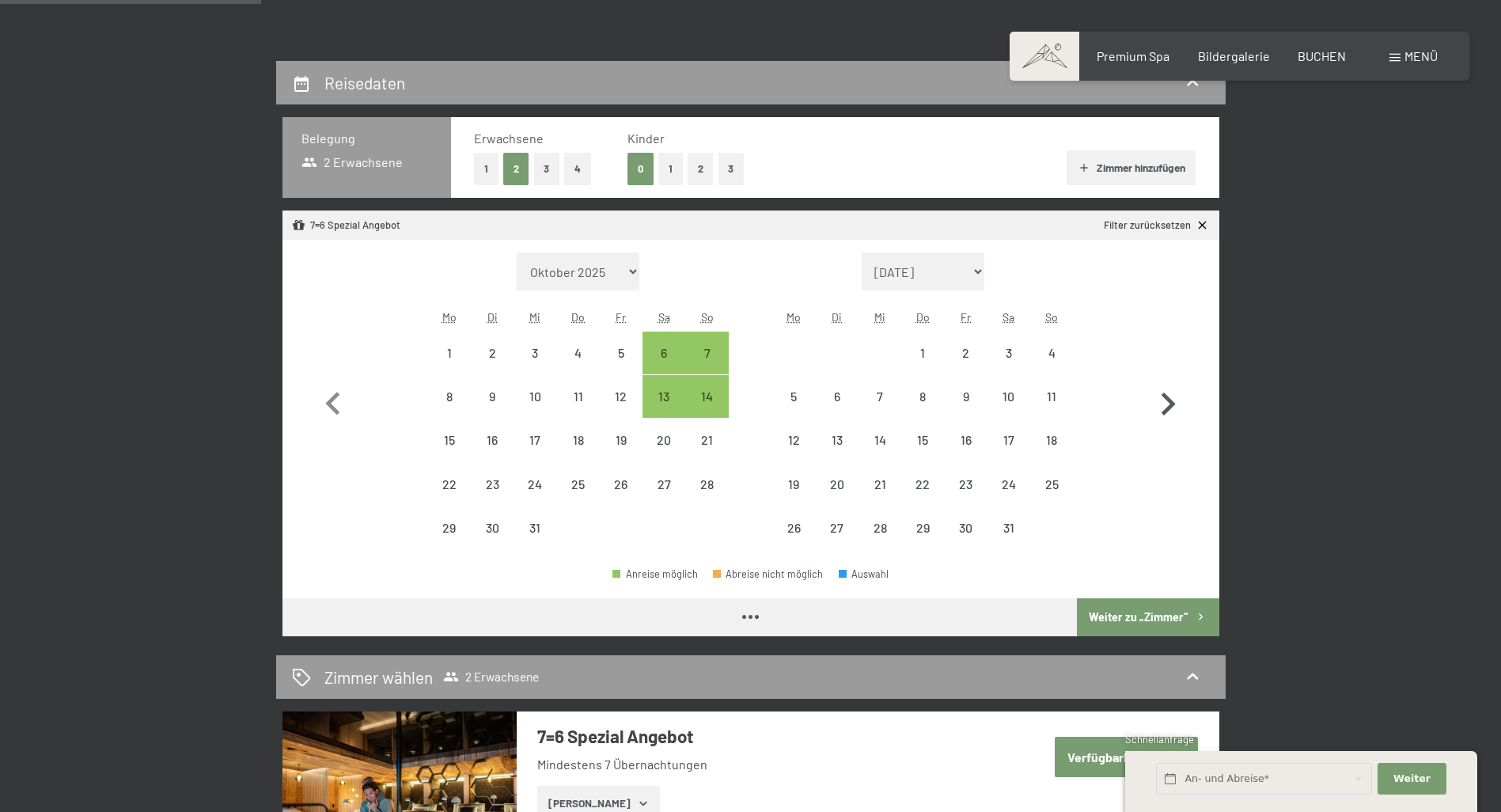
select select "2025-12-01"
select select "2026-01-01"
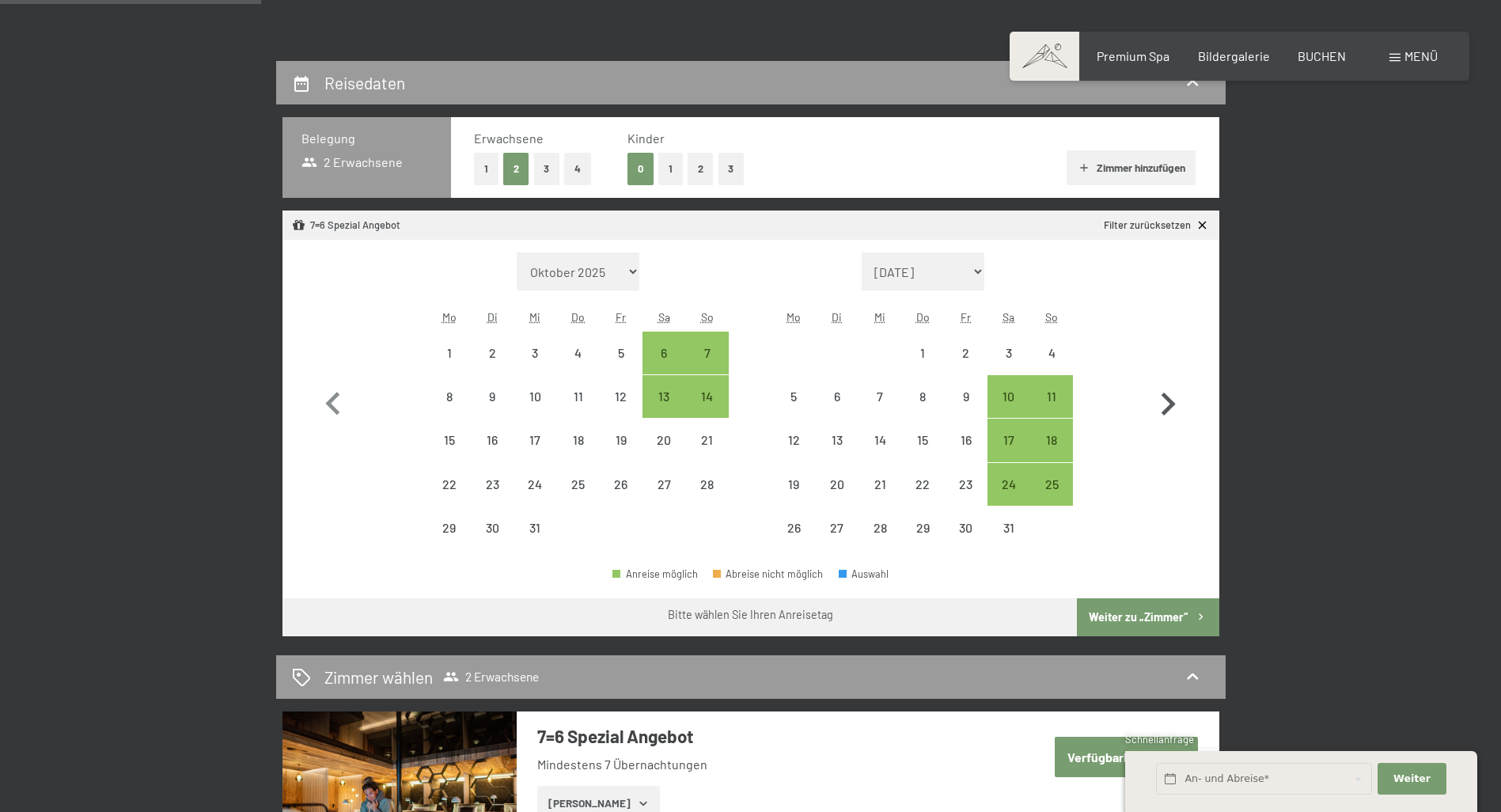
click at [1169, 407] on icon "button" at bounding box center [1168, 404] width 14 height 23
select select "2026-01-01"
select select "2026-02-01"
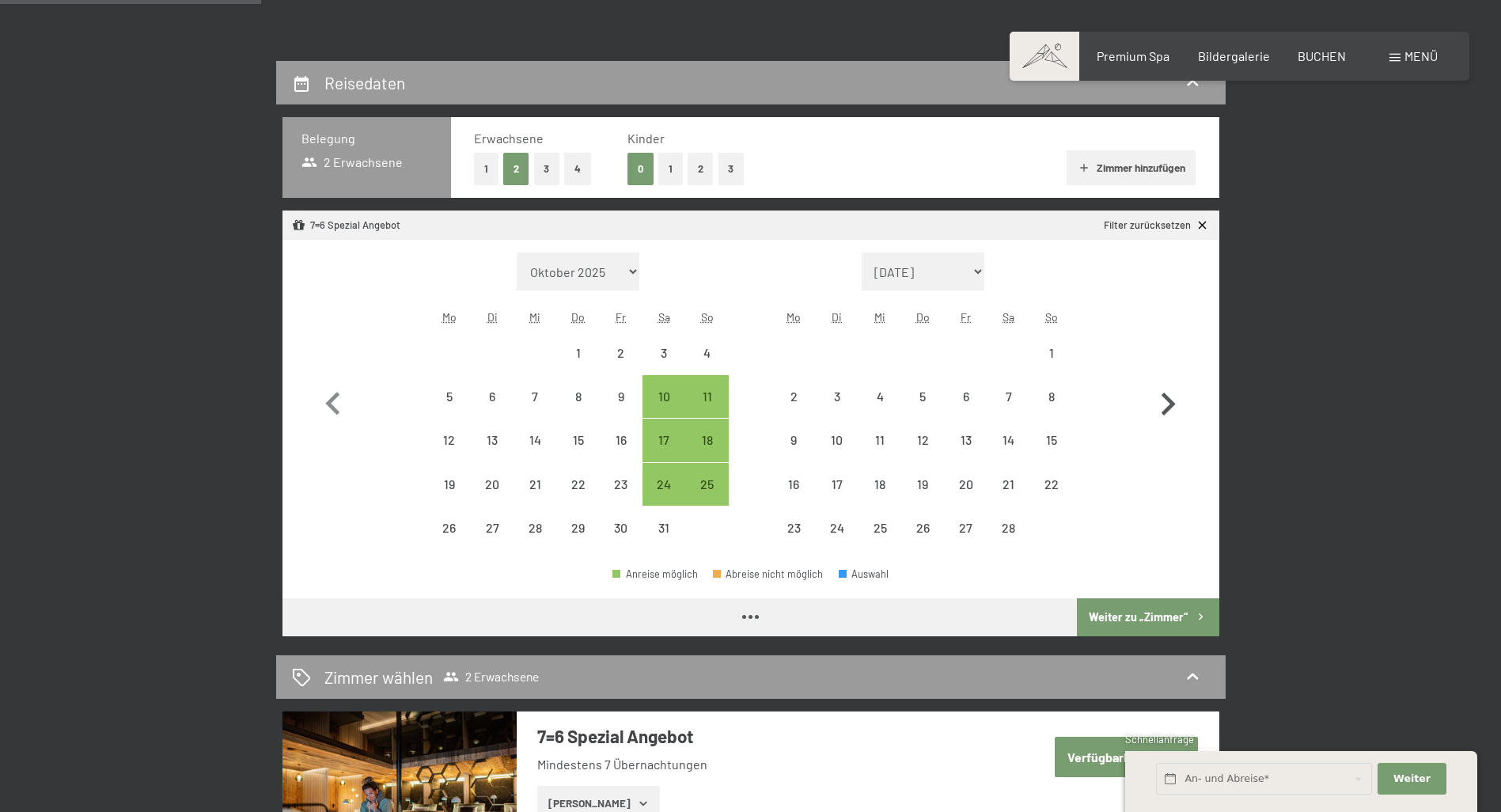
select select "2026-01-01"
select select "2026-02-01"
click at [1008, 533] on div "28" at bounding box center [1009, 541] width 40 height 40
select select "2026-01-01"
select select "2026-02-01"
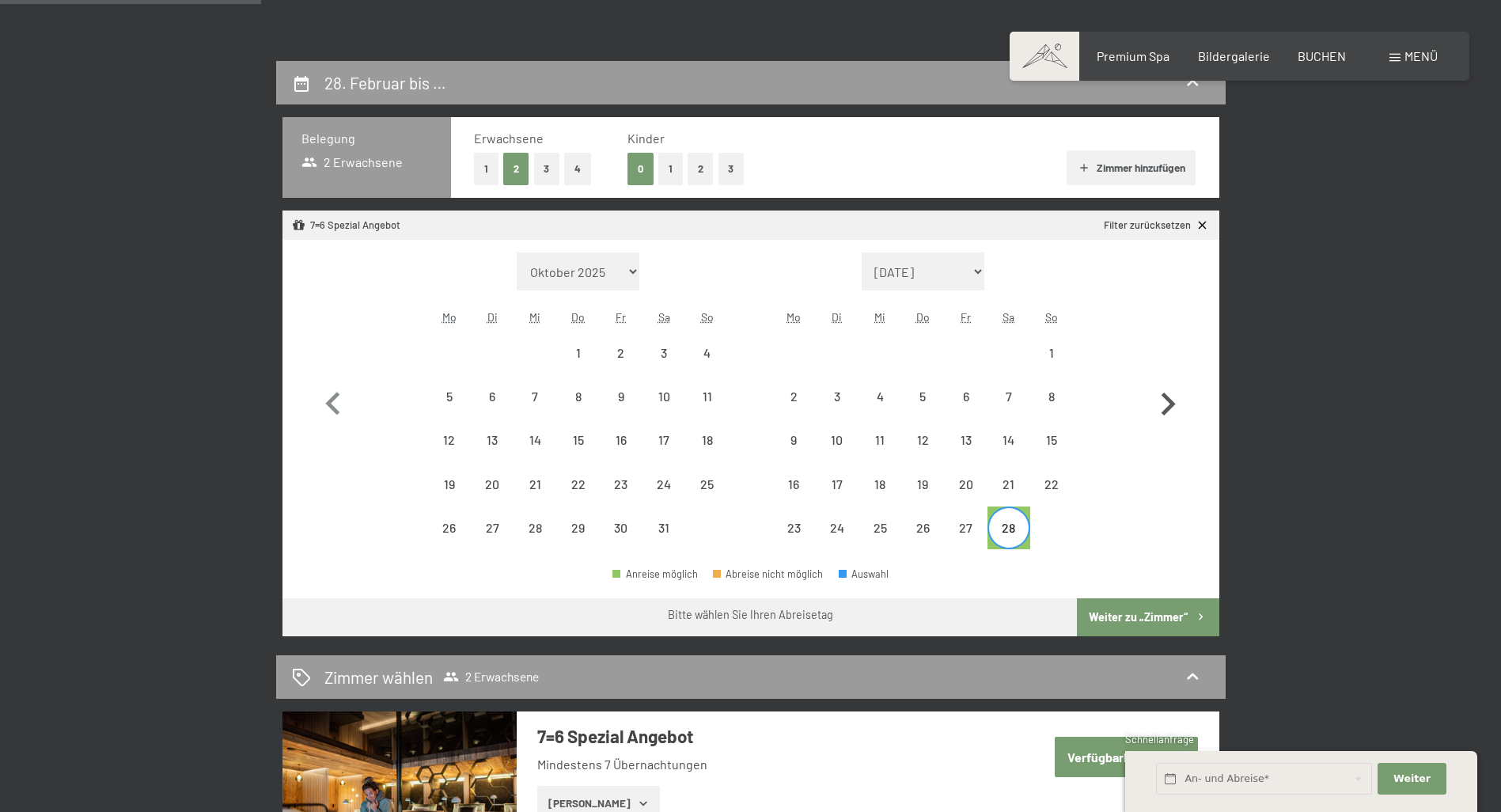
click at [1168, 400] on icon "button" at bounding box center [1168, 404] width 14 height 23
select select "2026-02-01"
select select "2026-03-01"
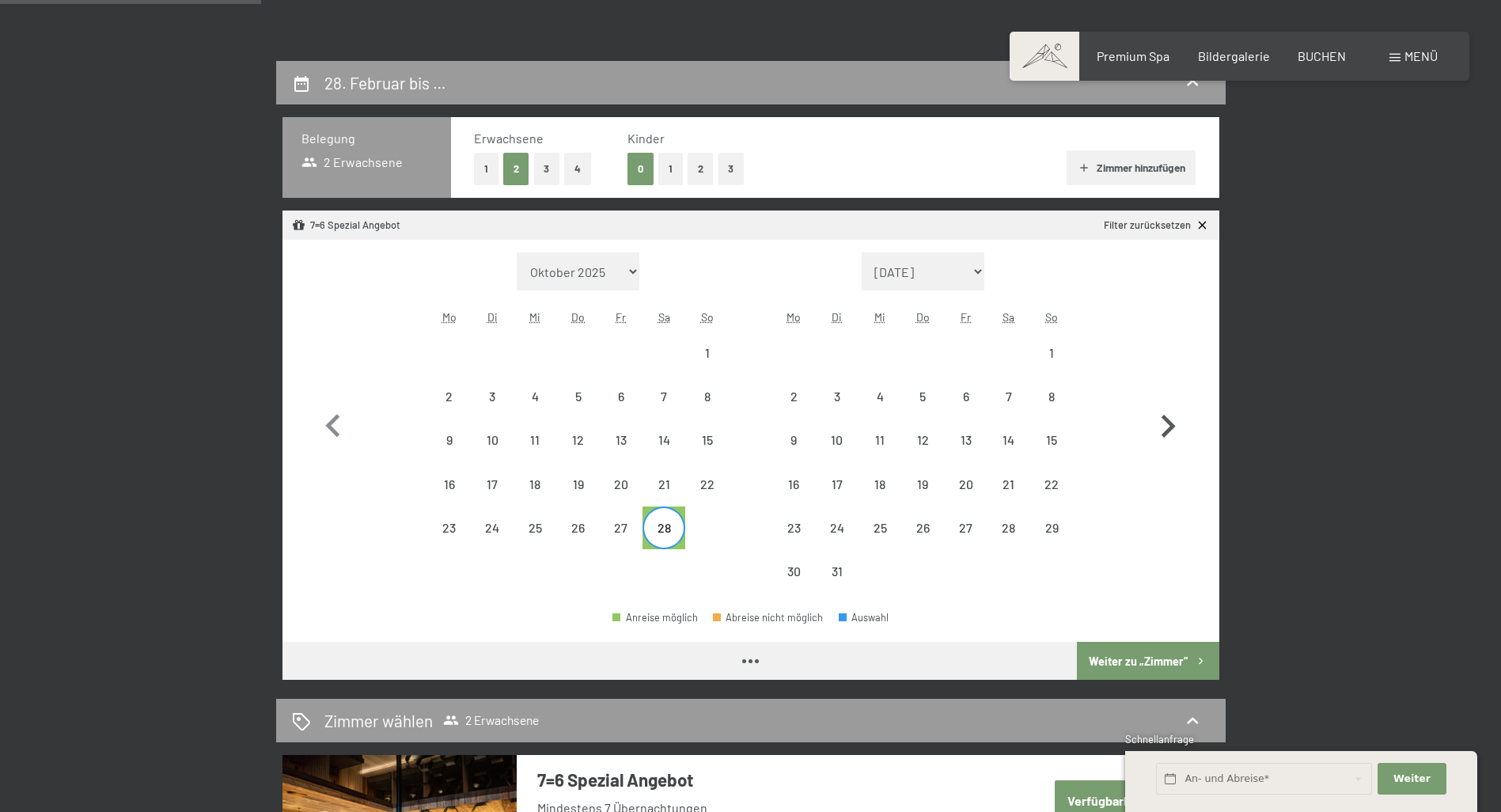
select select "2026-02-01"
select select "2026-03-01"
click at [1049, 396] on div "8" at bounding box center [1051, 410] width 40 height 40
select select "2026-02-01"
select select "2026-03-01"
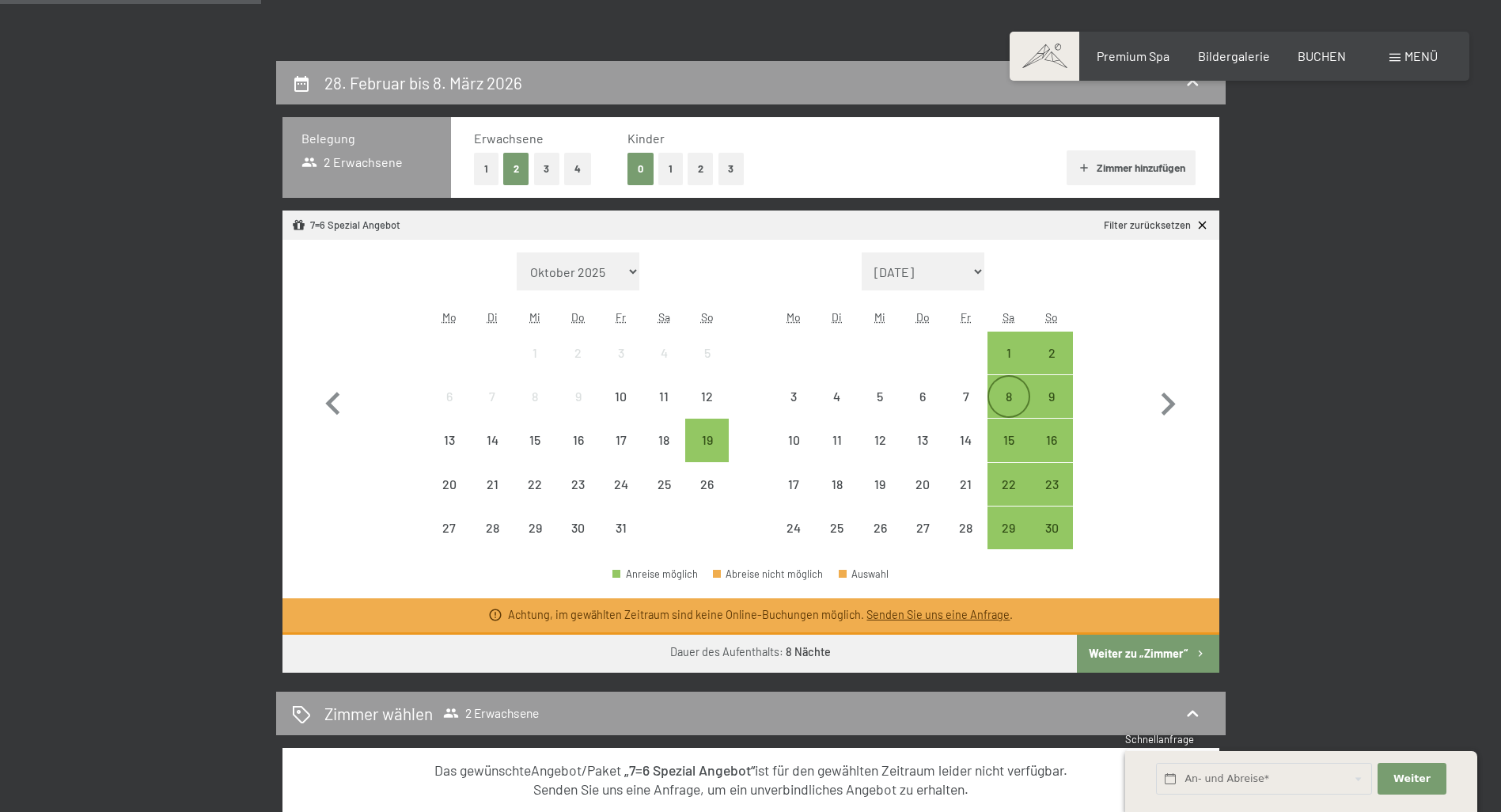
click at [1013, 392] on div "8" at bounding box center [1009, 410] width 40 height 40
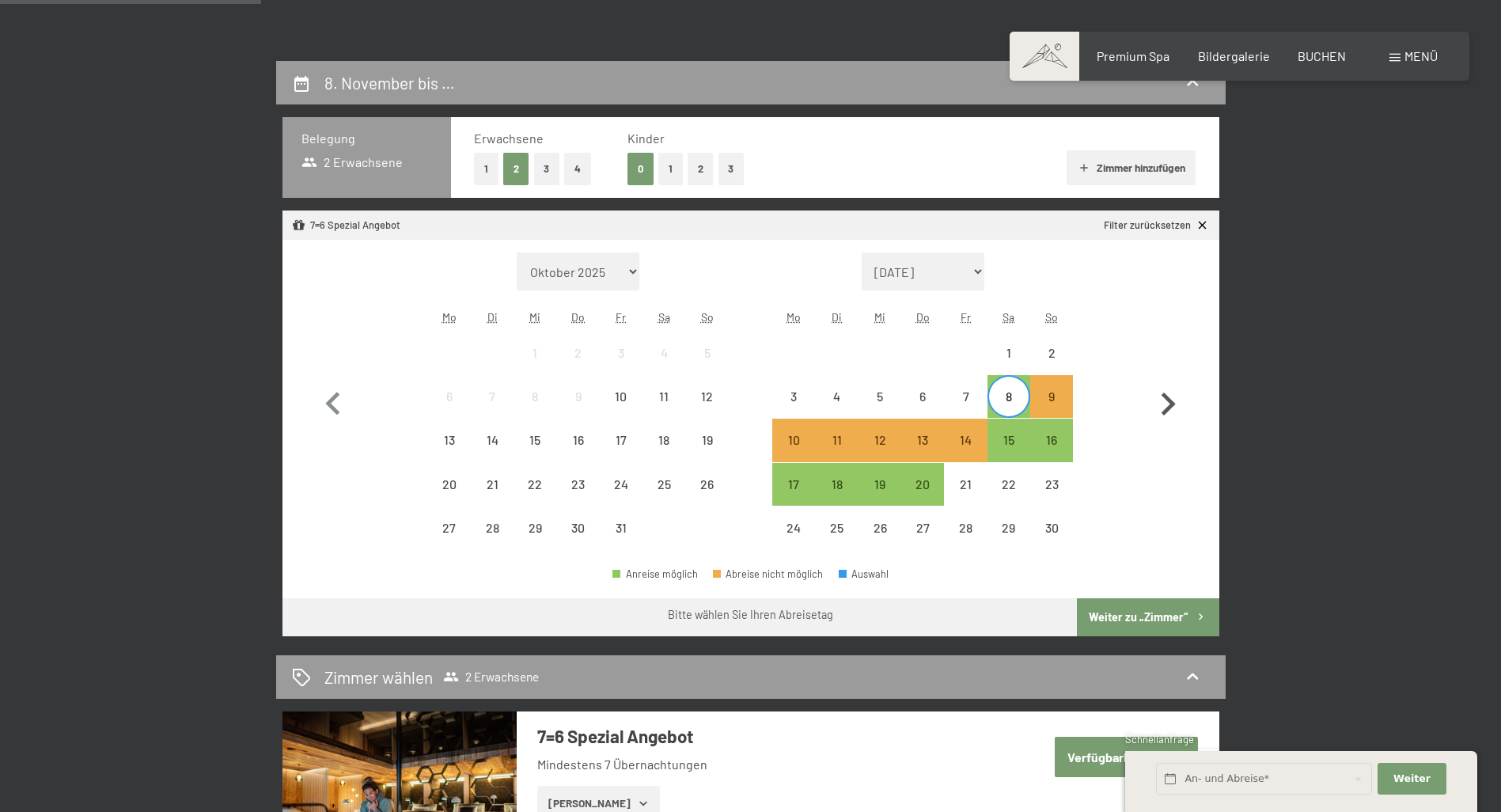
click at [1166, 400] on icon "button" at bounding box center [1168, 404] width 14 height 23
select select "2025-11-01"
select select "2025-12-01"
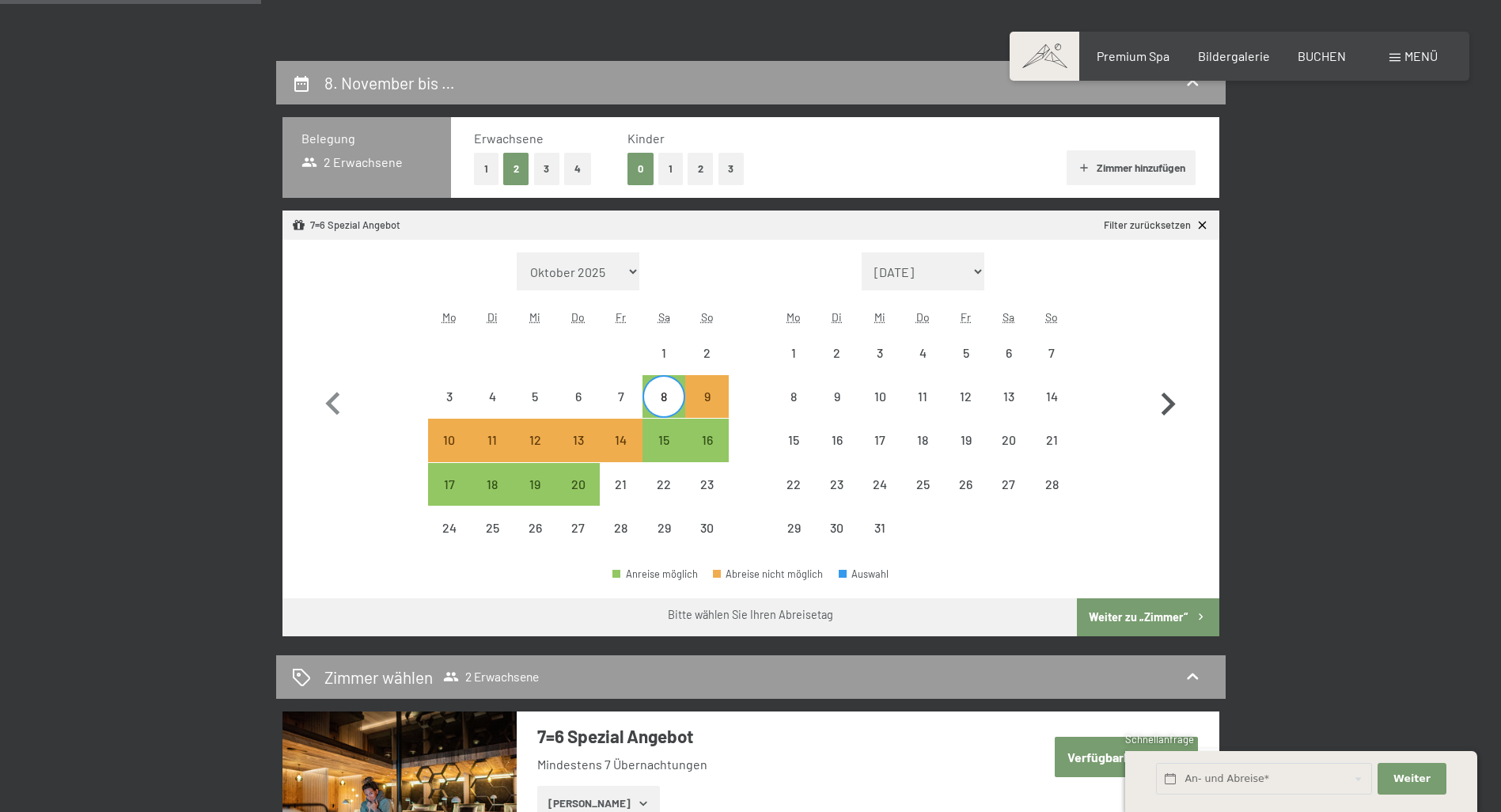
click at [1166, 400] on icon "button" at bounding box center [1168, 404] width 14 height 23
select select "2025-12-01"
select select "2026-01-01"
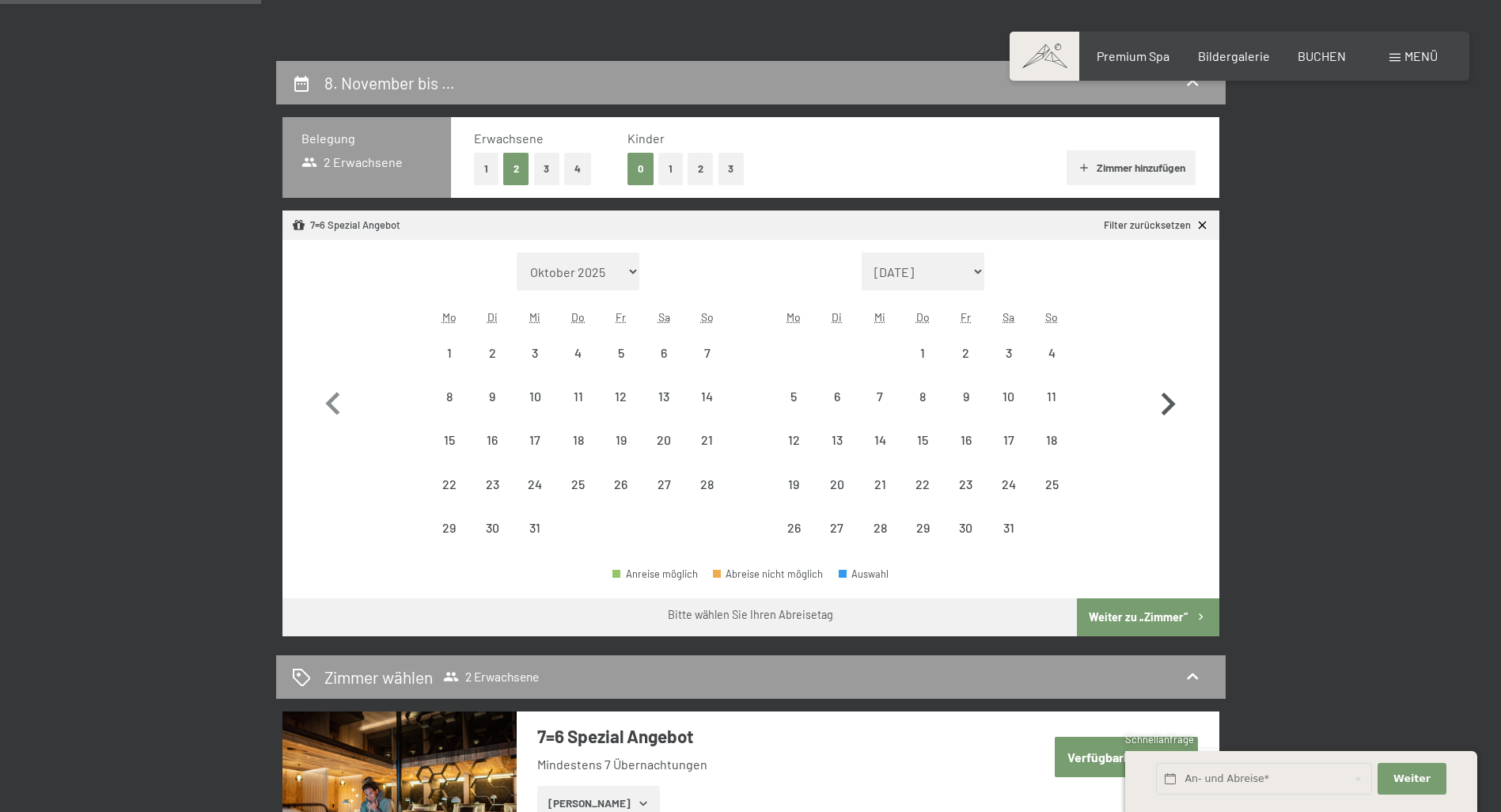
click at [1166, 400] on icon "button" at bounding box center [1168, 404] width 14 height 23
select select "2026-01-01"
select select "2026-02-01"
click at [1010, 528] on div "28" at bounding box center [1009, 541] width 40 height 40
select select "2026-01-01"
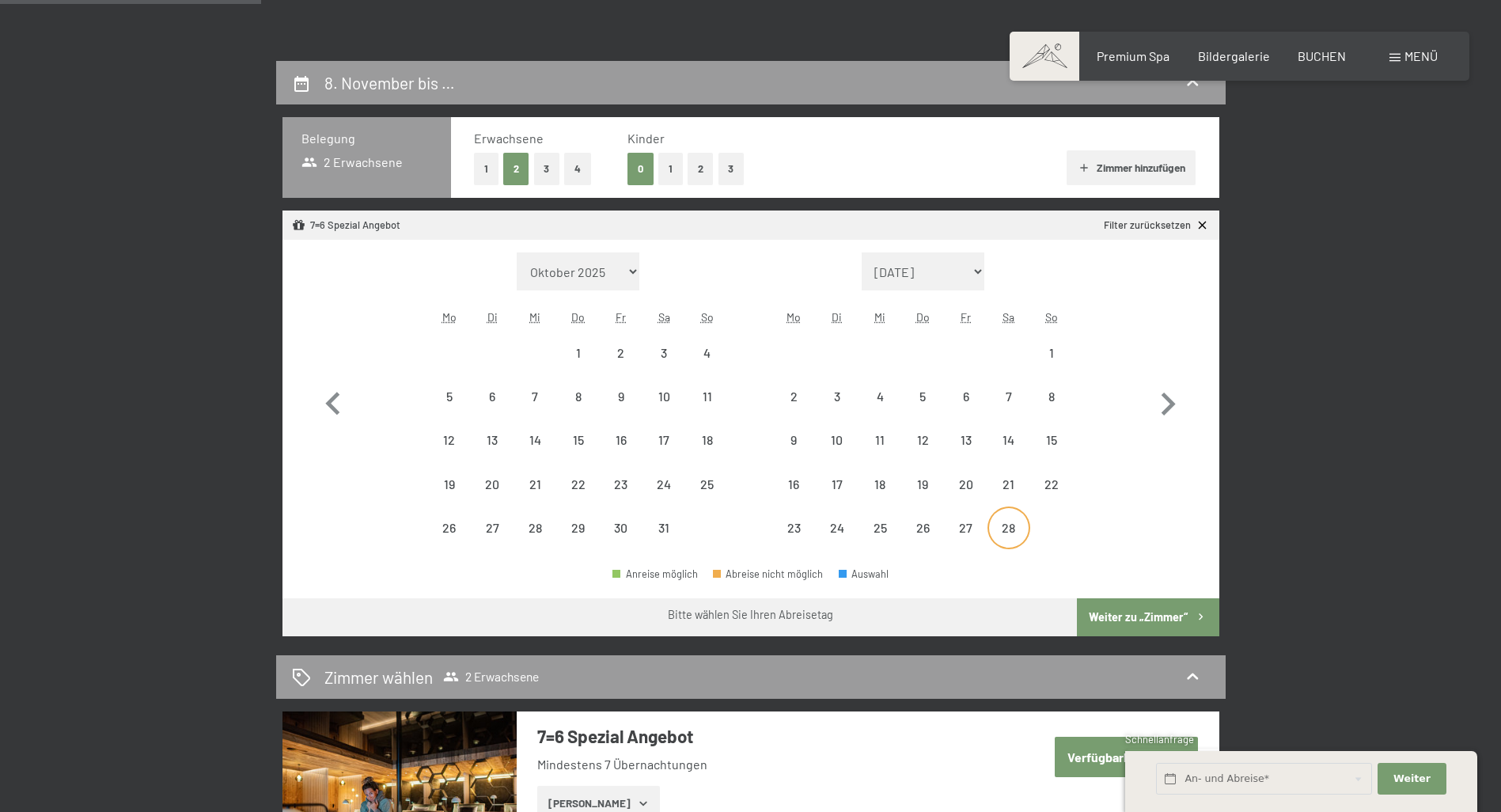
select select "2026-02-01"
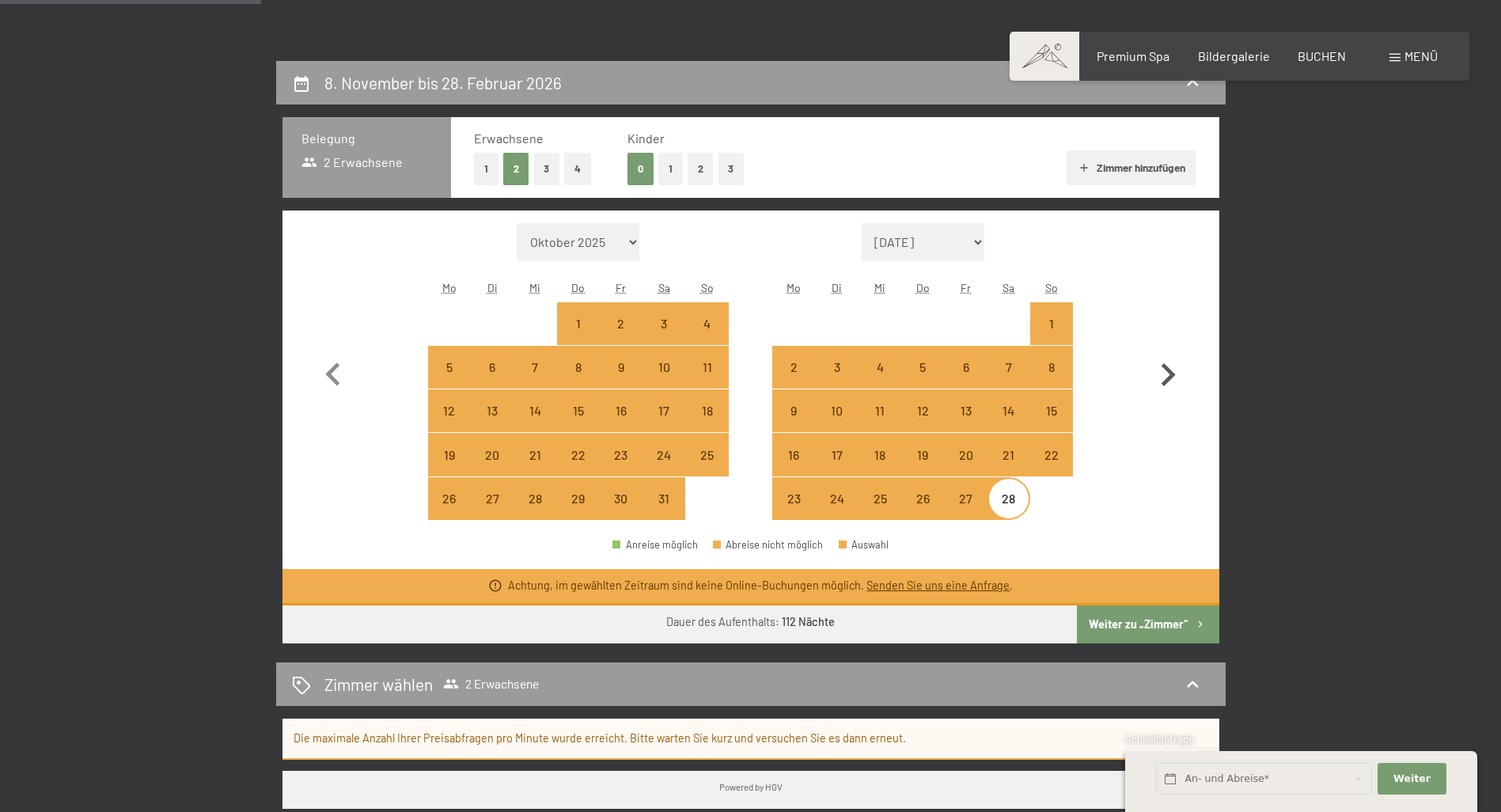
click at [1166, 380] on icon "button" at bounding box center [1168, 375] width 14 height 23
select select "2026-02-01"
select select "2026-03-01"
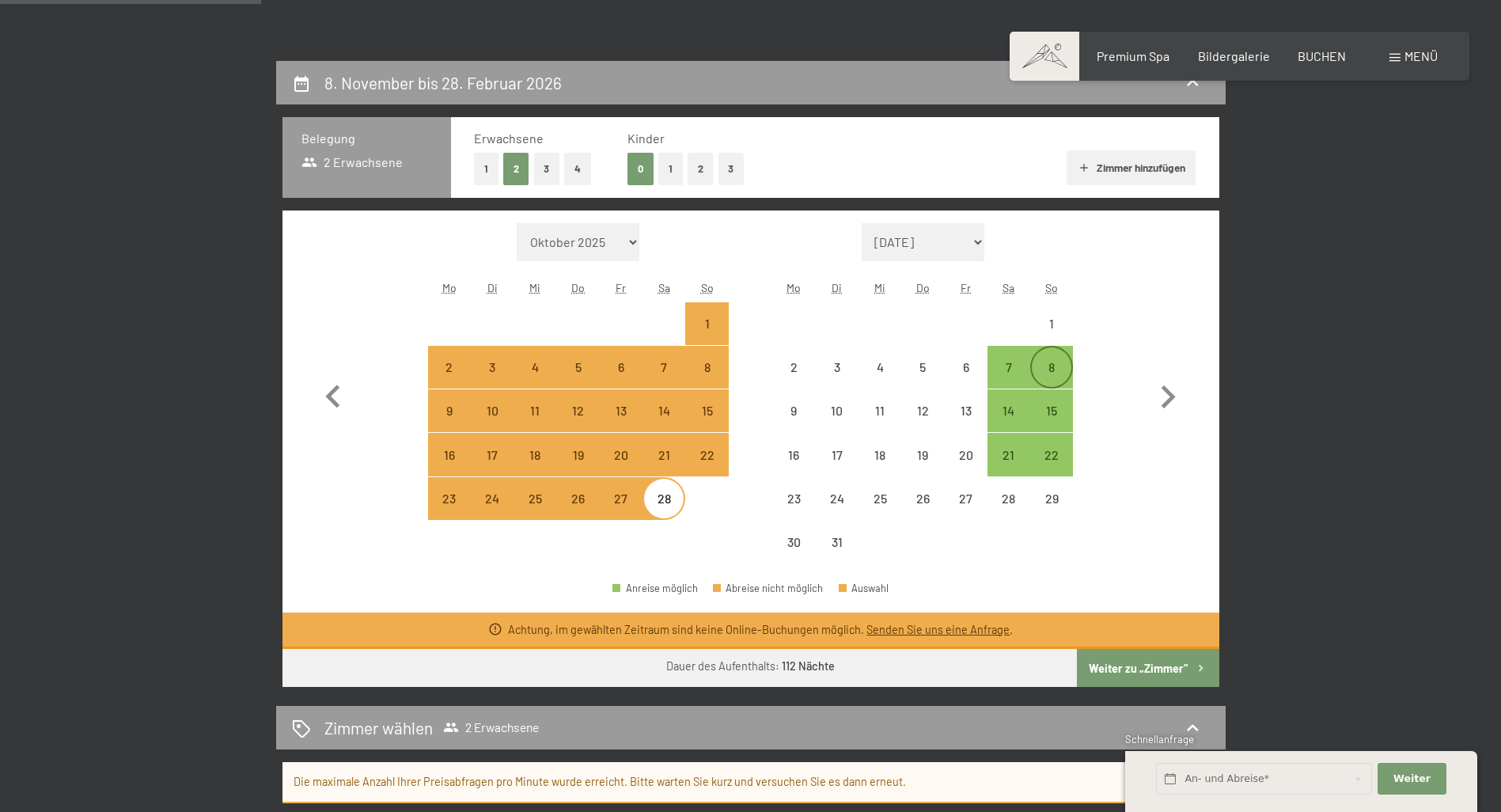
click at [1046, 367] on div "8" at bounding box center [1051, 380] width 40 height 40
select select "2026-02-01"
select select "2026-03-01"
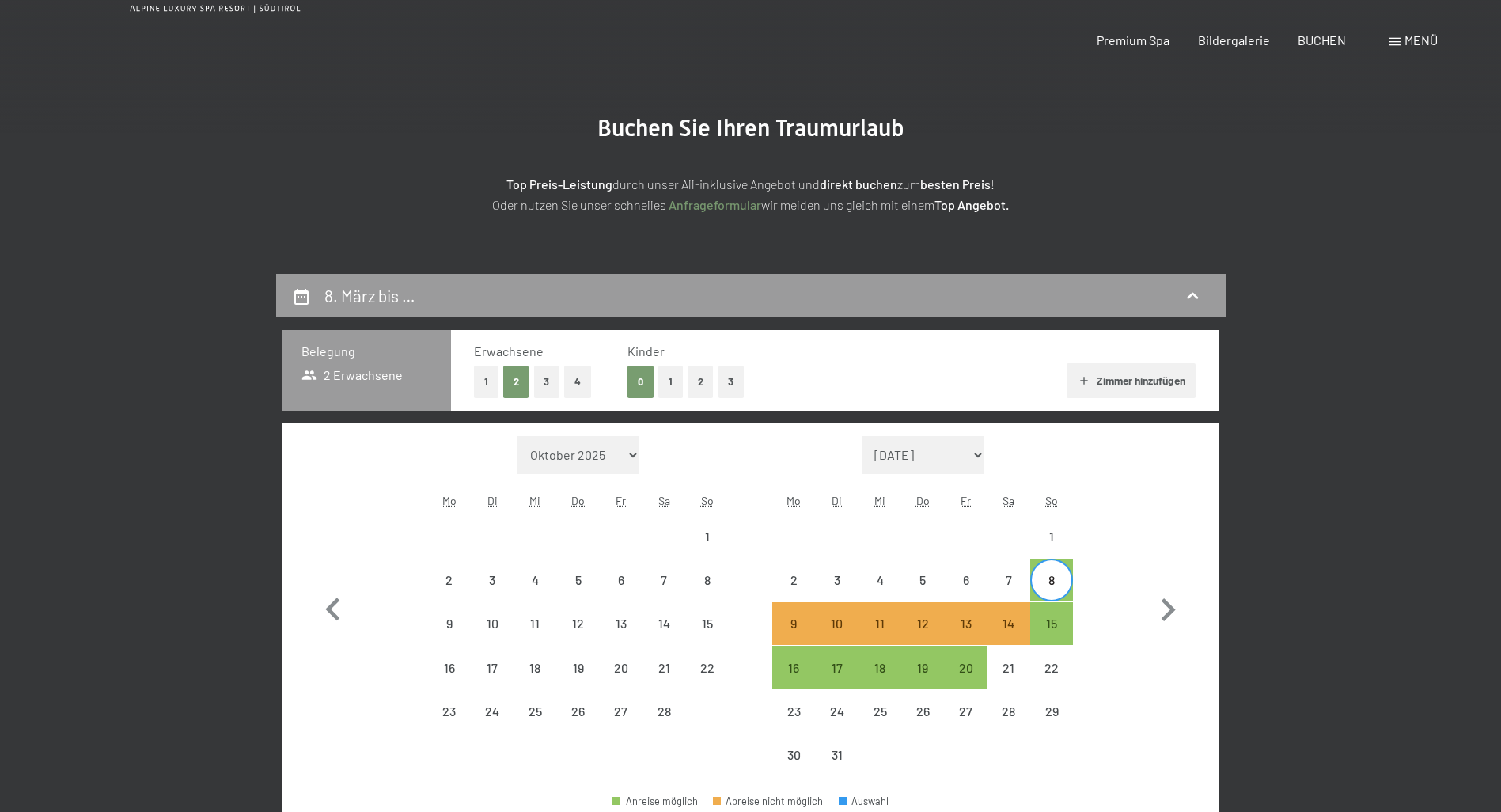
scroll to position [0, 0]
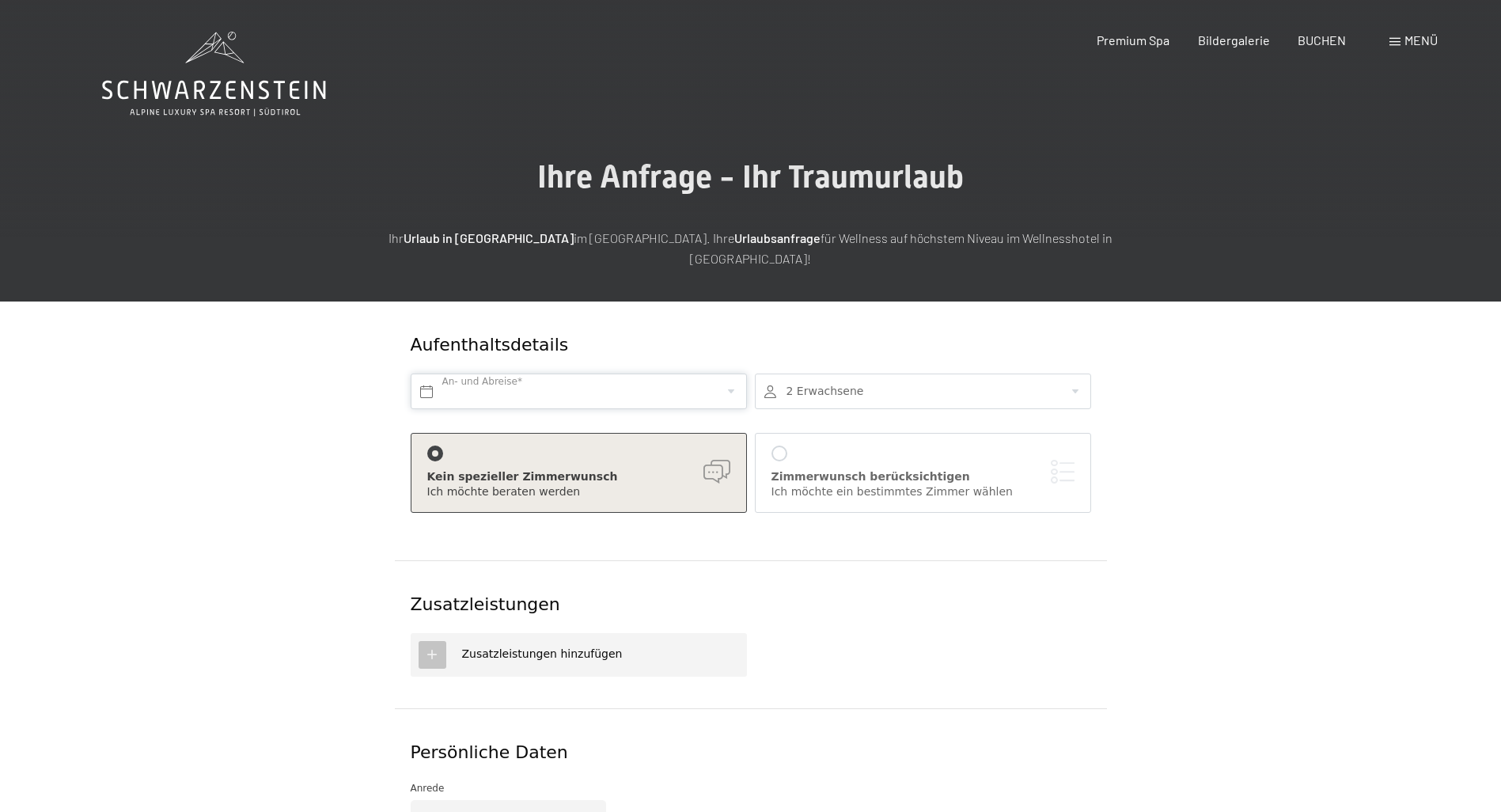
click at [731, 374] on input "text" at bounding box center [578, 391] width 337 height 36
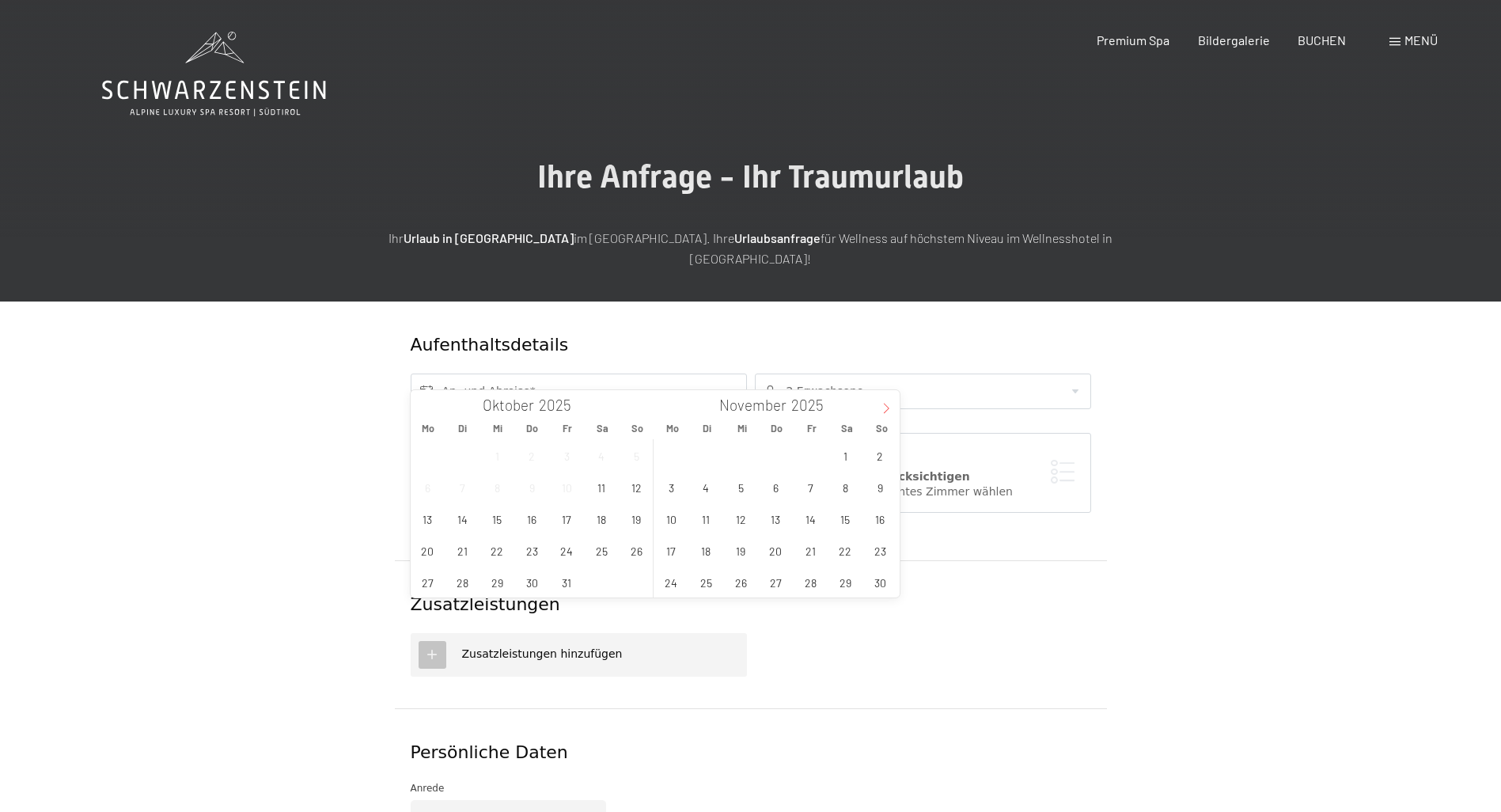
click at [886, 407] on icon at bounding box center [886, 408] width 6 height 10
type input "2026"
click at [886, 407] on icon at bounding box center [886, 408] width 6 height 10
type input "2026"
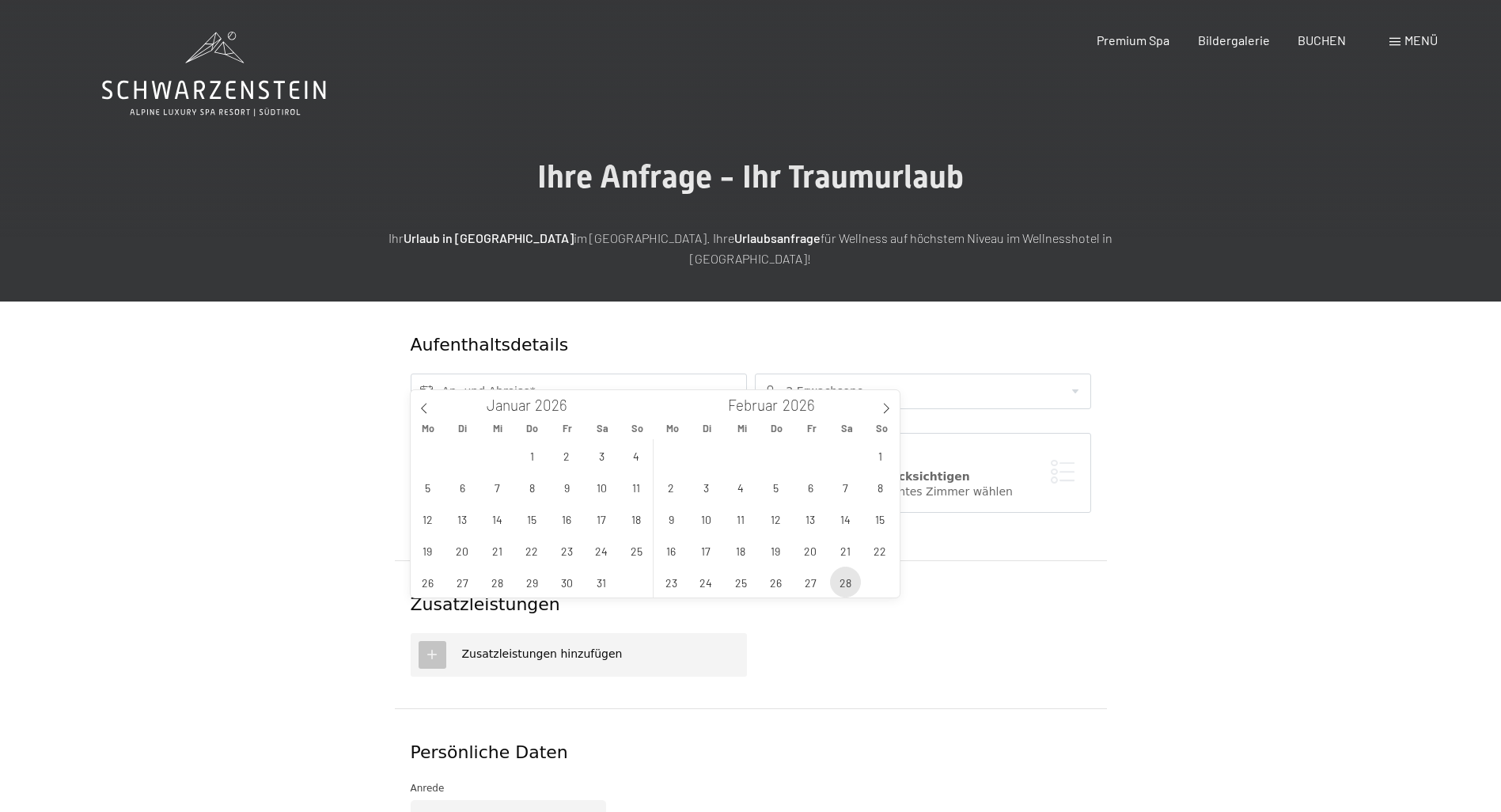
click at [842, 580] on span "28" at bounding box center [845, 581] width 31 height 31
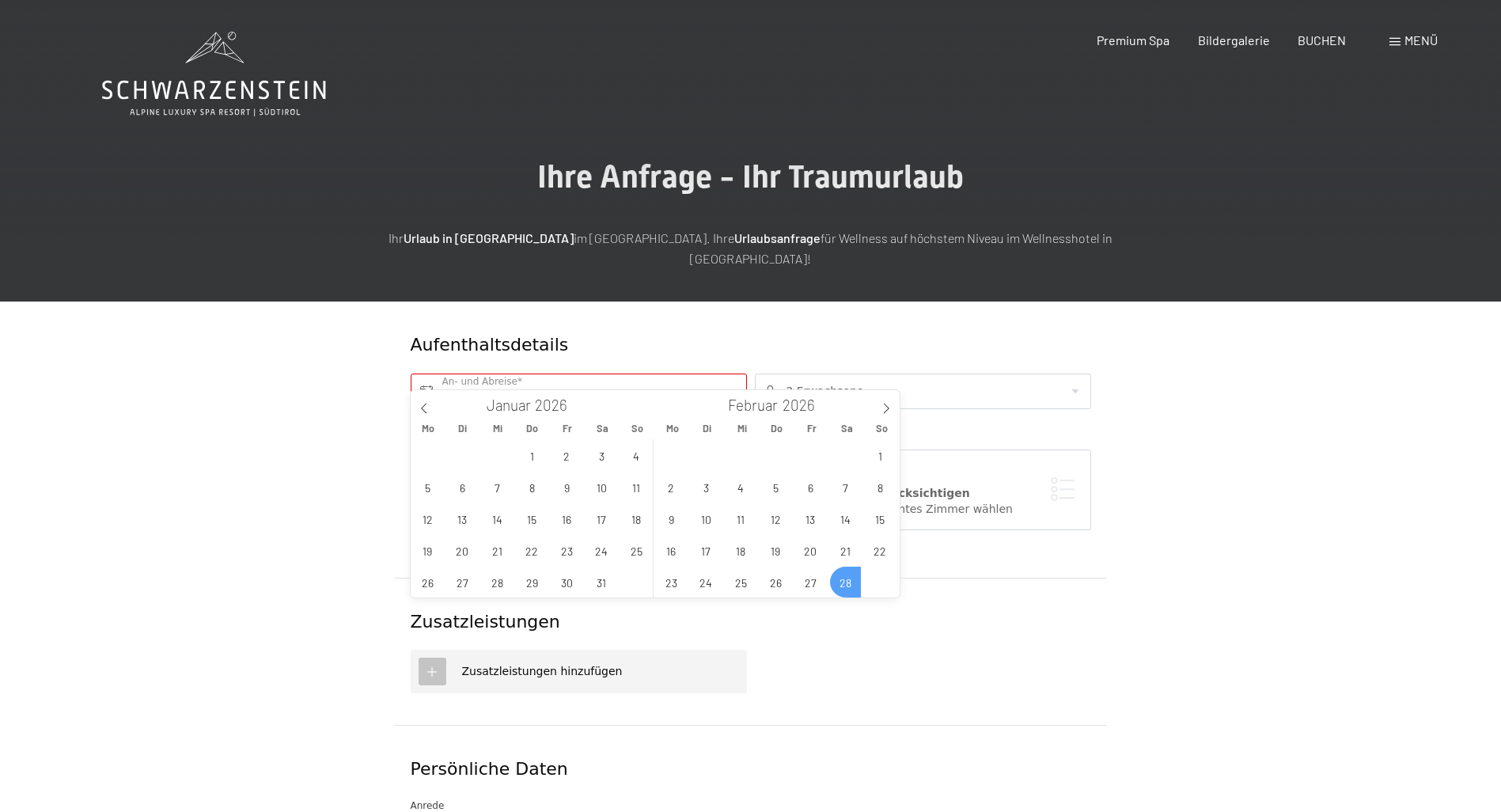
click at [844, 585] on div "26 27 28 29 30 31 1 2 3 4 5 6 7 8 9 10 11 12 13 14 15 16 17 18 19 20 21 22 23 2…" at bounding box center [775, 518] width 244 height 158
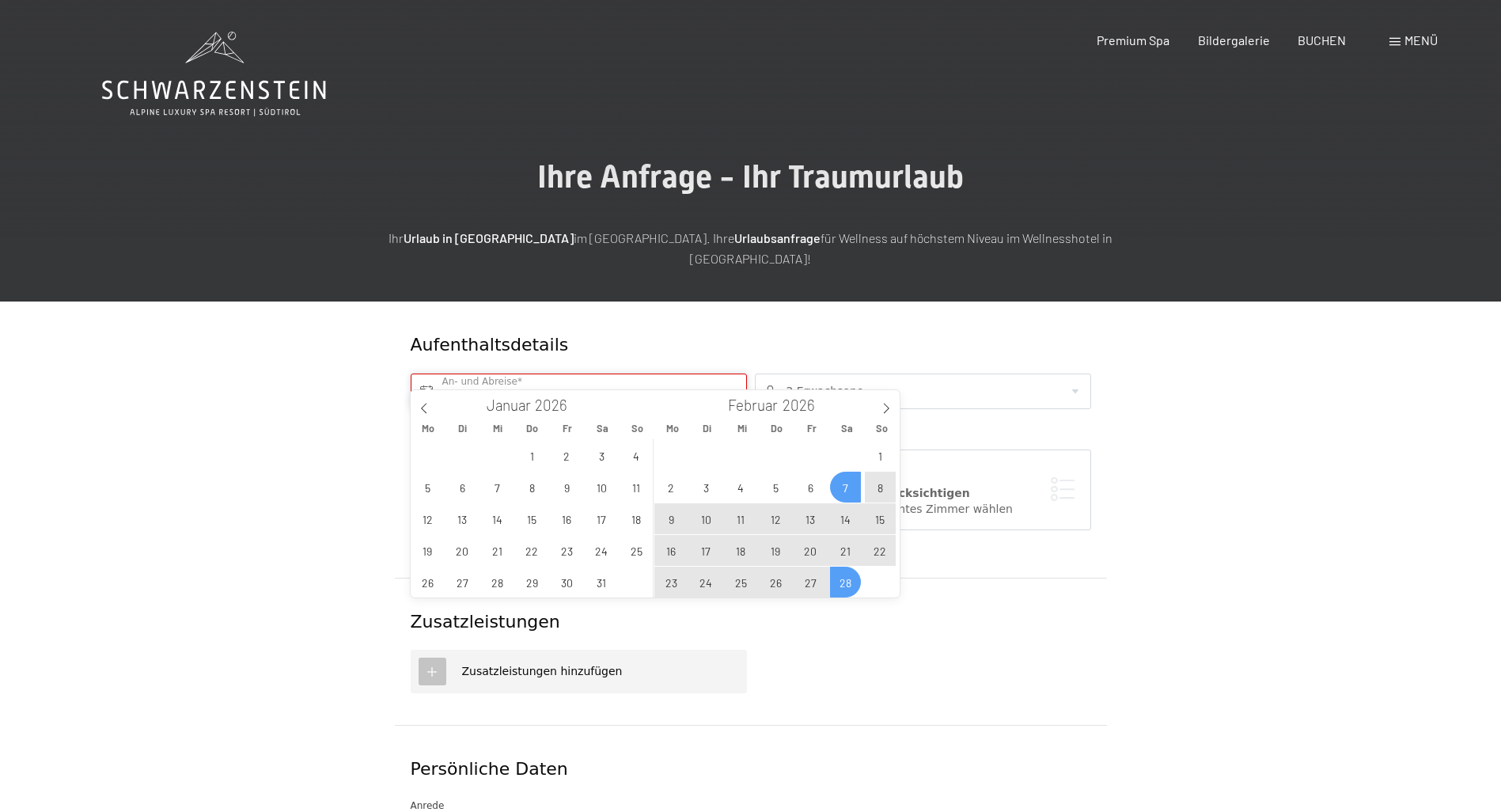
click at [729, 374] on input "Sa. 28.02.2026" at bounding box center [578, 391] width 337 height 36
click at [885, 411] on icon at bounding box center [886, 408] width 11 height 11
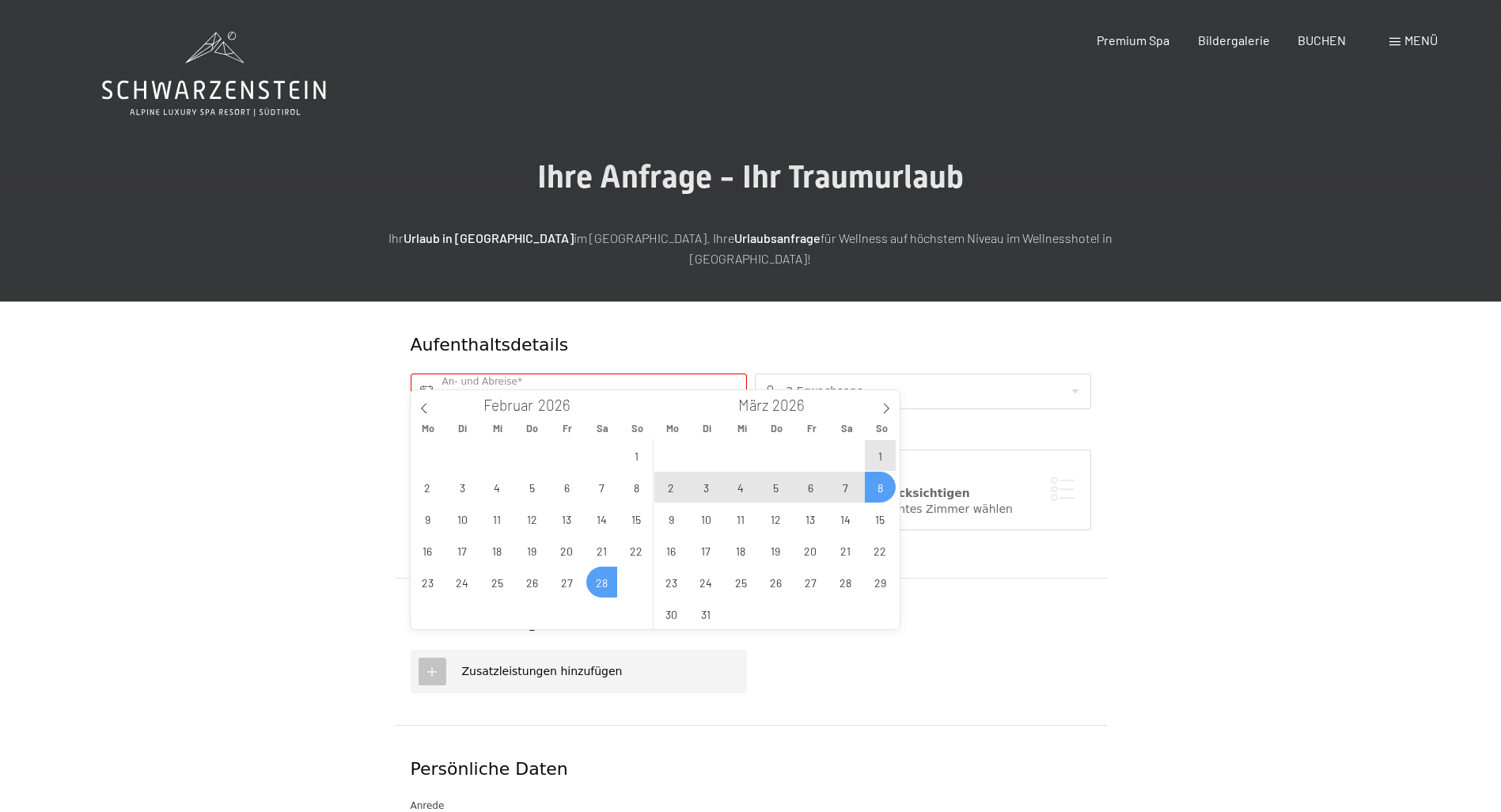
click at [881, 487] on span "8" at bounding box center [880, 486] width 31 height 31
type input "Sa. 28.02.2026 - So. 08.03.2026"
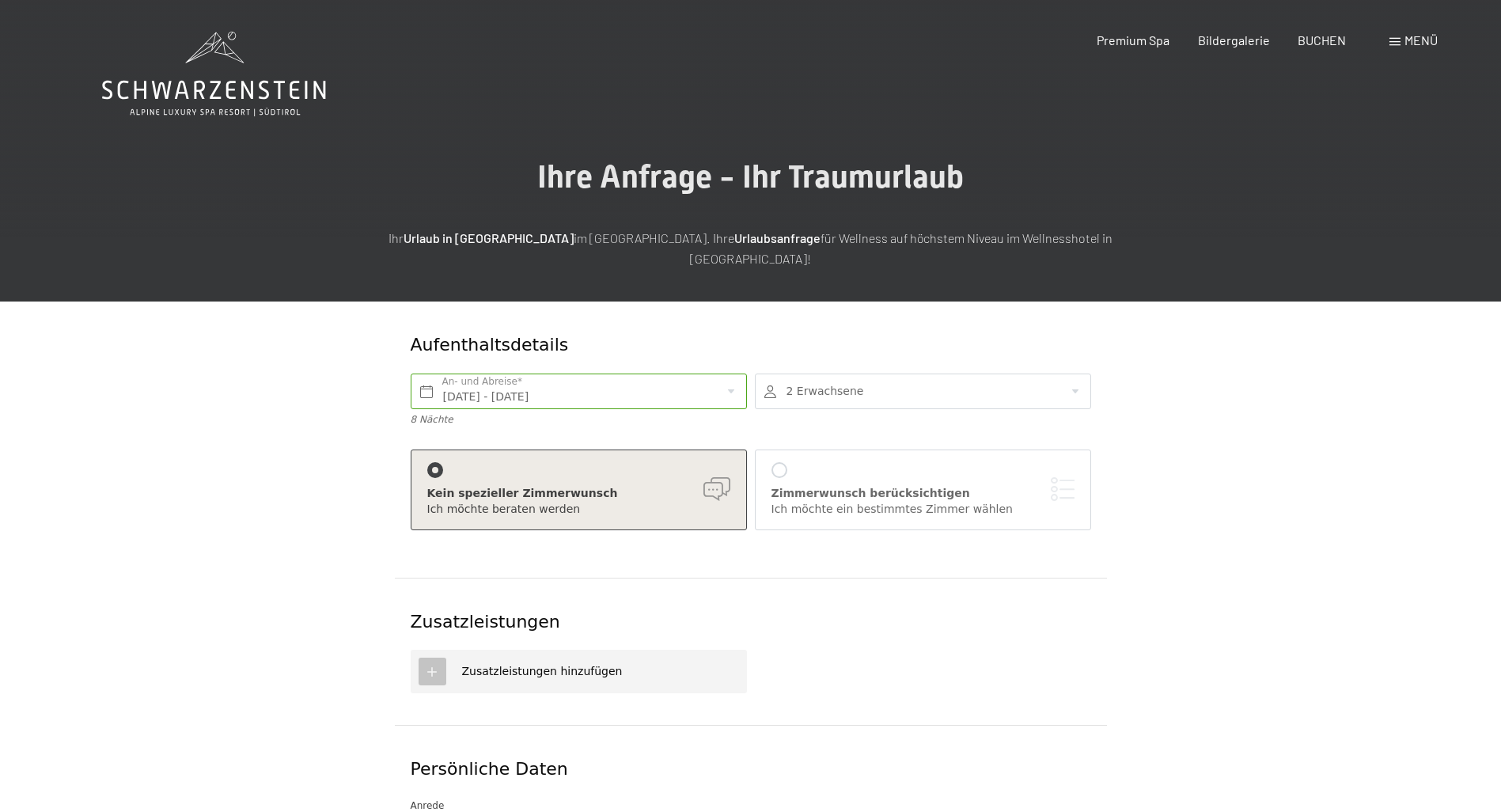
click at [782, 462] on div at bounding box center [779, 470] width 16 height 16
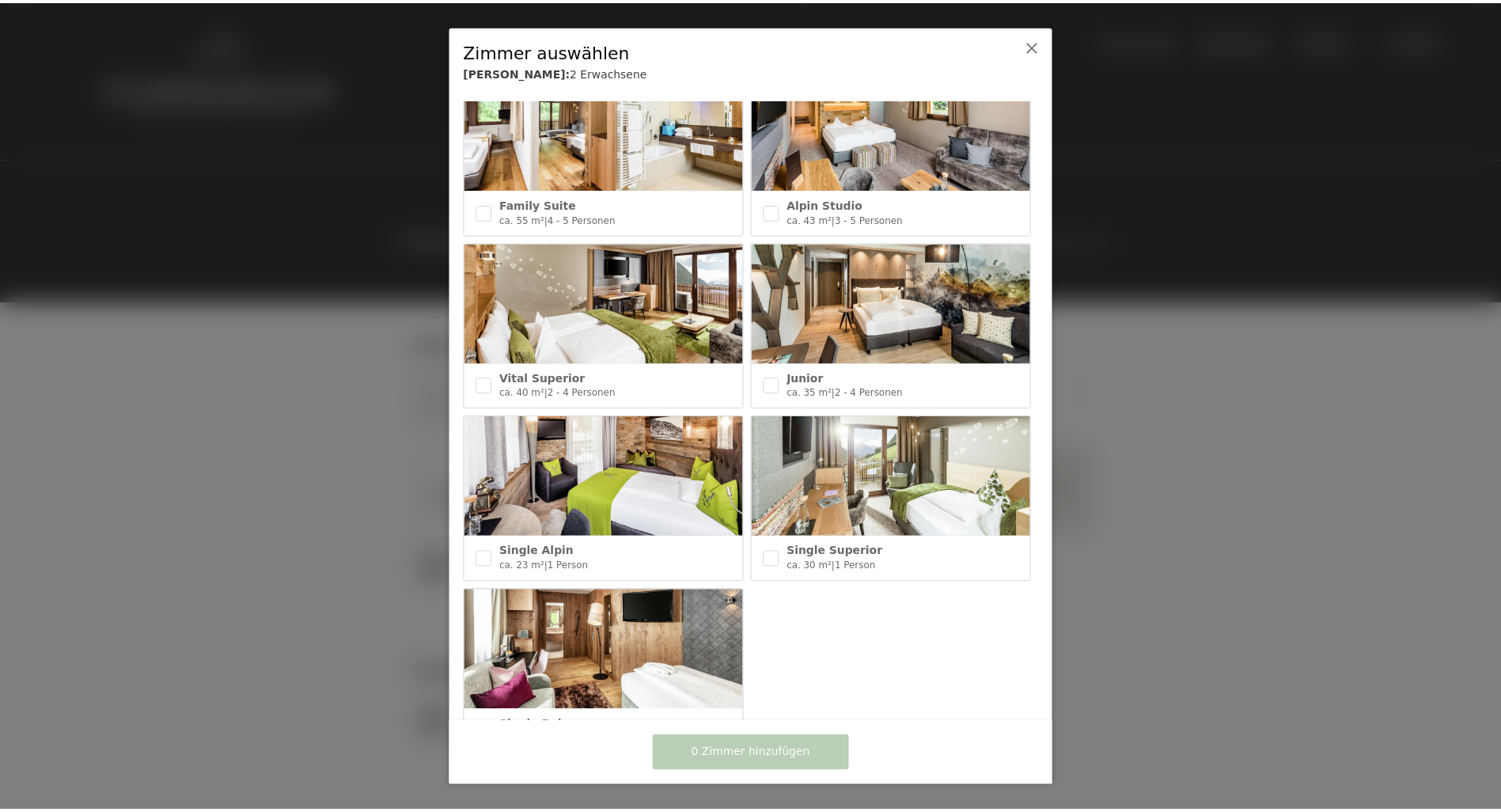
scroll to position [623, 0]
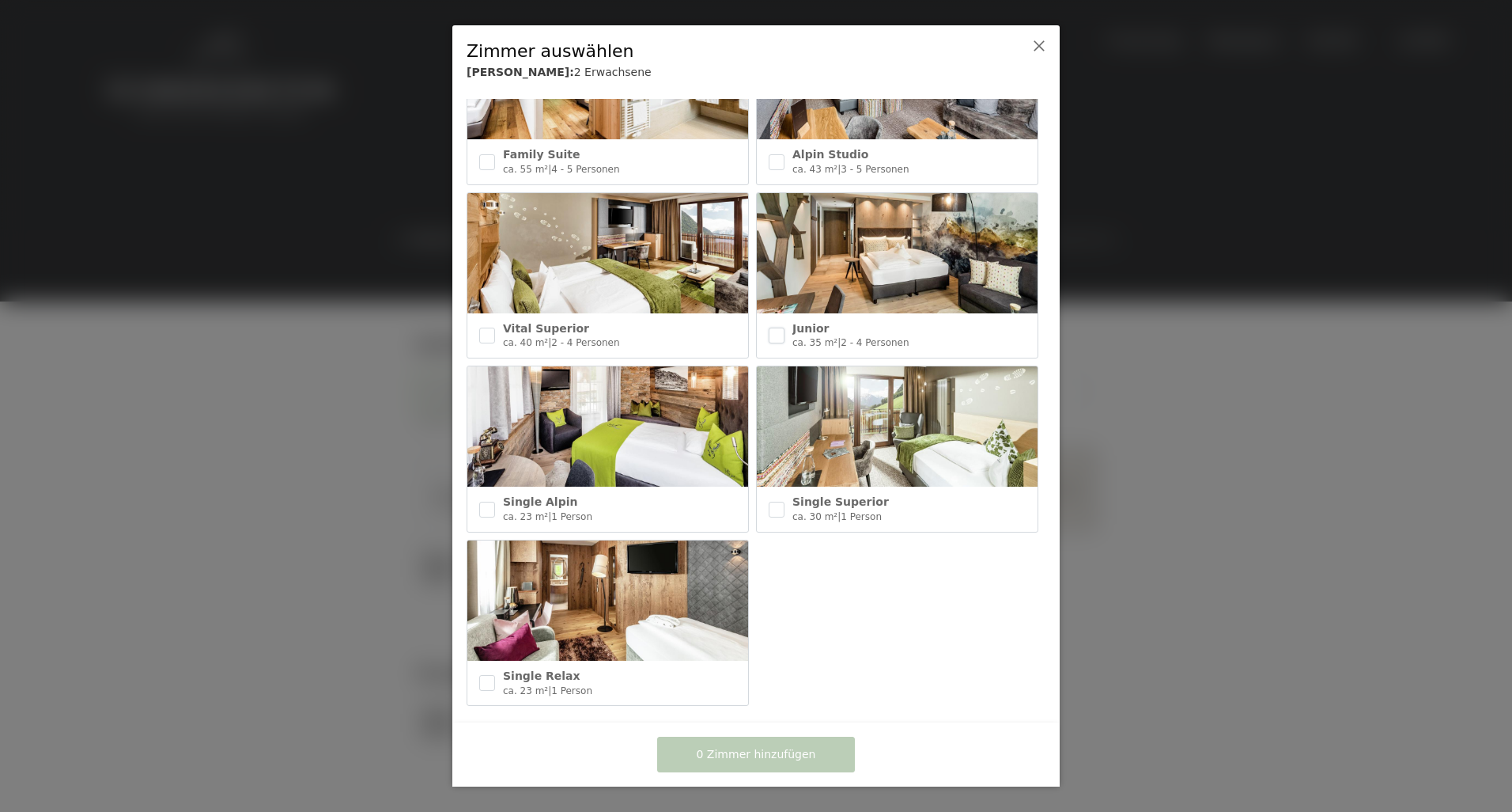
click at [769, 327] on input "checkbox" at bounding box center [776, 335] width 16 height 16
checkbox input "true"
click at [780, 748] on span "1 Zimmer hinzufügen" at bounding box center [756, 754] width 119 height 16
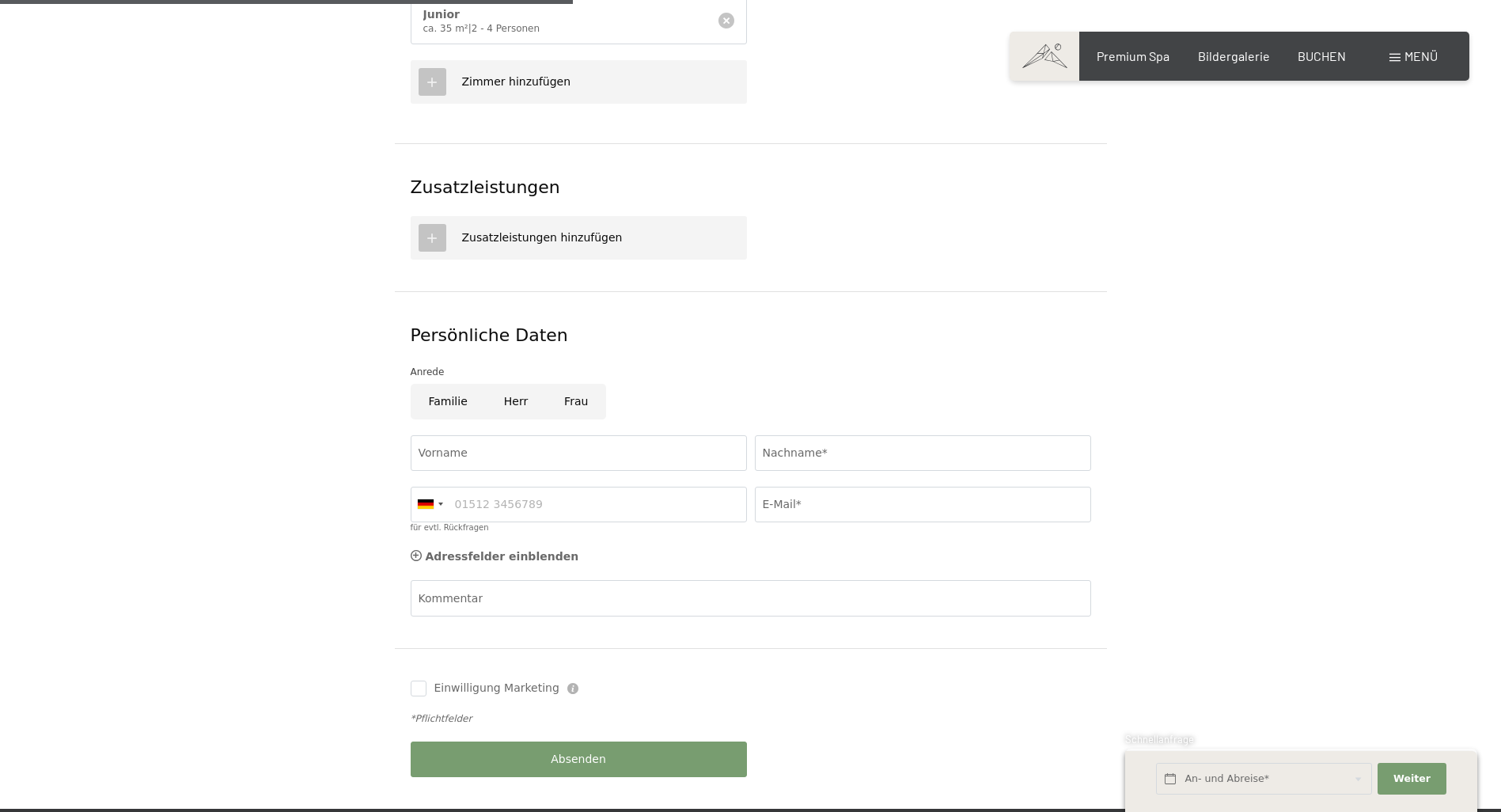
scroll to position [712, 0]
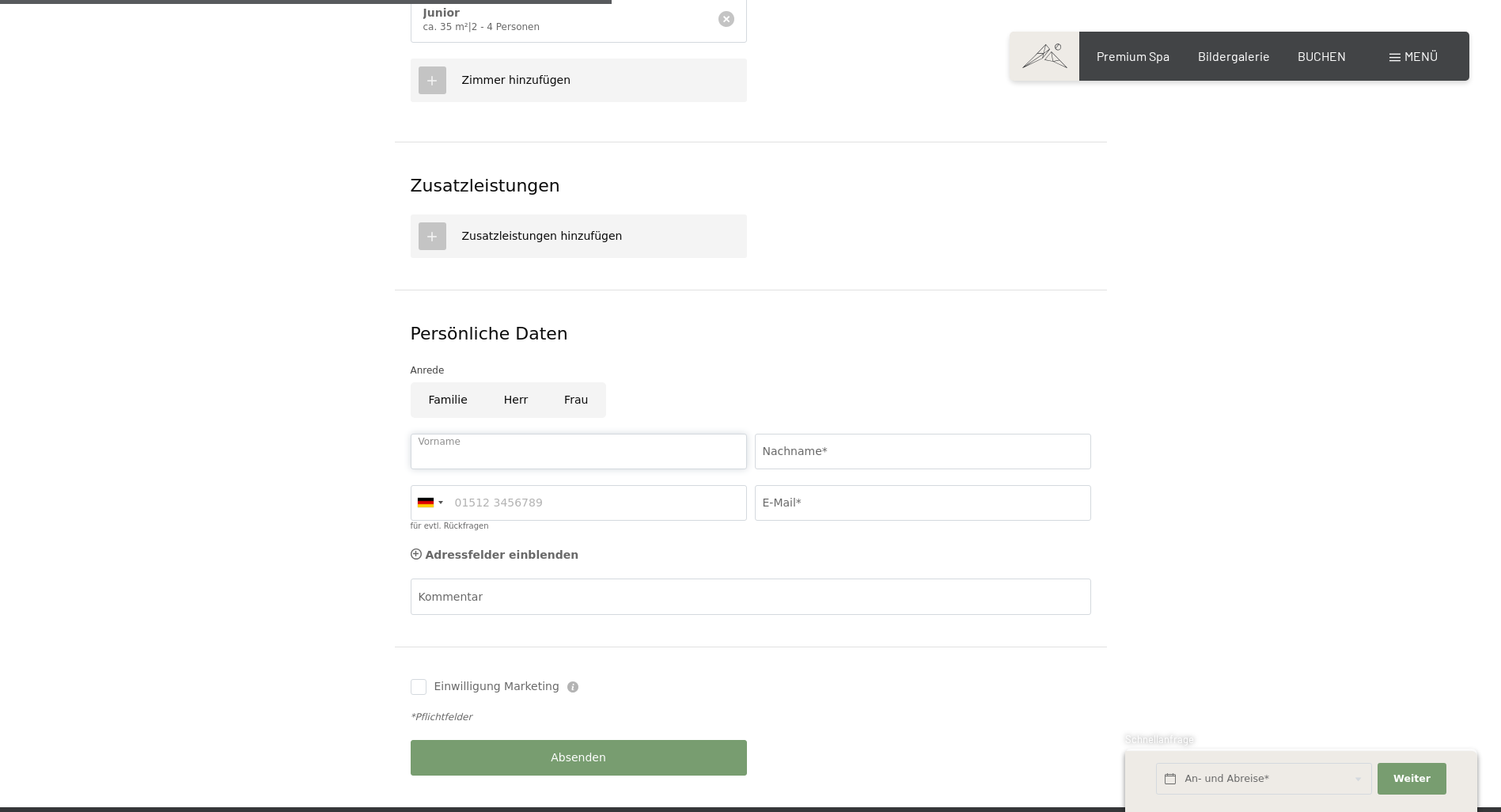
click at [502, 433] on input "Vorname" at bounding box center [578, 451] width 337 height 36
type input "Michael"
type input "Kummert"
type input "015566117340"
type input "m.kummert@arcor.de"
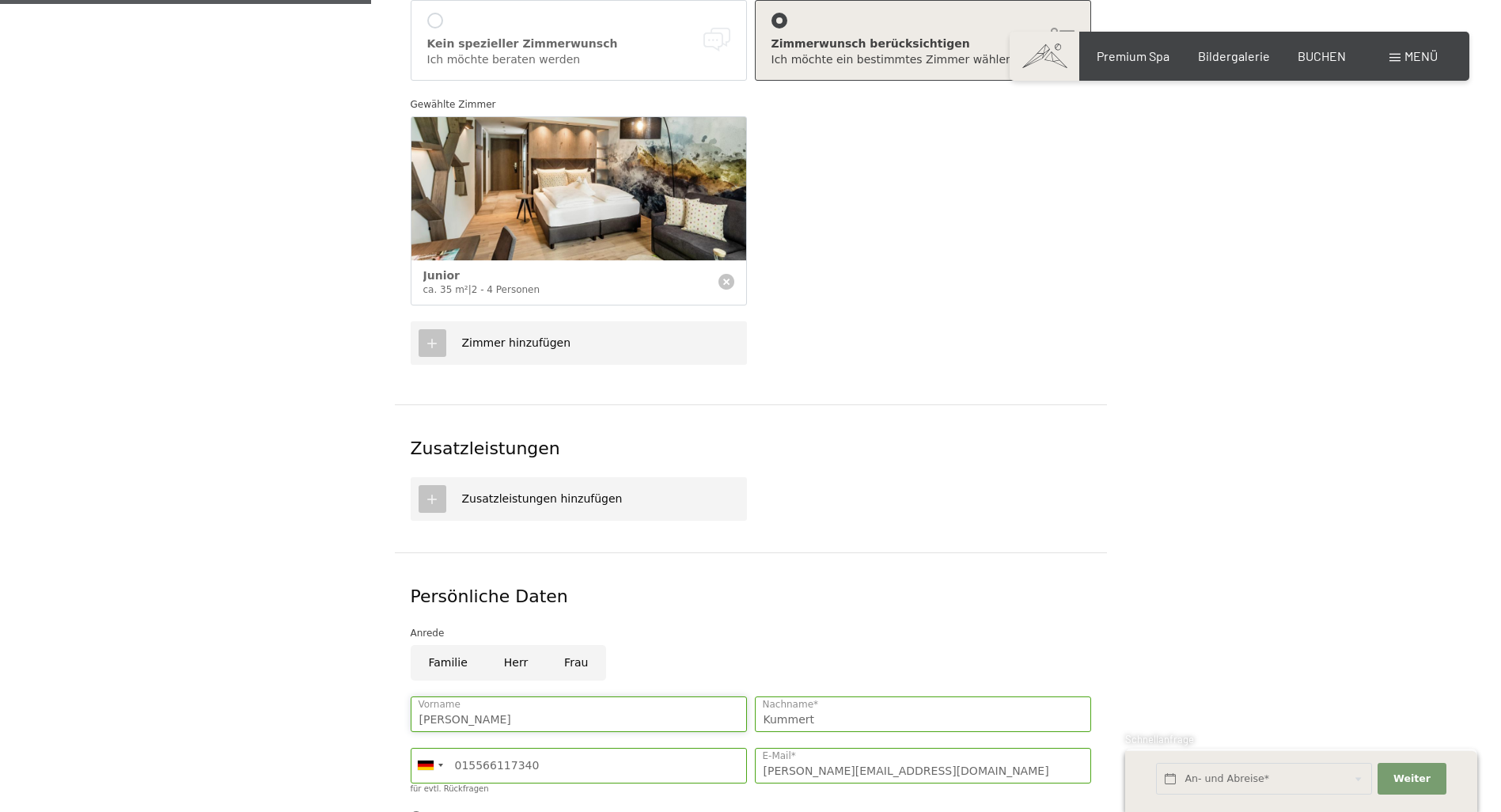
scroll to position [237, 0]
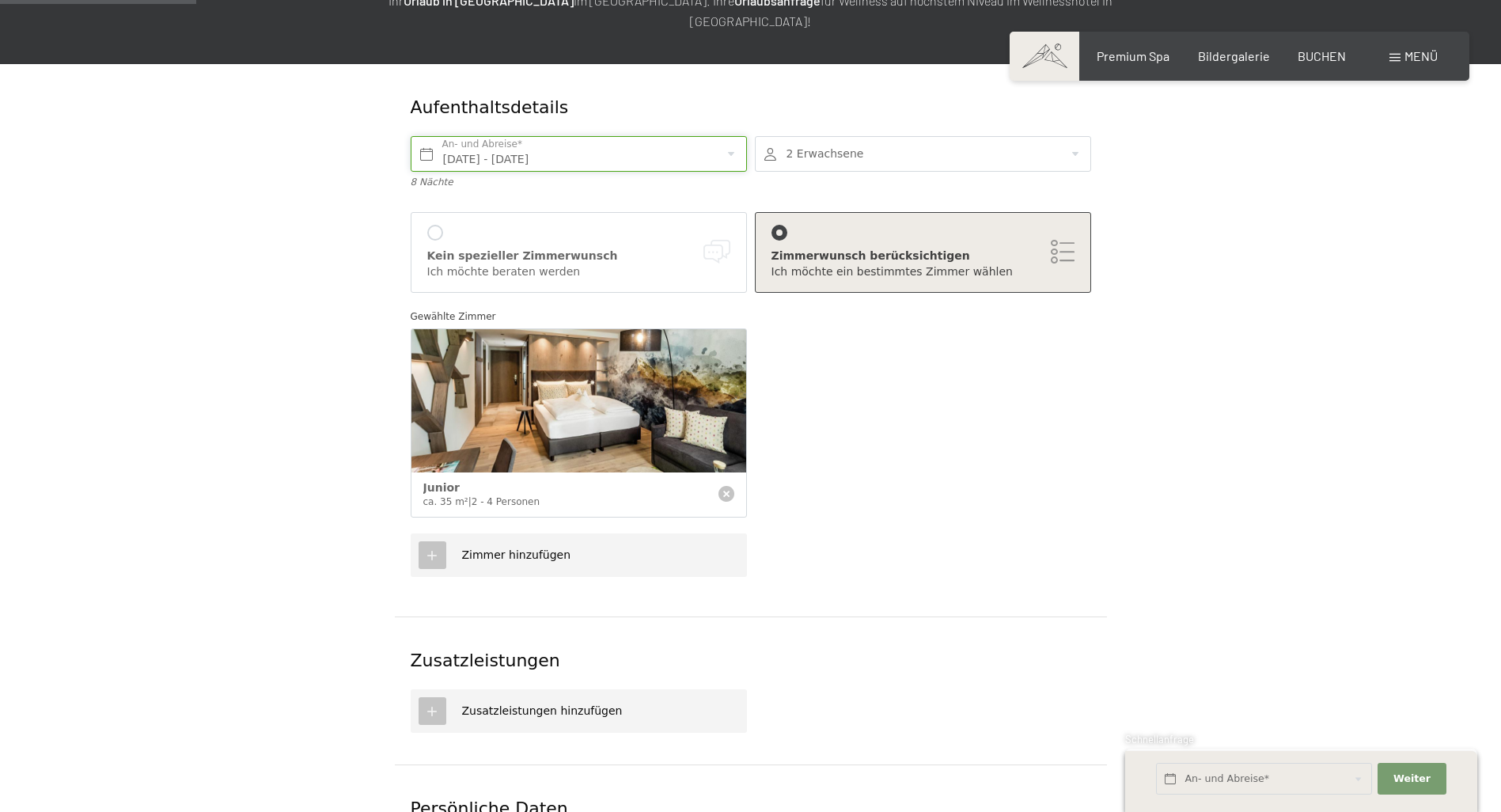
click at [730, 136] on input "Sa. 28.02.2026 - So. 08.03.2026" at bounding box center [578, 154] width 337 height 36
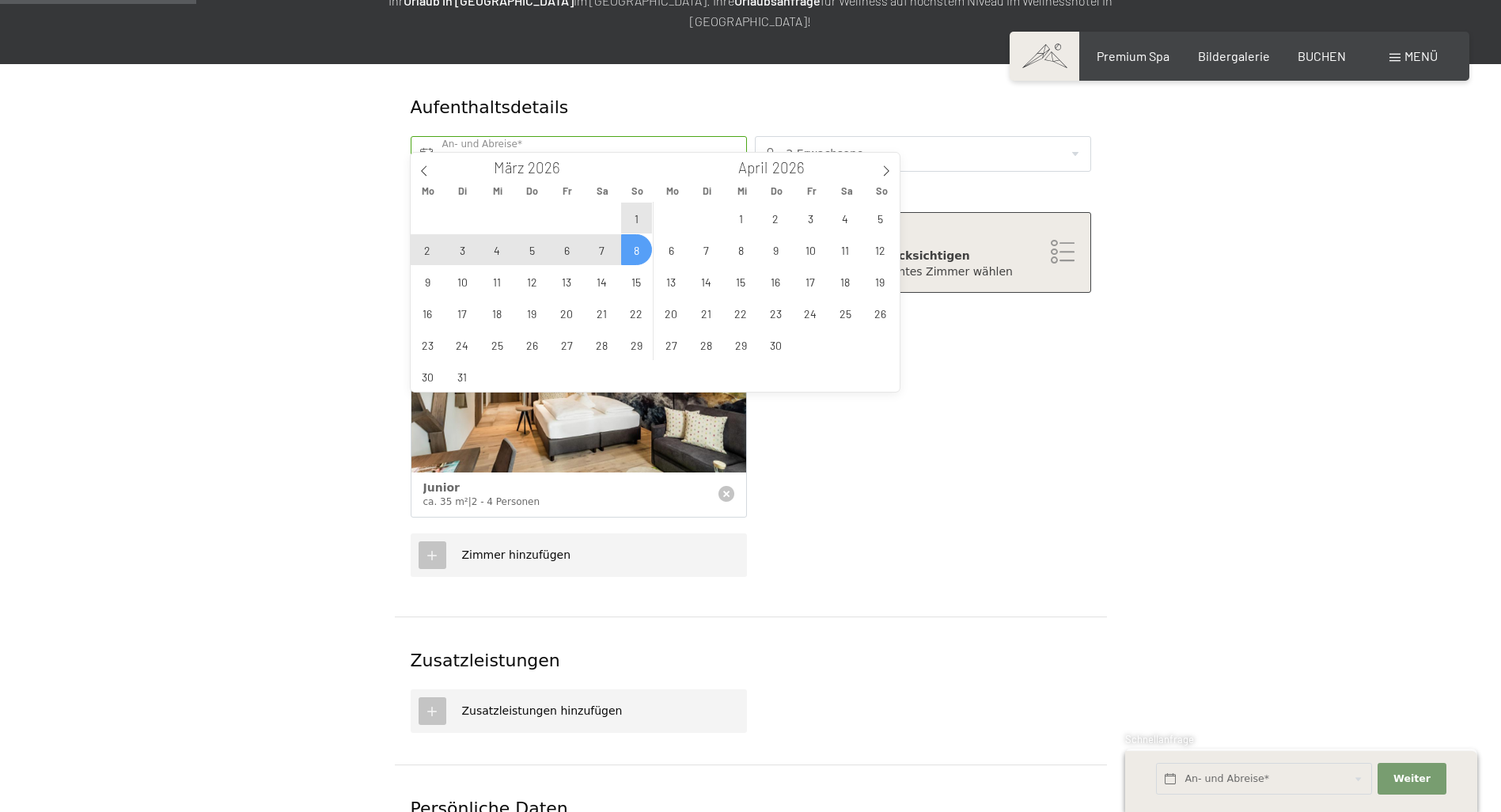
click at [603, 254] on span "7" at bounding box center [601, 249] width 31 height 31
type input "Sa. 07.03.2026"
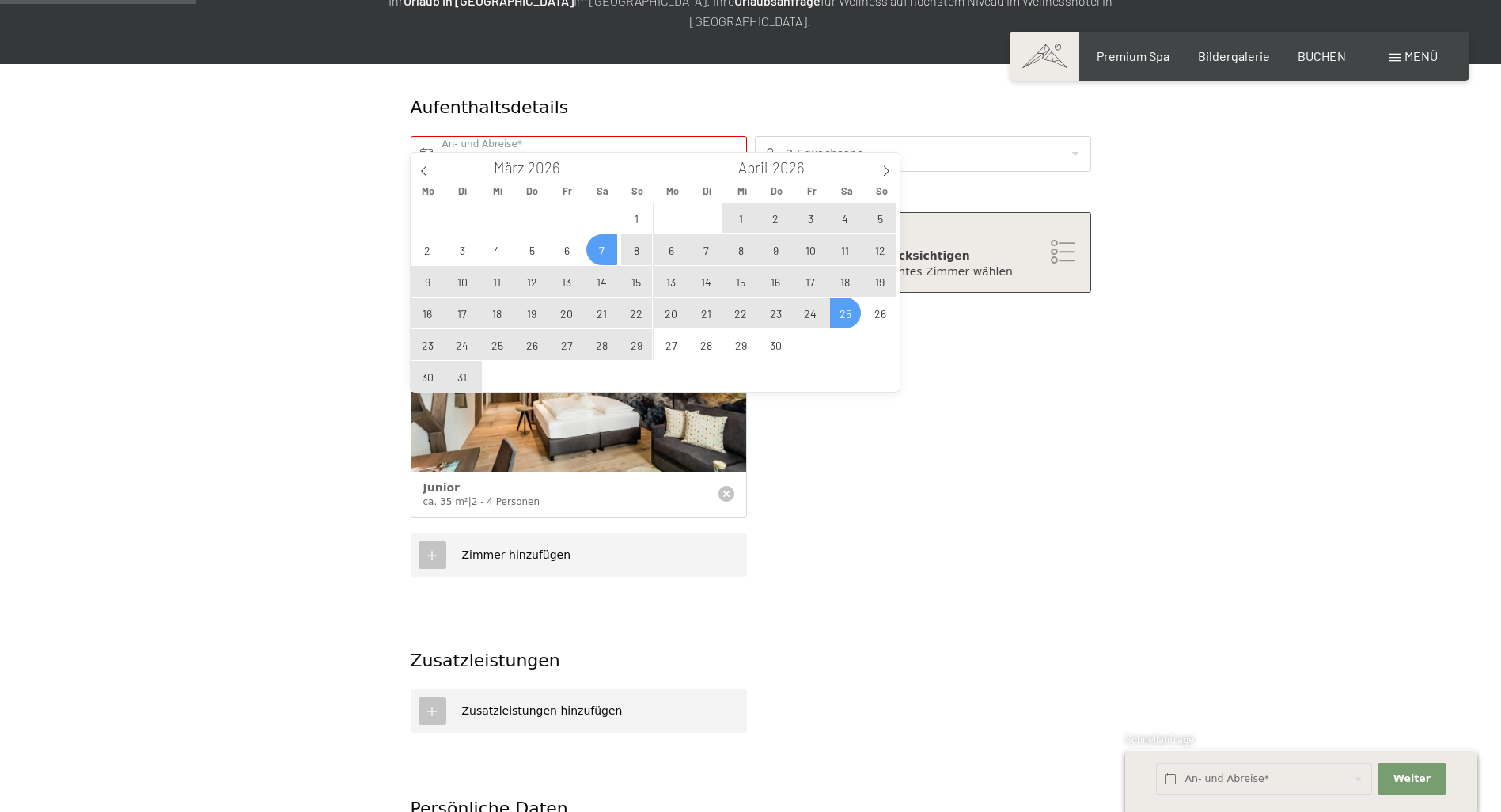
type input "2025"
click at [901, 485] on div "Gewählte Zimmer Junior ca. 35 m² | 2 - 4 Personen" at bounding box center [751, 418] width 688 height 233
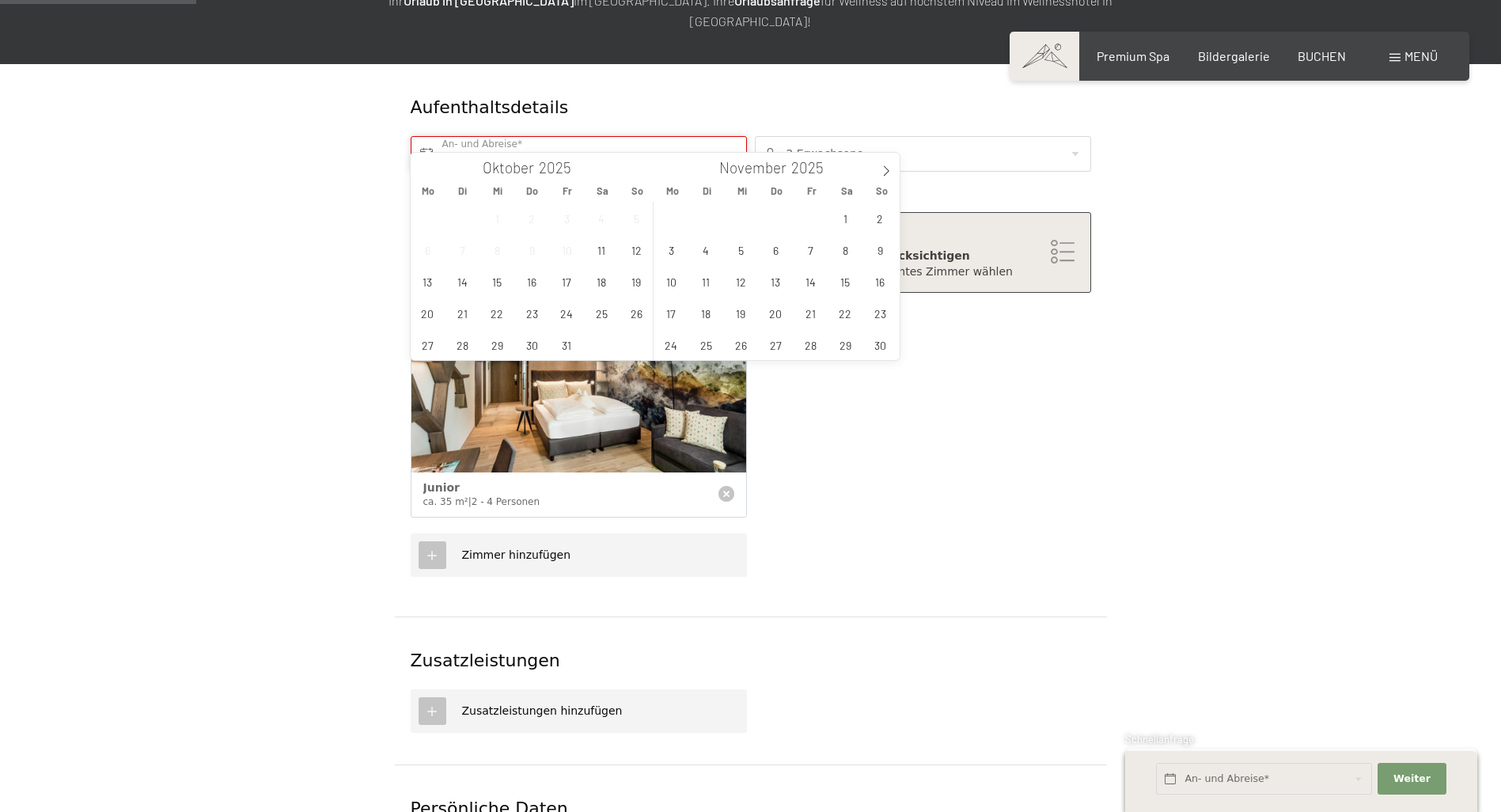
click at [729, 136] on input "text" at bounding box center [578, 154] width 337 height 36
click at [884, 171] on icon at bounding box center [886, 170] width 11 height 11
type input "2026"
click at [884, 171] on icon at bounding box center [886, 170] width 11 height 11
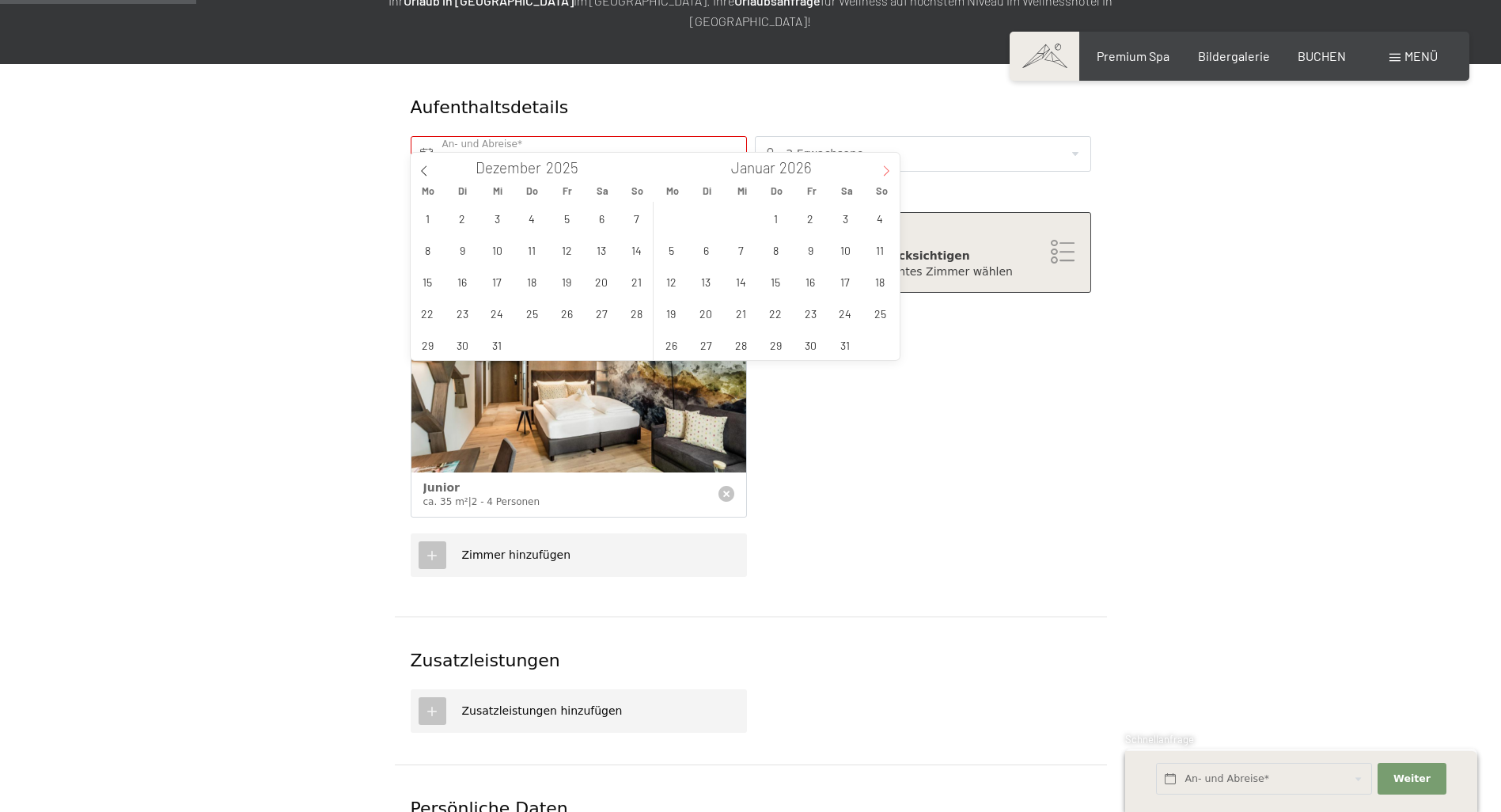
type input "2026"
click at [845, 344] on span "28" at bounding box center [845, 344] width 31 height 31
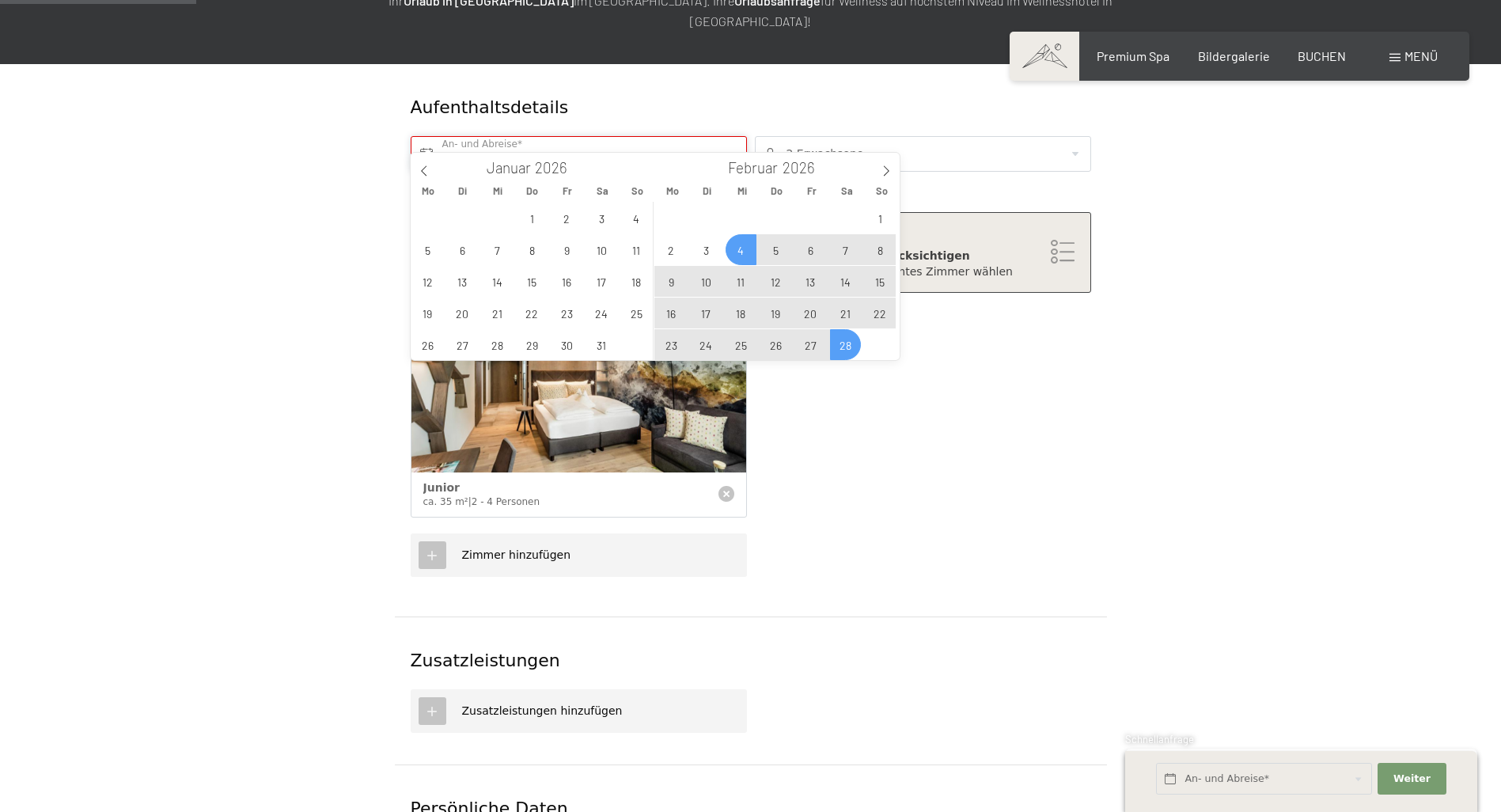
click at [732, 136] on input "Sa. 28.02.2026" at bounding box center [578, 154] width 337 height 36
click at [884, 170] on icon at bounding box center [886, 170] width 11 height 11
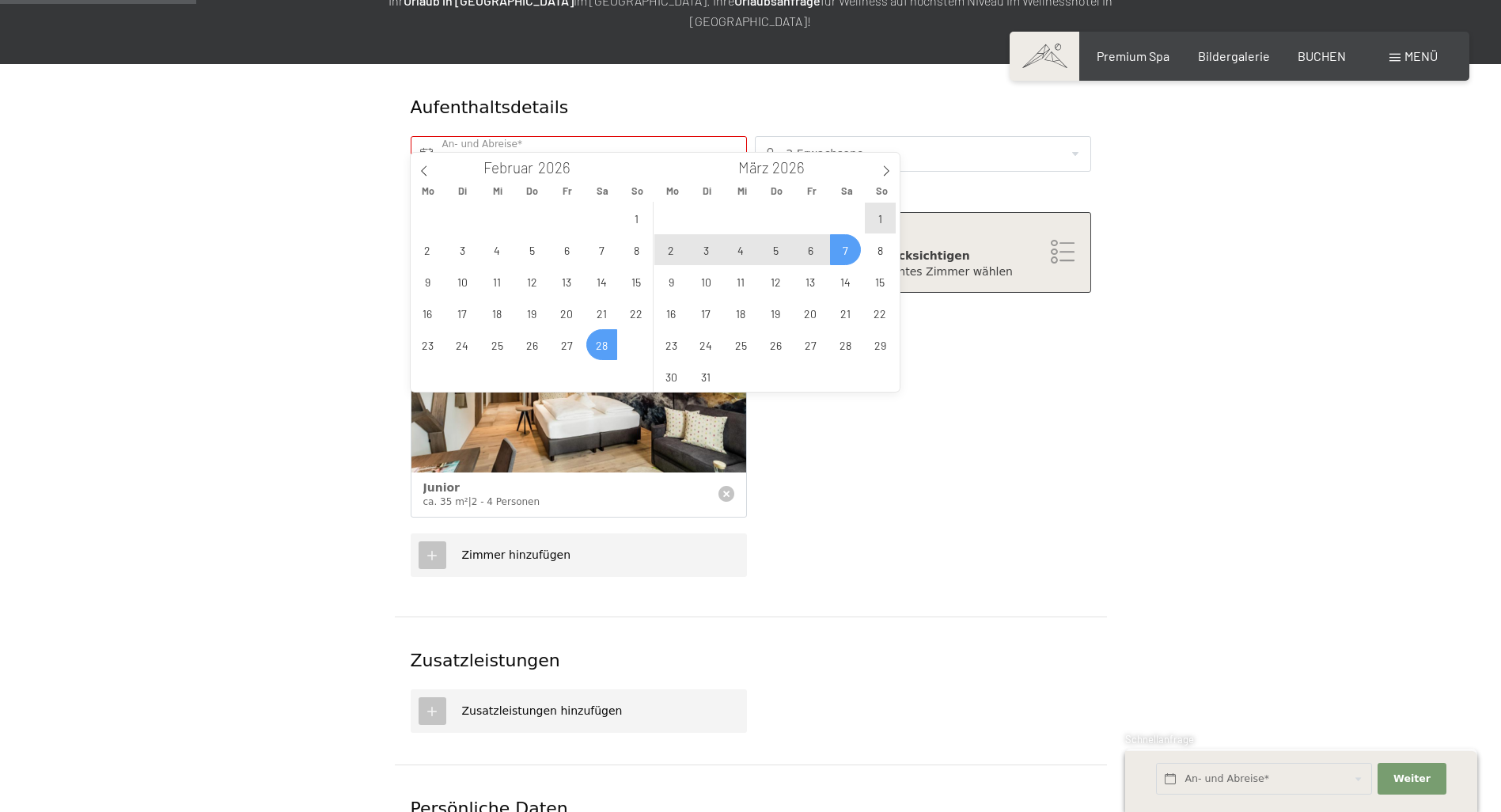
click at [844, 246] on span "7" at bounding box center [845, 249] width 31 height 31
type input "Sa. 28.02.2026 - Sa. 07.03.2026"
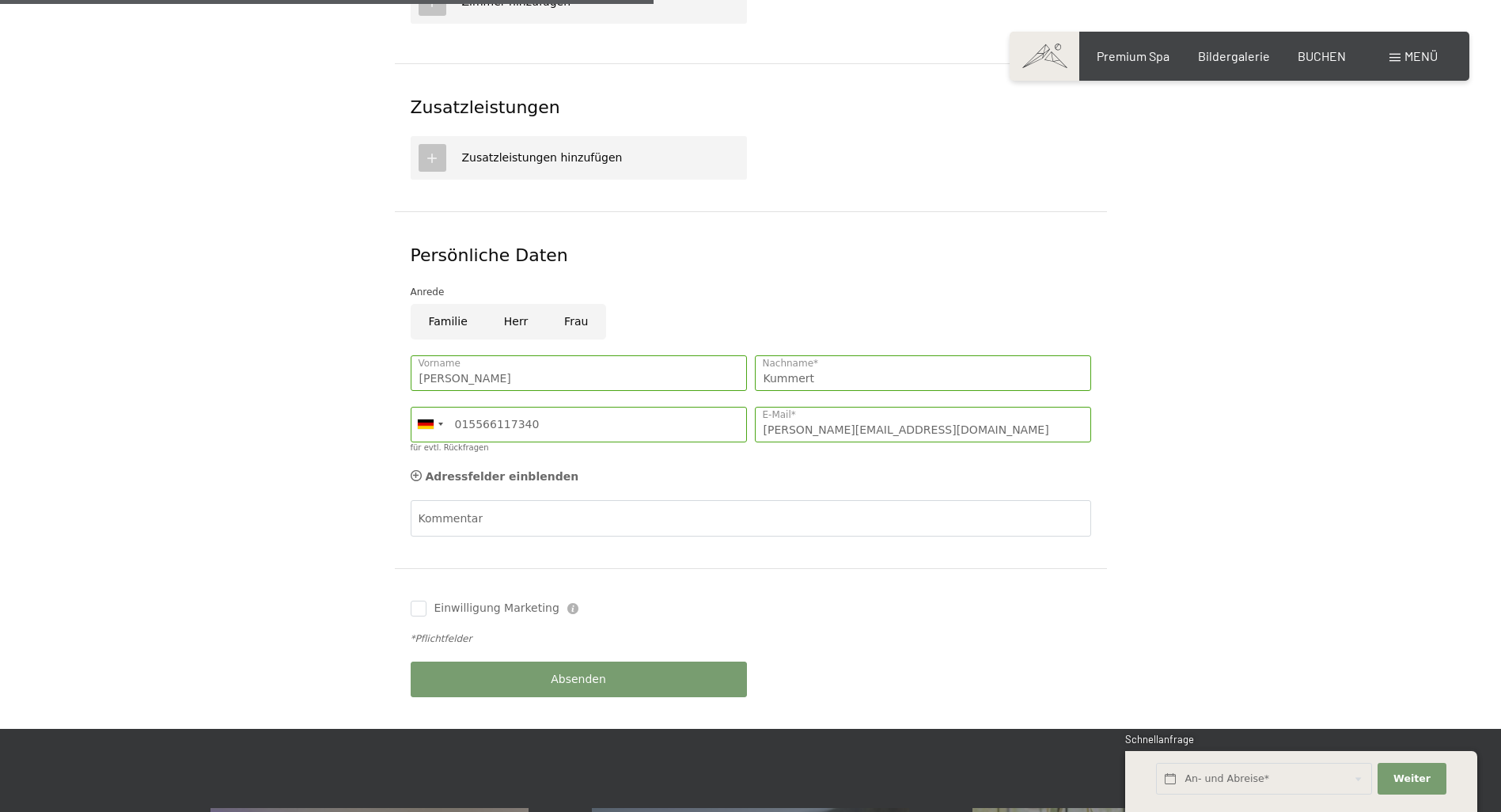
scroll to position [791, 0]
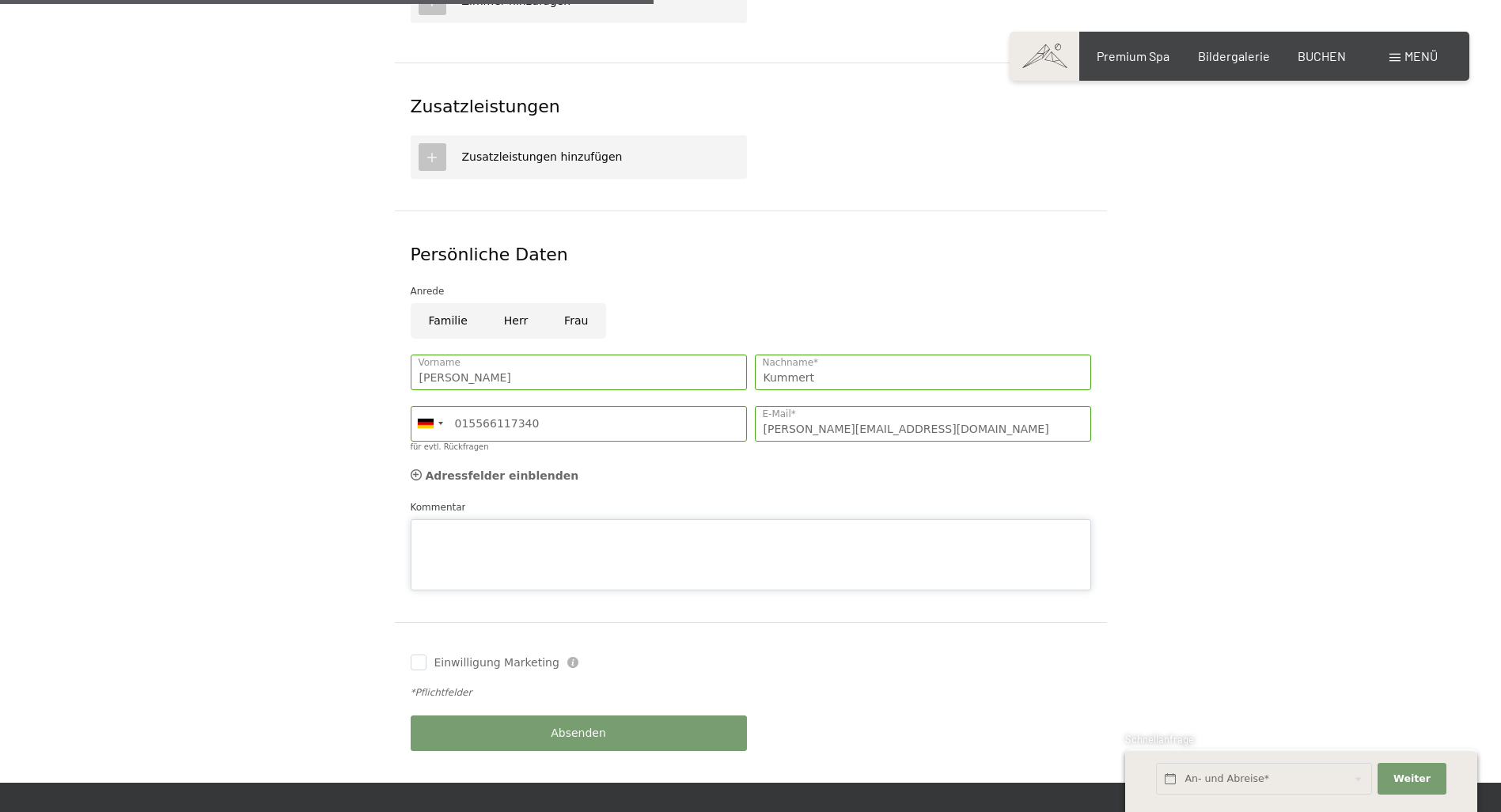
click at [523, 519] on textarea "Kommentar" at bounding box center [750, 555] width 681 height 71
type textarea "Guten Abend, gerne würden wir"
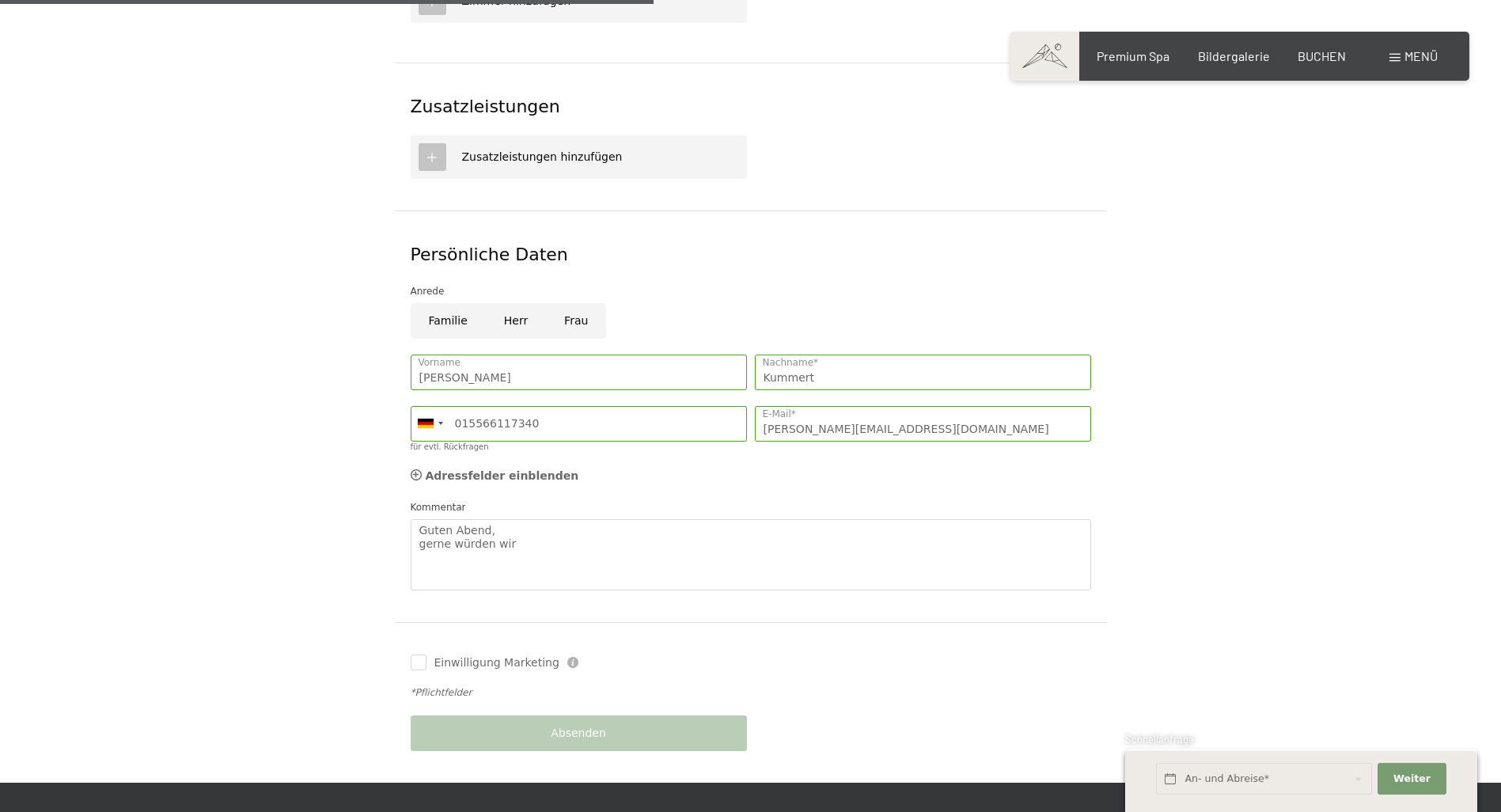
click at [508, 303] on input "Herr" at bounding box center [515, 320] width 60 height 36
radio input "true"
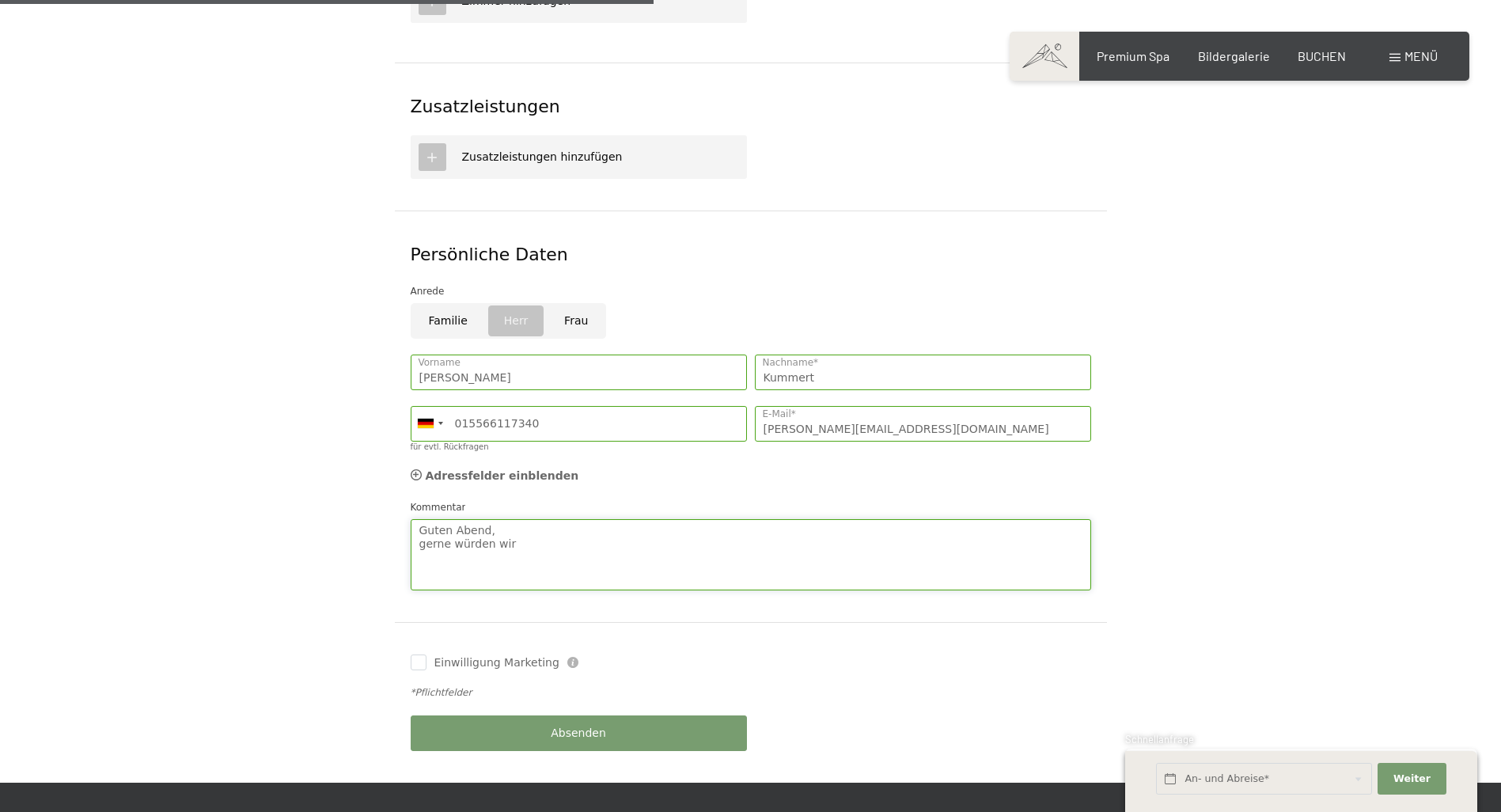
click at [528, 524] on textarea "Guten Abend, gerne würden wir" at bounding box center [750, 555] width 681 height 71
click at [611, 528] on textarea "Guten Abend, gerne würden wir wieder im nächsten jahr Ihre Gäste sein und bitte…" at bounding box center [750, 555] width 681 height 71
click at [609, 524] on textarea "Guten Abend, gerne würden wir wieder im nächsten jahr Ihre Gäste sein und bitte…" at bounding box center [750, 555] width 681 height 71
click at [890, 520] on textarea "Guten Abend, gerne würden wir wieder im nächsten Jahr Ihre Gäste sein und bitte…" at bounding box center [750, 555] width 681 height 71
click at [972, 522] on textarea "Guten Abend, gerne würden wir wieder im nächsten Jahr Ihre Gäste sein und bitte…" at bounding box center [750, 555] width 681 height 71
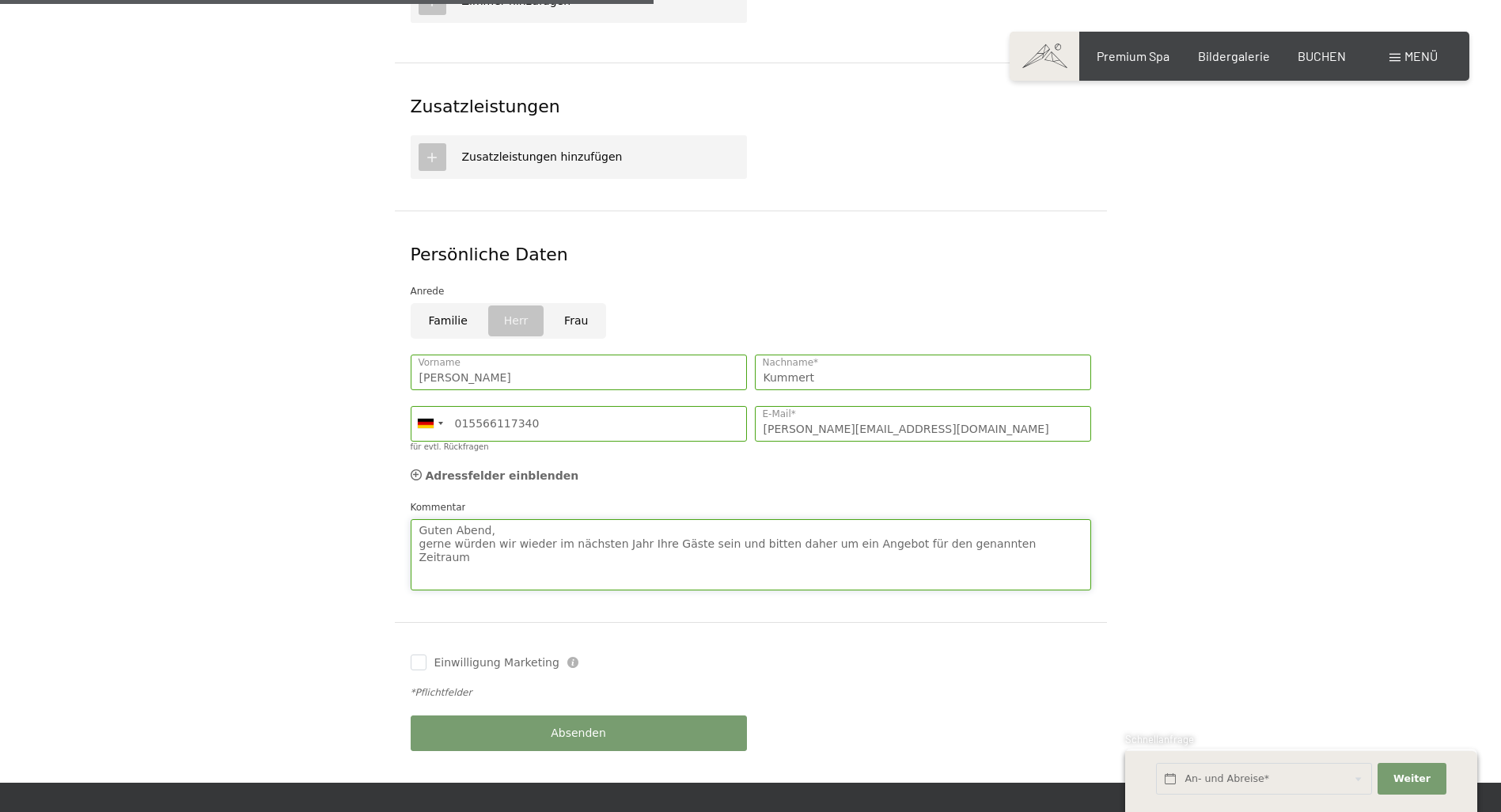
click at [1011, 525] on textarea "Guten Abend, gerne würden wir wieder im nächsten Jahr Ihre Gäste sein und bitte…" at bounding box center [750, 555] width 681 height 71
type textarea "Guten Abend, gerne würden wir wieder im nächsten Jahr Ihre Gäste sein und bitte…"
click at [564, 718] on div "Absenden" at bounding box center [579, 733] width 344 height 51
click at [575, 725] on span "Absenden" at bounding box center [578, 733] width 55 height 16
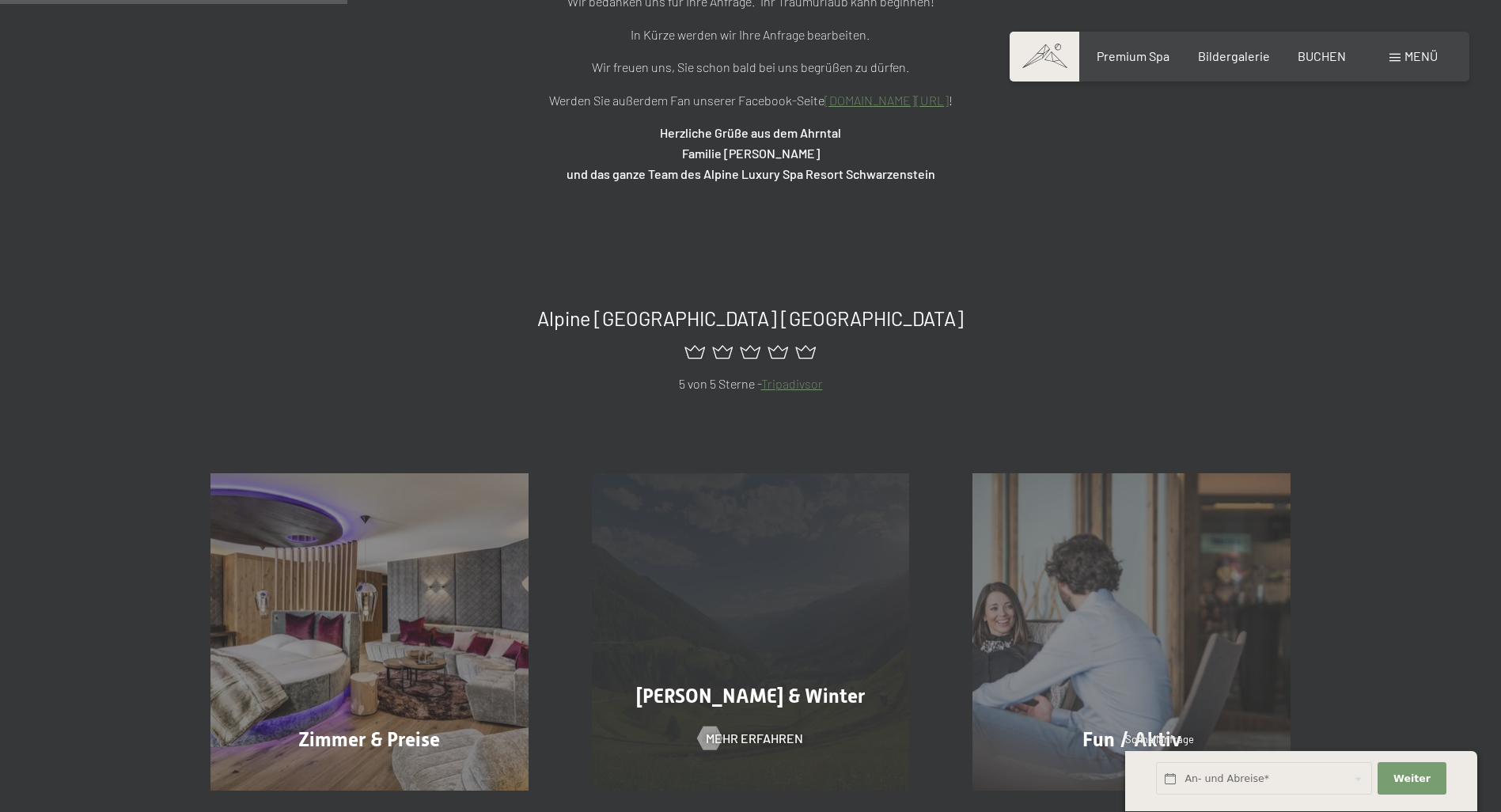
scroll to position [237, 0]
